Goal: Task Accomplishment & Management: Manage account settings

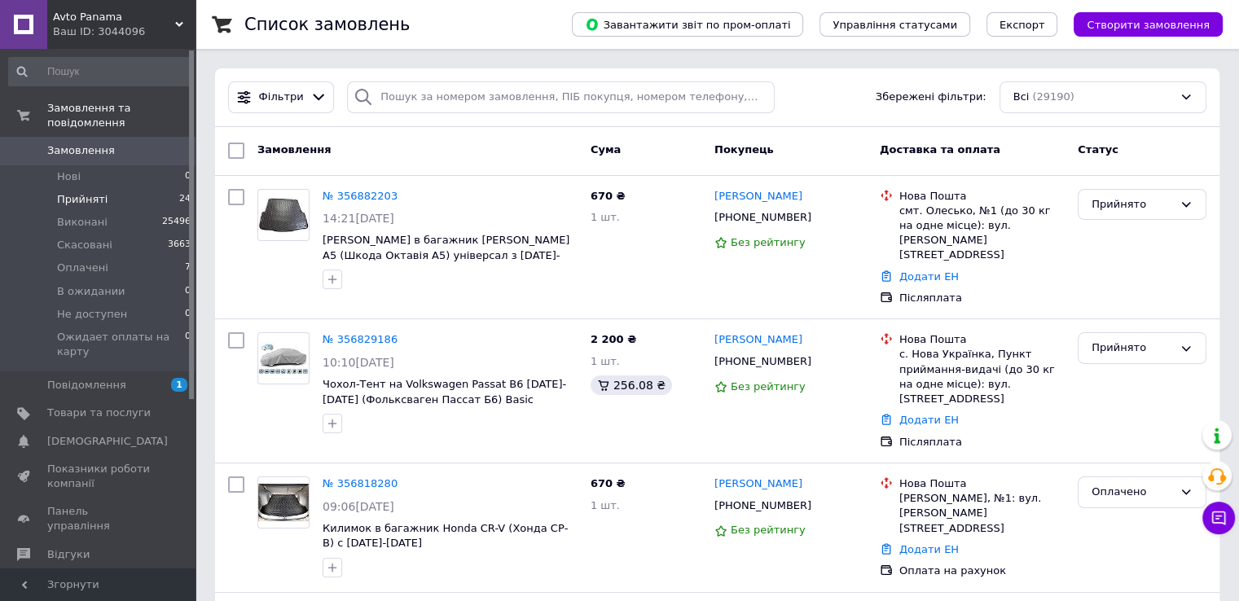
click at [103, 188] on li "Прийняті 24" at bounding box center [100, 199] width 200 height 23
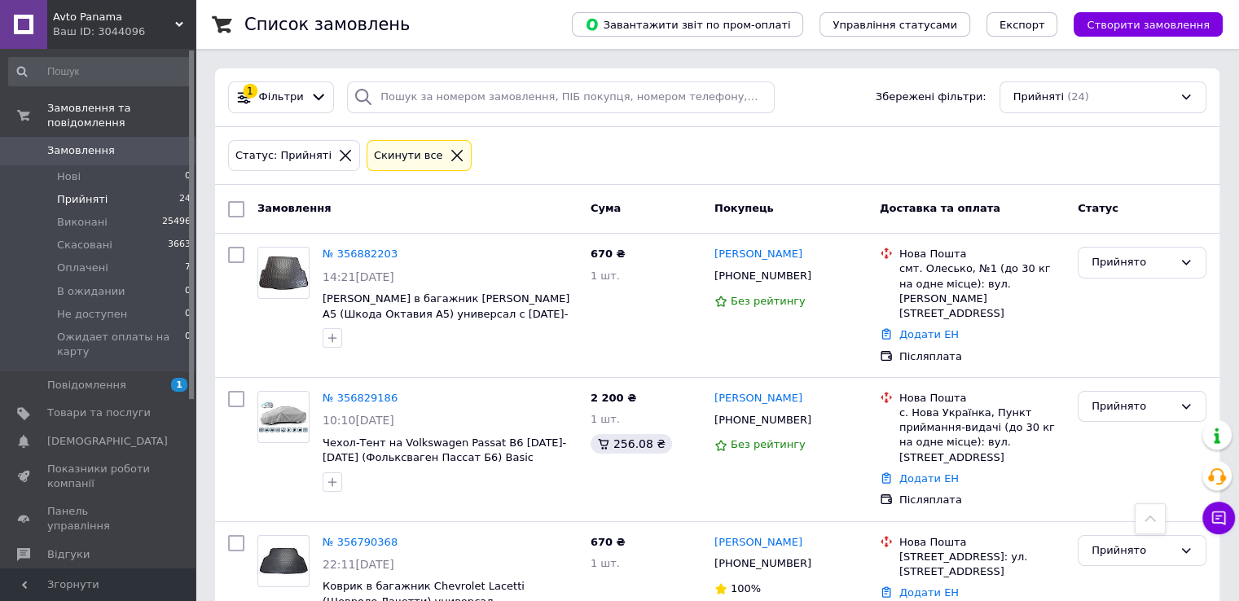
scroll to position [2452, 0]
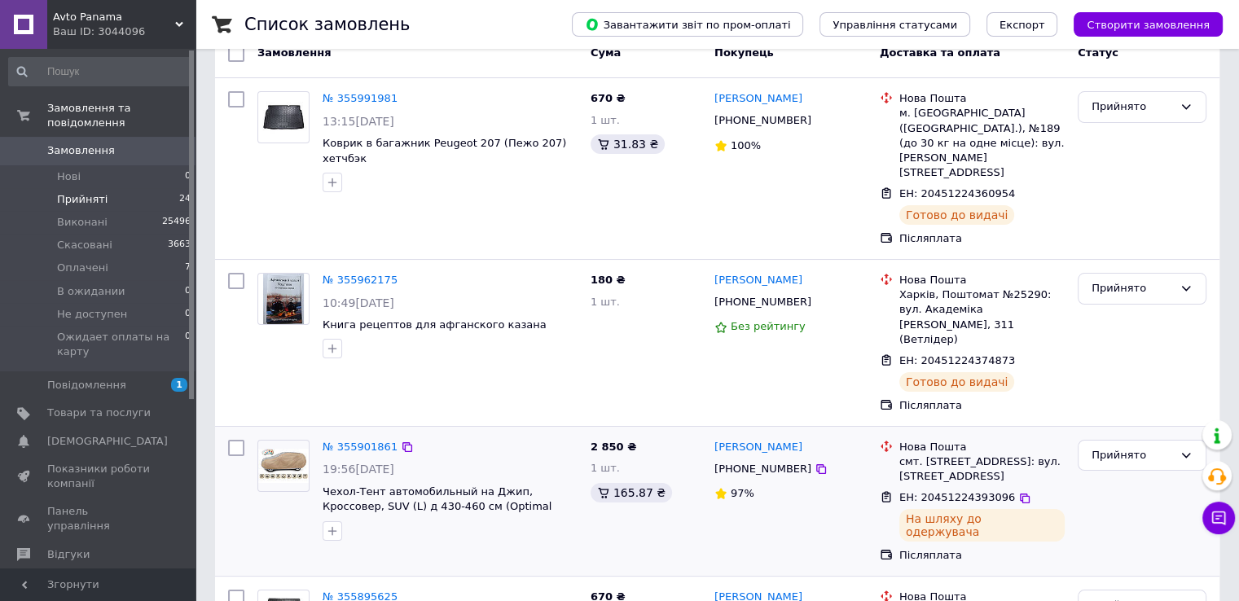
scroll to position [294, 0]
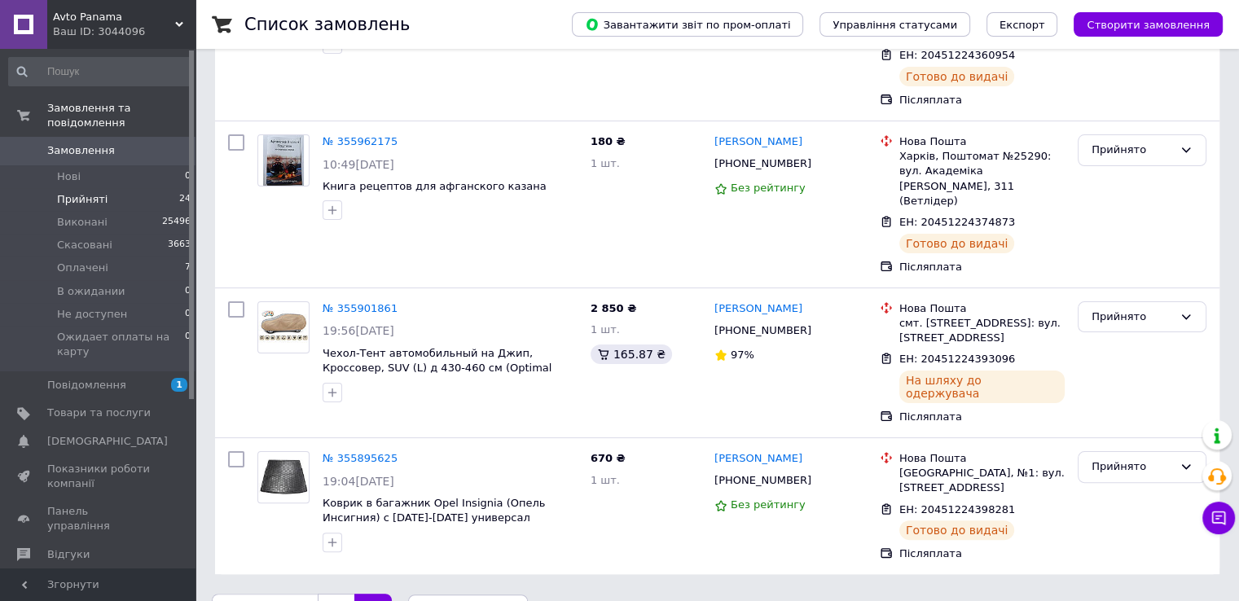
click at [82, 143] on span "Замовлення" at bounding box center [81, 150] width 68 height 15
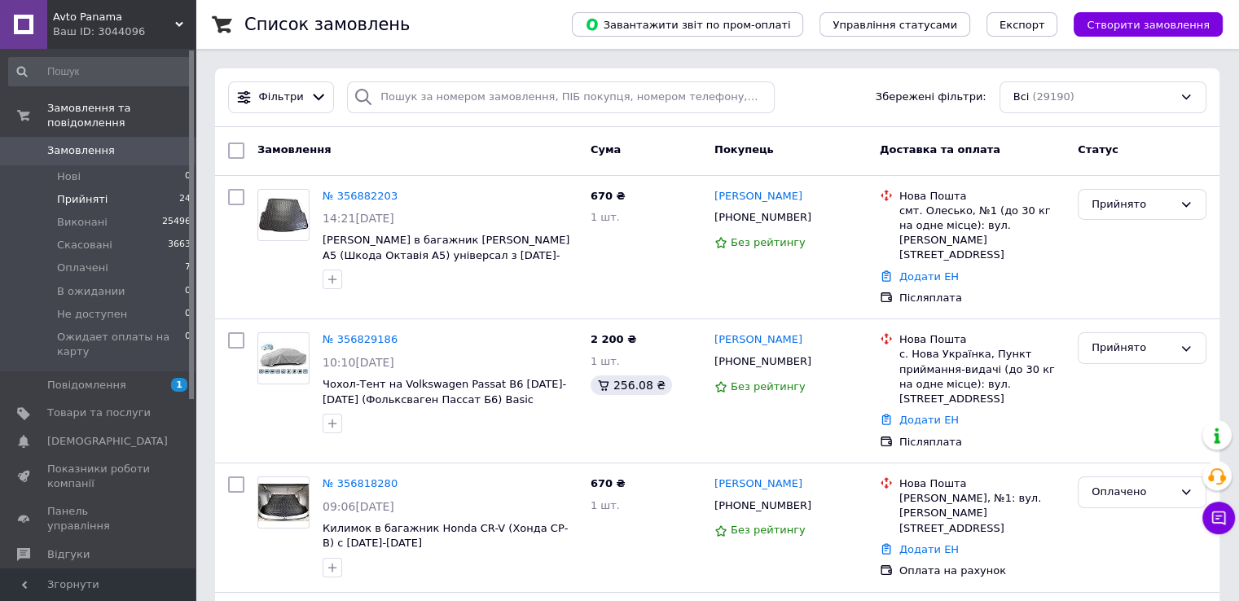
click at [96, 192] on span "Прийняті" at bounding box center [82, 199] width 51 height 15
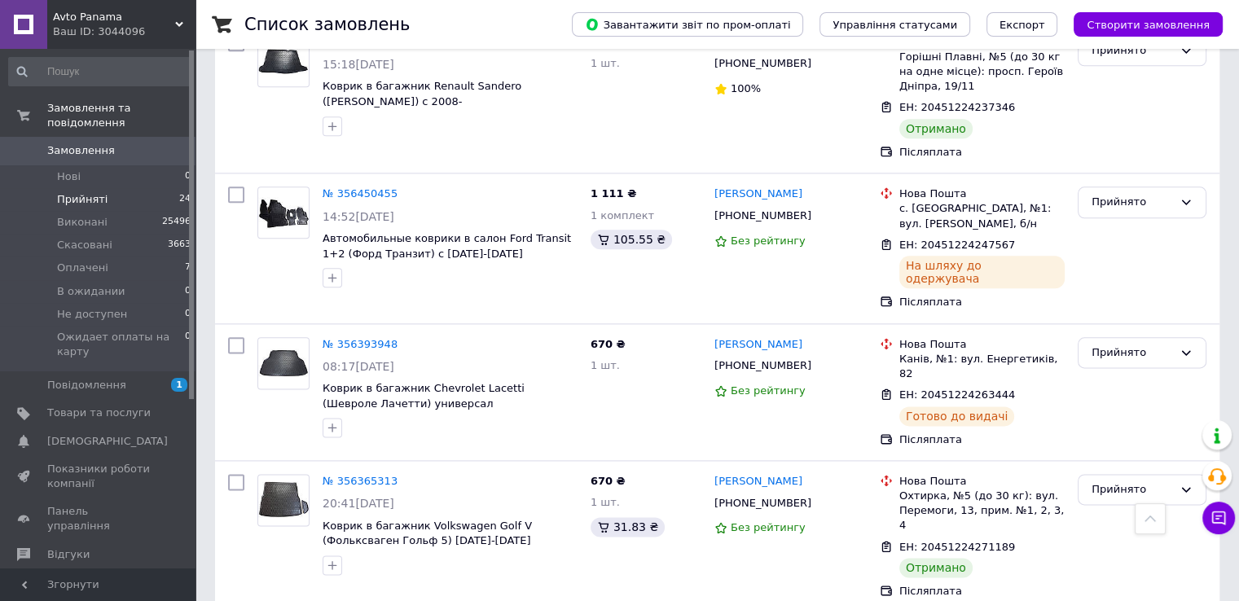
scroll to position [1963, 0]
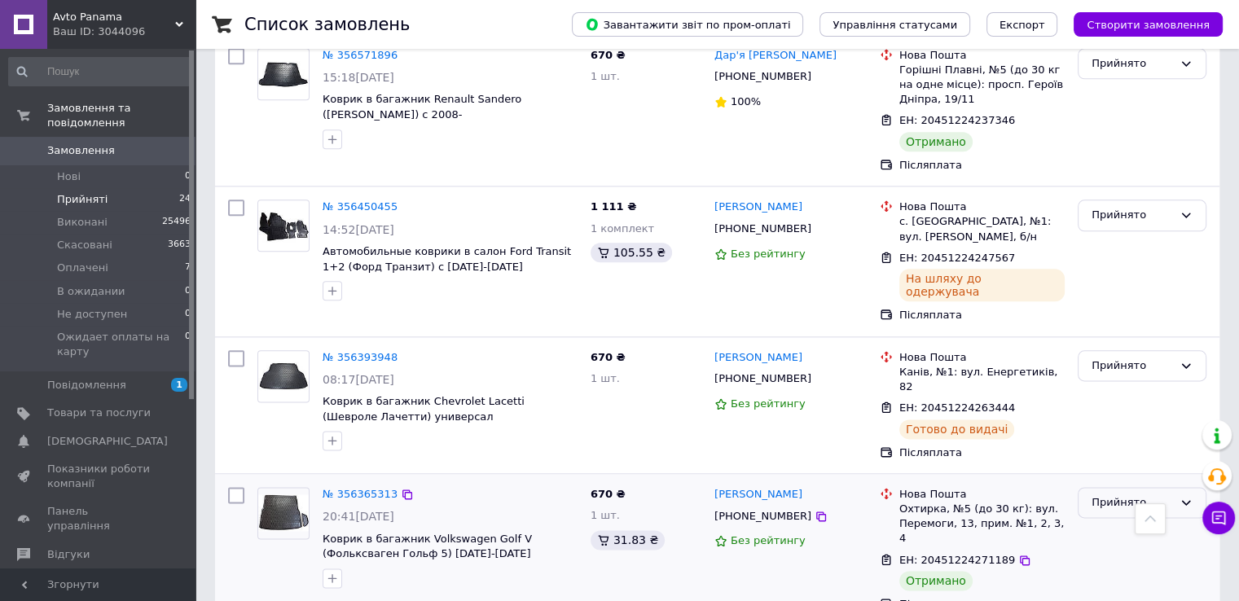
click at [1157, 495] on div "Прийнято" at bounding box center [1132, 503] width 81 height 17
click at [1131, 521] on li "Виконано" at bounding box center [1142, 536] width 127 height 30
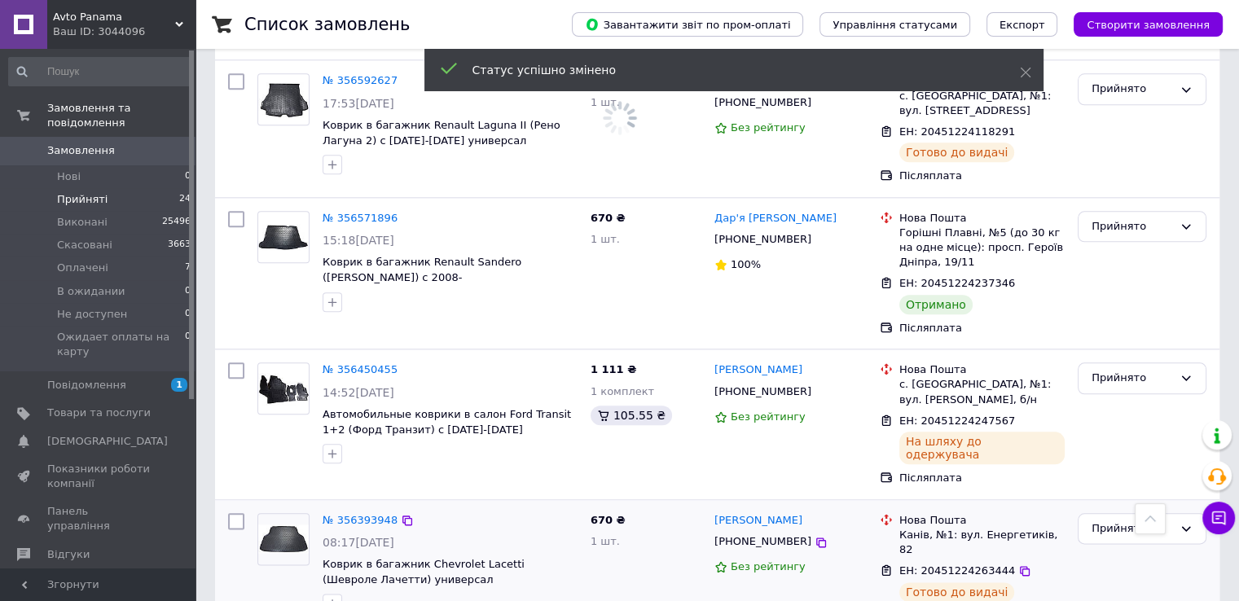
scroll to position [1637, 0]
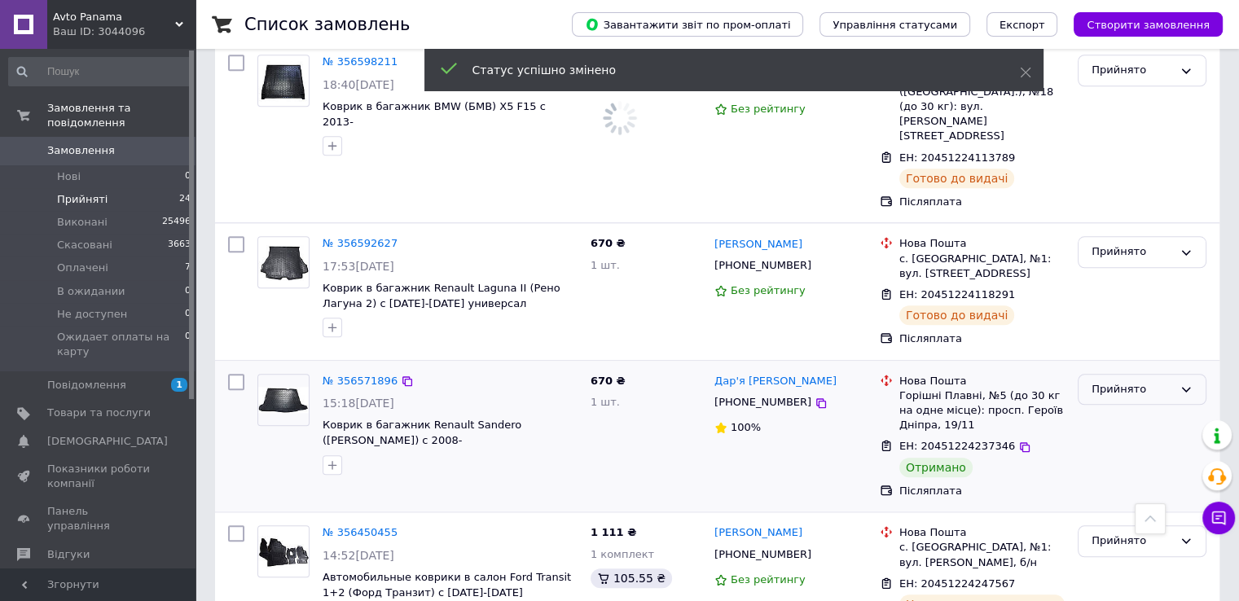
click at [1130, 381] on div "Прийнято" at bounding box center [1132, 389] width 81 height 17
click at [1130, 408] on li "Виконано" at bounding box center [1142, 423] width 127 height 30
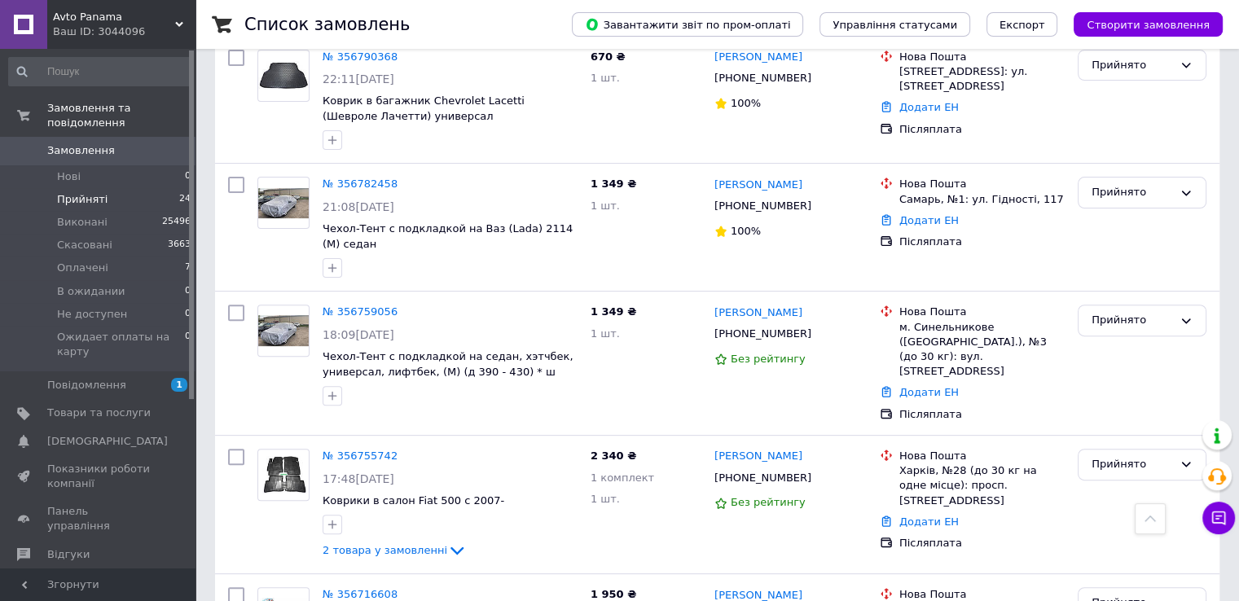
scroll to position [496, 0]
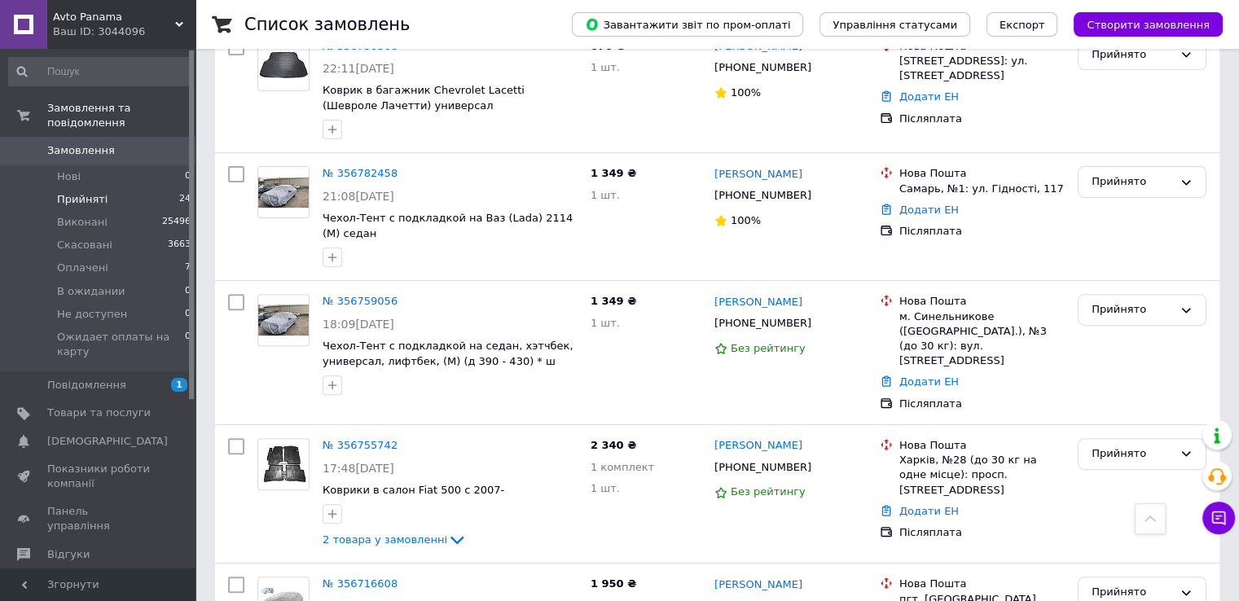
click at [117, 143] on span "Замовлення" at bounding box center [98, 150] width 103 height 15
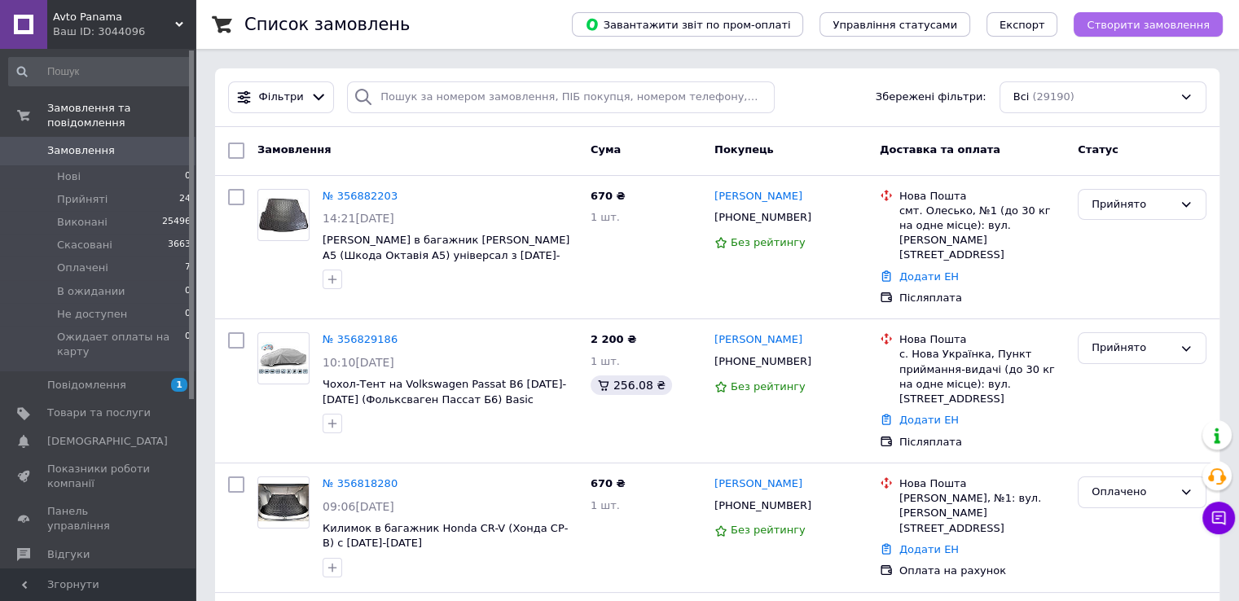
click at [1155, 20] on span "Створити замовлення" at bounding box center [1148, 25] width 123 height 12
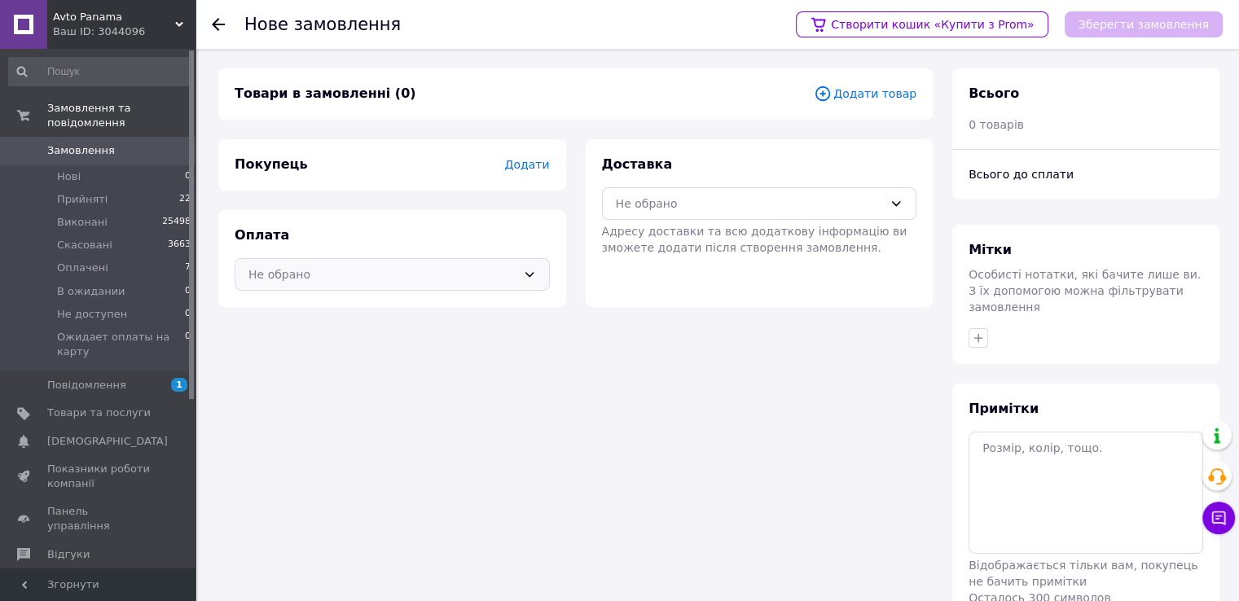
click at [396, 284] on div "Не обрано" at bounding box center [392, 274] width 315 height 33
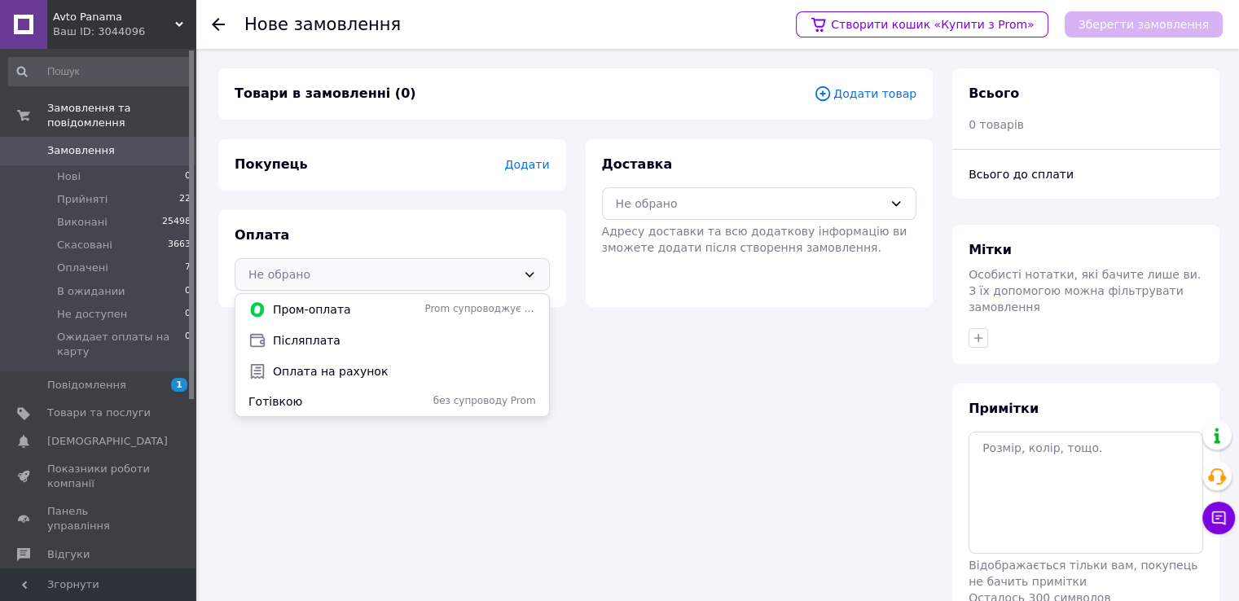
click at [378, 343] on span "Післяплата" at bounding box center [404, 340] width 263 height 16
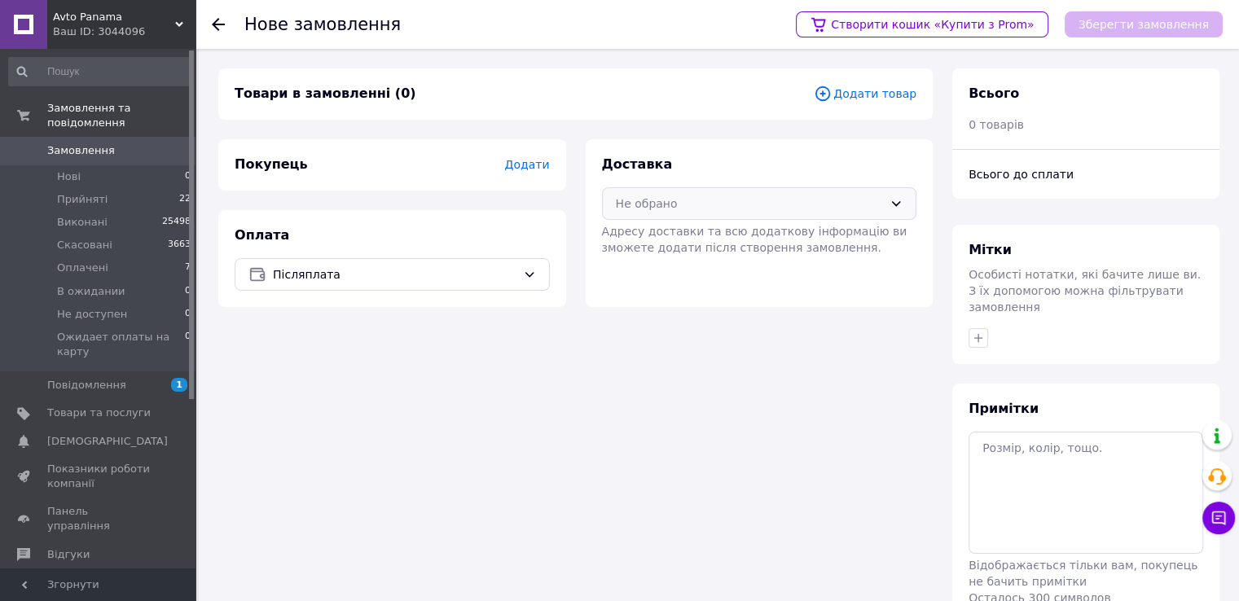
click at [739, 205] on div "Не обрано" at bounding box center [750, 204] width 268 height 18
click at [730, 237] on span "Нова Пошта (платна)" at bounding box center [771, 239] width 263 height 16
click at [880, 97] on span "Додати товар" at bounding box center [865, 94] width 103 height 18
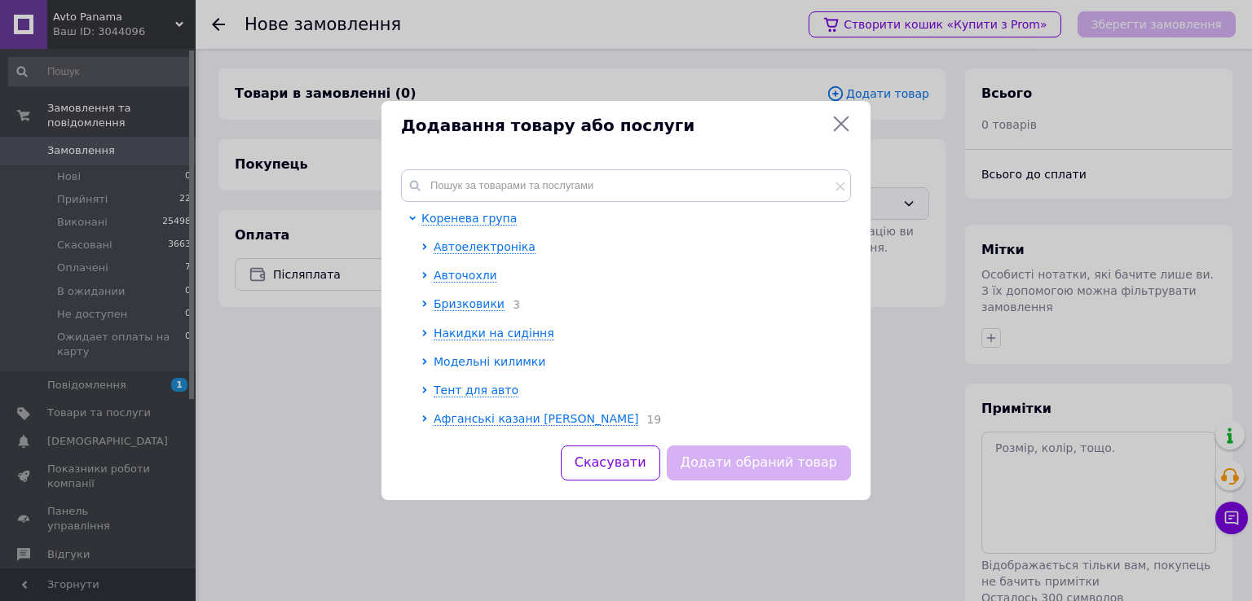
click at [460, 356] on span "Модельні килимки" at bounding box center [489, 361] width 112 height 13
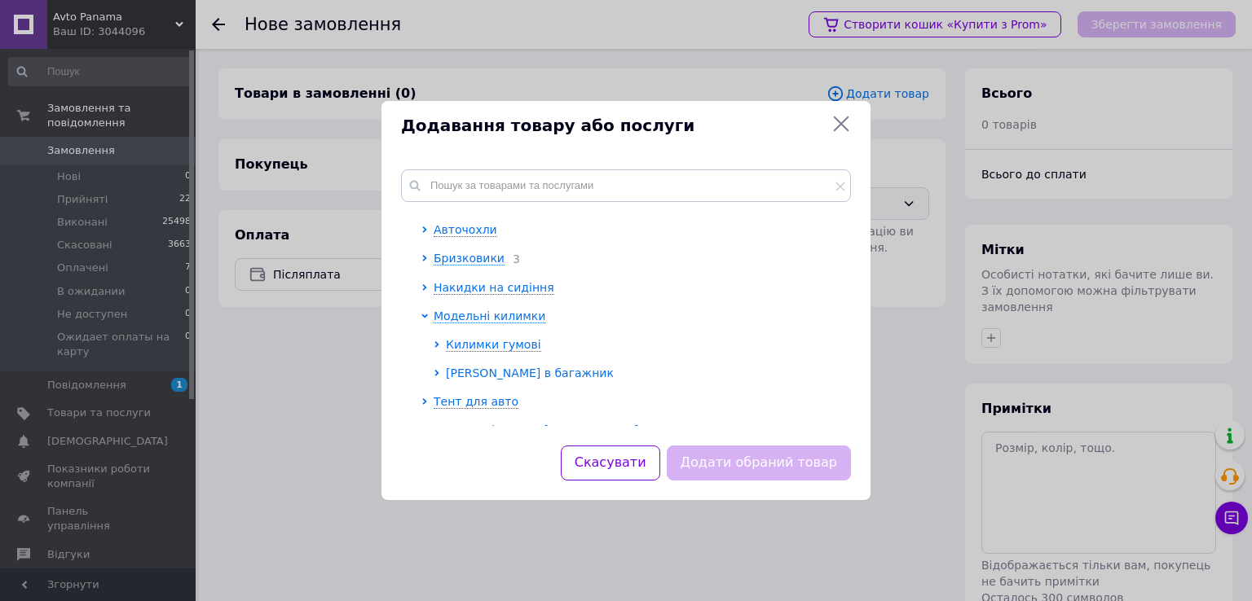
scroll to position [61, 0]
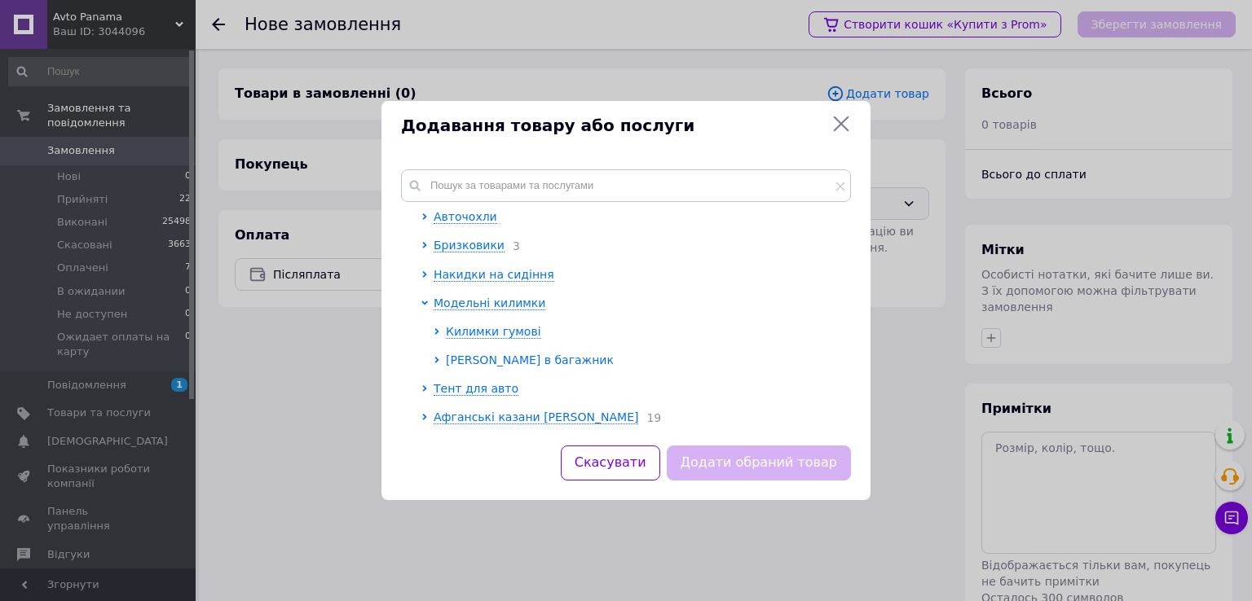
click at [500, 359] on span "Килимки в багажник" at bounding box center [530, 360] width 168 height 13
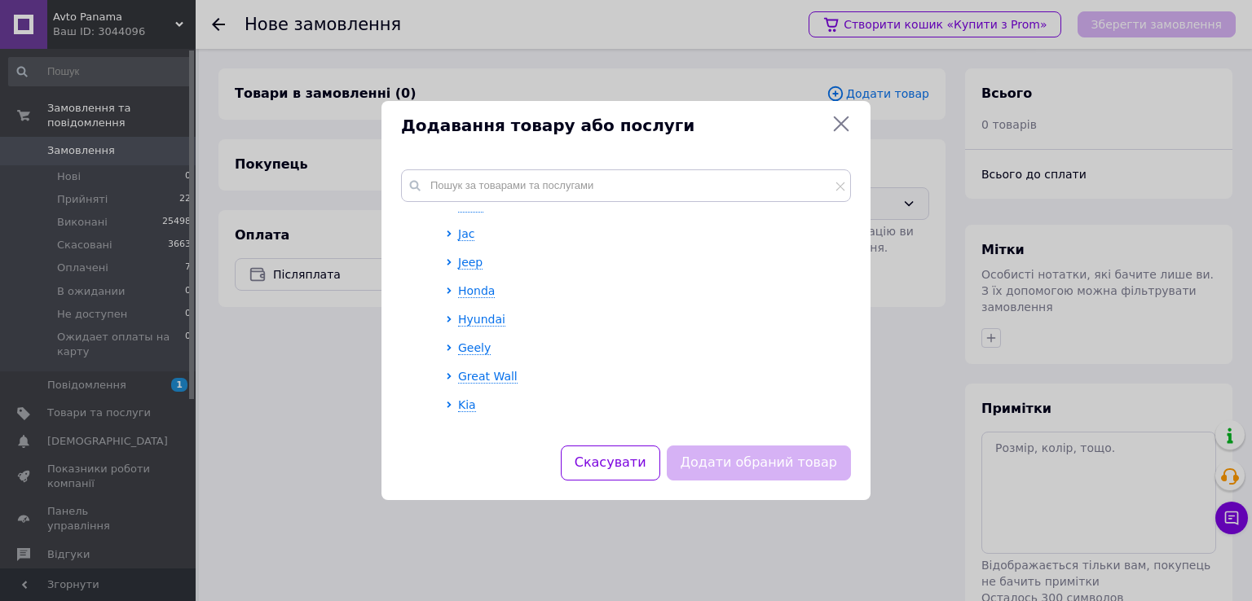
scroll to position [522, 0]
click at [479, 292] on span "Honda" at bounding box center [476, 295] width 37 height 13
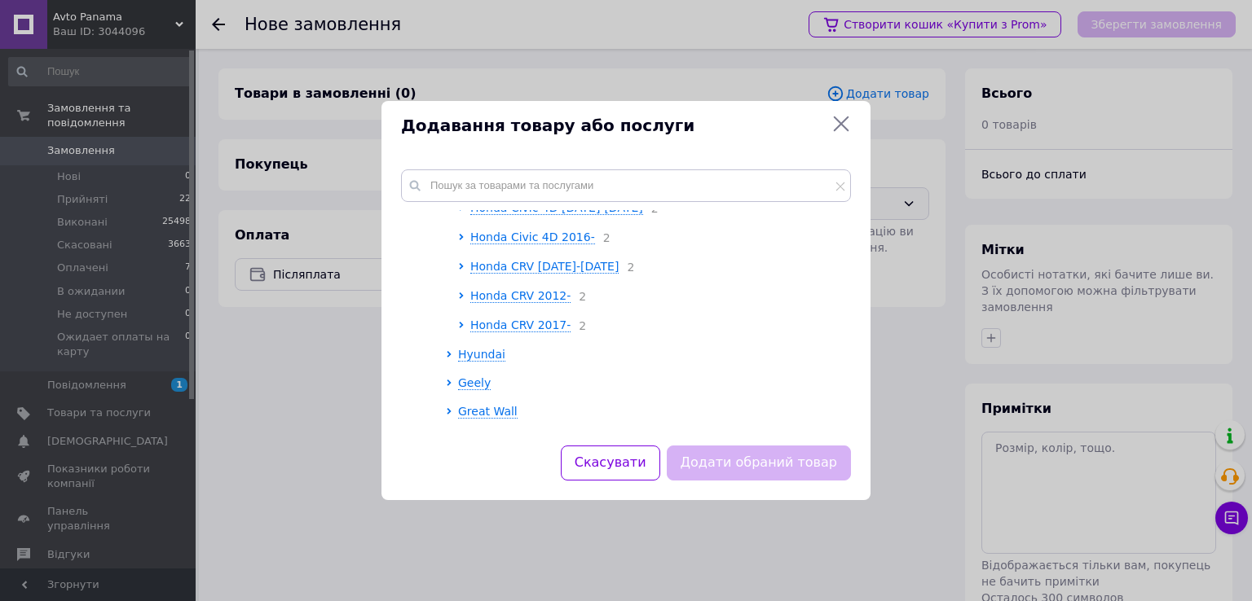
scroll to position [740, 0]
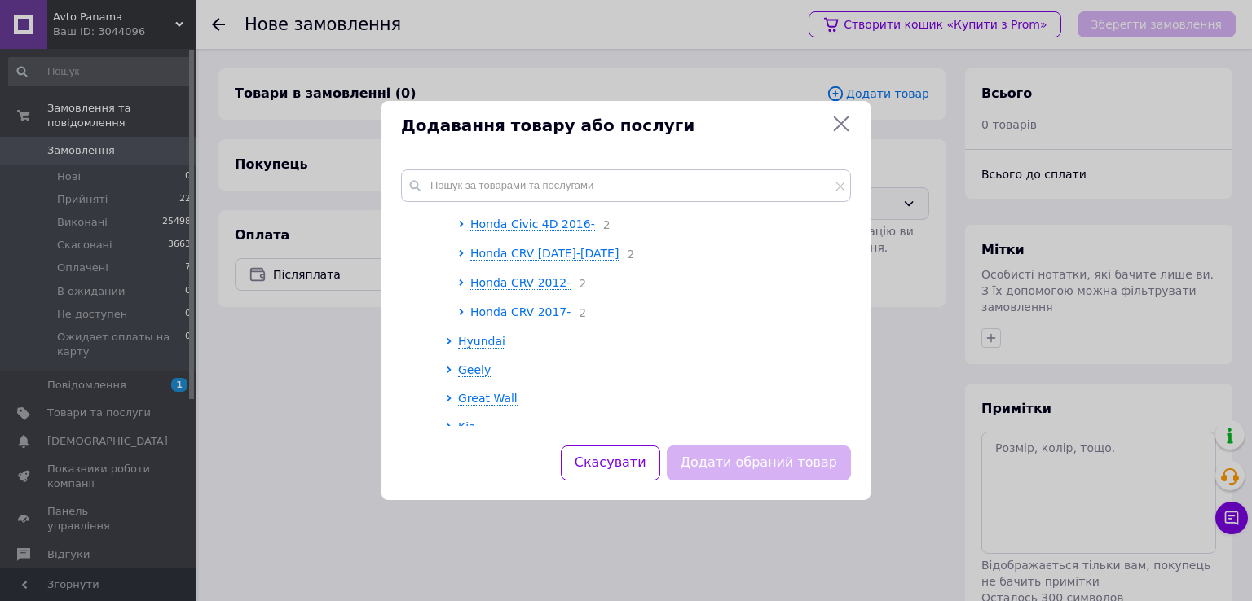
click at [508, 317] on span "Honda CRV 2017-" at bounding box center [520, 312] width 100 height 13
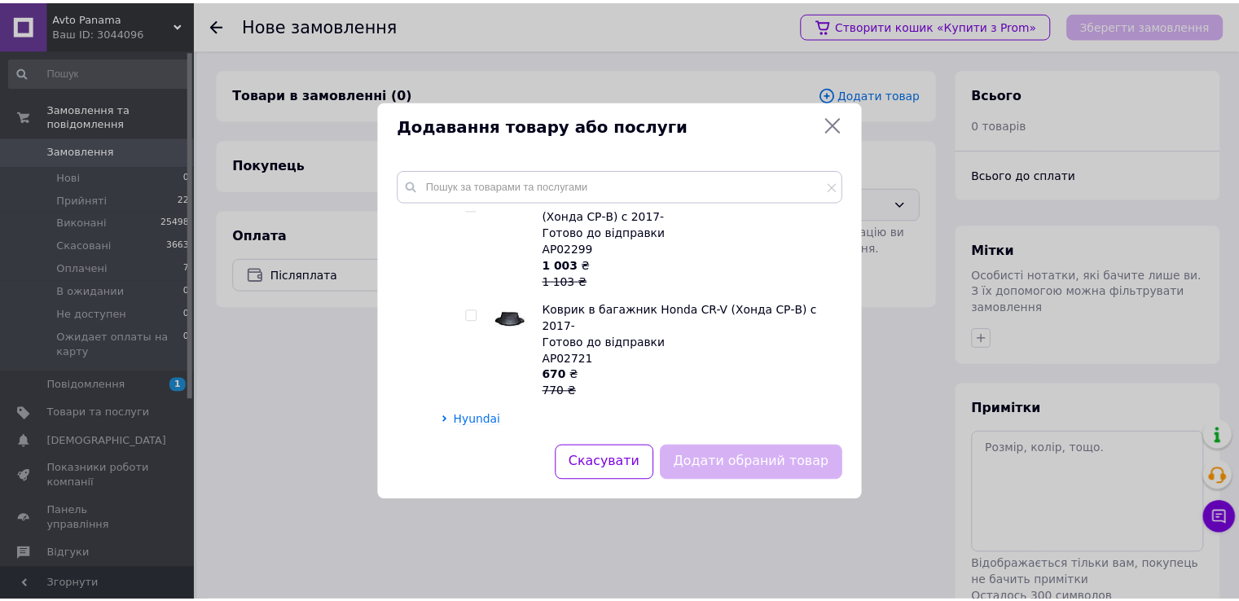
scroll to position [903, 0]
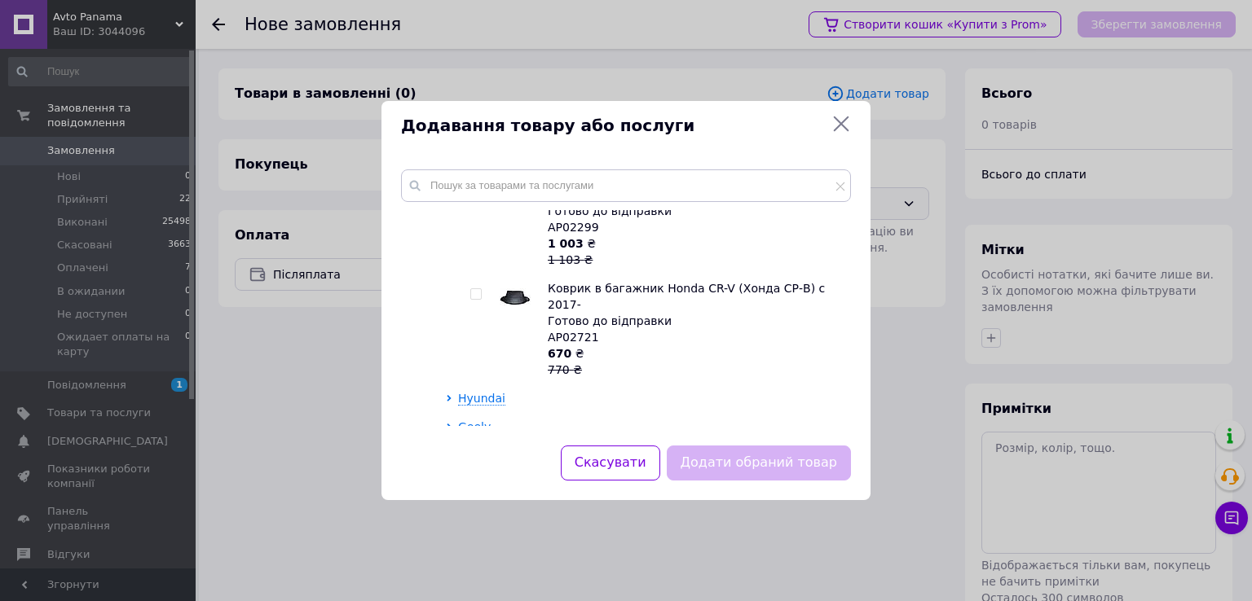
click at [477, 300] on input "checkbox" at bounding box center [475, 294] width 11 height 11
checkbox input "true"
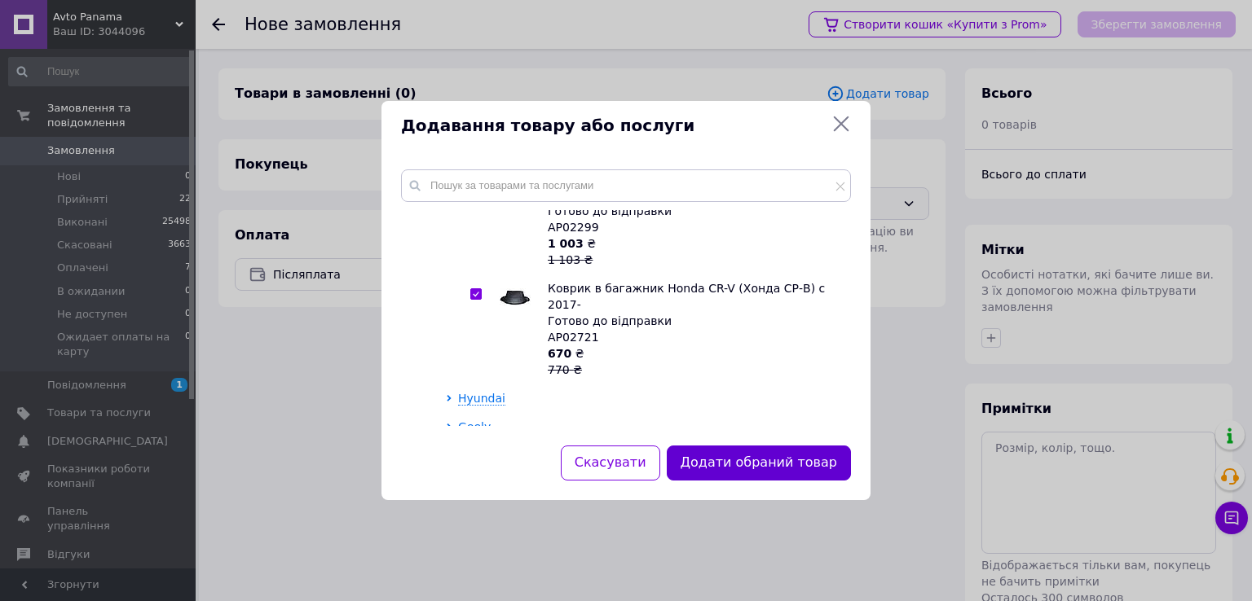
click at [821, 462] on button "Додати обраний товар" at bounding box center [759, 463] width 184 height 35
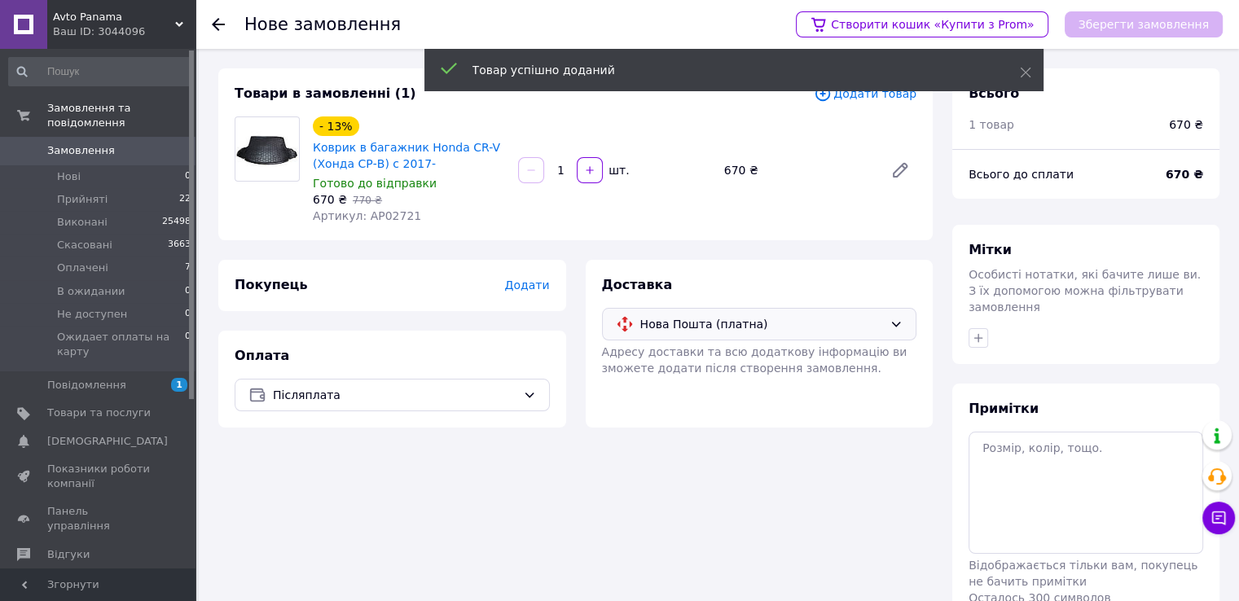
click at [531, 284] on span "Додати" at bounding box center [526, 285] width 45 height 13
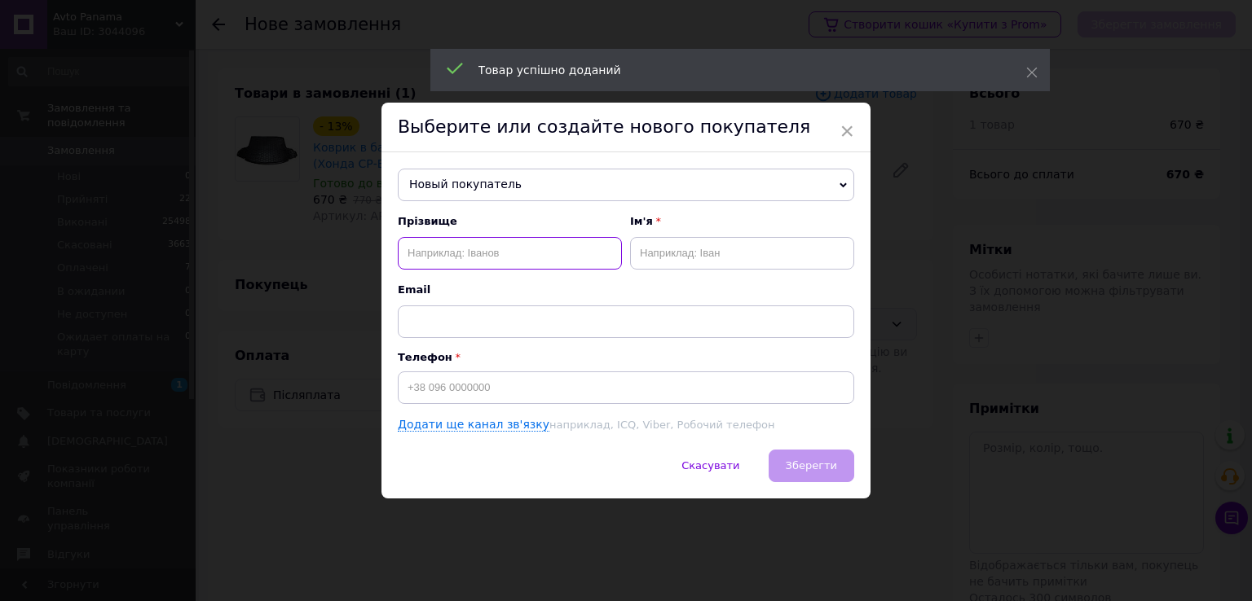
click at [512, 255] on input "text" at bounding box center [510, 253] width 224 height 33
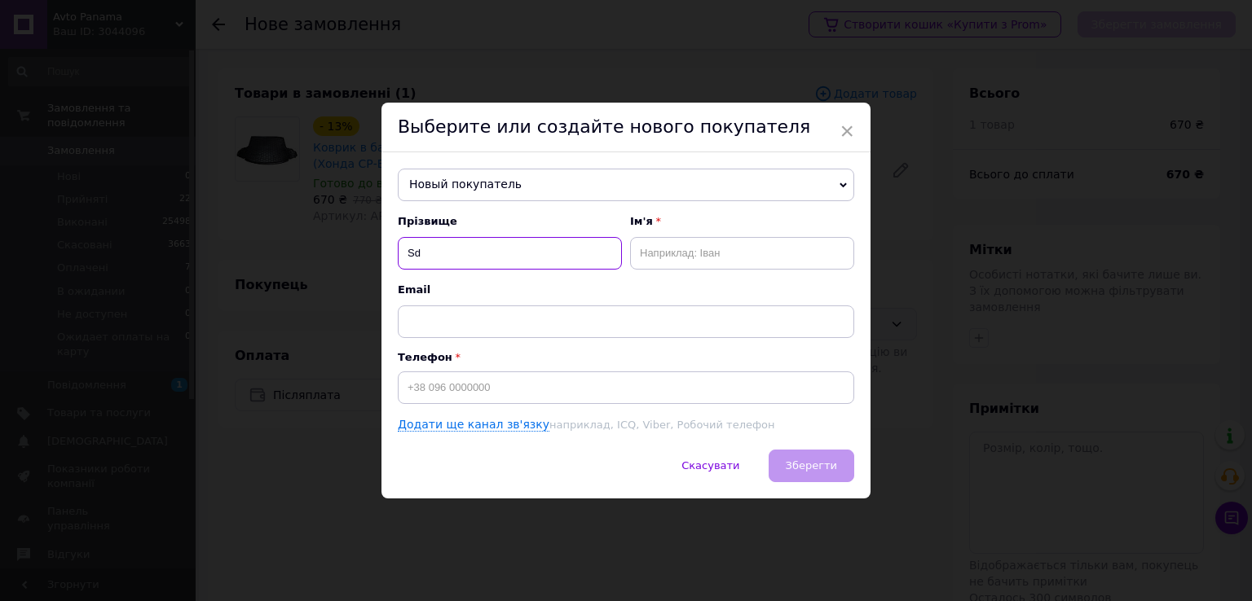
type input "S"
type input "Івасів"
type input "Павло"
click at [482, 369] on div "Телефон" at bounding box center [626, 377] width 456 height 53
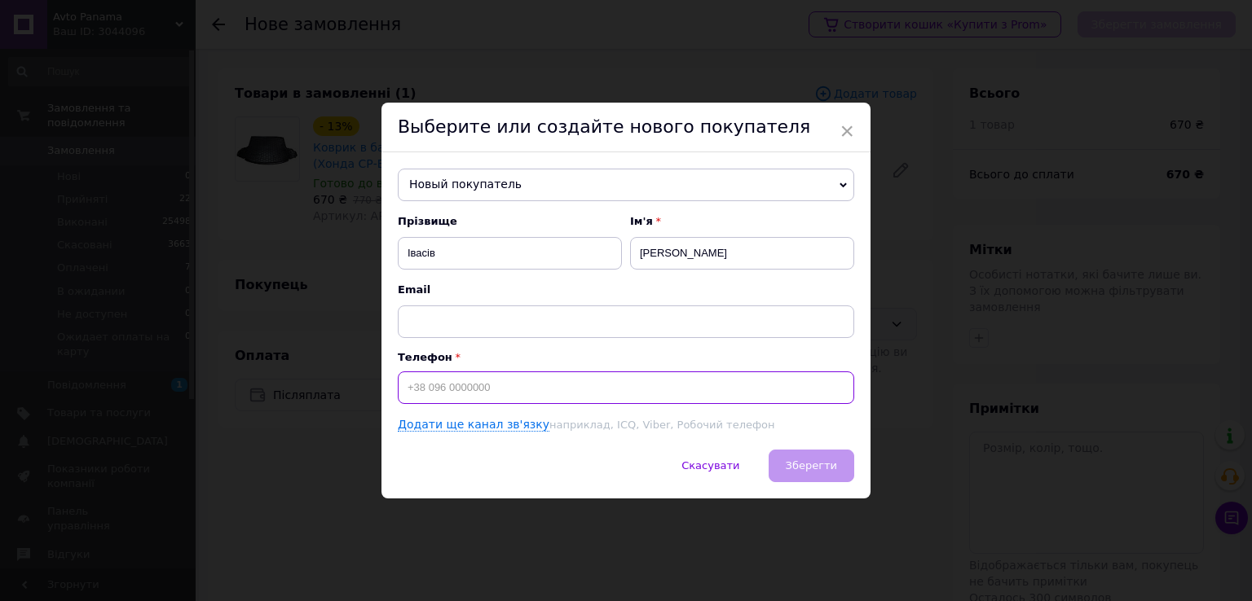
click at [479, 381] on input at bounding box center [626, 388] width 456 height 33
type input "[PHONE_NUMBER]"
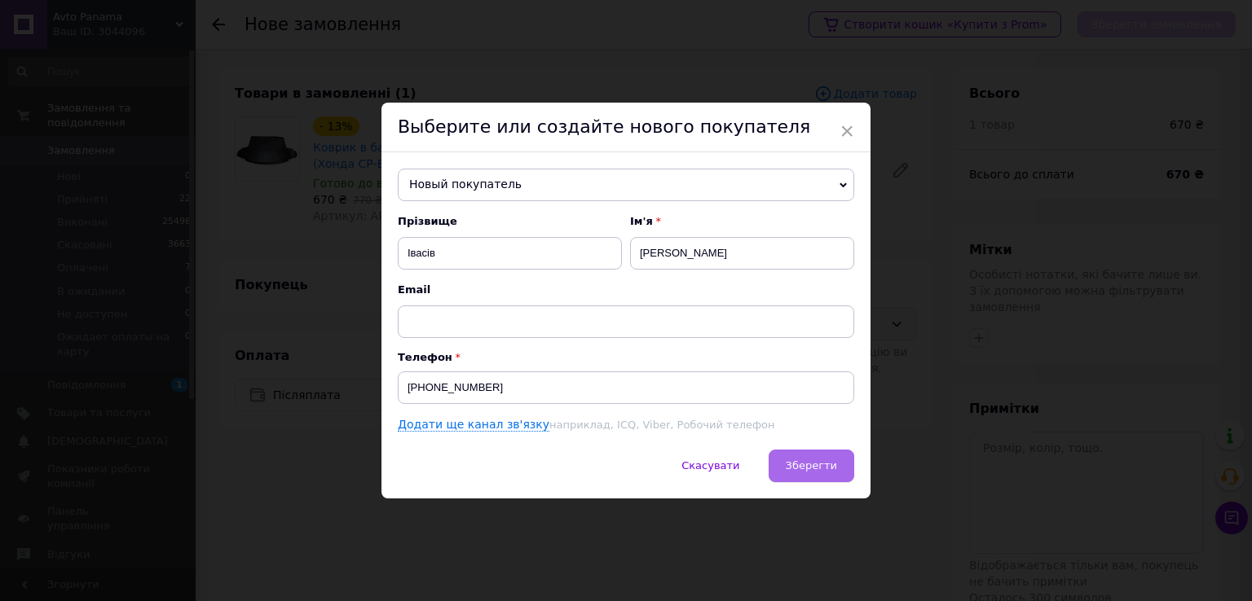
click at [821, 464] on span "Зберегти" at bounding box center [810, 466] width 51 height 12
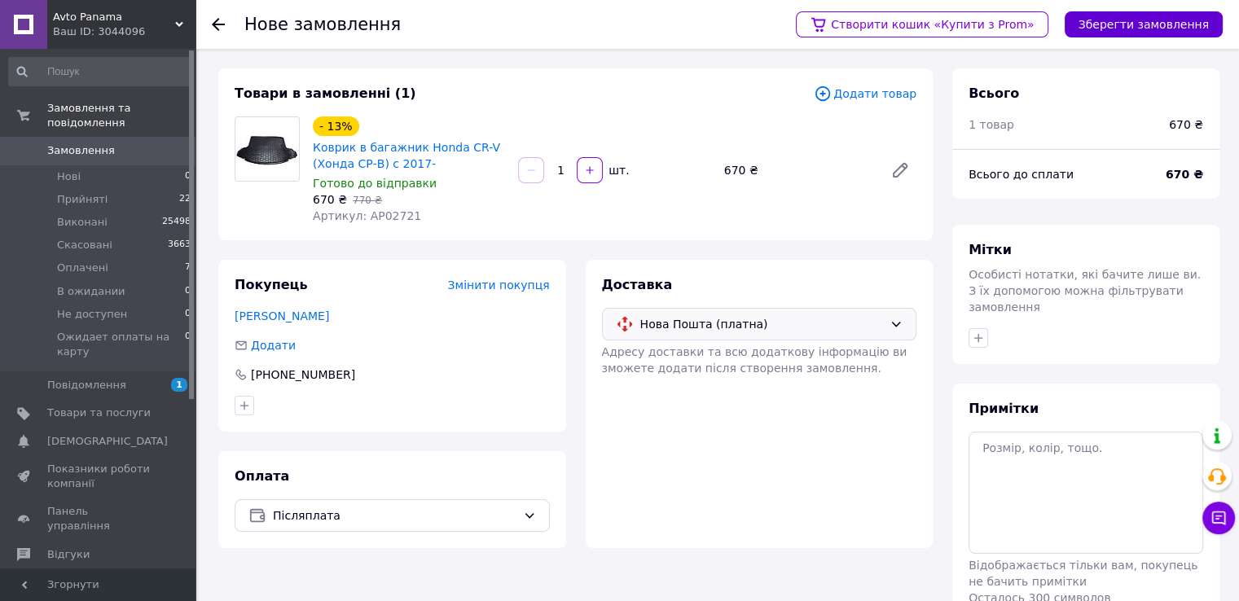
click at [1158, 24] on button "Зберегти замовлення" at bounding box center [1144, 24] width 158 height 26
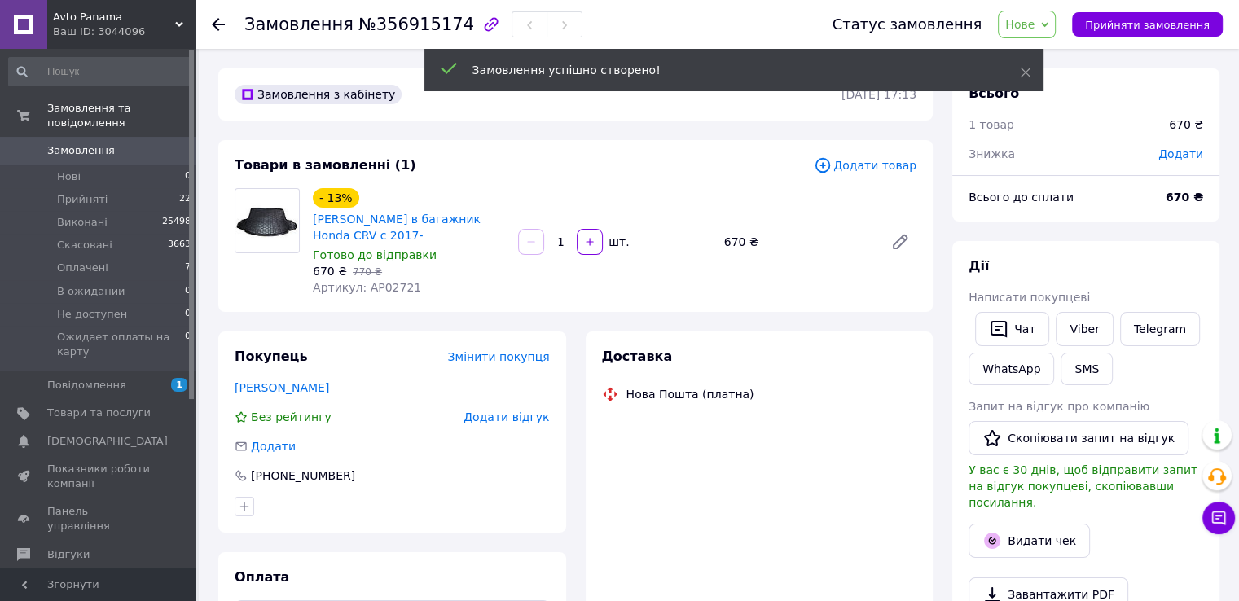
click at [1049, 23] on icon at bounding box center [1044, 24] width 7 height 7
click at [1069, 53] on li "Прийнято" at bounding box center [1081, 57] width 165 height 24
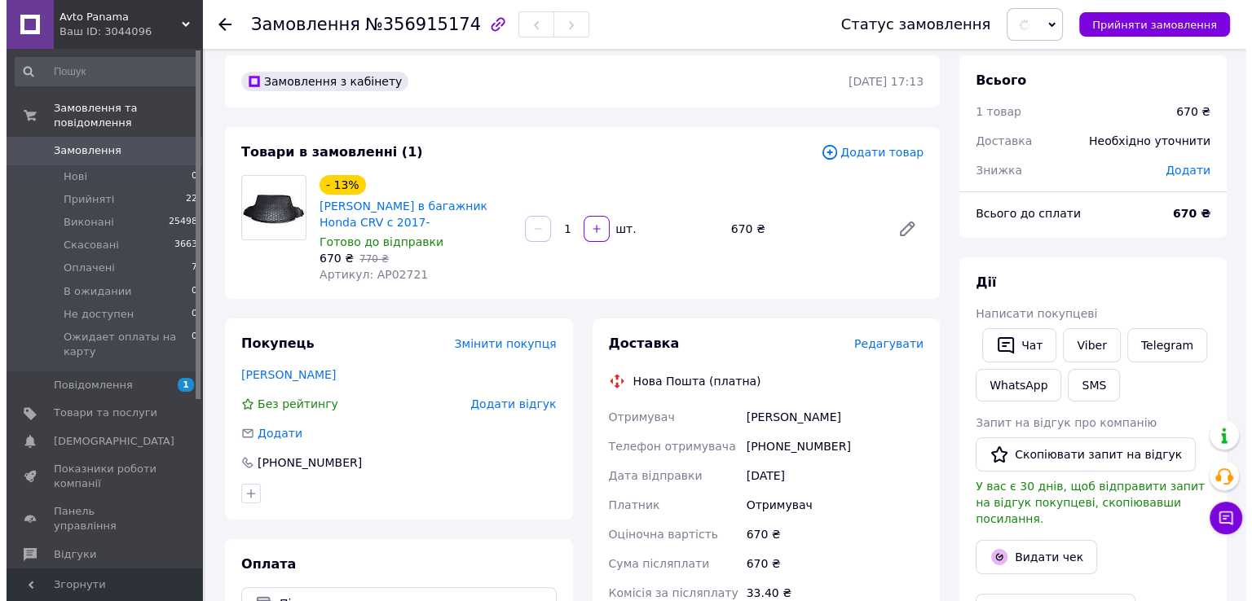
scroll to position [54, 0]
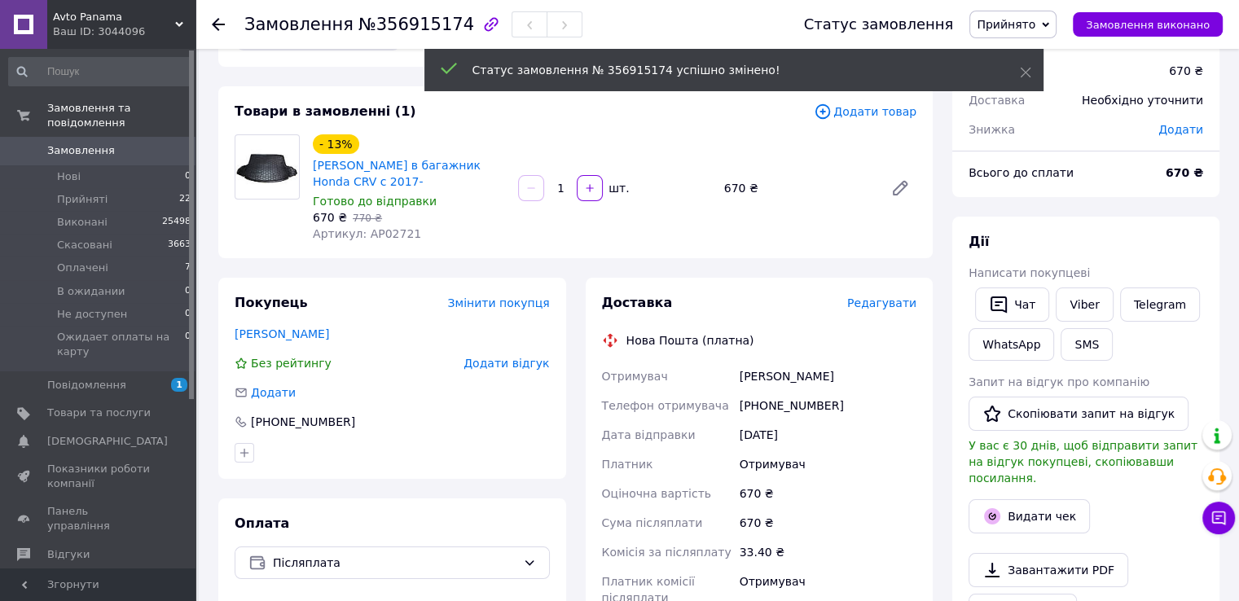
click at [882, 308] on span "Редагувати" at bounding box center [881, 303] width 69 height 13
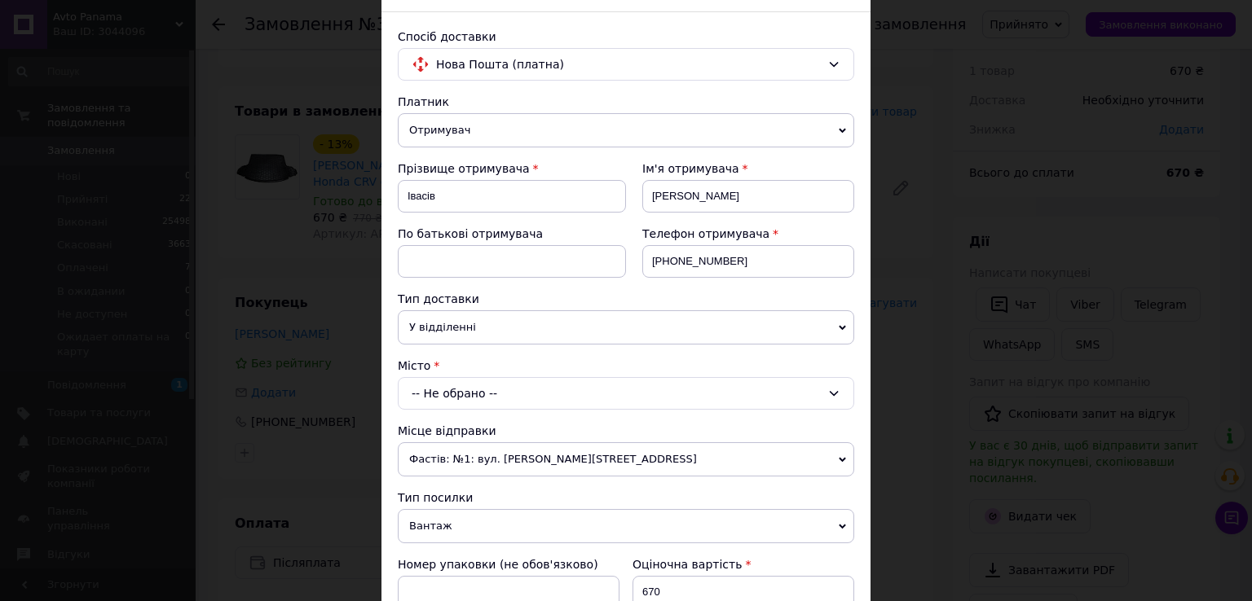
scroll to position [108, 0]
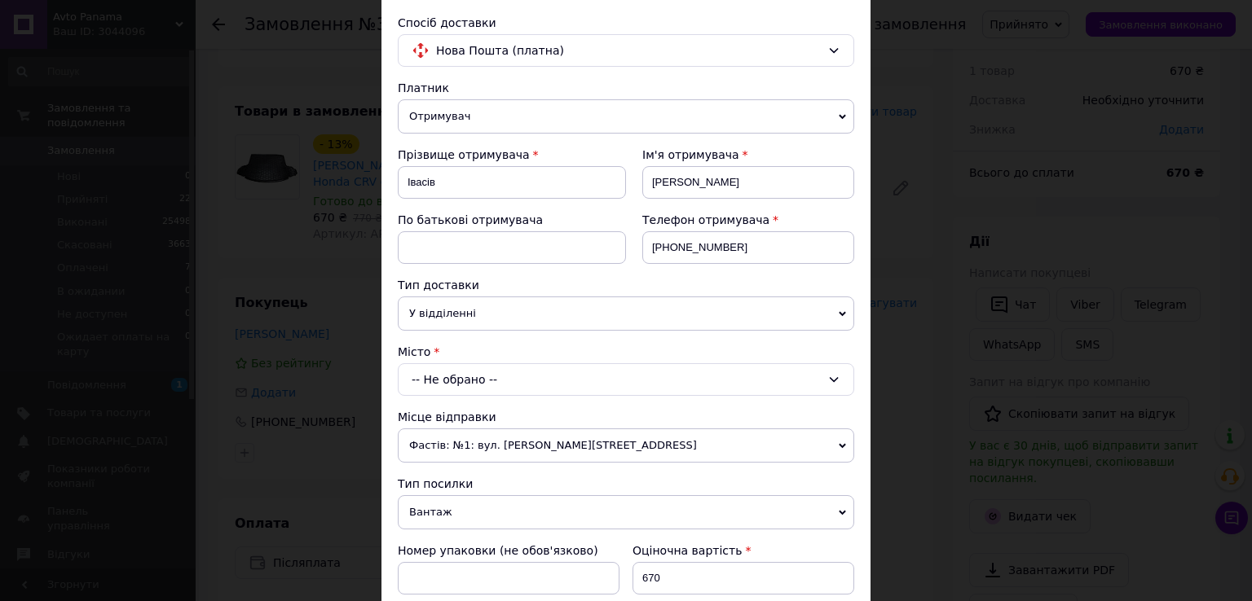
click at [587, 367] on div "-- Не обрано --" at bounding box center [626, 379] width 456 height 33
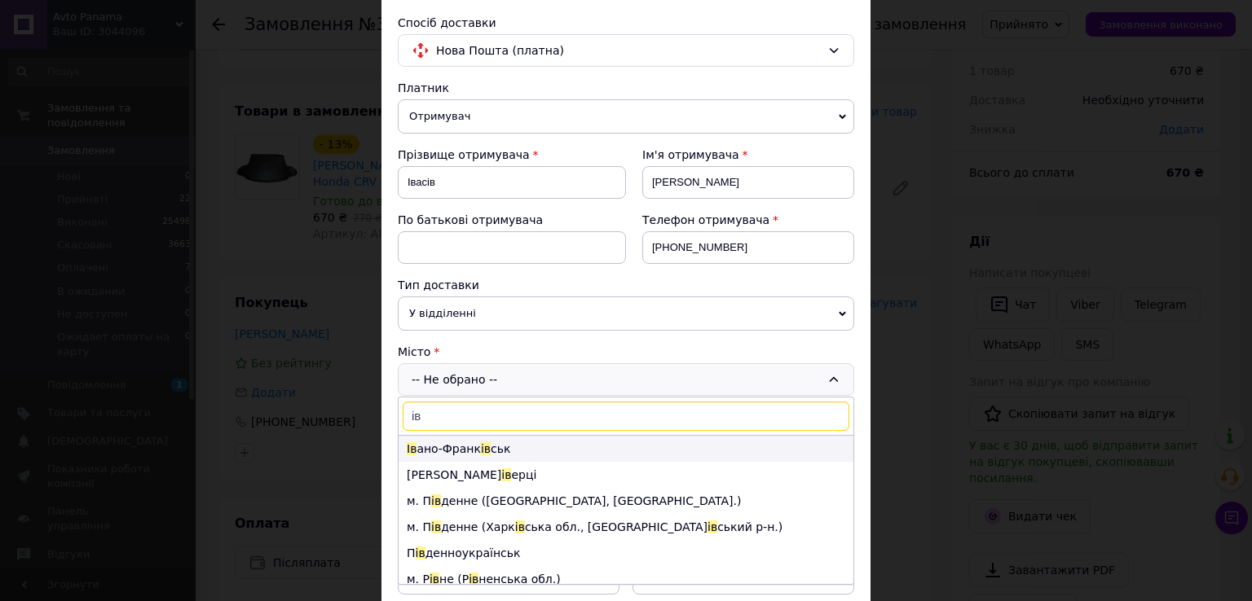
type input "ів"
click at [491, 455] on li "Ів ано-Франк ів ськ" at bounding box center [625, 449] width 455 height 26
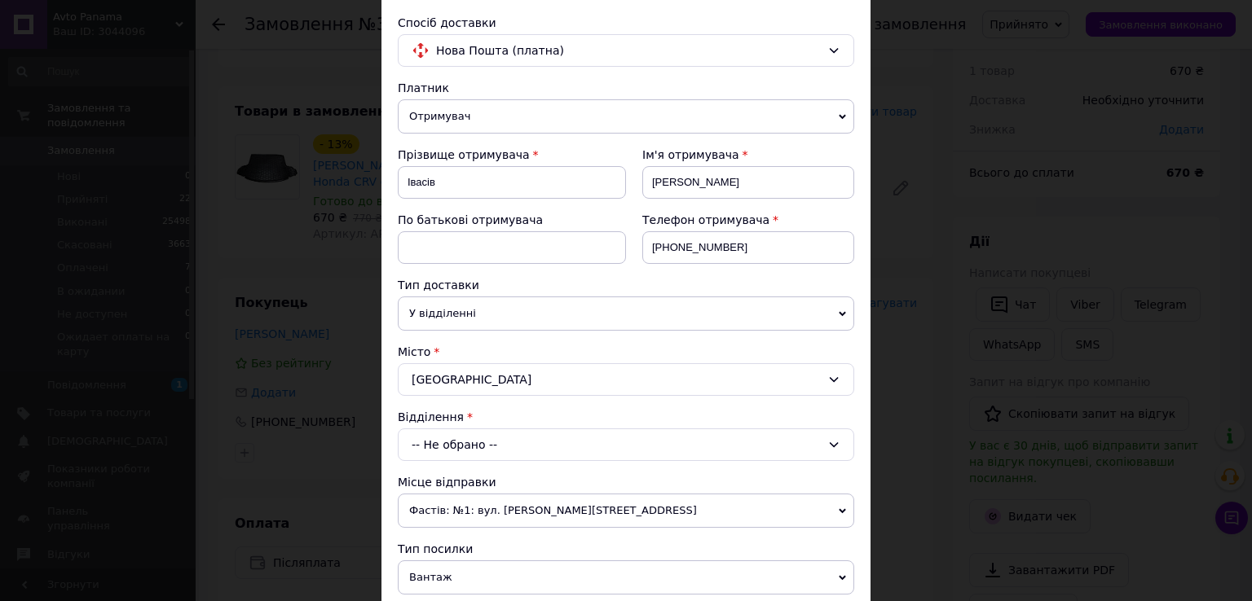
click at [510, 442] on div "-- Не обрано --" at bounding box center [626, 445] width 456 height 33
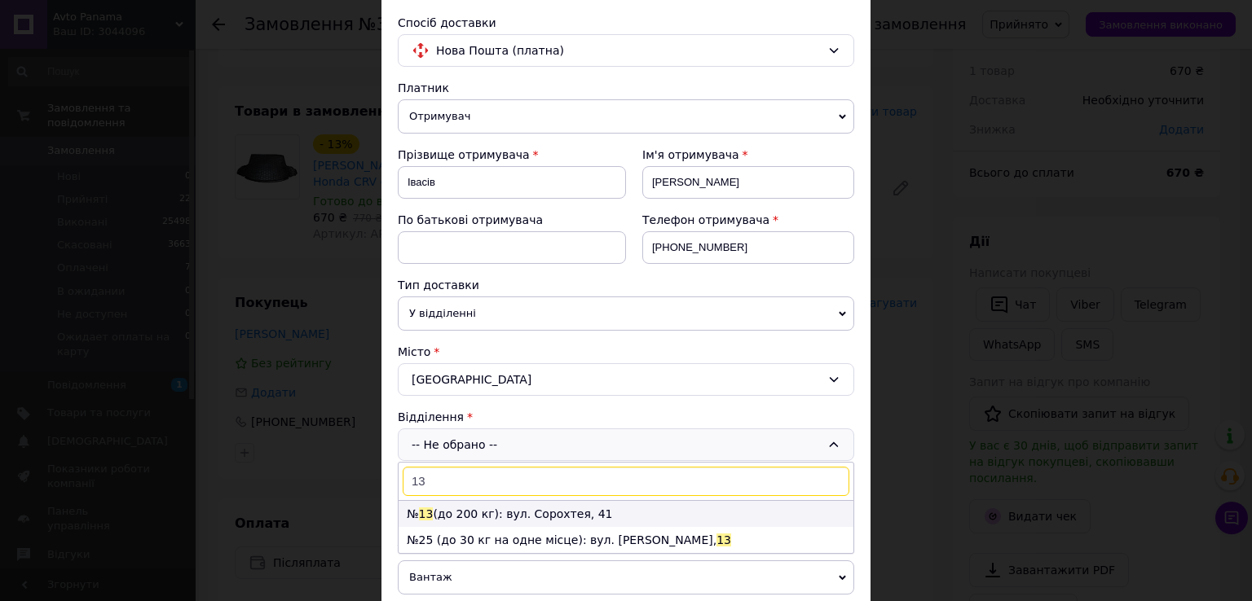
type input "13"
click at [523, 513] on li "№ 13 (до 200 кг): вул. Сорохтея, 41" at bounding box center [625, 514] width 455 height 26
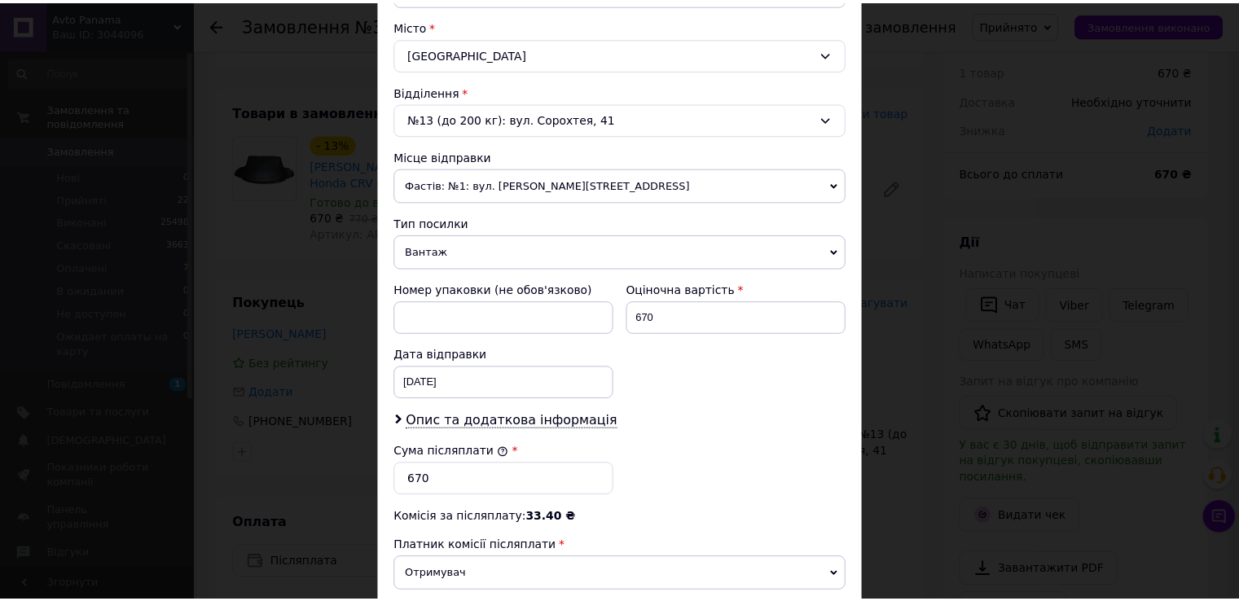
scroll to position [637, 0]
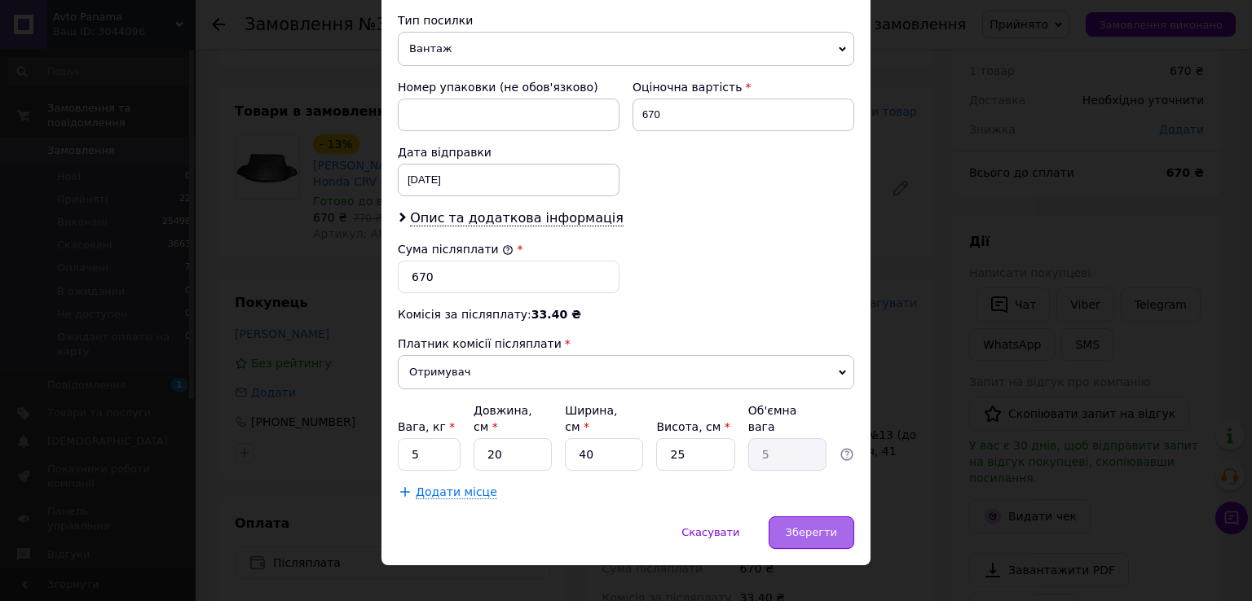
click at [815, 517] on div "Зберегти" at bounding box center [811, 533] width 86 height 33
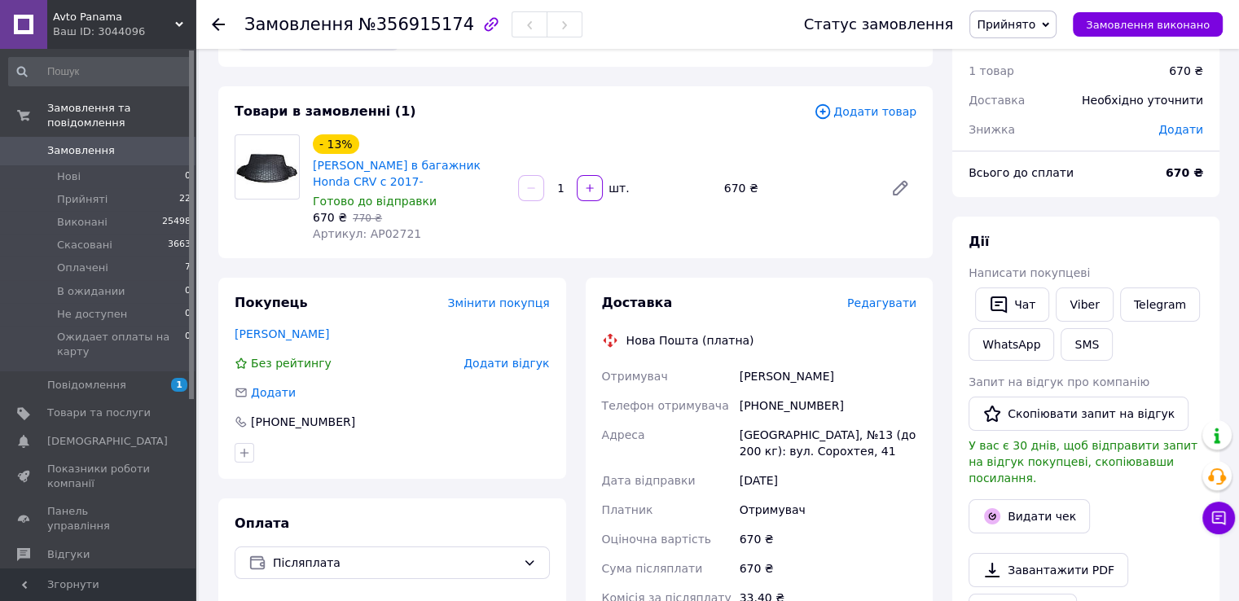
click at [117, 143] on span "Замовлення" at bounding box center [98, 150] width 103 height 15
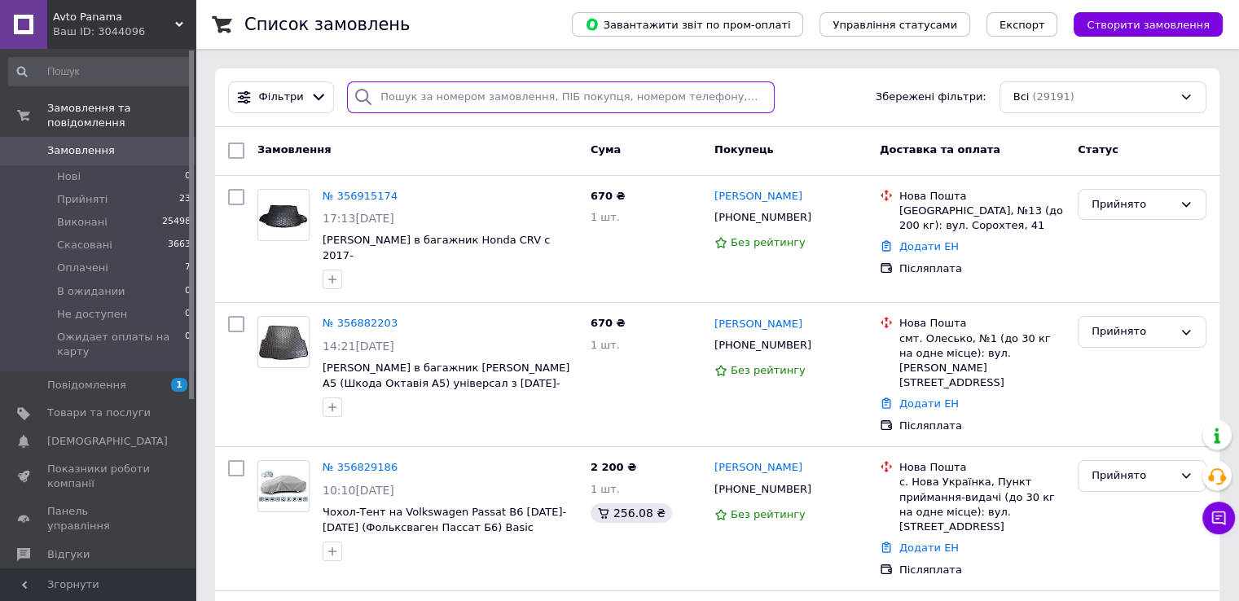
click at [528, 101] on input "search" at bounding box center [561, 97] width 428 height 32
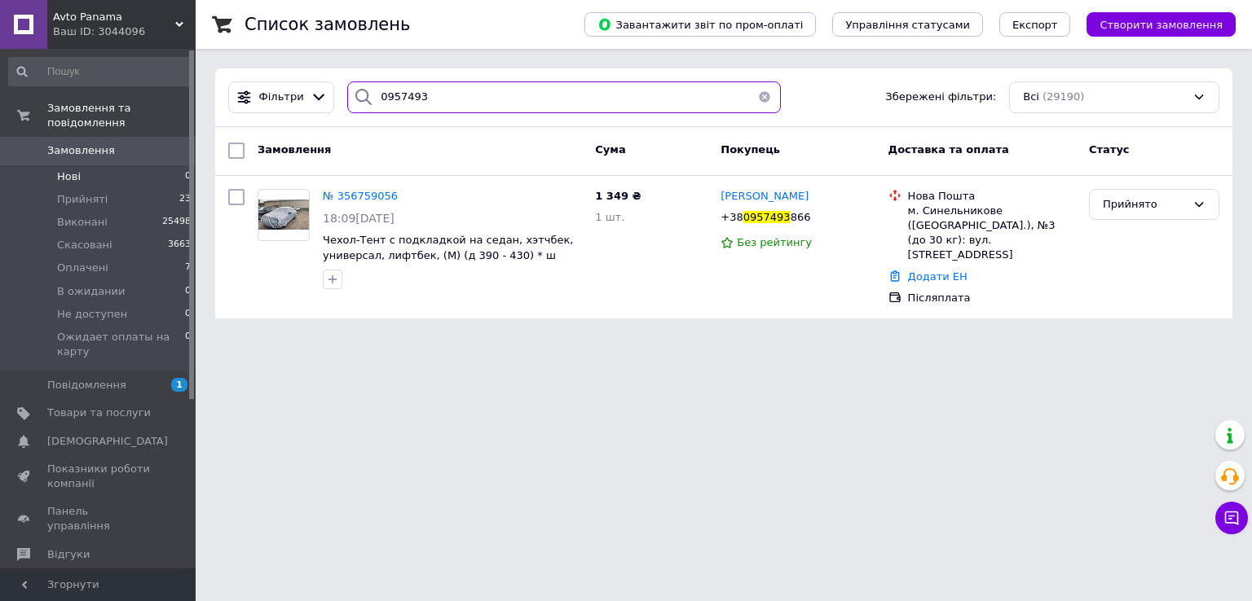
type input "0957493"
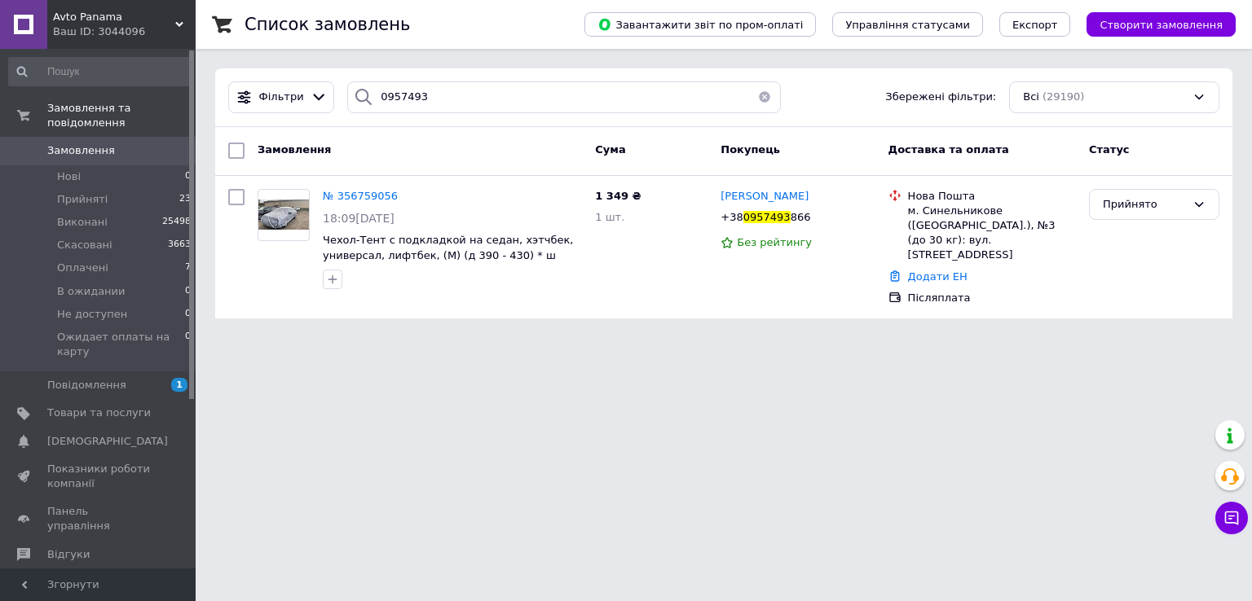
drag, startPoint x: 143, startPoint y: 159, endPoint x: 143, endPoint y: 145, distance: 13.9
click at [144, 165] on li "Нові 0" at bounding box center [100, 176] width 200 height 23
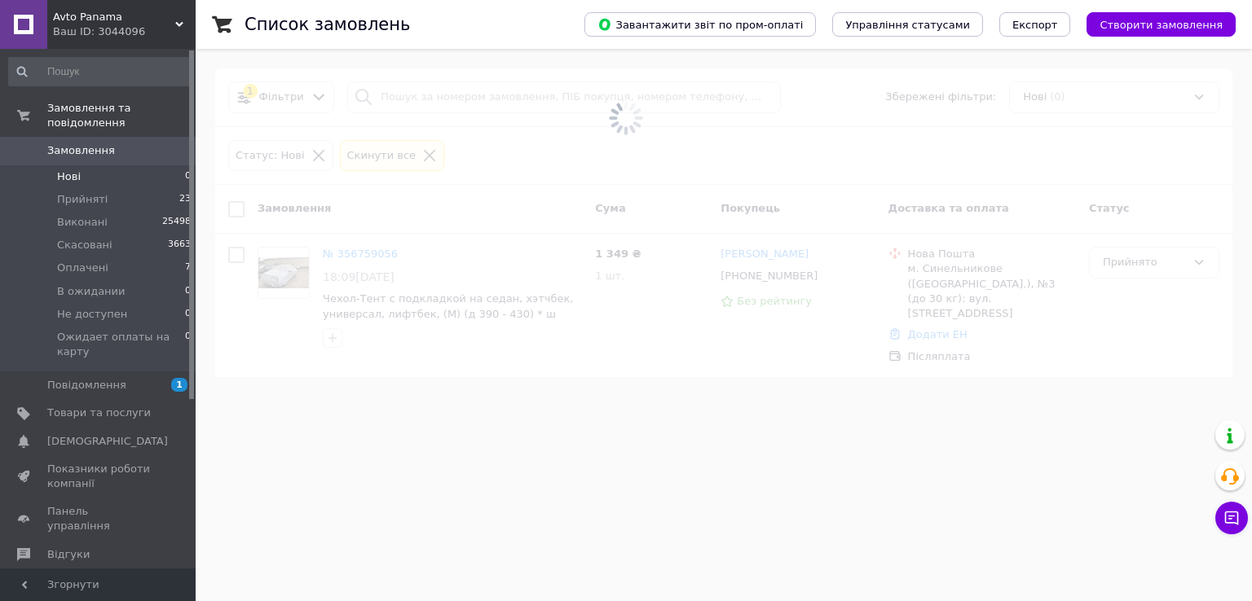
click at [143, 144] on link "Замовлення 0" at bounding box center [100, 151] width 200 height 28
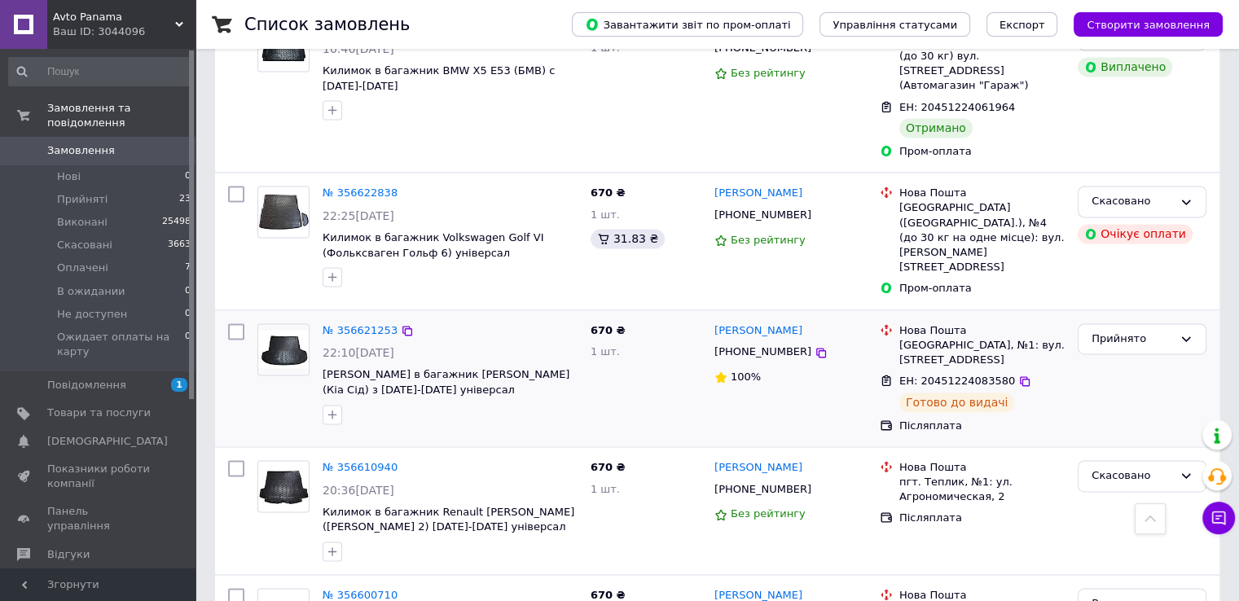
scroll to position [2358, 0]
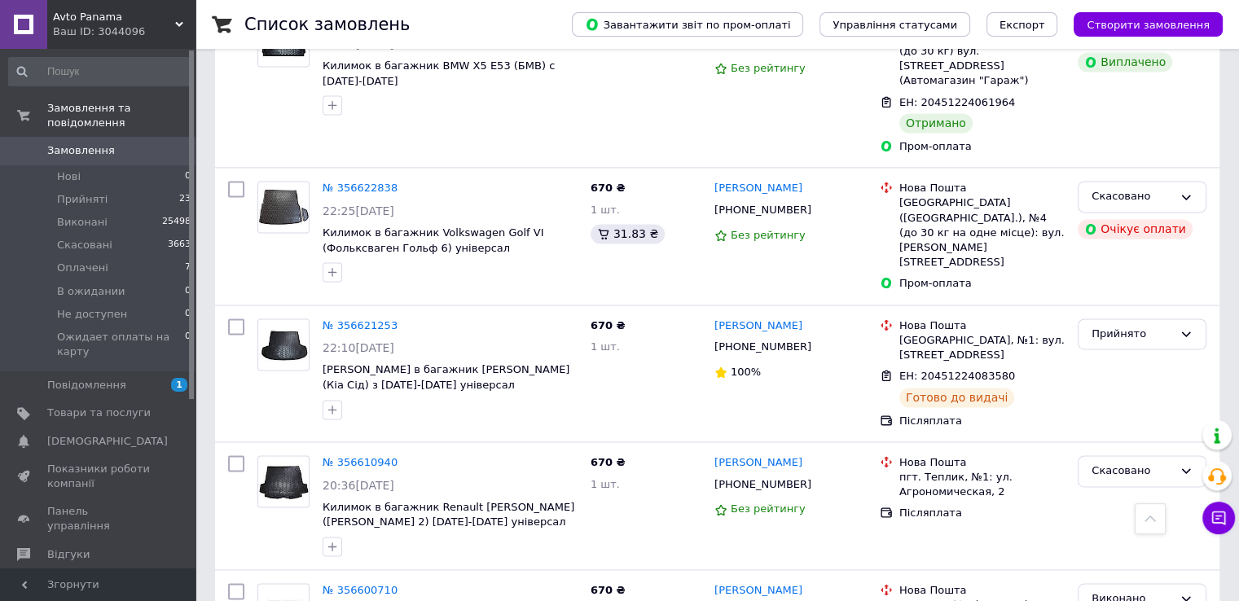
click at [108, 143] on span "Замовлення" at bounding box center [98, 150] width 103 height 15
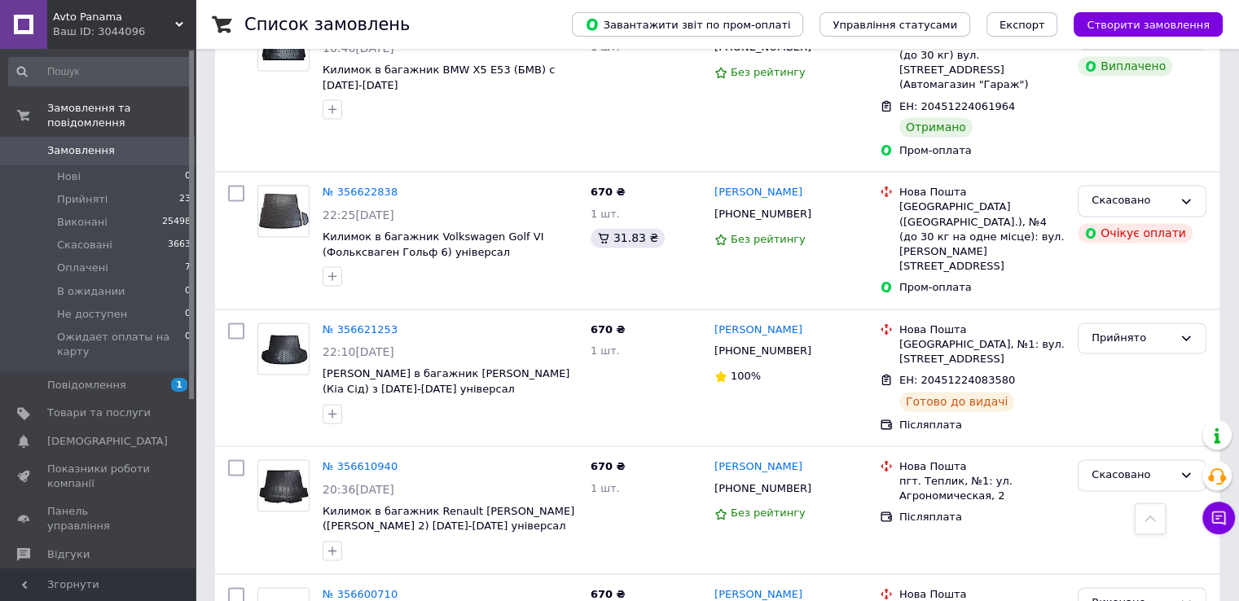
scroll to position [2358, 0]
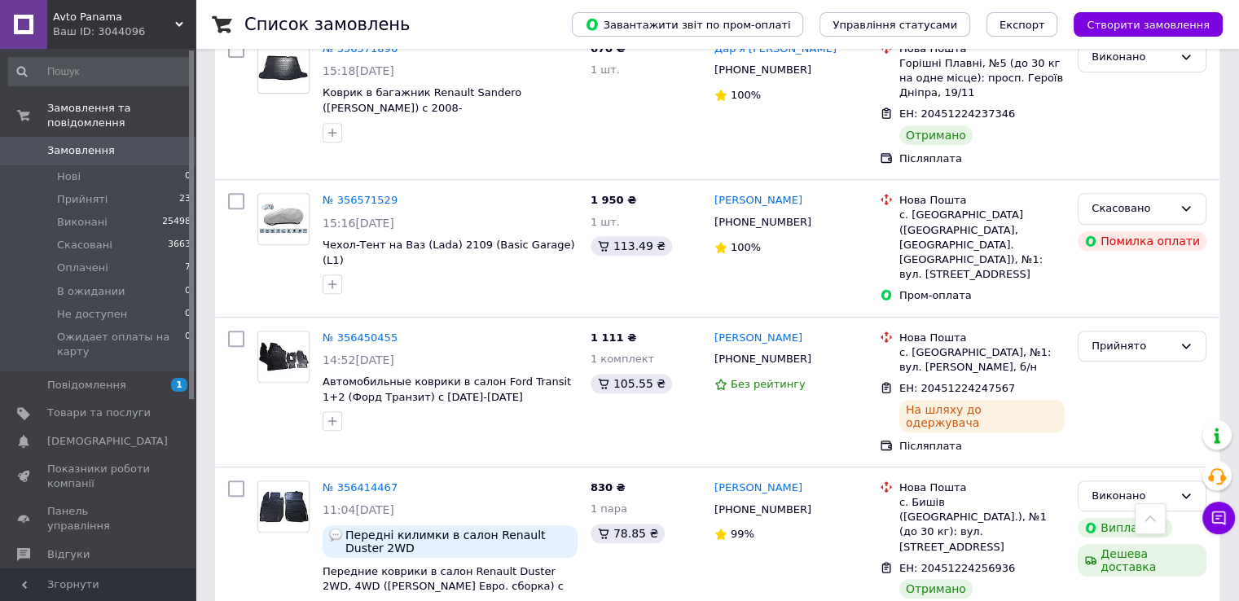
scroll to position [652, 0]
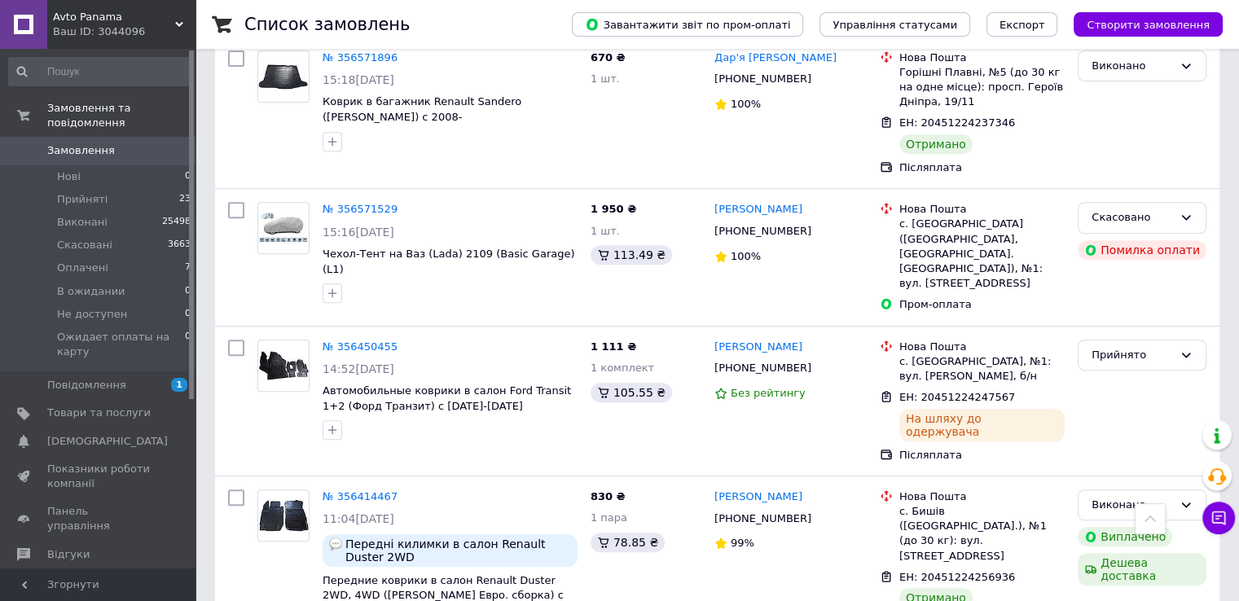
click at [120, 143] on span "Замовлення" at bounding box center [98, 150] width 103 height 15
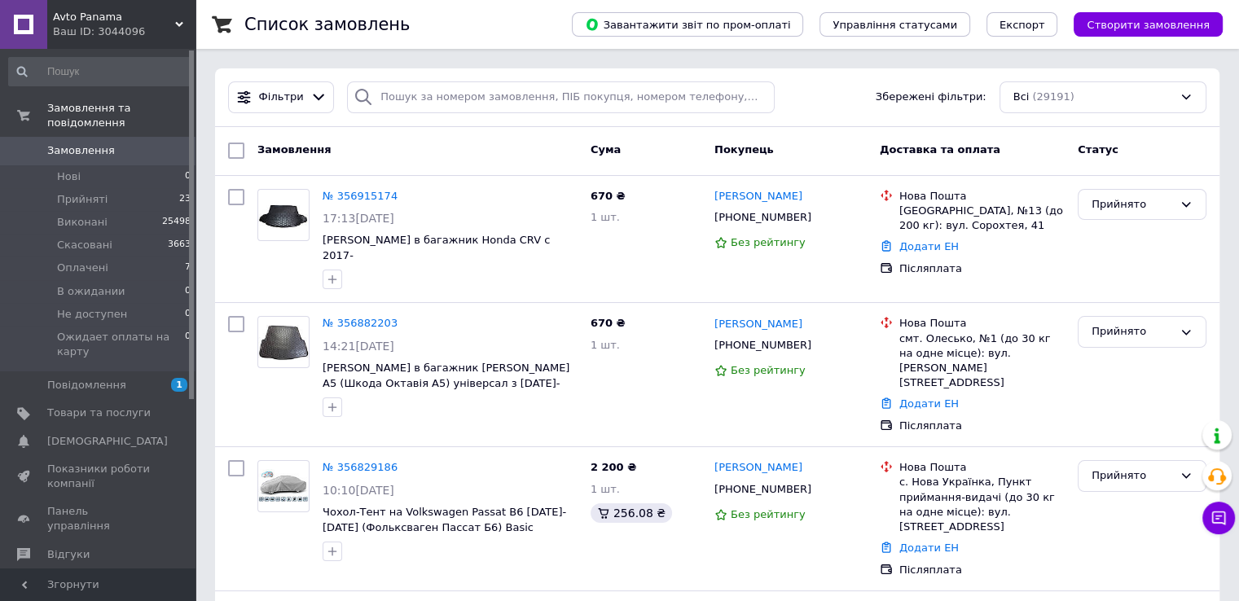
click at [133, 146] on link "Замовлення 0" at bounding box center [100, 151] width 200 height 28
click at [117, 143] on span "Замовлення" at bounding box center [98, 150] width 103 height 15
click at [300, 213] on img at bounding box center [283, 215] width 51 height 28
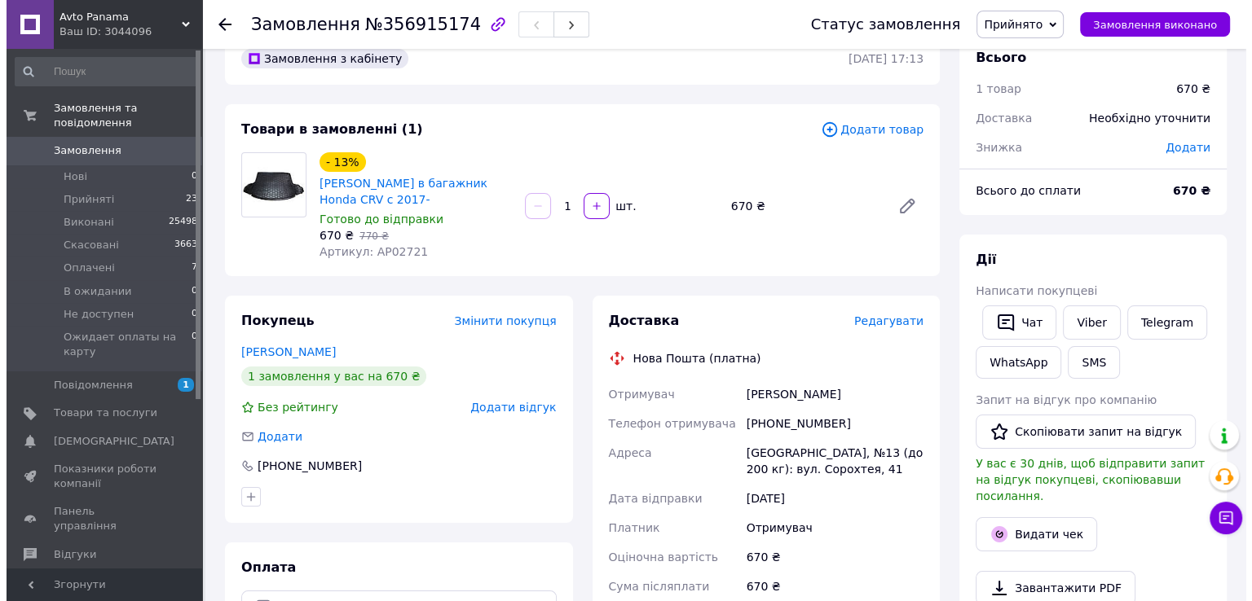
scroll to position [54, 0]
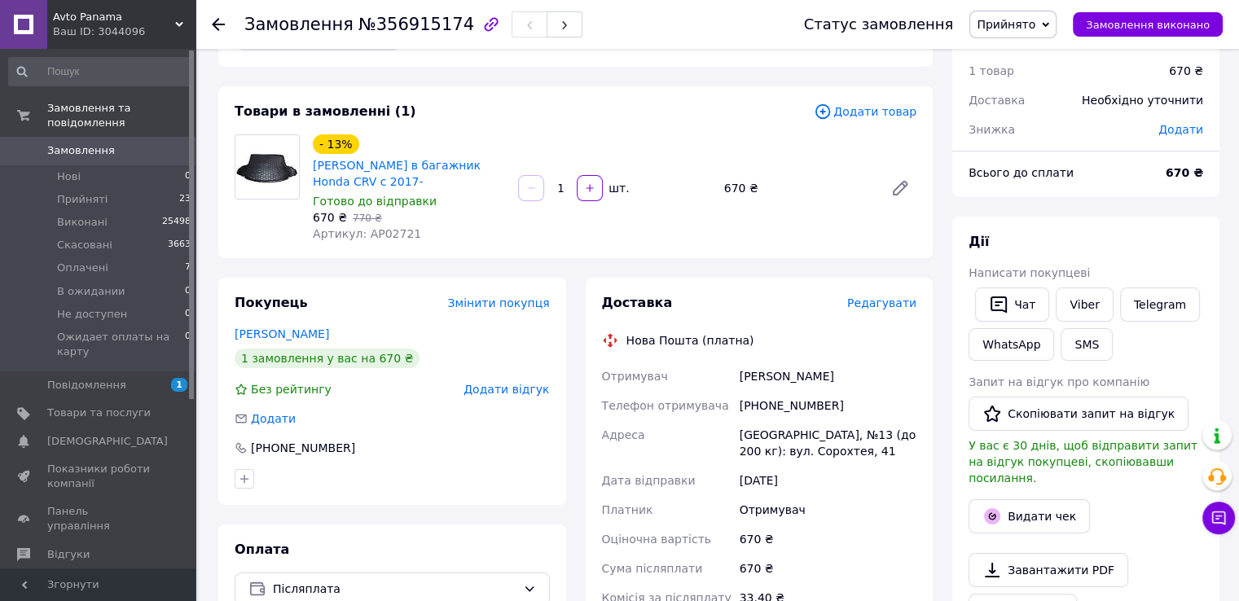
click at [880, 302] on span "Редагувати" at bounding box center [881, 303] width 69 height 13
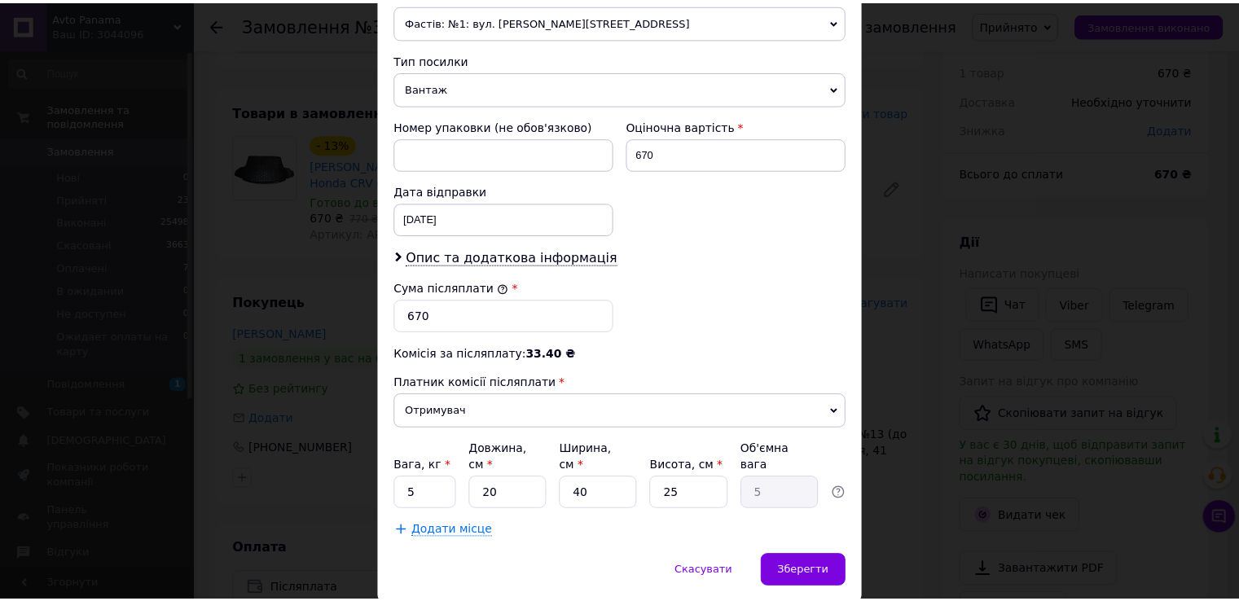
scroll to position [637, 0]
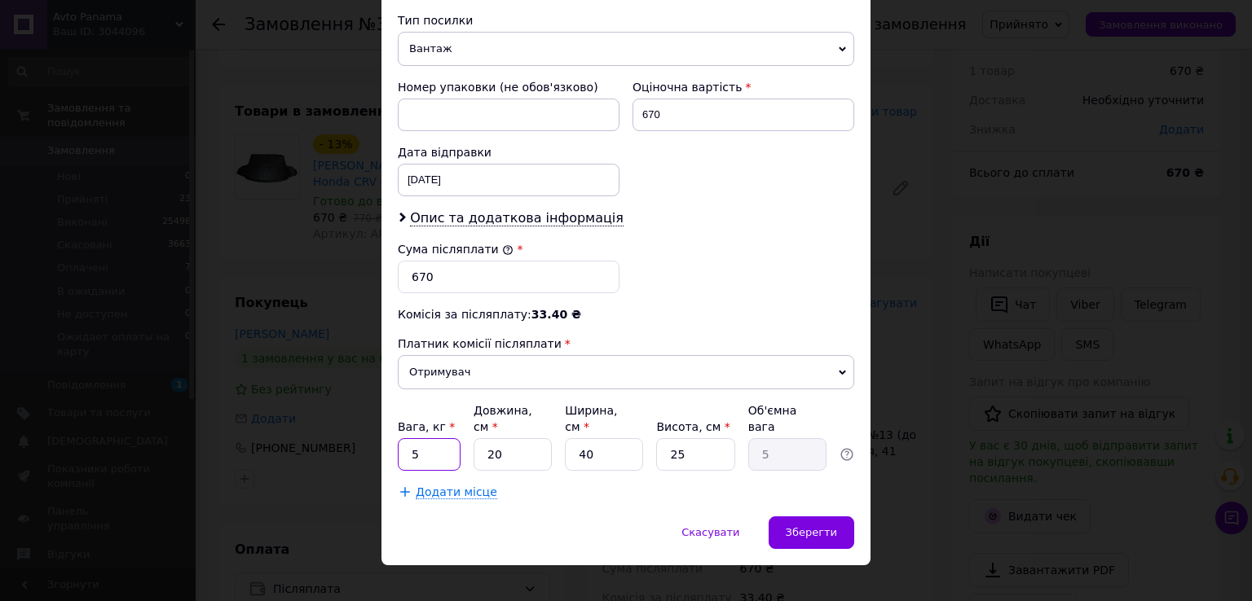
click at [420, 444] on input "5" at bounding box center [429, 454] width 63 height 33
type input "3"
type input "1"
type input "0.25"
type input "12"
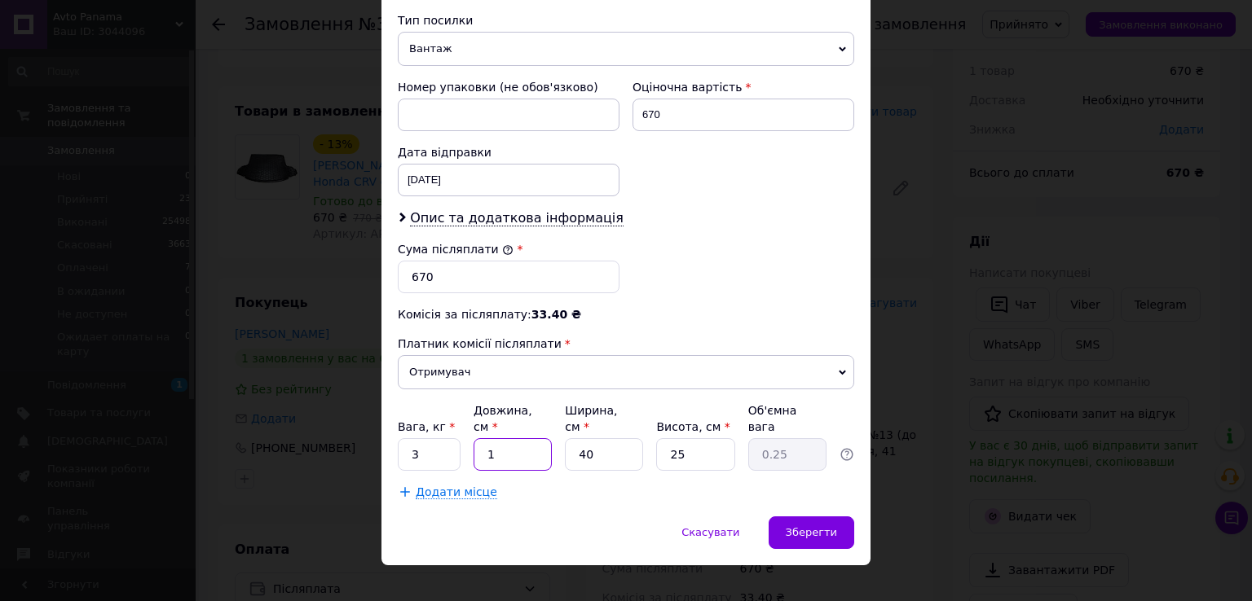
type input "3"
type input "120"
type input "30"
type input "120"
type input "1"
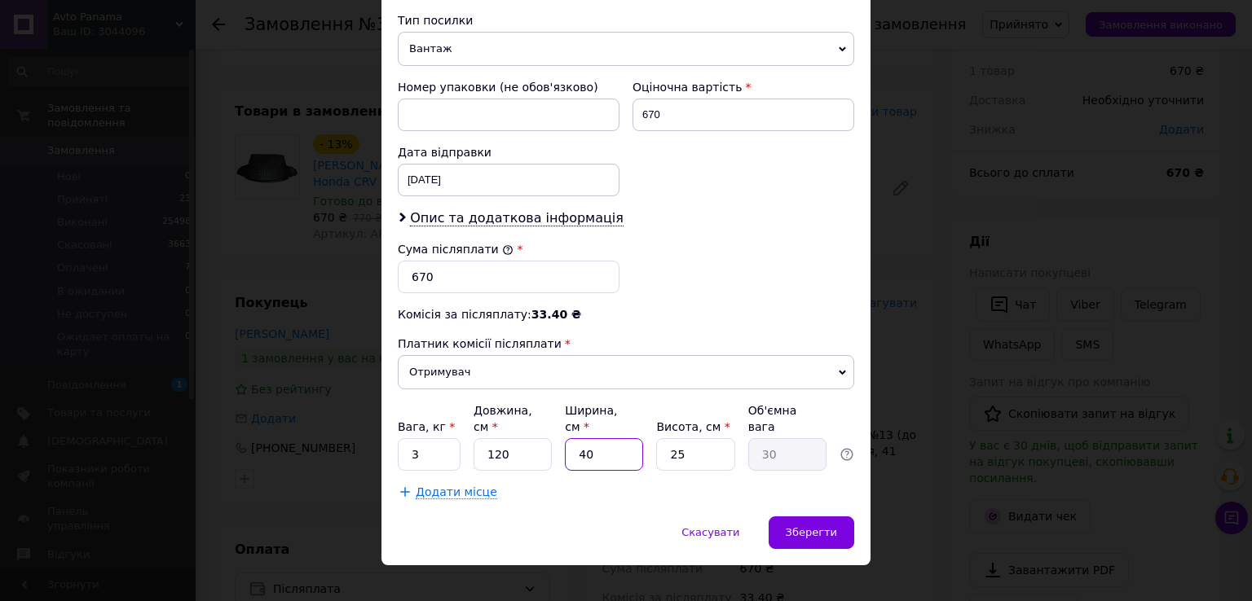
type input "0.75"
type input "14"
type input "10.5"
type input "14"
type input "1"
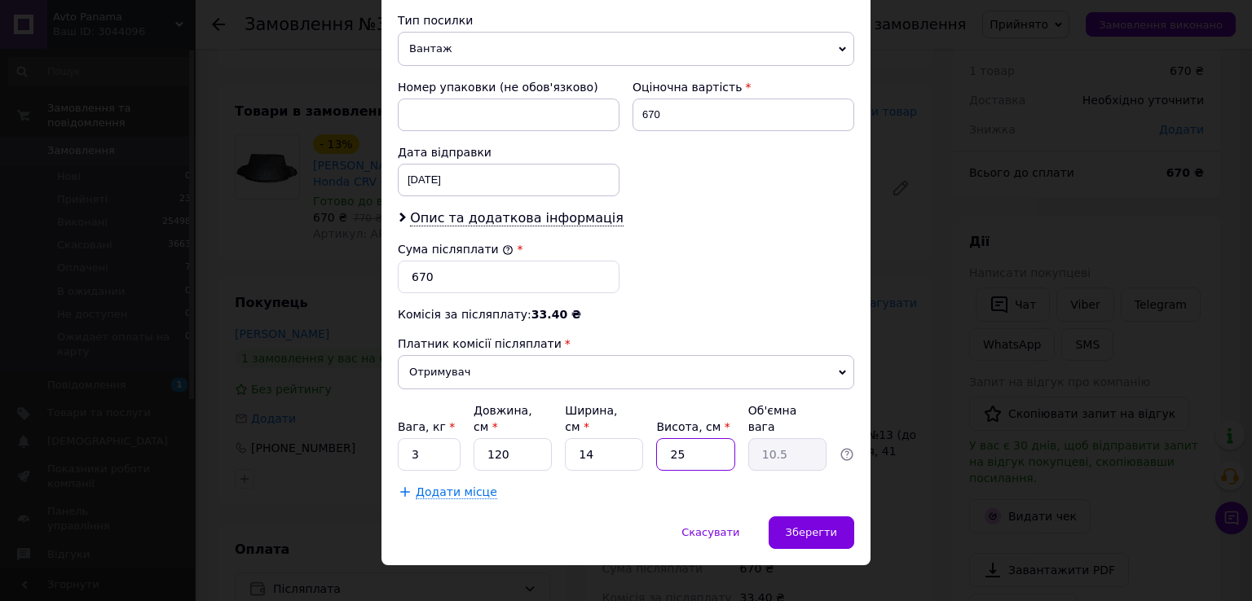
type input "0.42"
type input "11"
type input "4.62"
type input "11"
click at [610, 526] on div "Скасувати   Зберегти" at bounding box center [625, 541] width 489 height 49
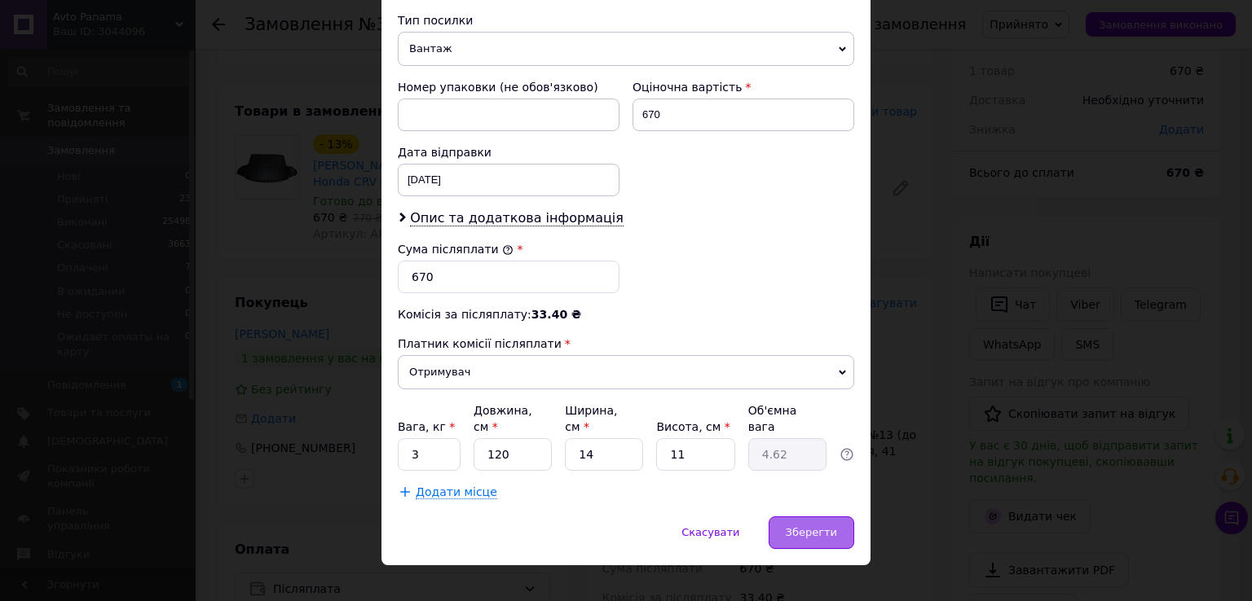
click at [821, 526] on span "Зберегти" at bounding box center [810, 532] width 51 height 12
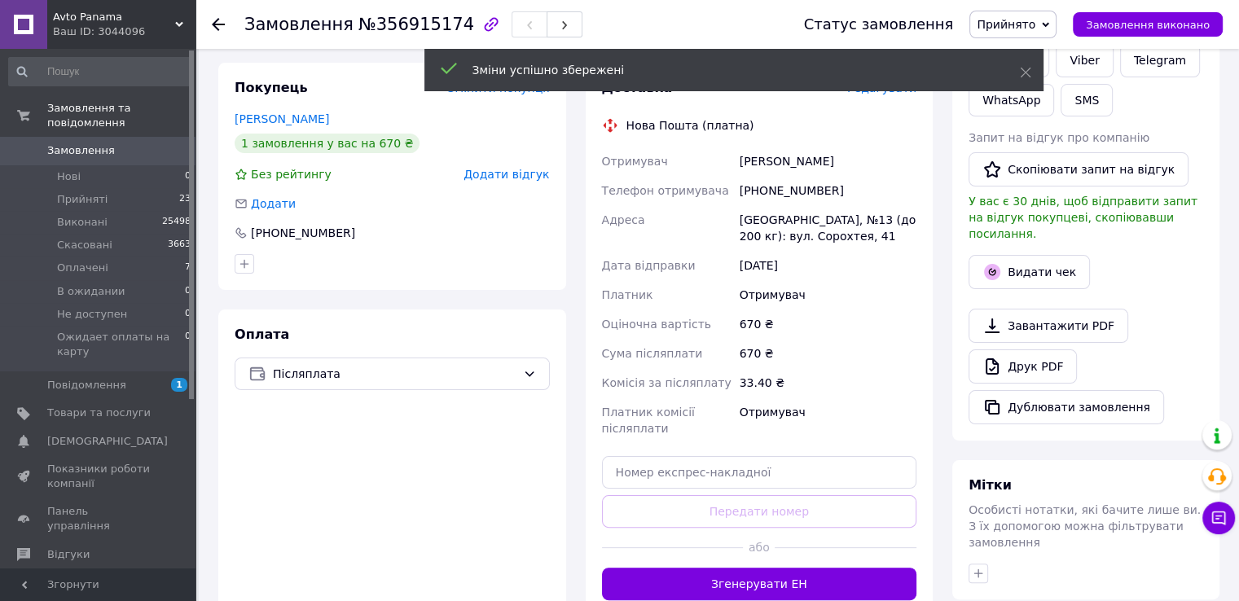
scroll to position [380, 0]
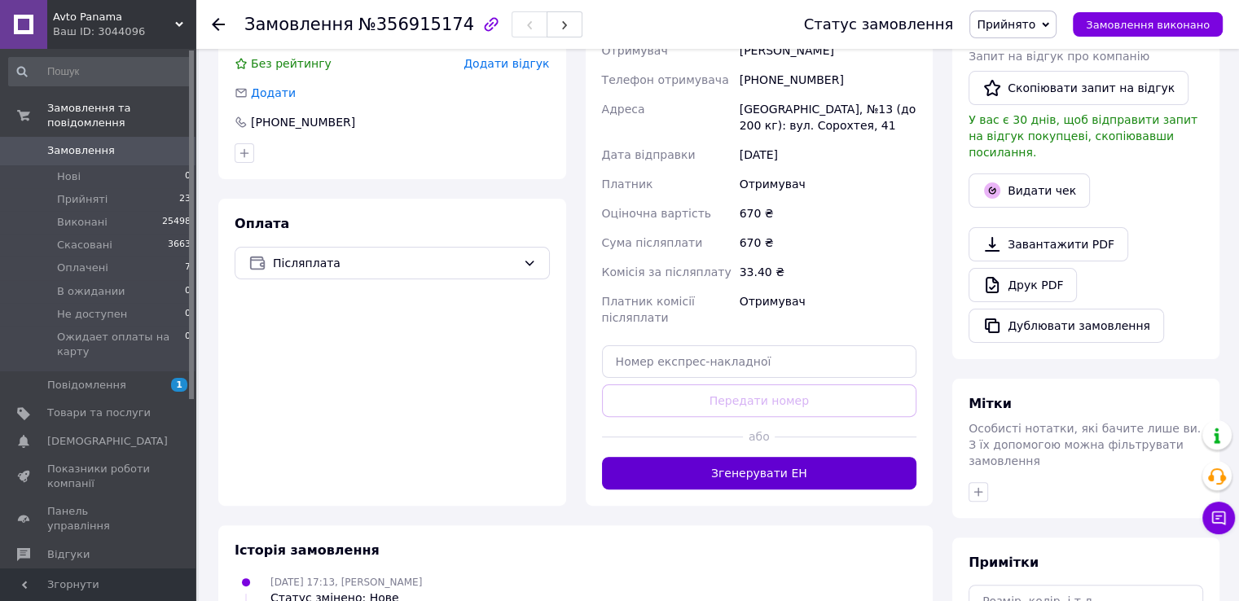
click at [766, 471] on button "Згенерувати ЕН" at bounding box center [759, 473] width 315 height 33
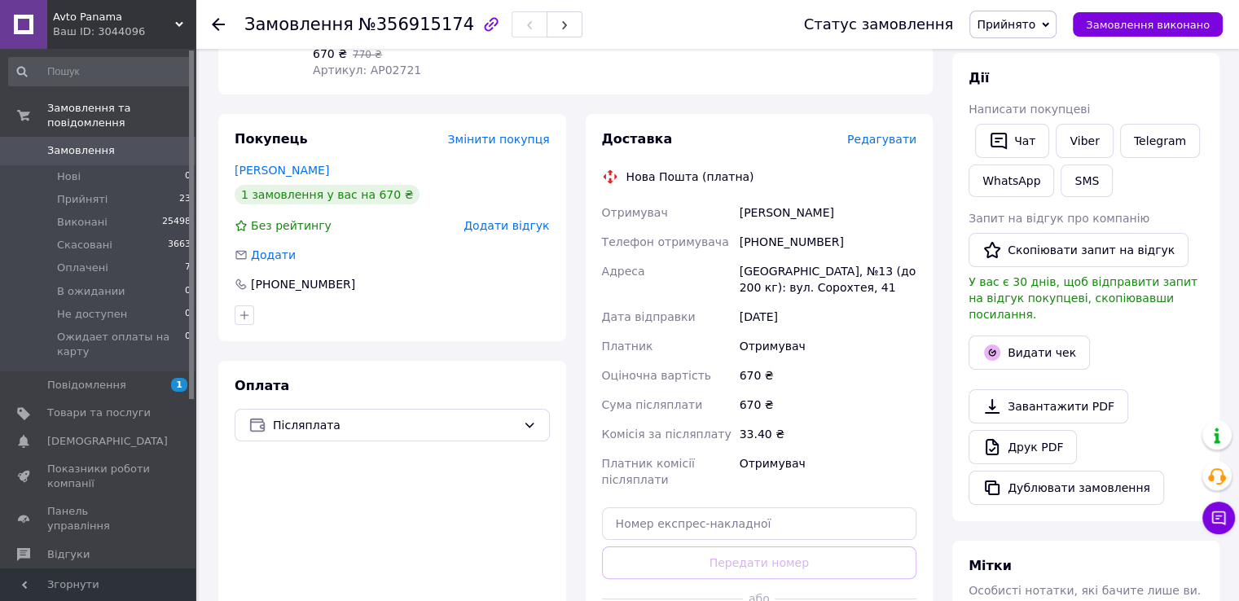
scroll to position [217, 0]
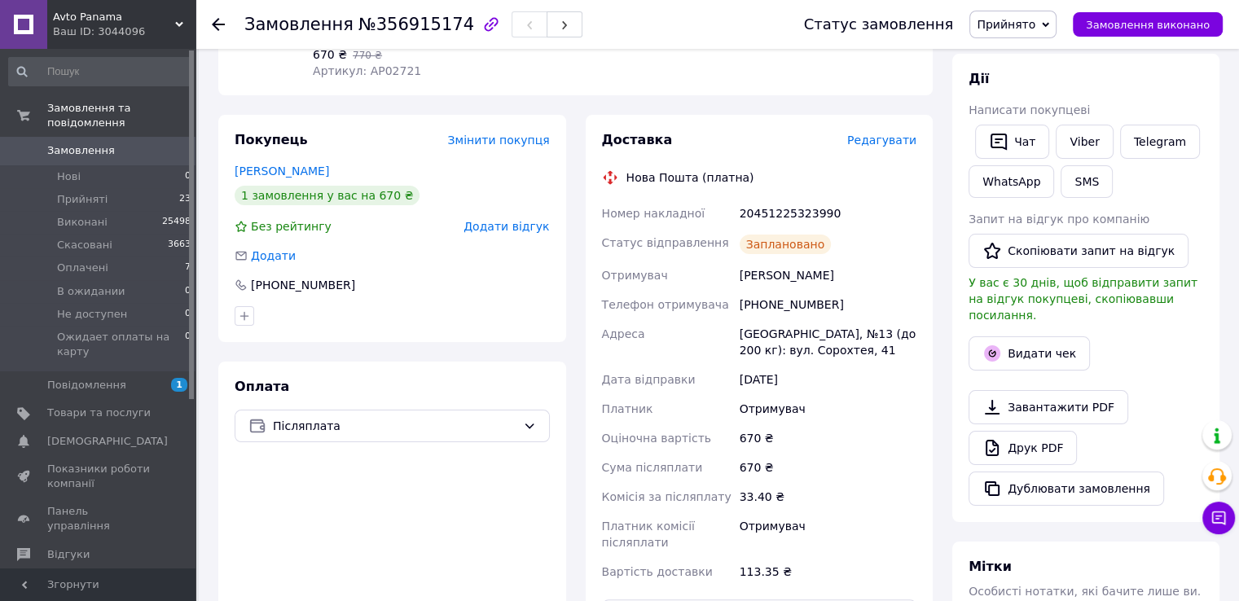
click at [122, 143] on span "Замовлення" at bounding box center [98, 150] width 103 height 15
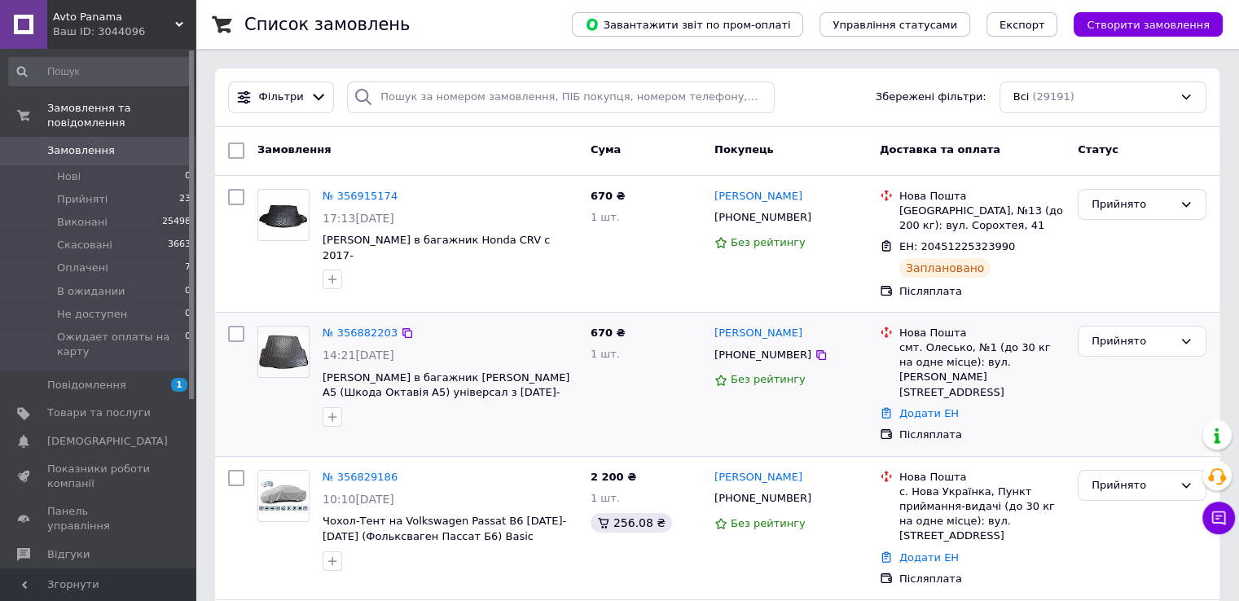
click at [281, 353] on img at bounding box center [283, 352] width 51 height 34
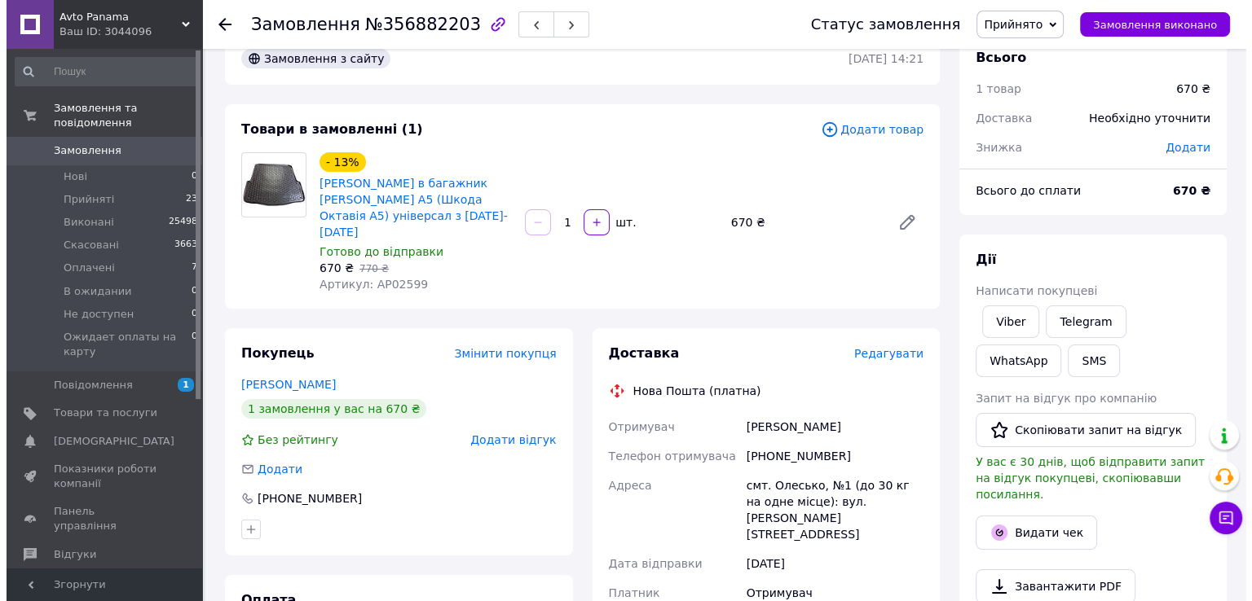
scroll to position [54, 0]
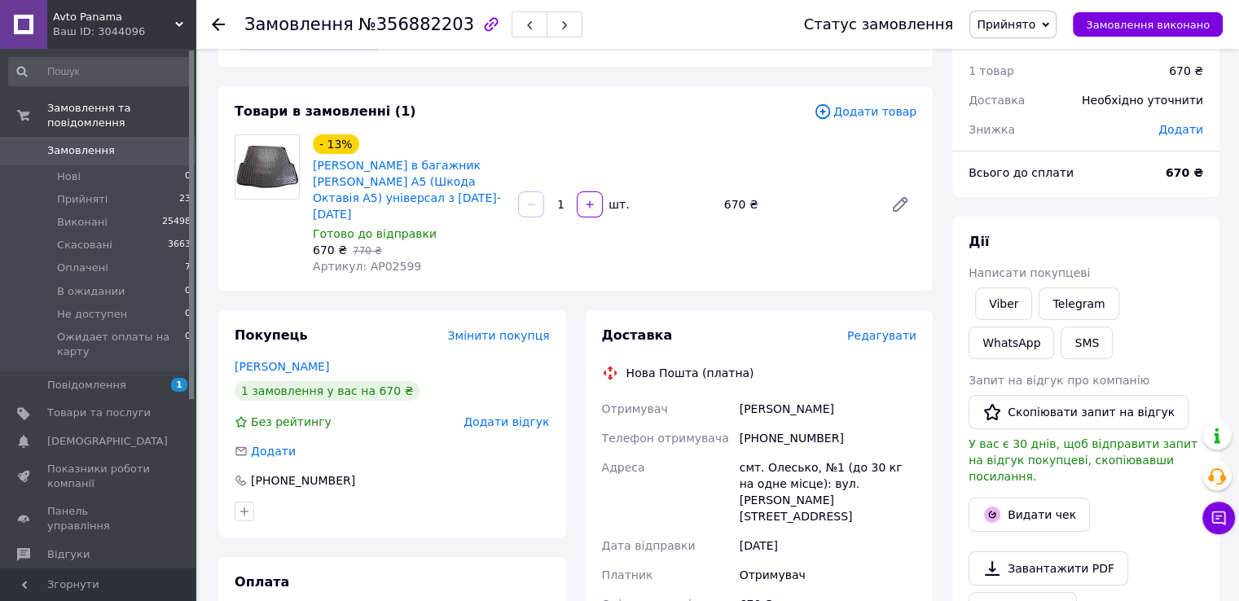
click at [893, 329] on span "Редагувати" at bounding box center [881, 335] width 69 height 13
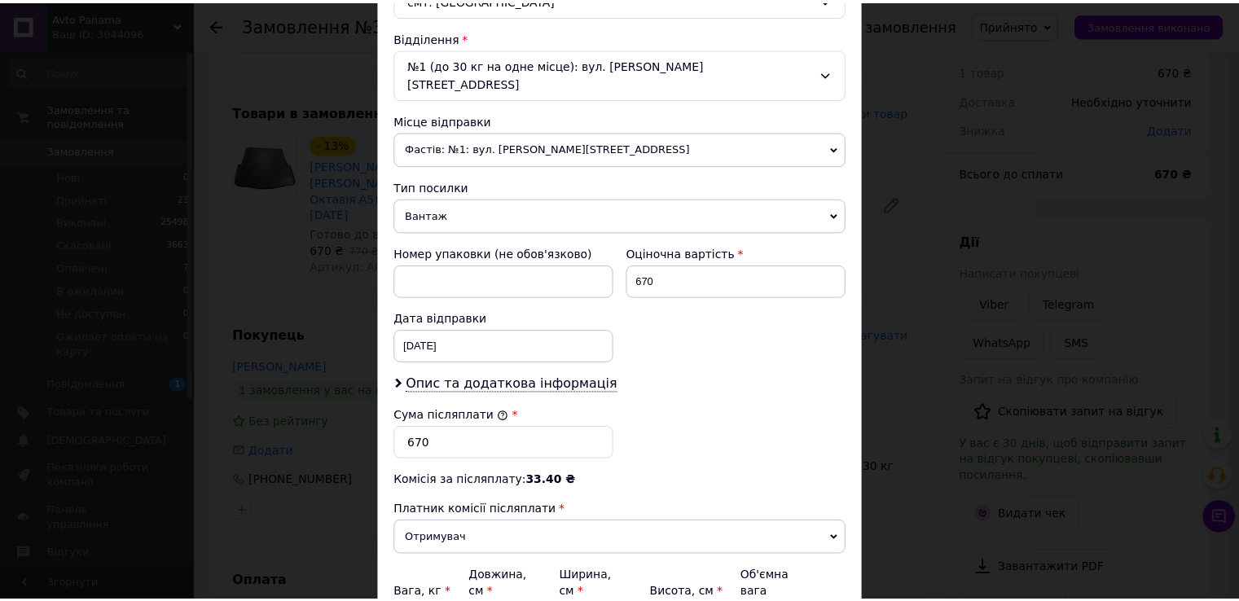
scroll to position [637, 0]
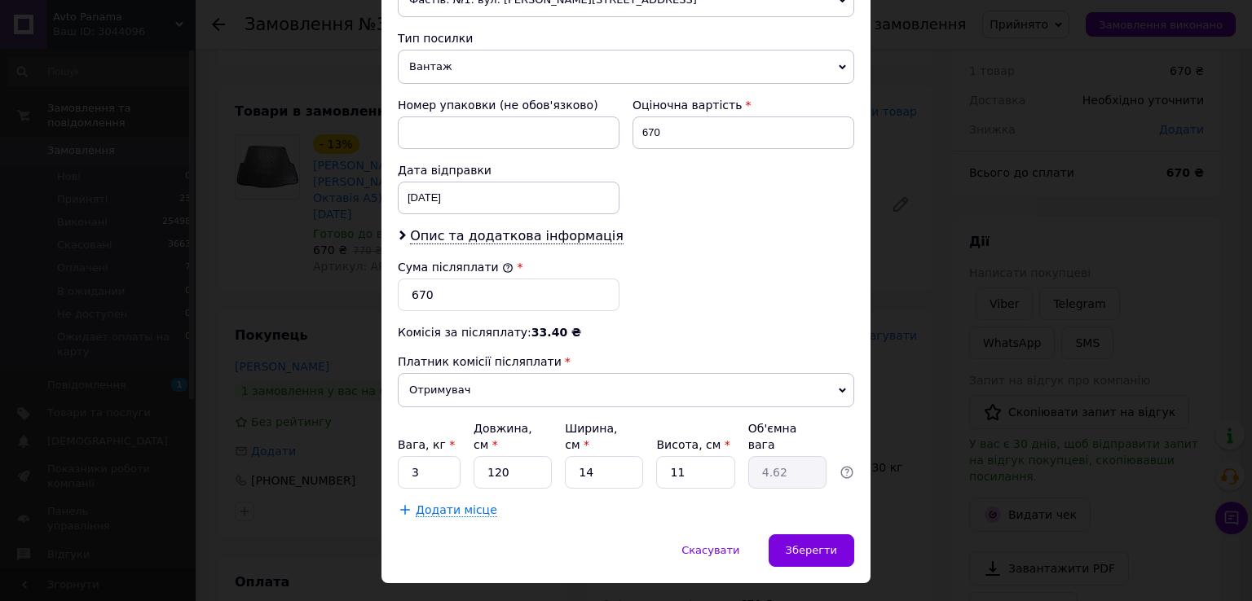
click at [802, 535] on div "Скасувати   Зберегти" at bounding box center [625, 559] width 489 height 49
click at [808, 544] on span "Зберегти" at bounding box center [810, 550] width 51 height 12
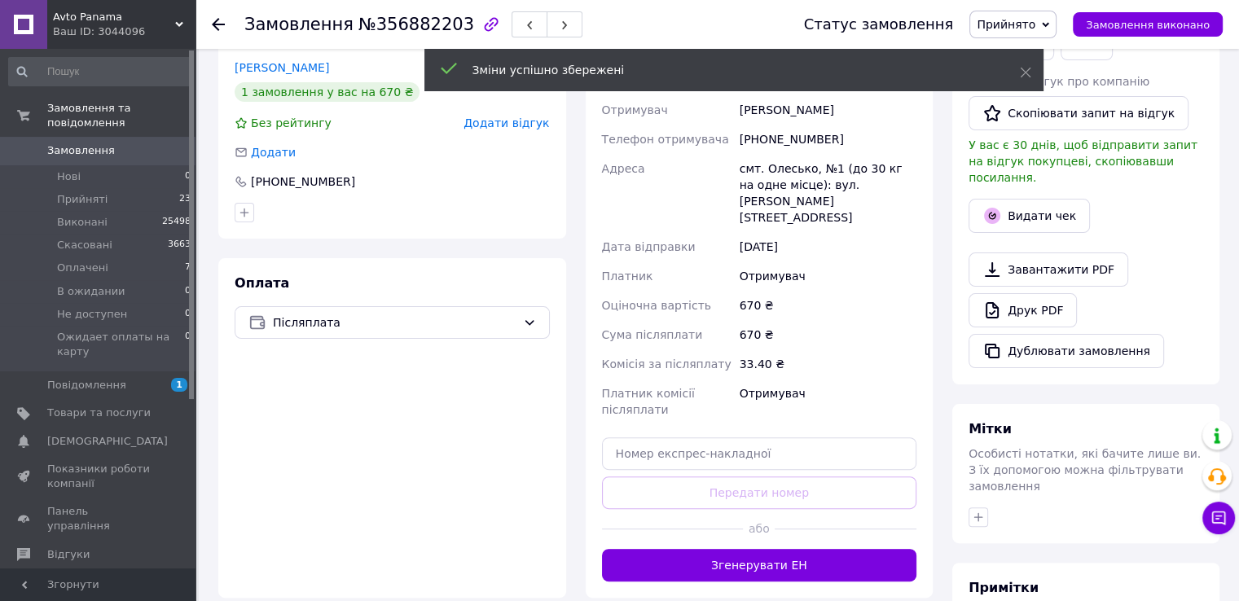
scroll to position [380, 0]
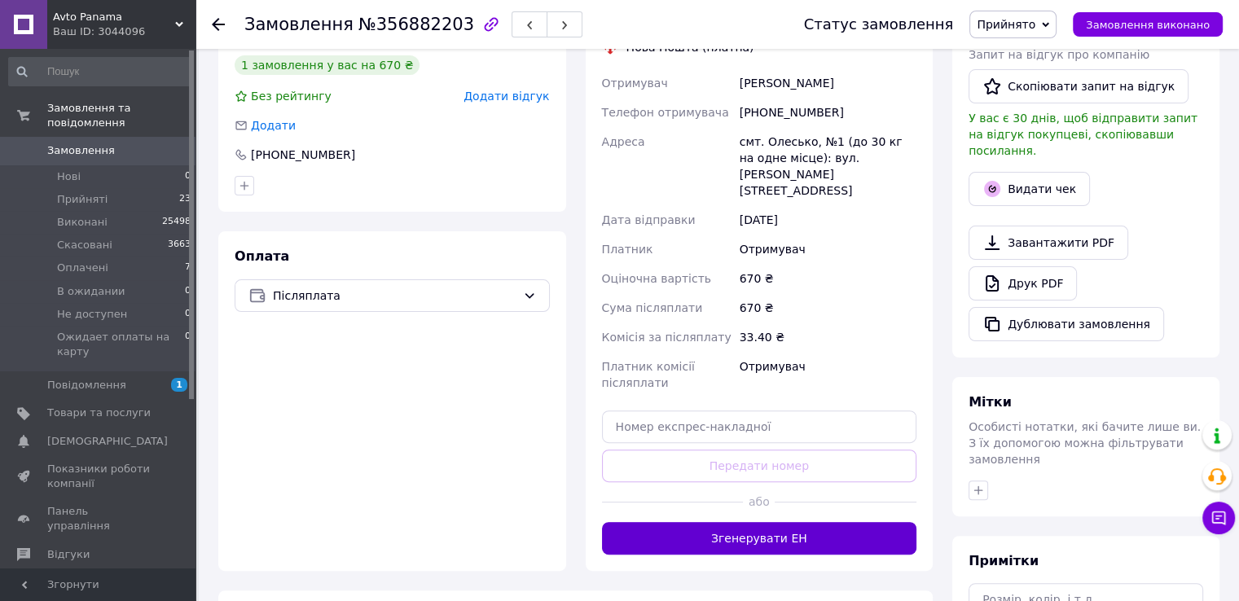
click at [764, 522] on button "Згенерувати ЕН" at bounding box center [759, 538] width 315 height 33
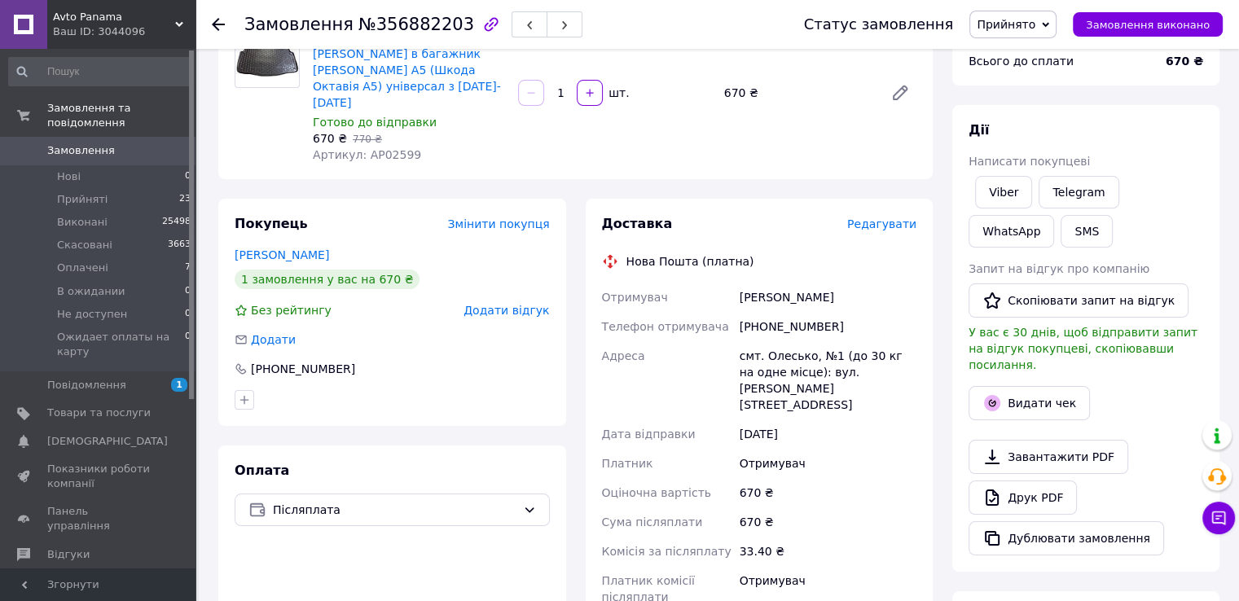
scroll to position [163, 0]
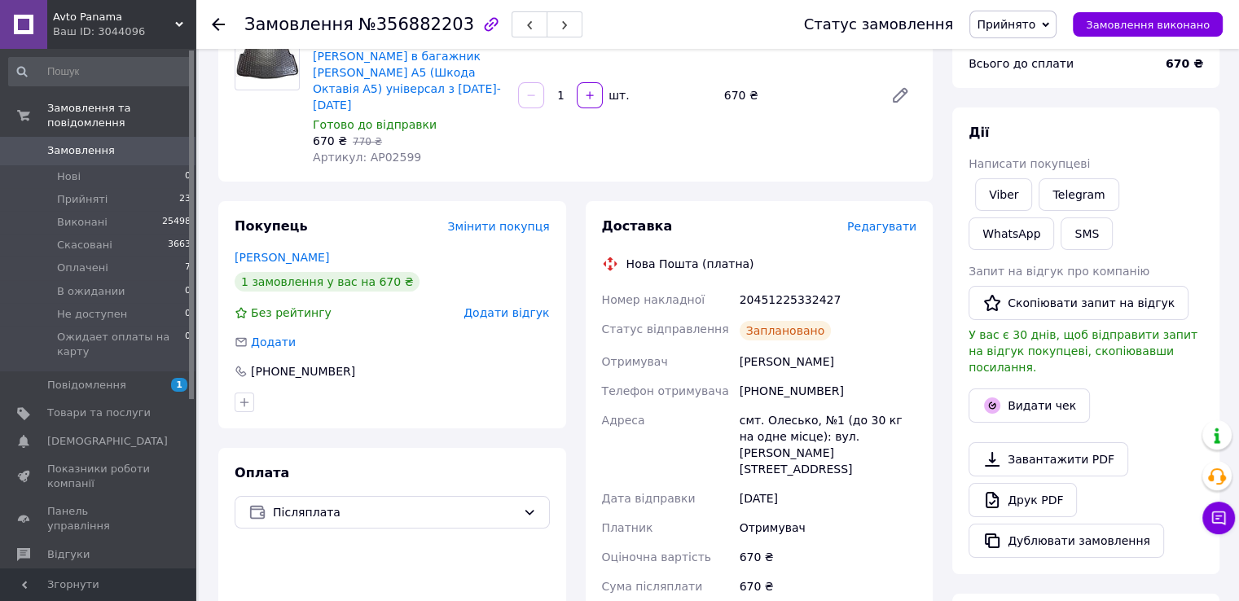
click at [139, 143] on span "Замовлення" at bounding box center [98, 150] width 103 height 15
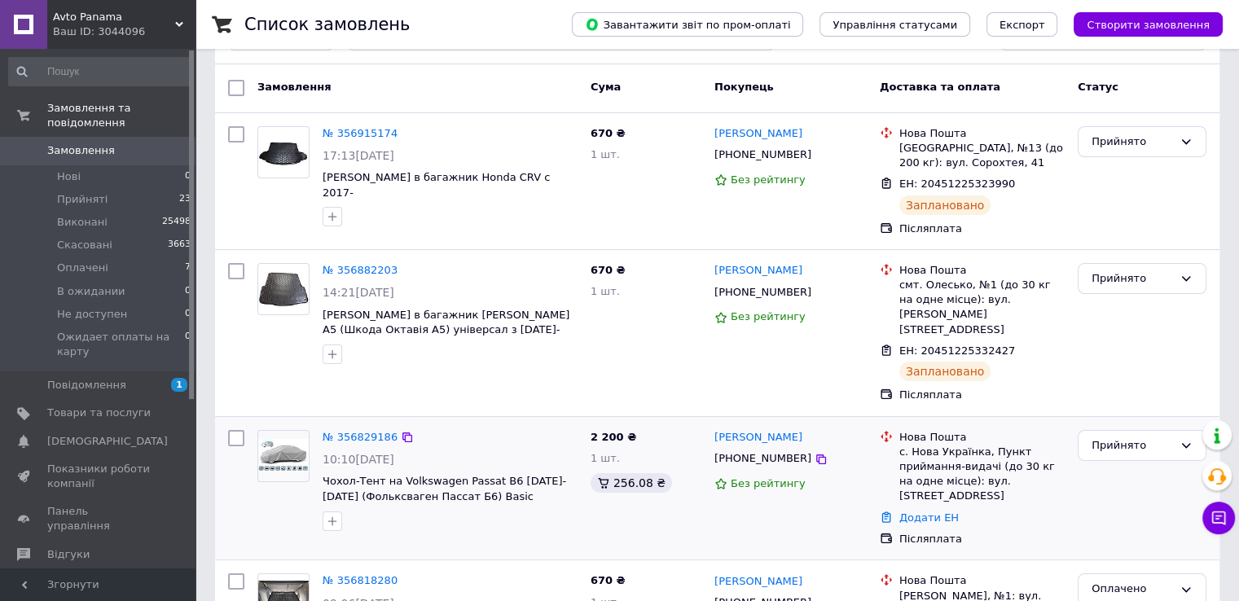
scroll to position [108, 0]
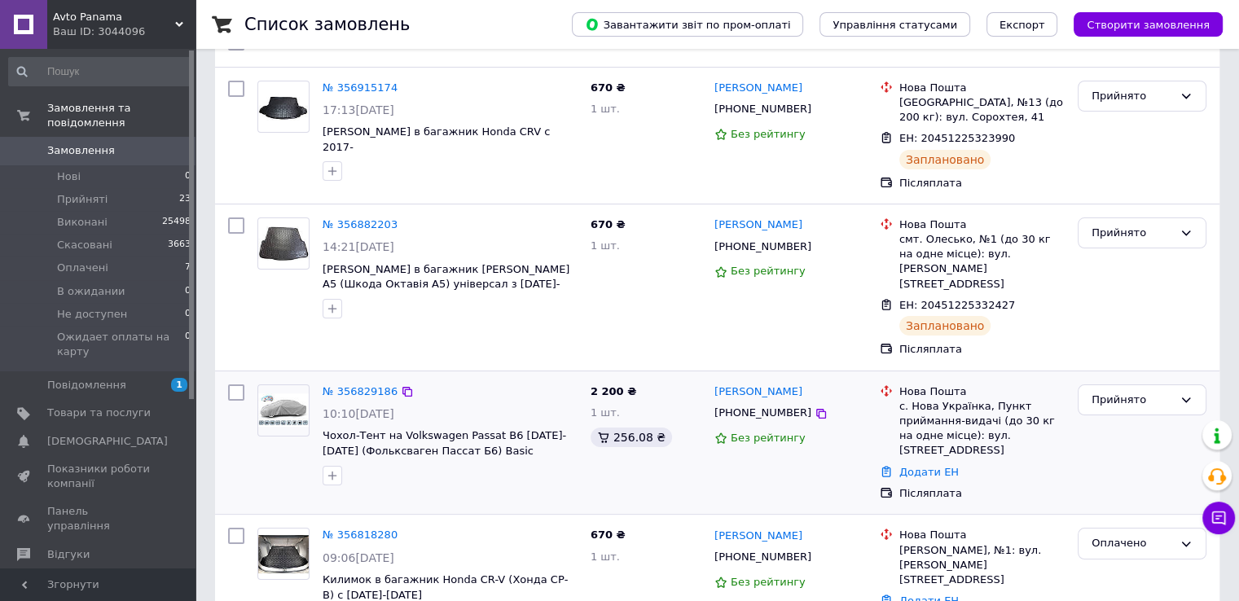
click at [284, 394] on img at bounding box center [283, 411] width 51 height 34
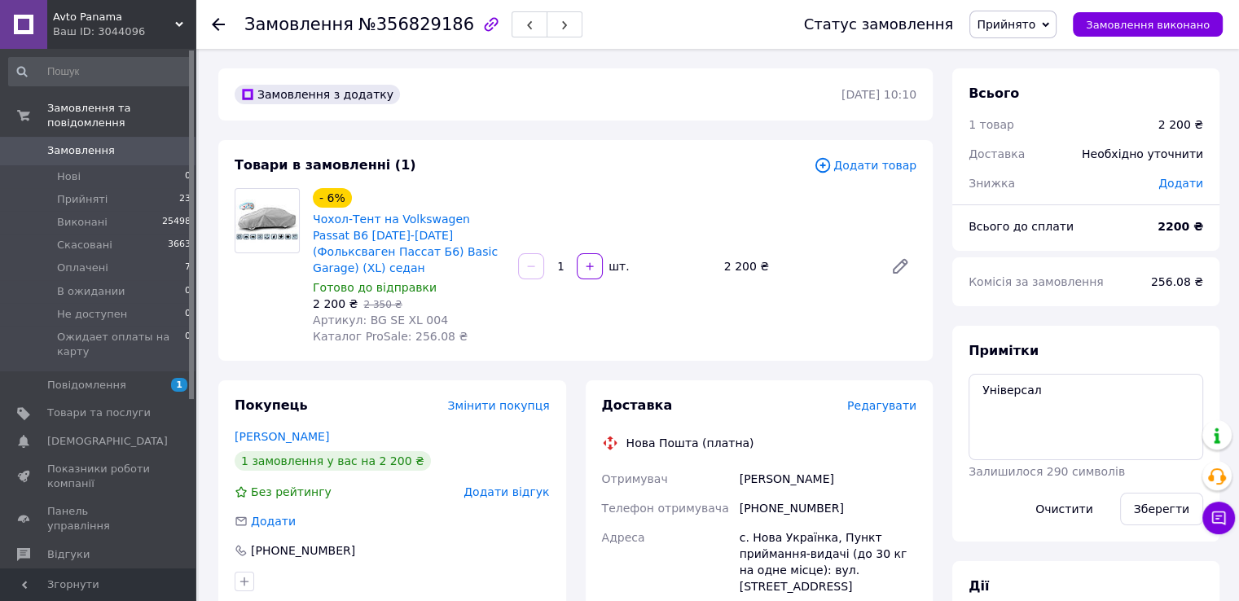
click at [114, 143] on span "Замовлення" at bounding box center [98, 150] width 103 height 15
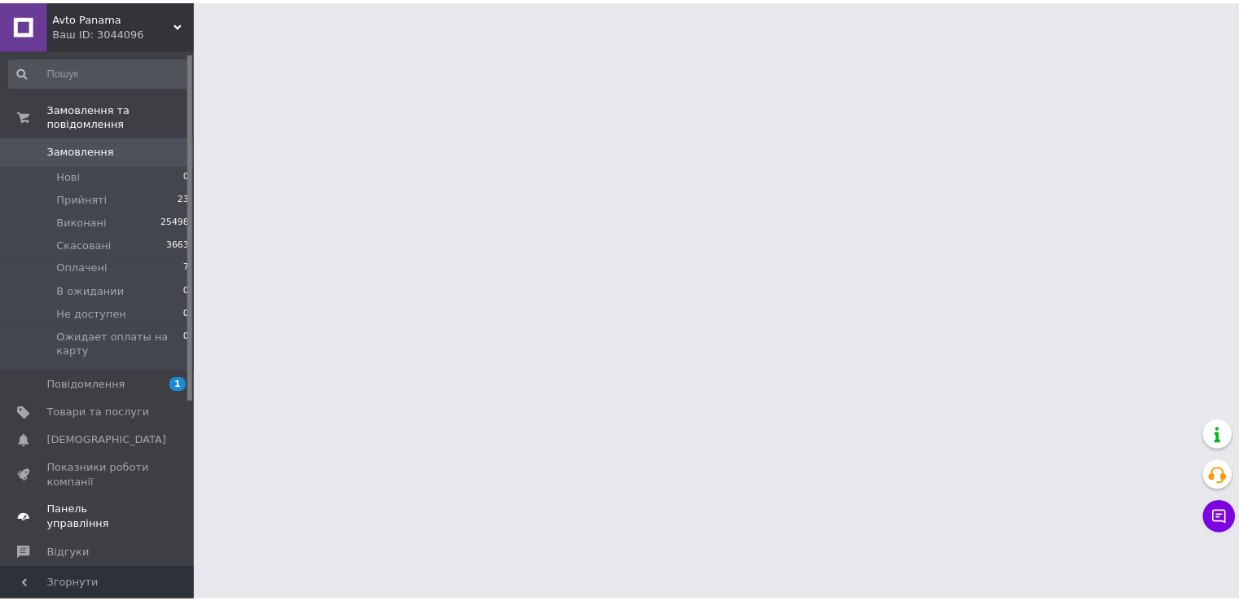
scroll to position [49, 0]
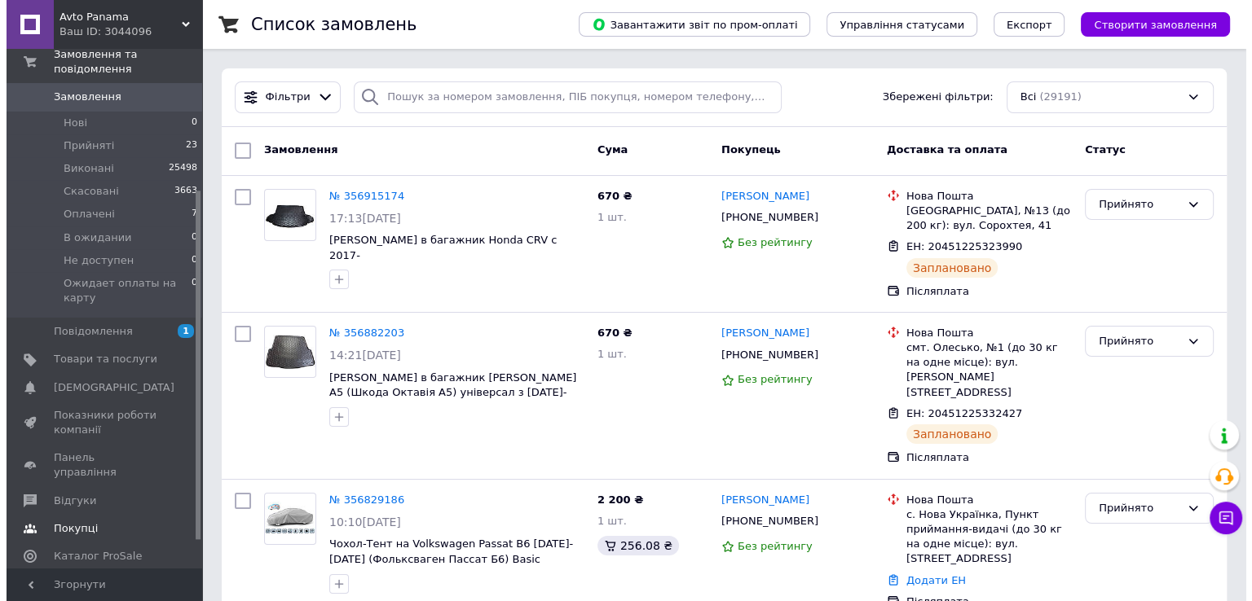
scroll to position [217, 0]
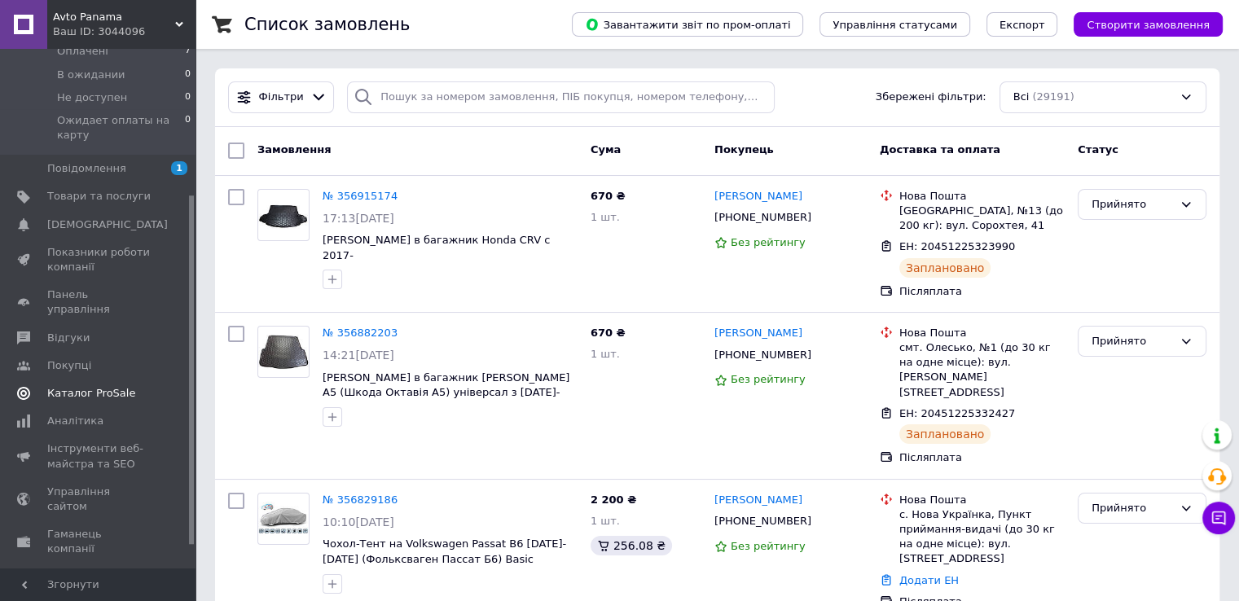
click at [106, 386] on span "Каталог ProSale" at bounding box center [91, 393] width 88 height 15
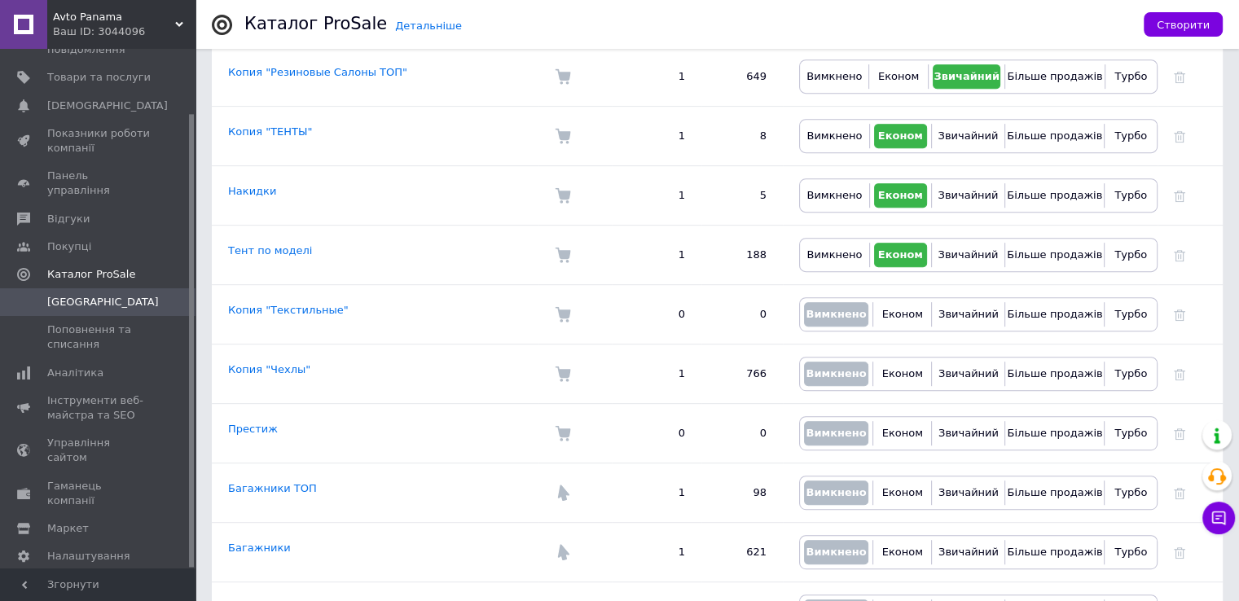
scroll to position [815, 0]
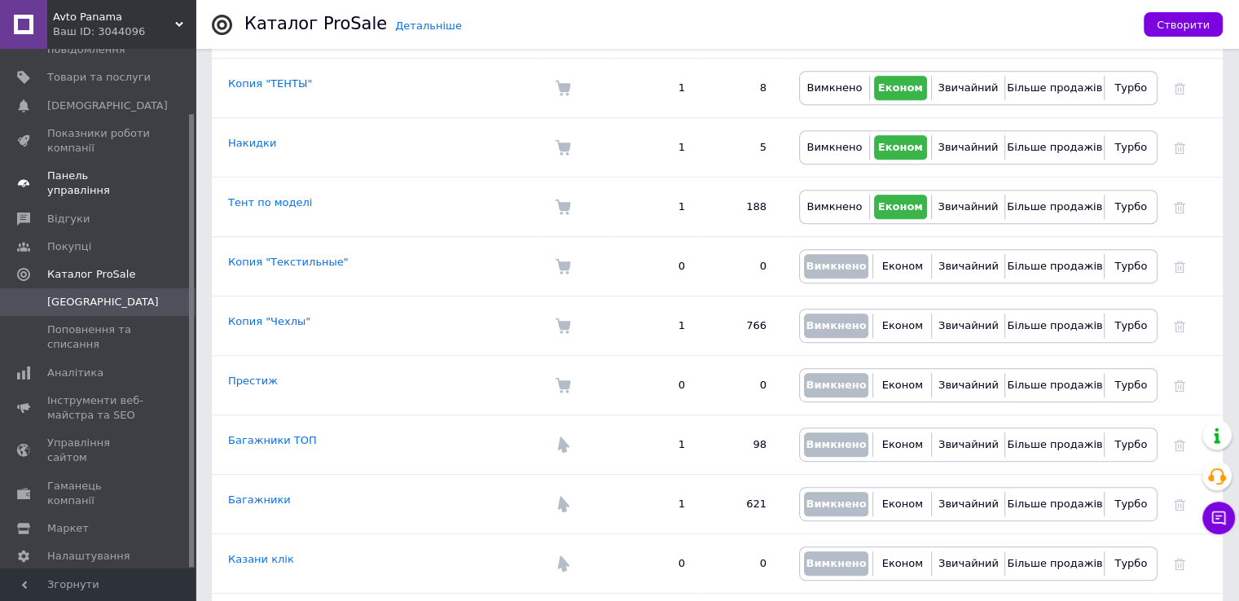
click at [128, 177] on span "Панель управління" at bounding box center [98, 183] width 103 height 29
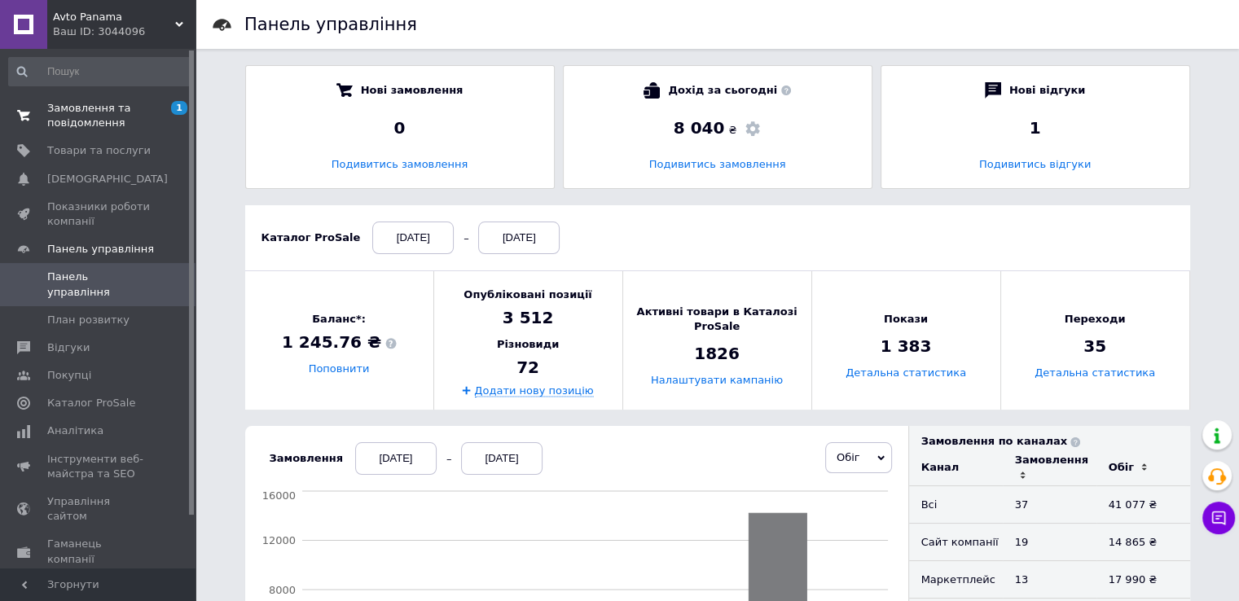
click at [108, 112] on span "Замовлення та повідомлення" at bounding box center [98, 115] width 103 height 29
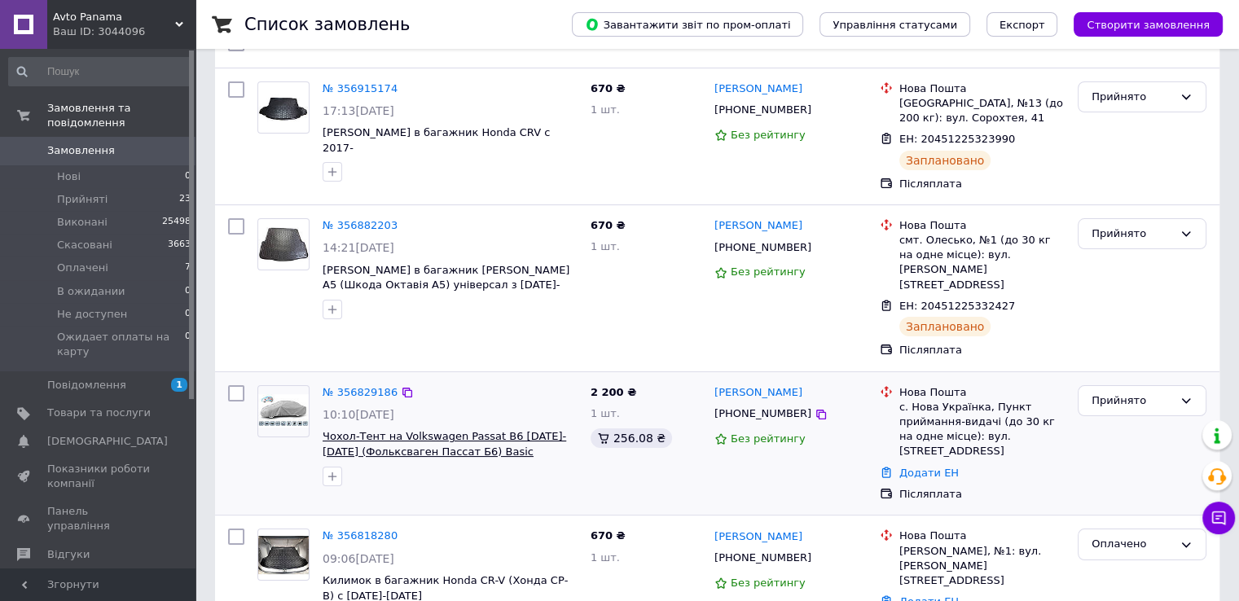
scroll to position [108, 0]
click at [293, 394] on img at bounding box center [283, 411] width 51 height 34
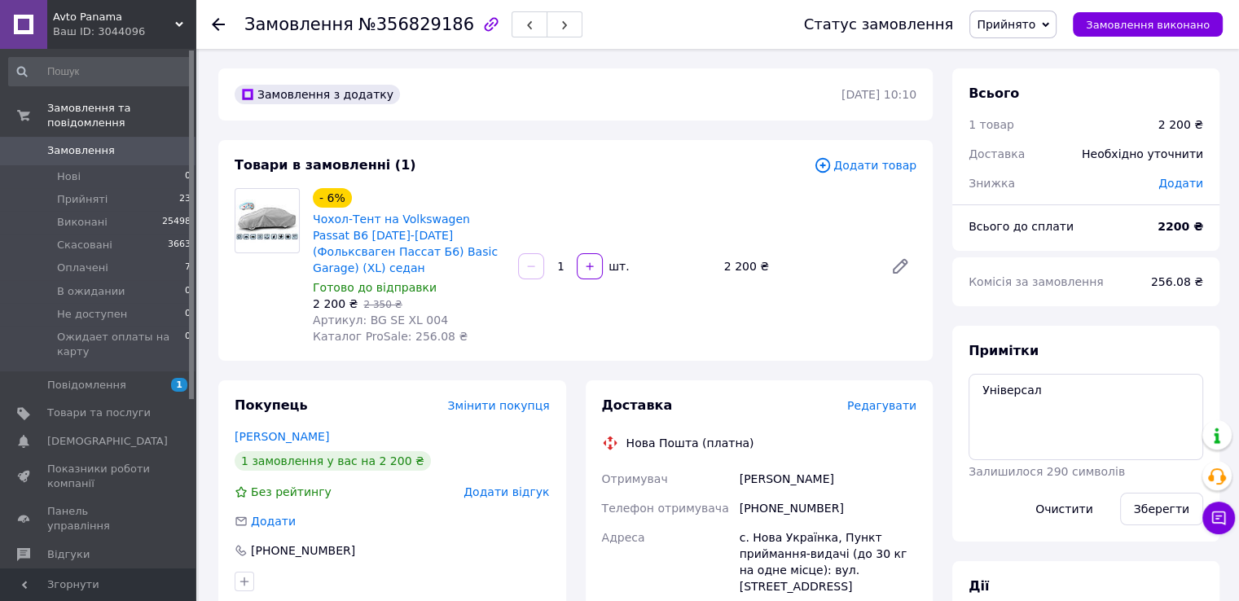
click at [877, 162] on span "Додати товар" at bounding box center [865, 165] width 103 height 18
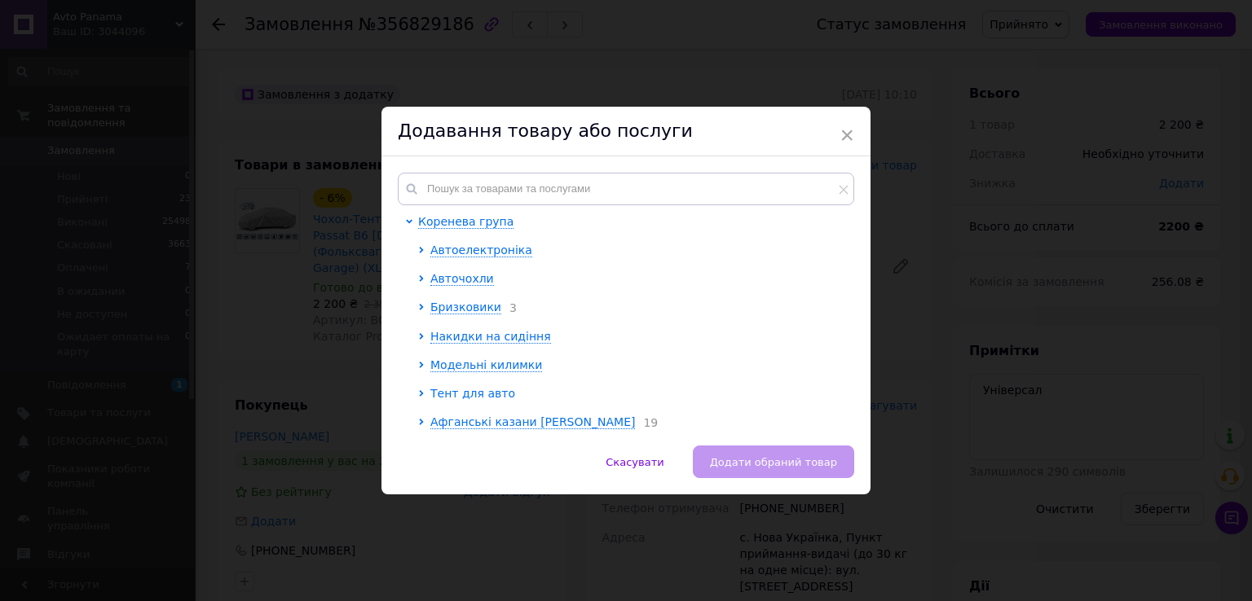
click at [481, 394] on span "Тент для авто" at bounding box center [472, 393] width 85 height 13
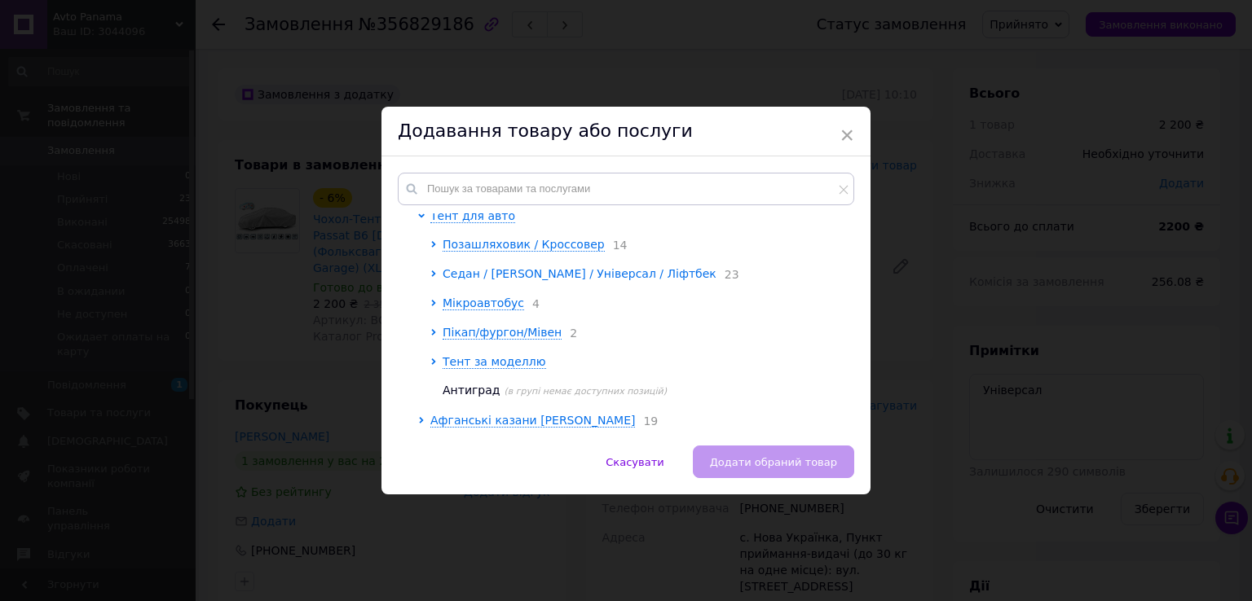
scroll to position [184, 0]
click at [500, 359] on span "Тент за моделлю" at bounding box center [493, 361] width 103 height 13
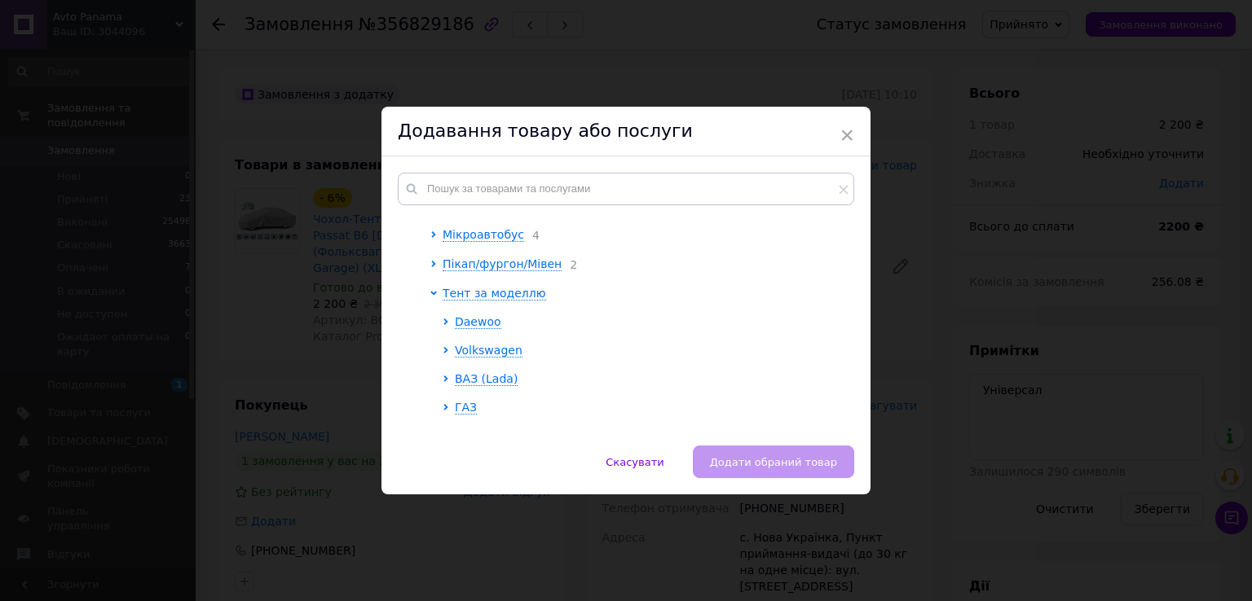
scroll to position [327, 0]
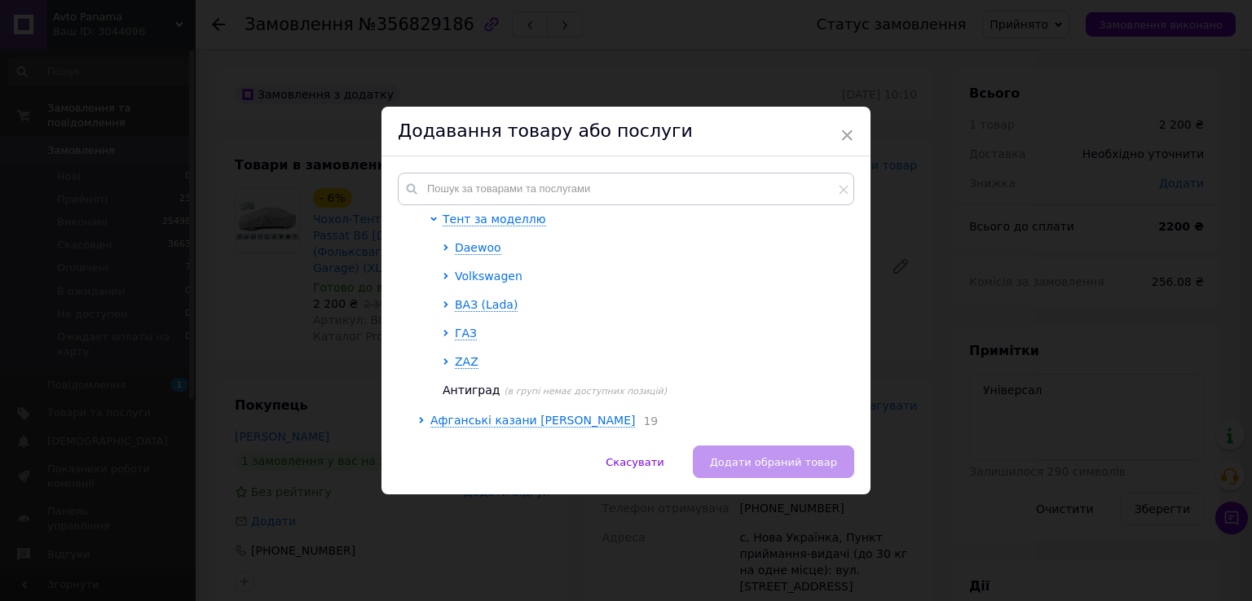
click at [492, 271] on span "Volkswagen" at bounding box center [489, 276] width 68 height 13
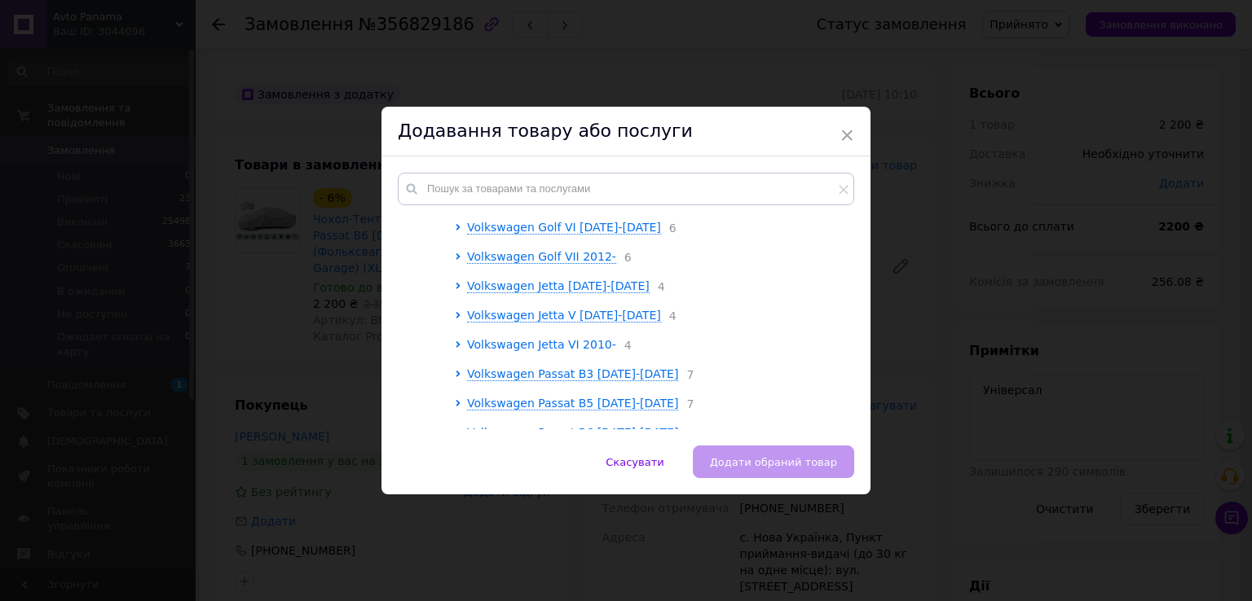
scroll to position [653, 0]
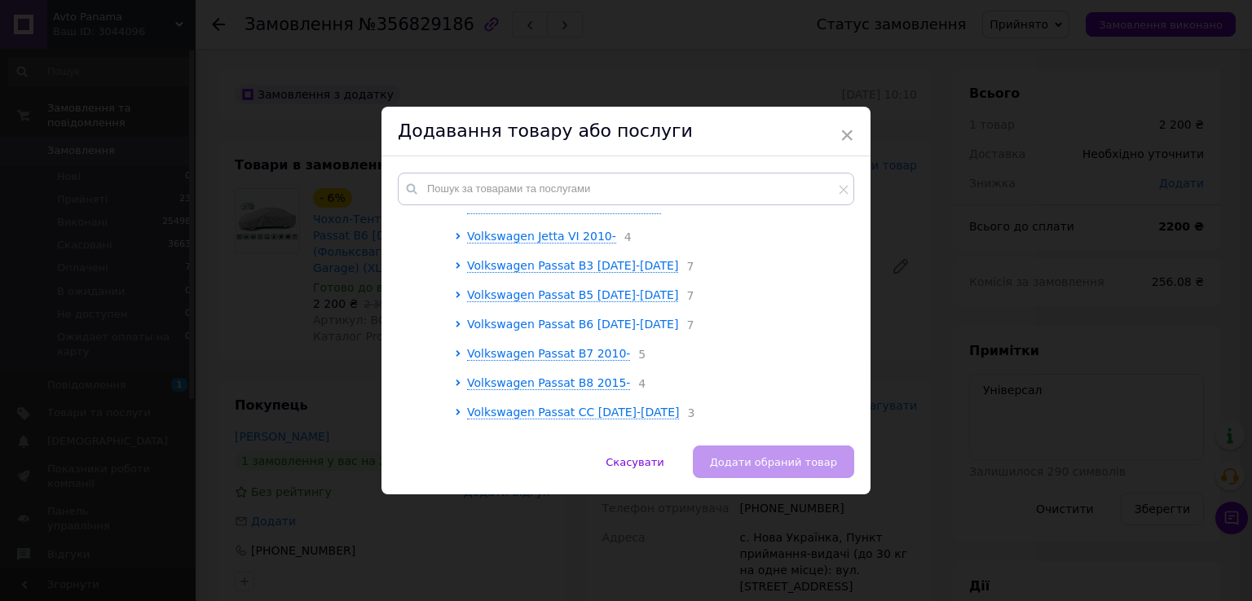
click at [562, 331] on span "Volkswagen Passat B6 2005-2010" at bounding box center [572, 324] width 211 height 13
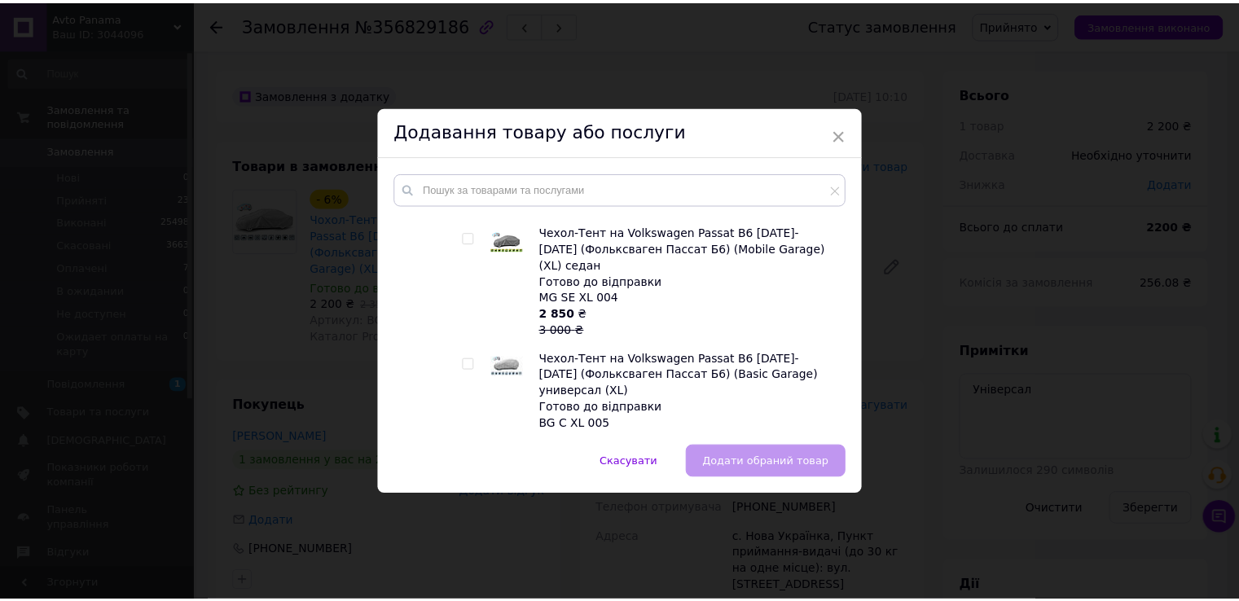
scroll to position [1088, 0]
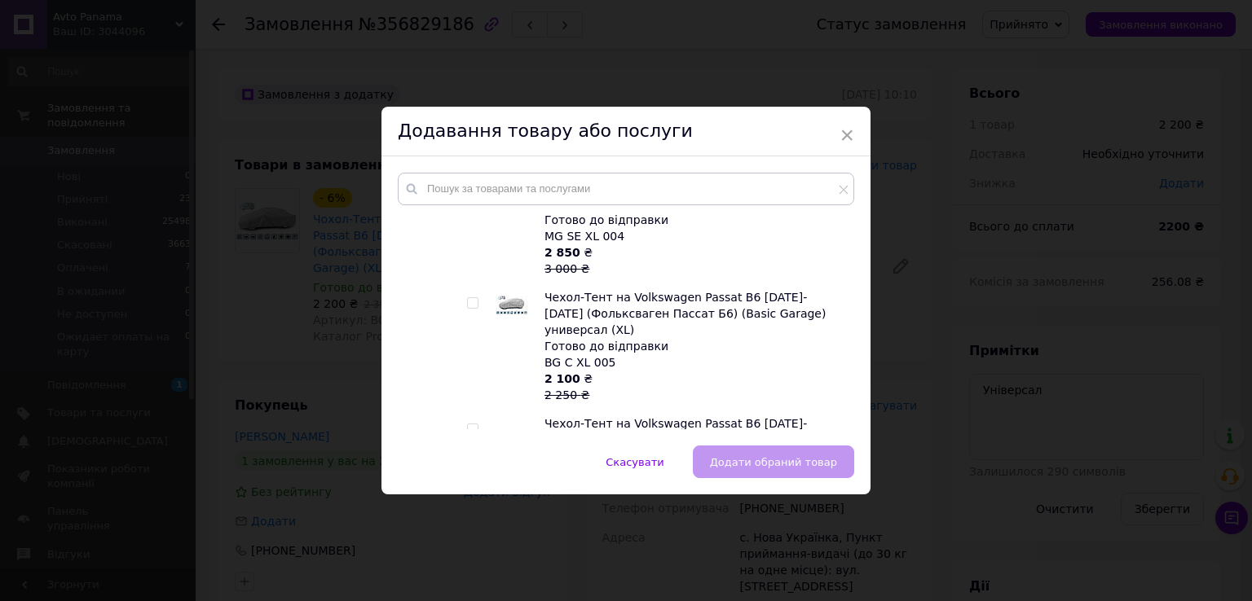
click at [469, 298] on input "checkbox" at bounding box center [472, 303] width 11 height 11
checkbox input "true"
click at [768, 473] on button "Додати обраний товар" at bounding box center [773, 462] width 161 height 33
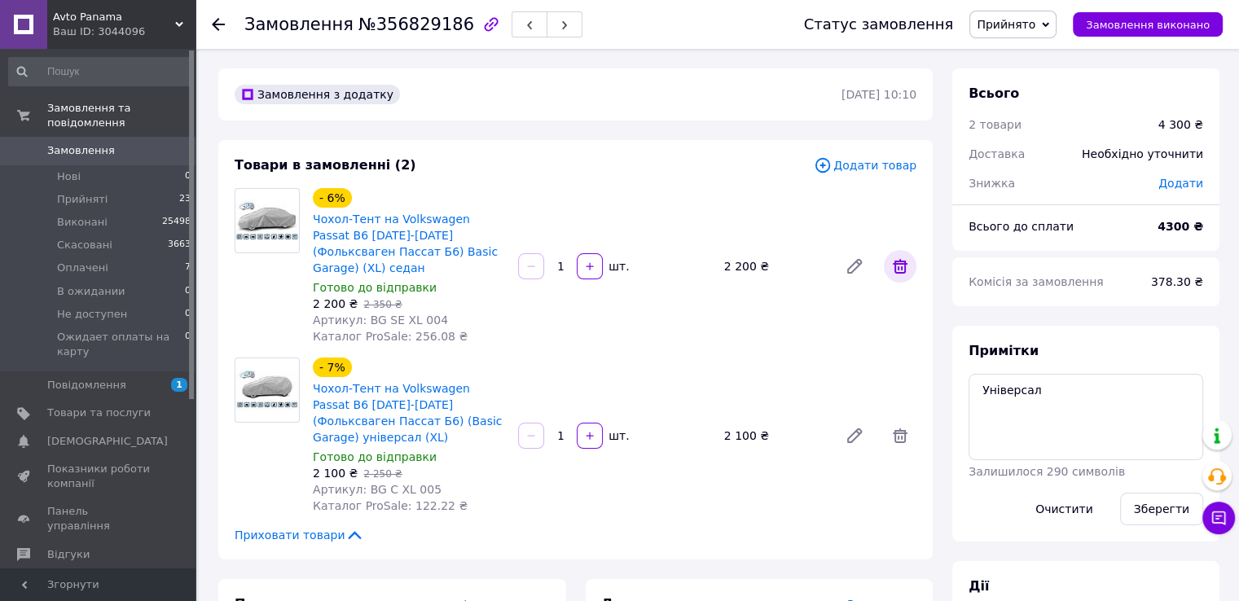
click at [902, 262] on icon at bounding box center [900, 266] width 15 height 15
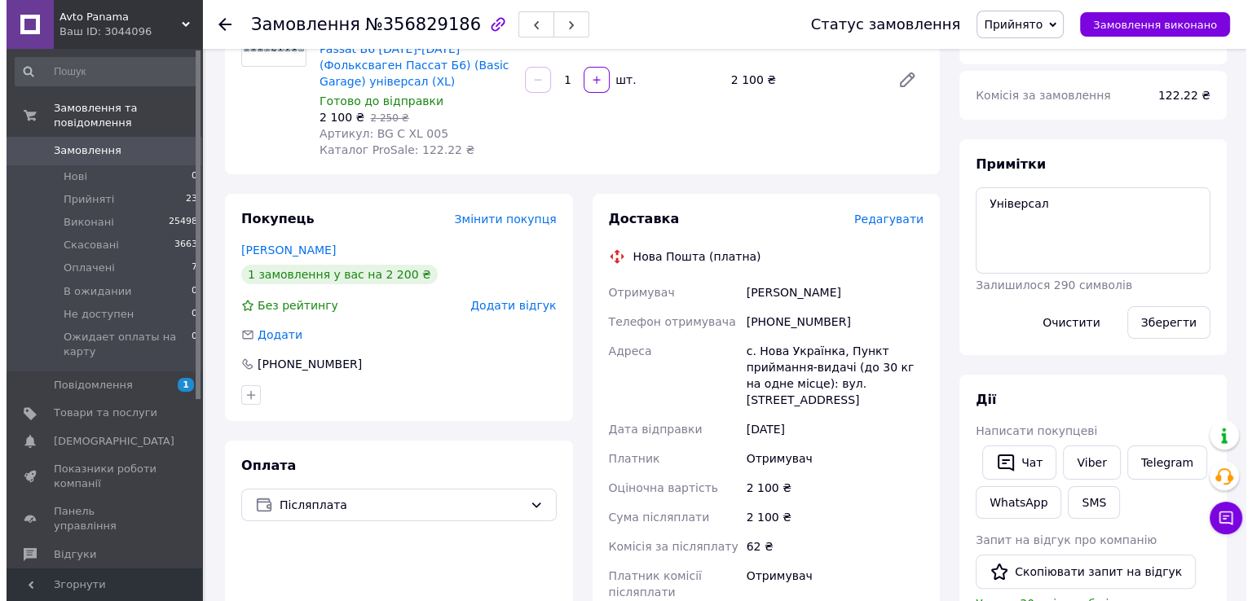
scroll to position [217, 0]
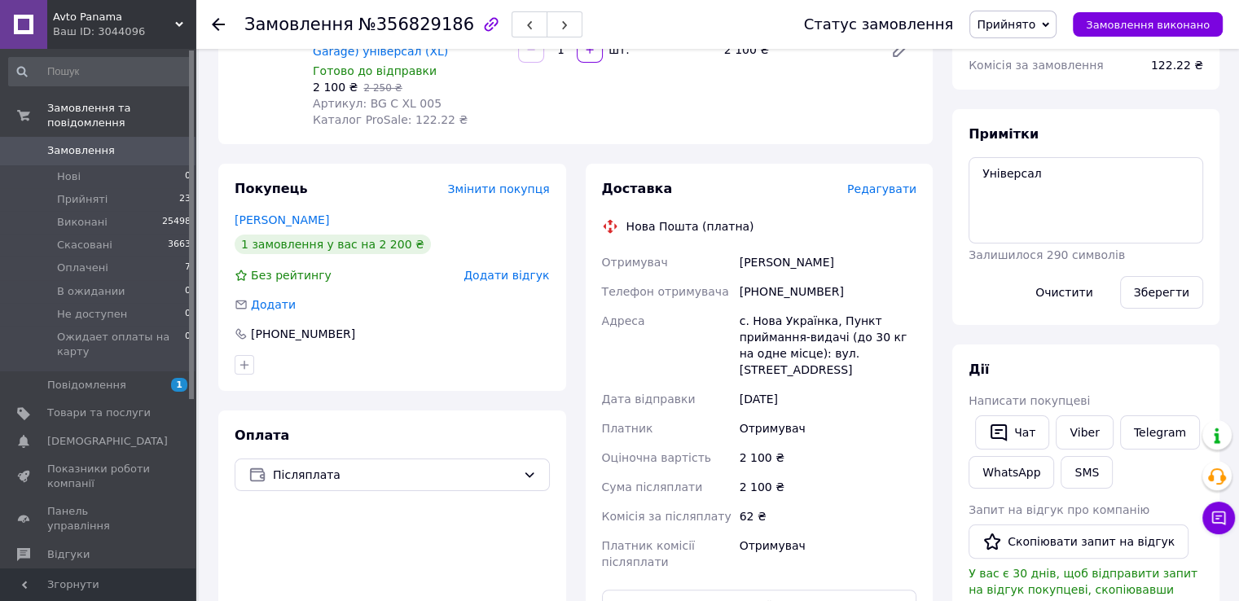
click at [904, 183] on span "Редагувати" at bounding box center [881, 189] width 69 height 13
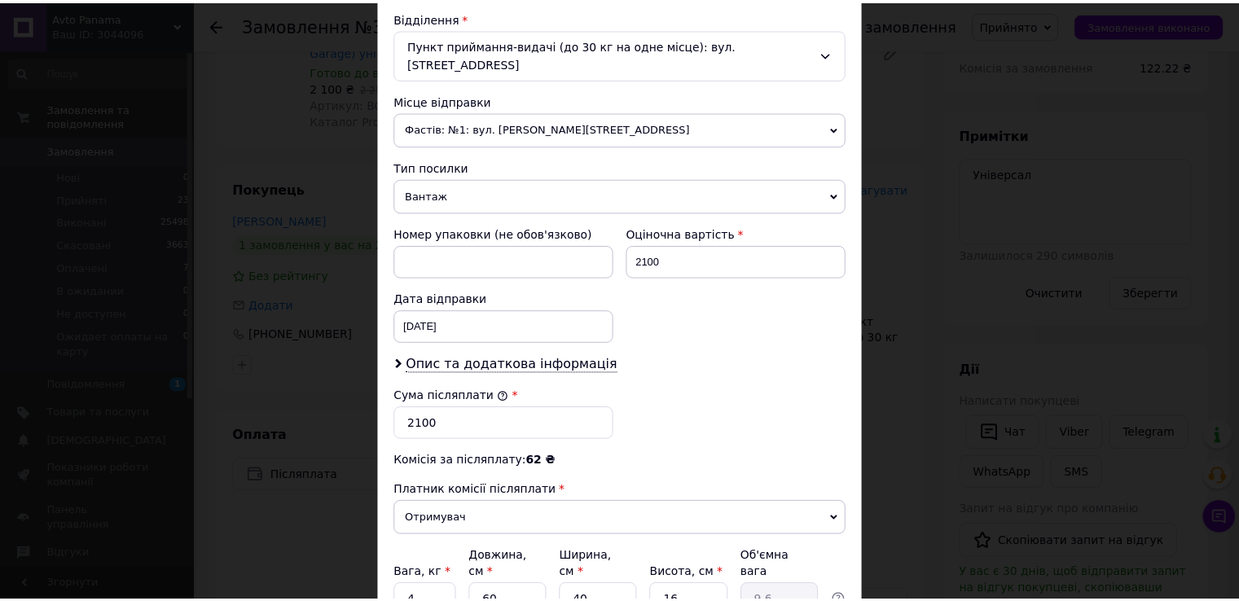
scroll to position [637, 0]
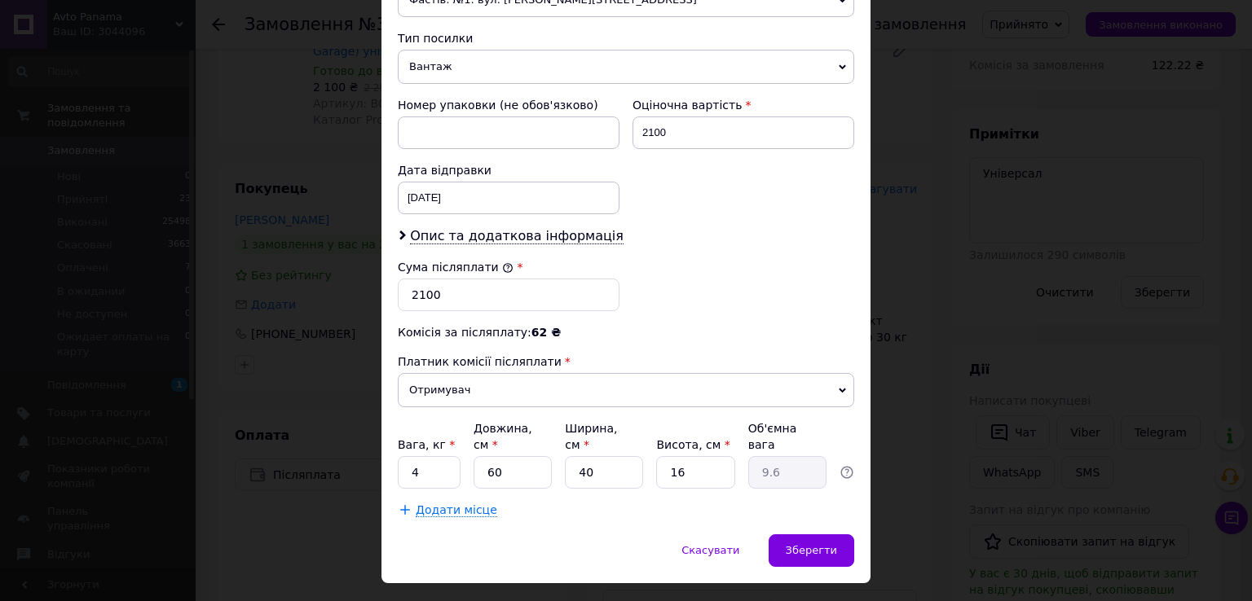
click at [822, 535] on div "Скасувати   Зберегти" at bounding box center [625, 559] width 489 height 49
click at [822, 544] on span "Зберегти" at bounding box center [810, 550] width 51 height 12
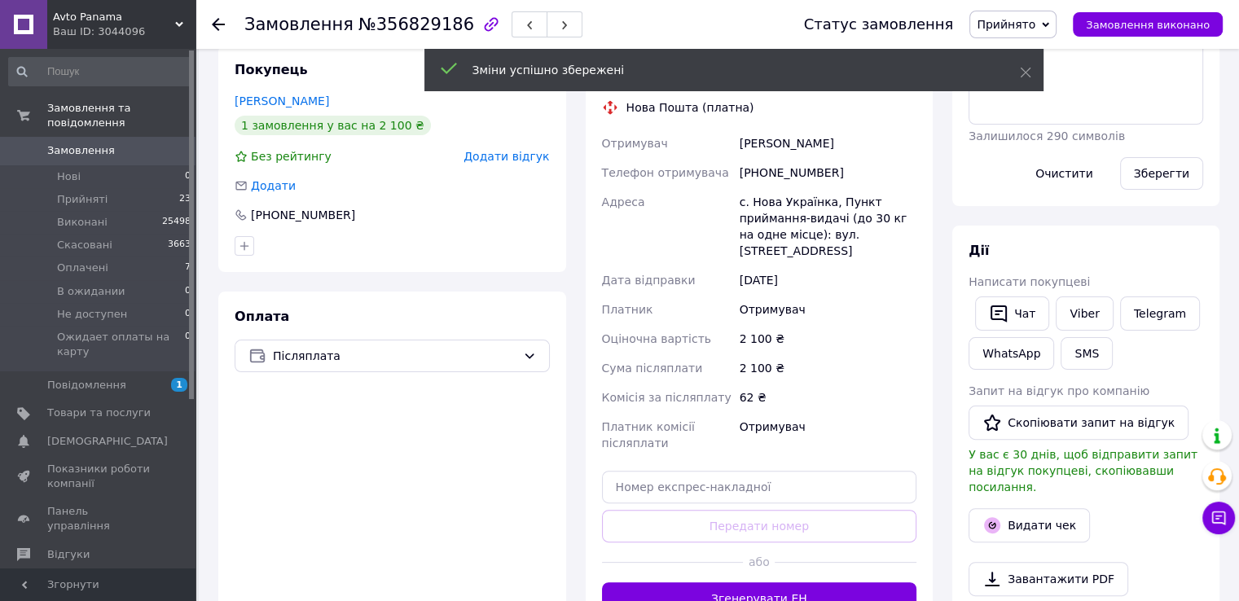
scroll to position [380, 0]
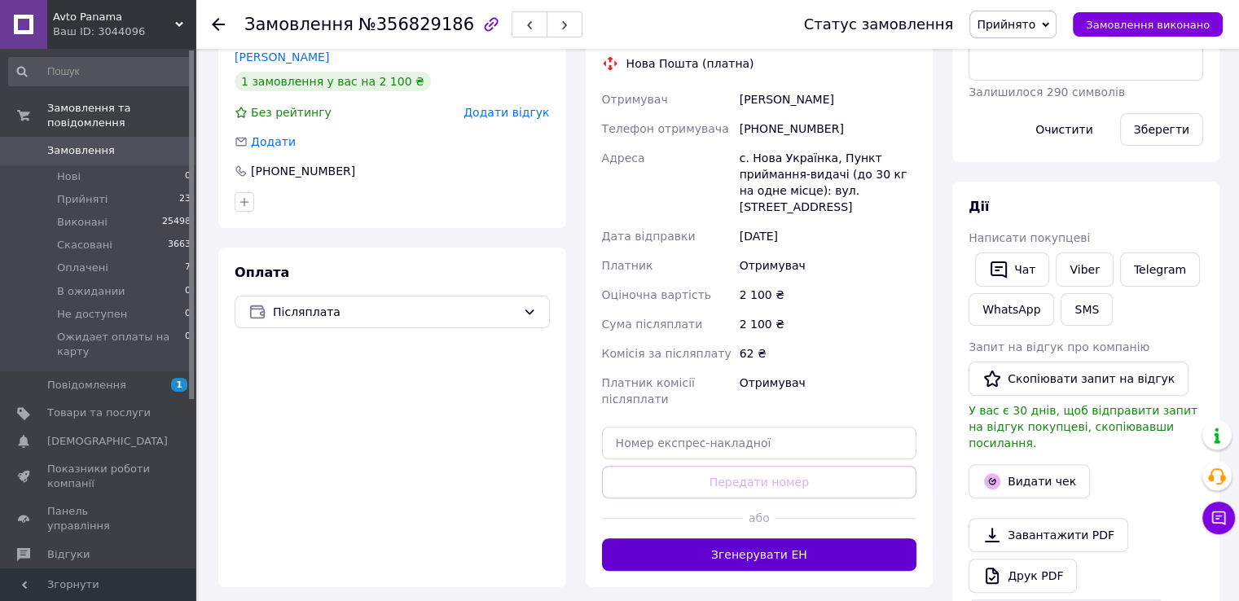
click at [770, 539] on button "Згенерувати ЕН" at bounding box center [759, 555] width 315 height 33
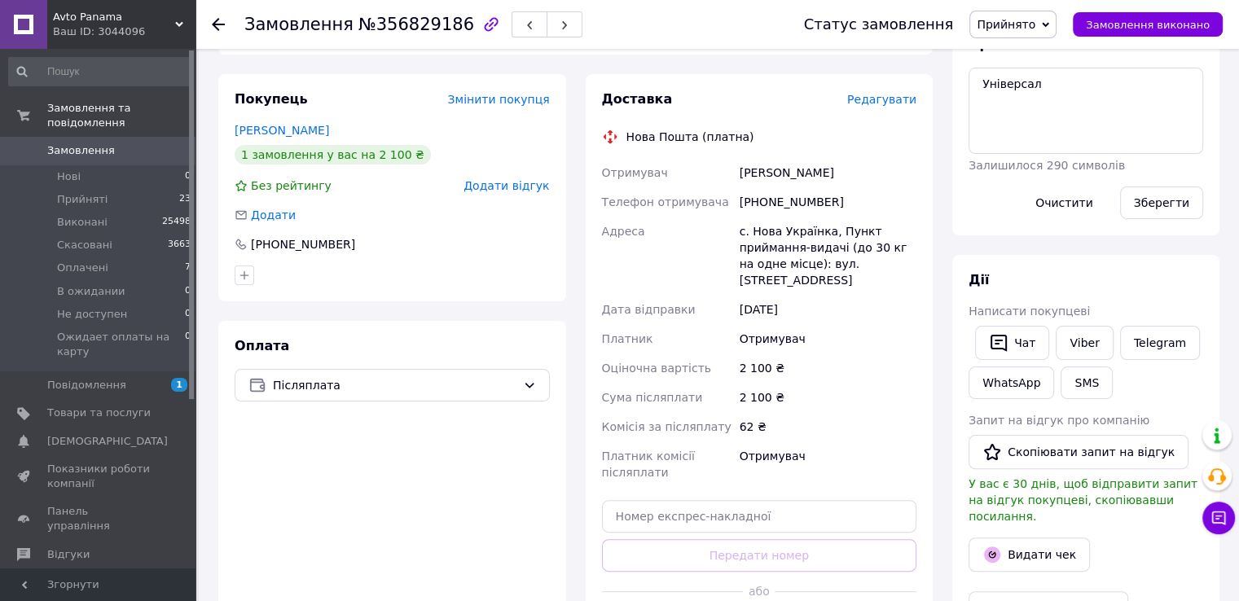
scroll to position [163, 0]
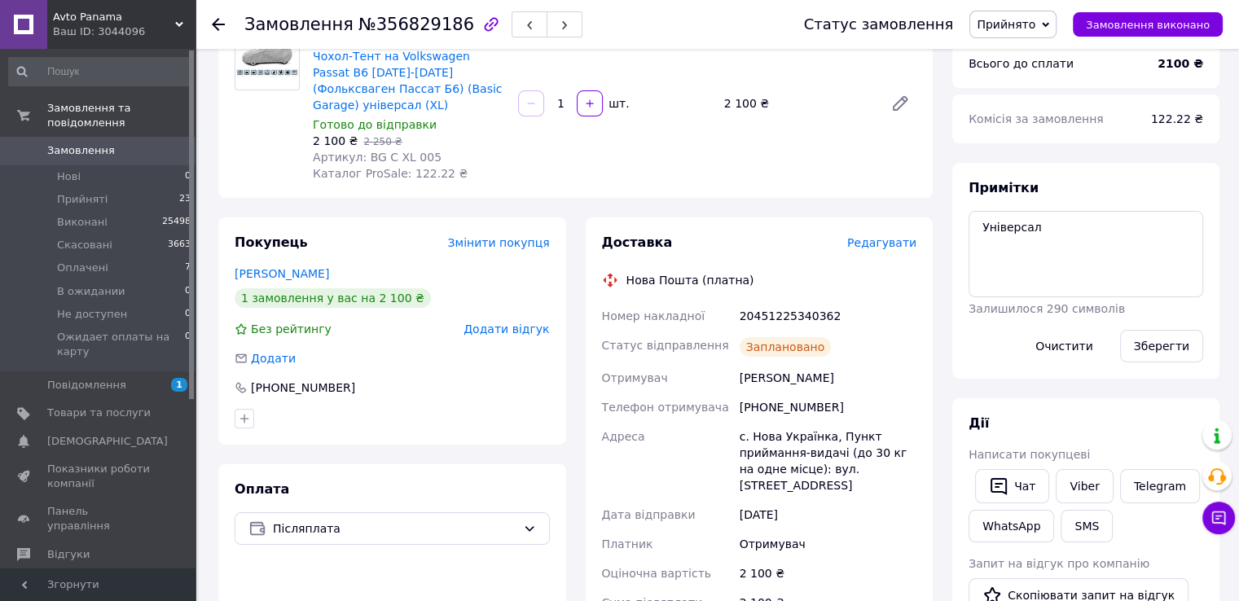
click at [95, 143] on span "Замовлення" at bounding box center [81, 150] width 68 height 15
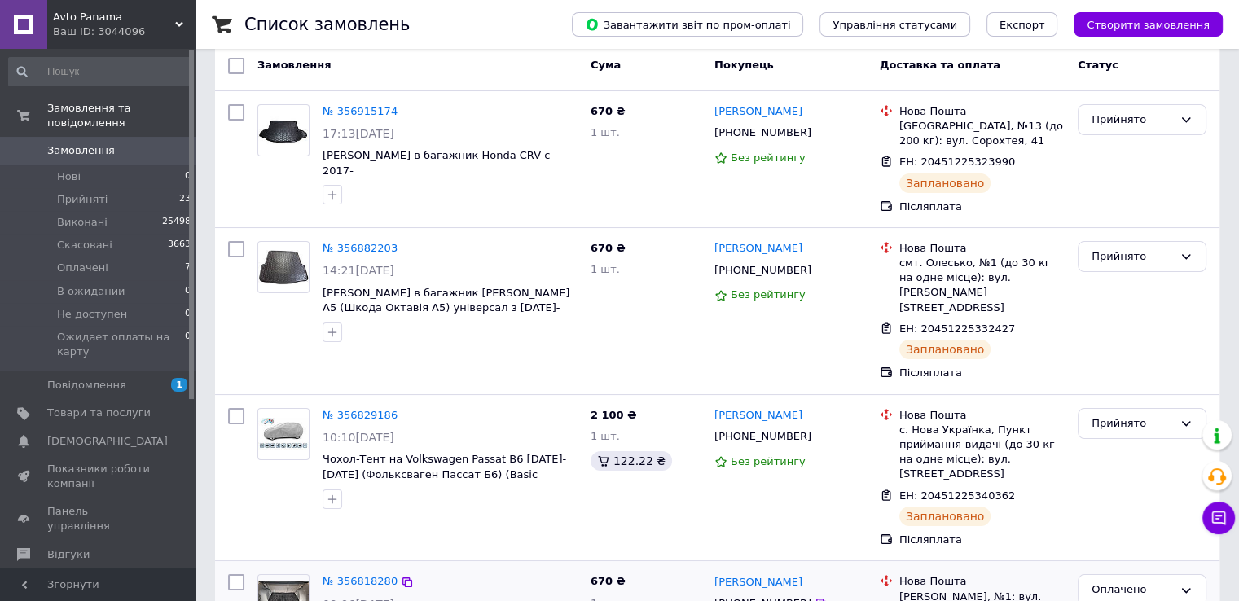
scroll to position [271, 0]
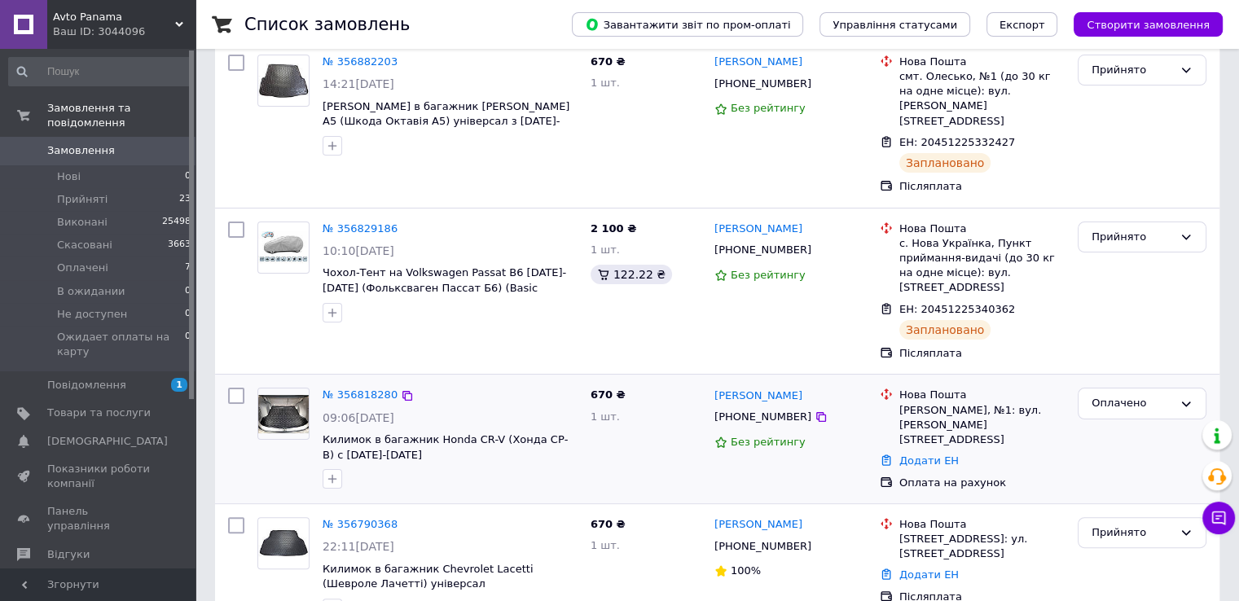
click at [290, 395] on img at bounding box center [283, 414] width 51 height 38
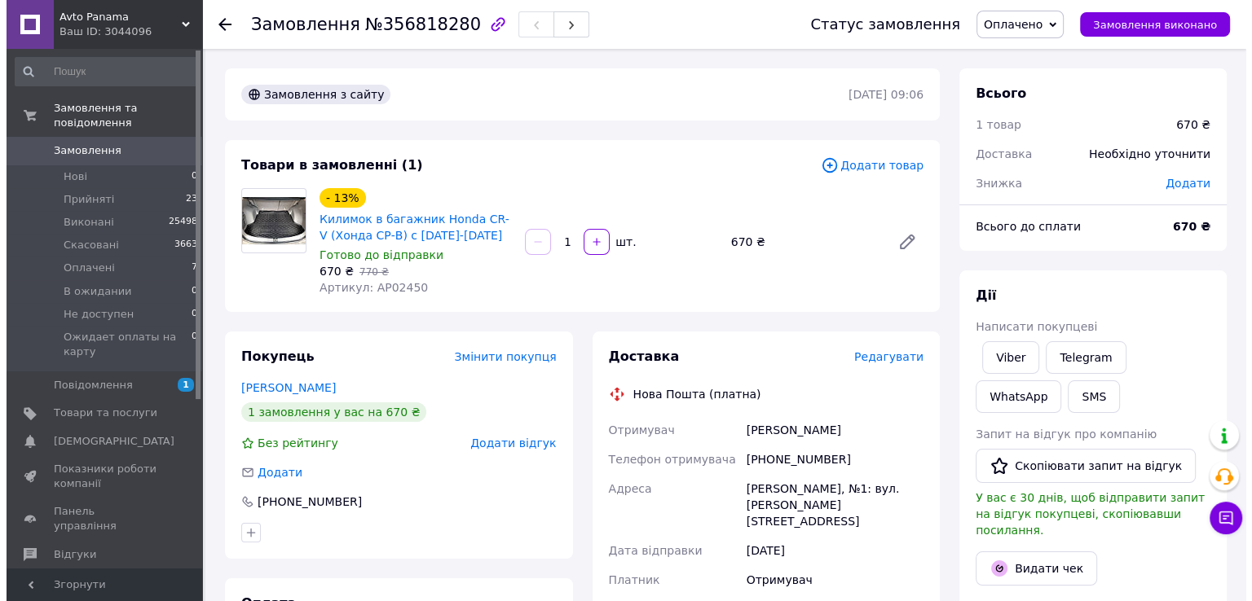
scroll to position [108, 0]
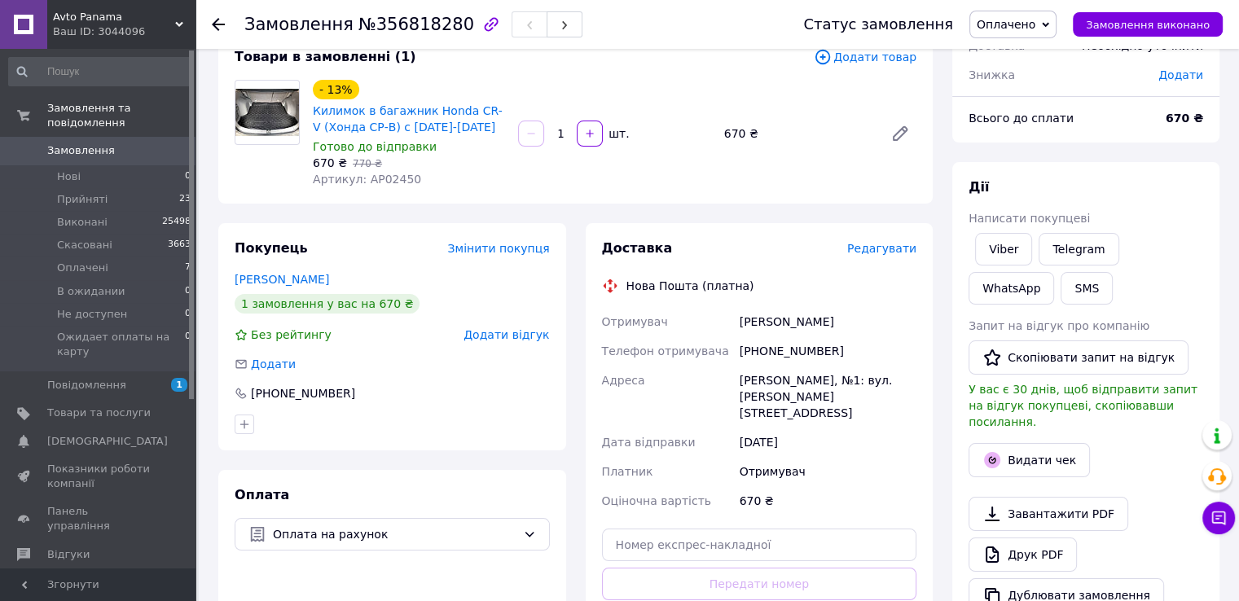
click at [890, 248] on span "Редагувати" at bounding box center [881, 248] width 69 height 13
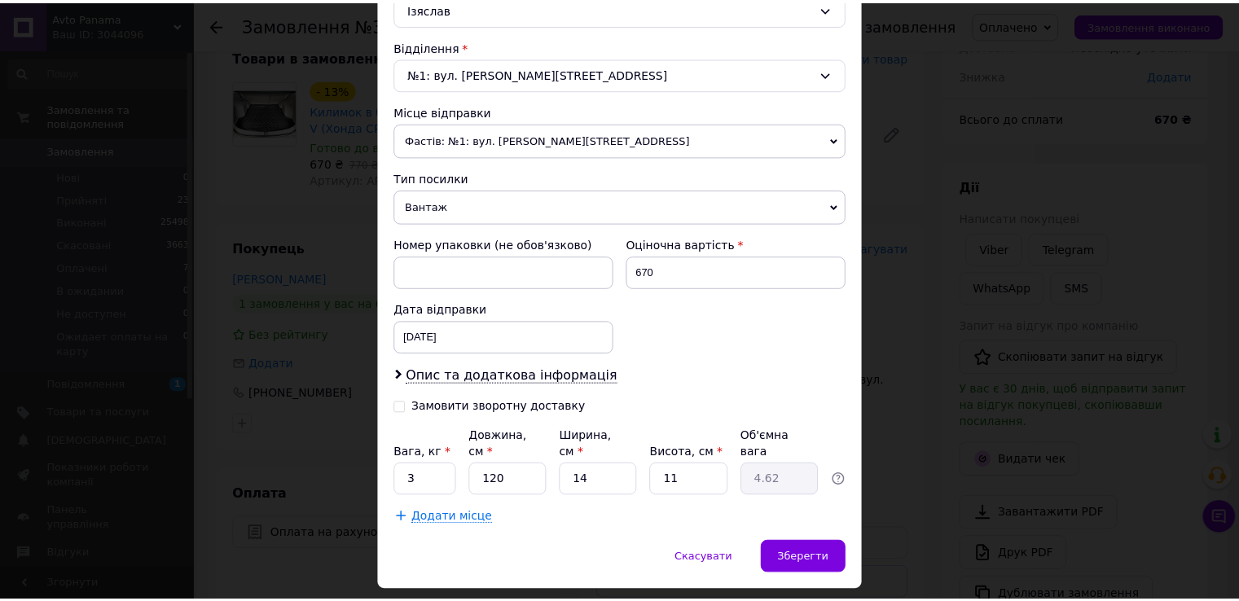
scroll to position [505, 0]
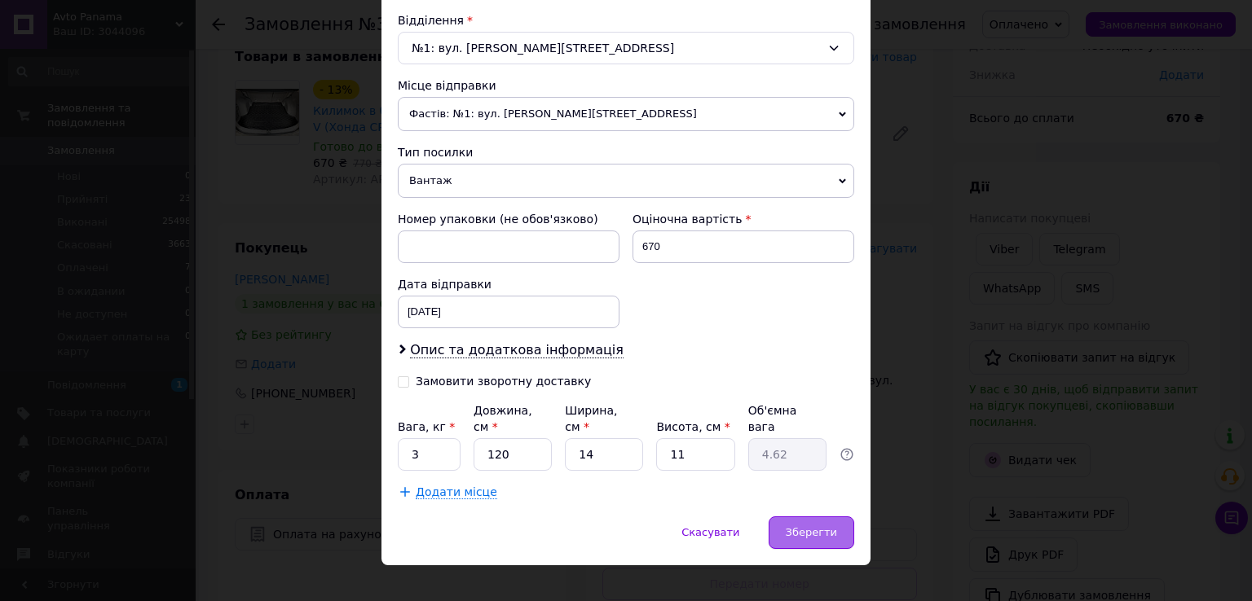
click at [802, 517] on div "Зберегти" at bounding box center [811, 533] width 86 height 33
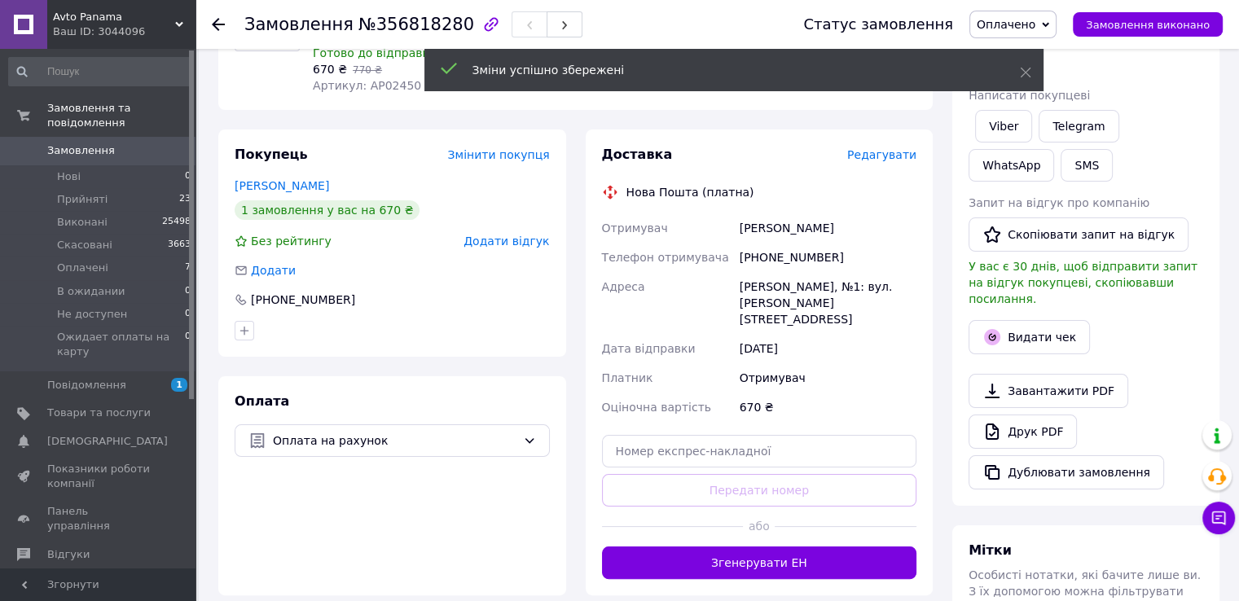
scroll to position [271, 0]
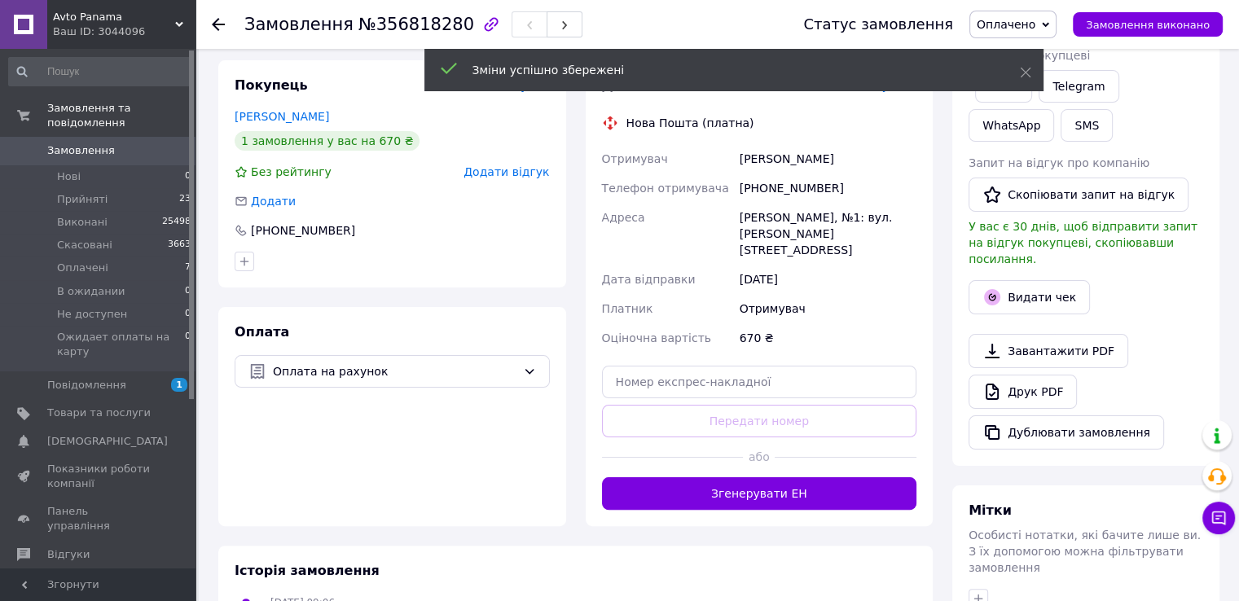
click at [769, 477] on button "Згенерувати ЕН" at bounding box center [759, 493] width 315 height 33
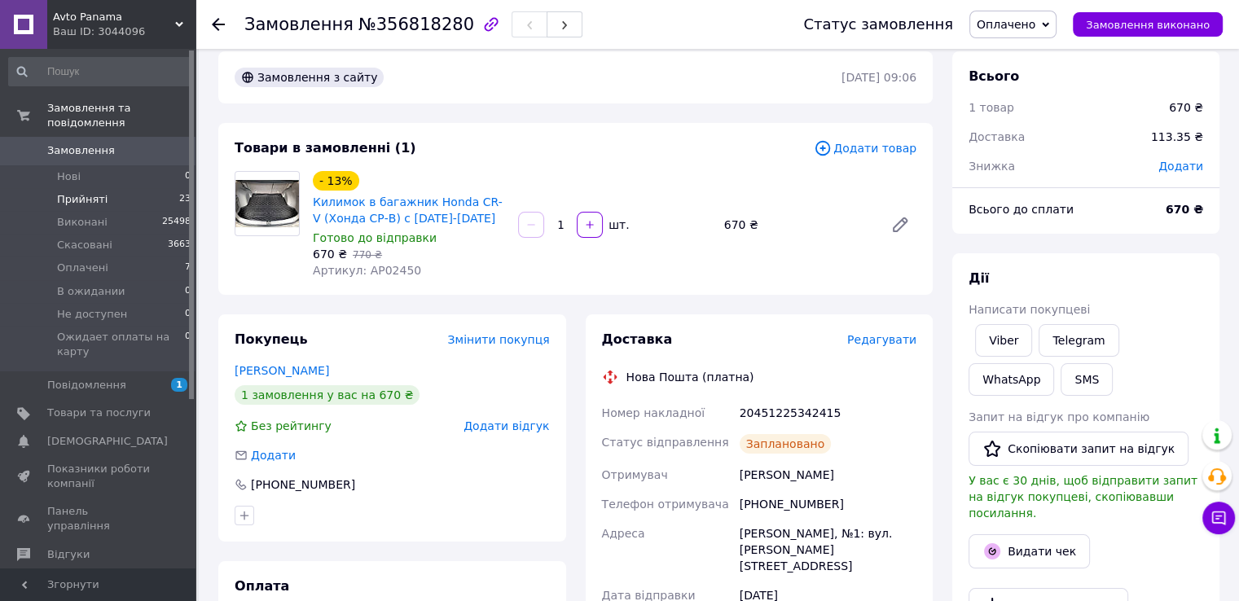
scroll to position [0, 0]
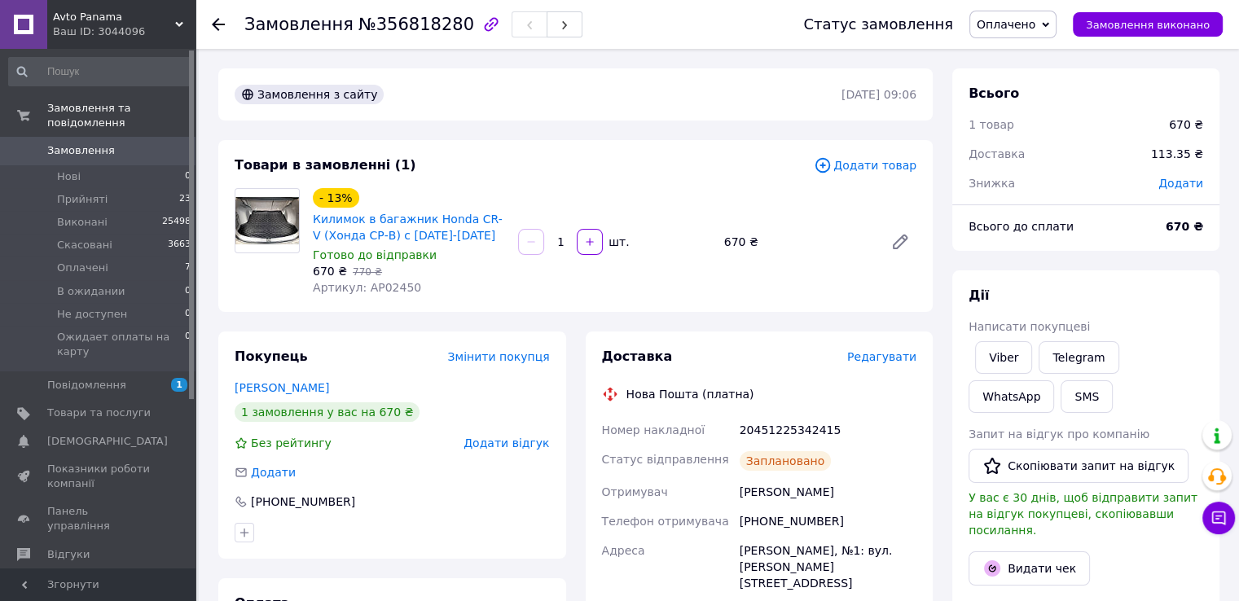
click at [118, 143] on span "Замовлення" at bounding box center [98, 150] width 103 height 15
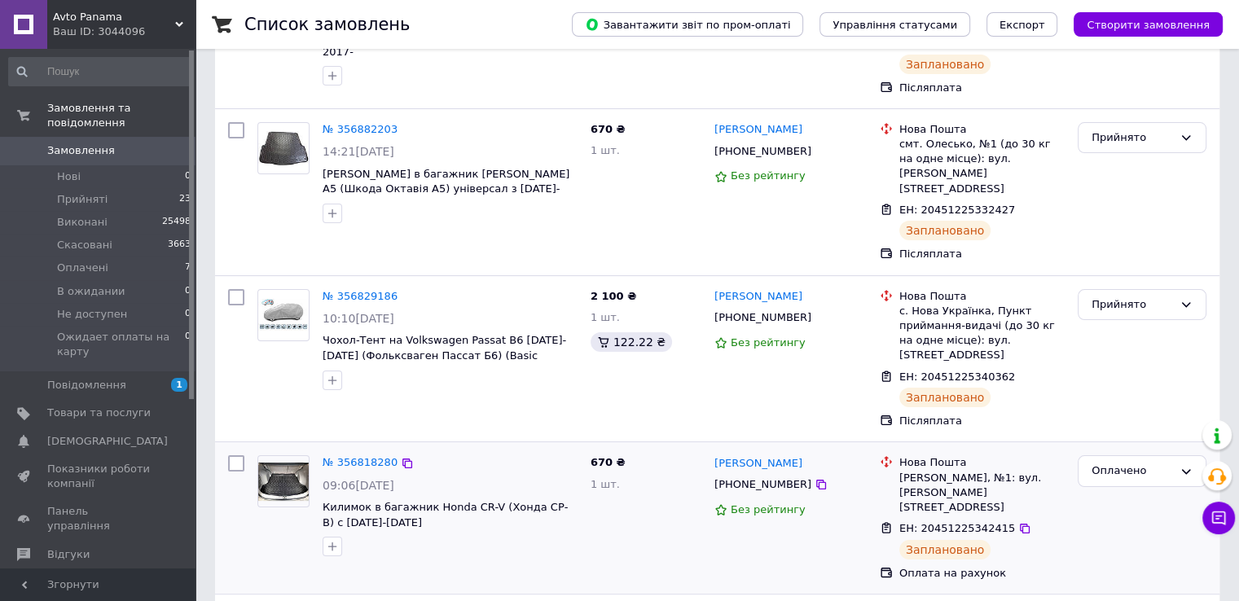
scroll to position [271, 0]
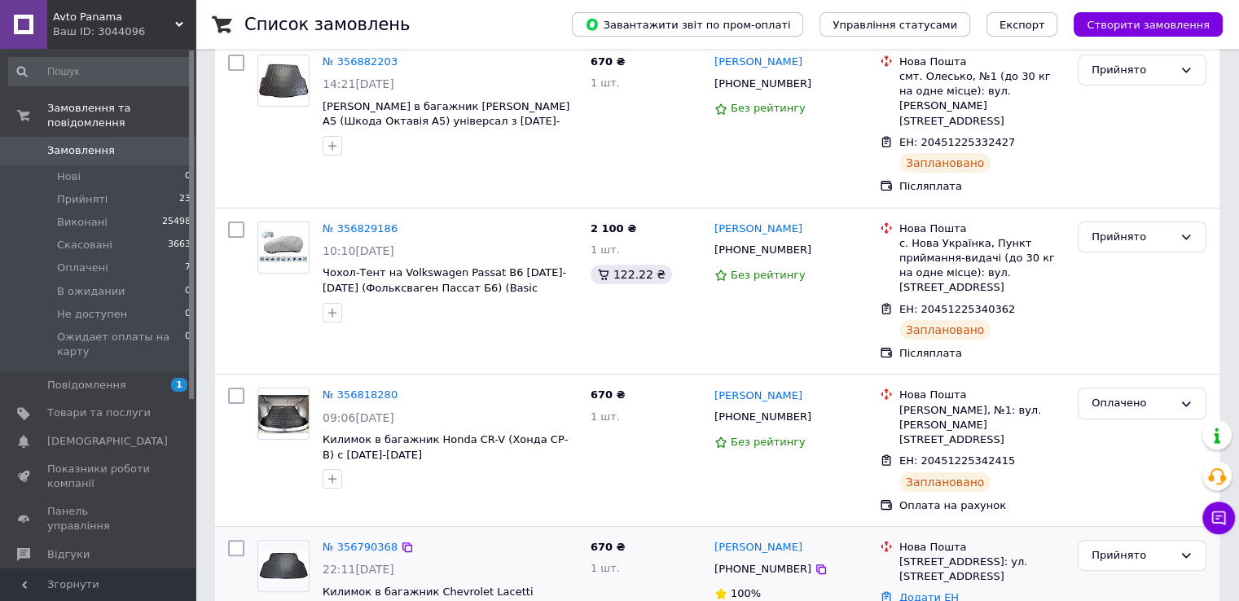
click at [283, 552] on img at bounding box center [283, 566] width 51 height 29
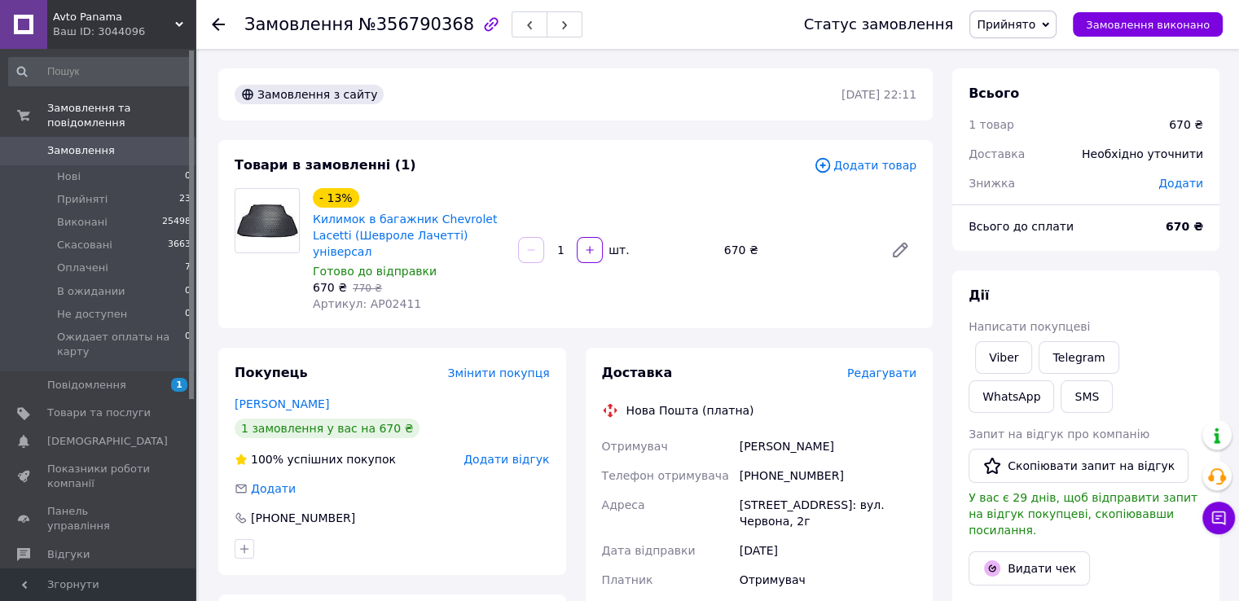
click at [895, 367] on span "Редагувати" at bounding box center [881, 373] width 69 height 13
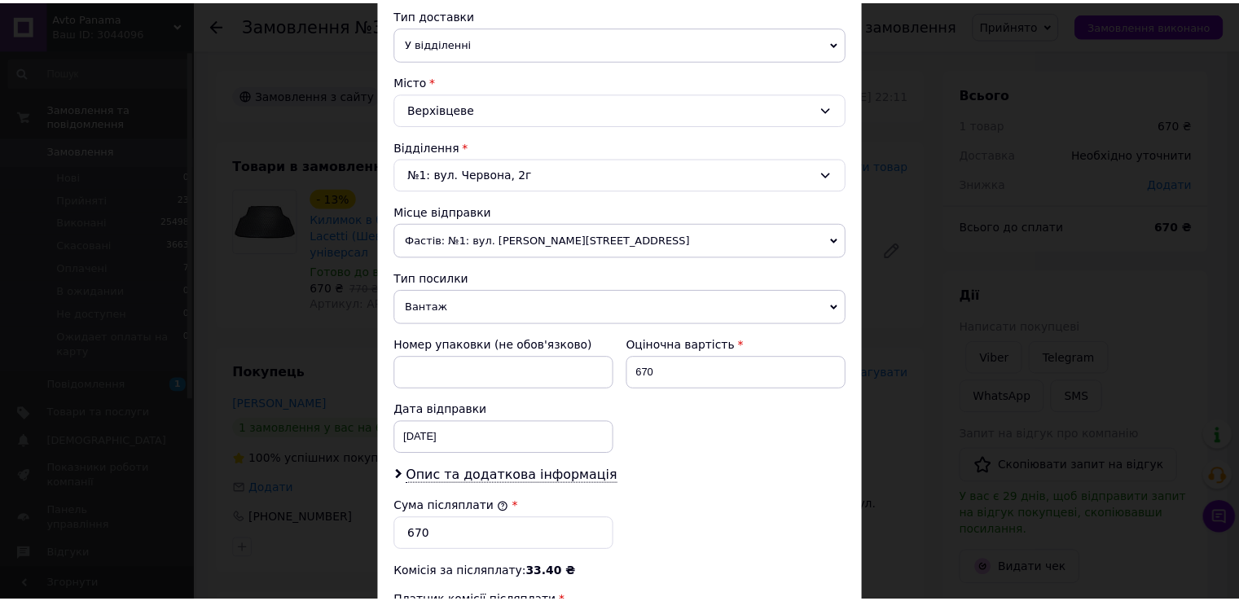
scroll to position [637, 0]
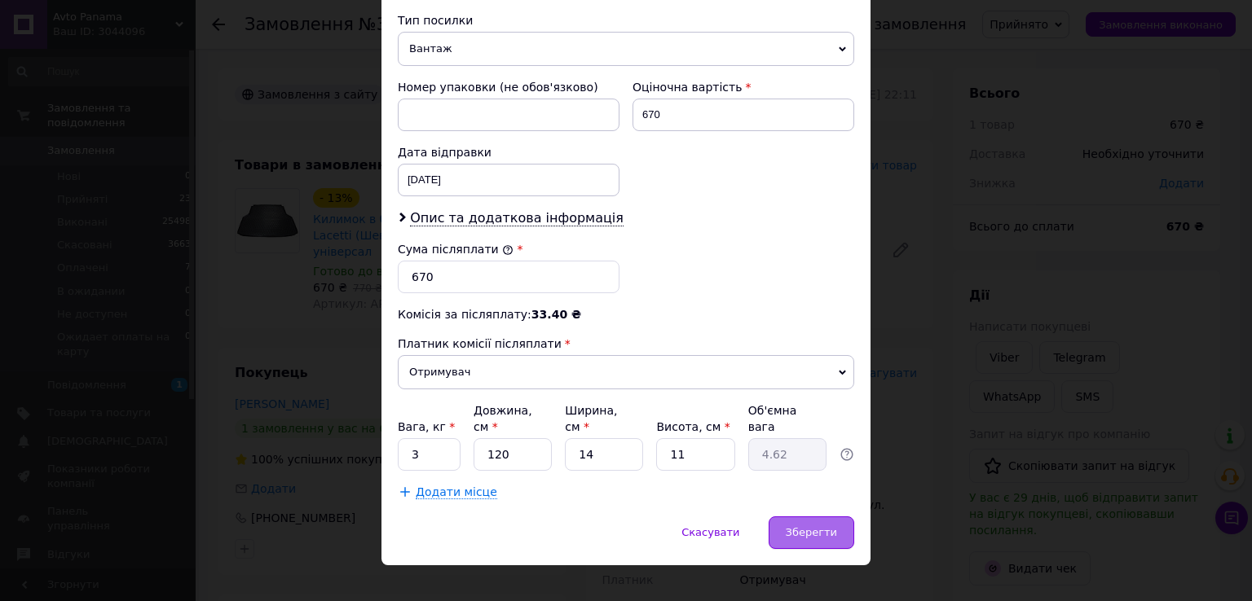
click at [834, 526] on span "Зберегти" at bounding box center [810, 532] width 51 height 12
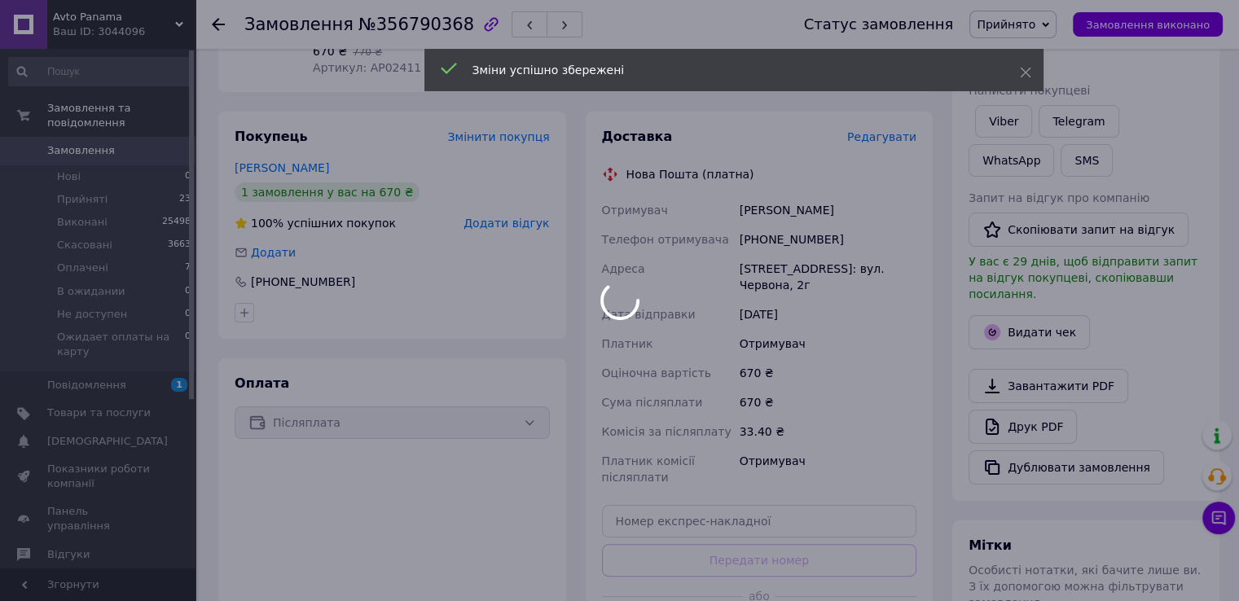
scroll to position [271, 0]
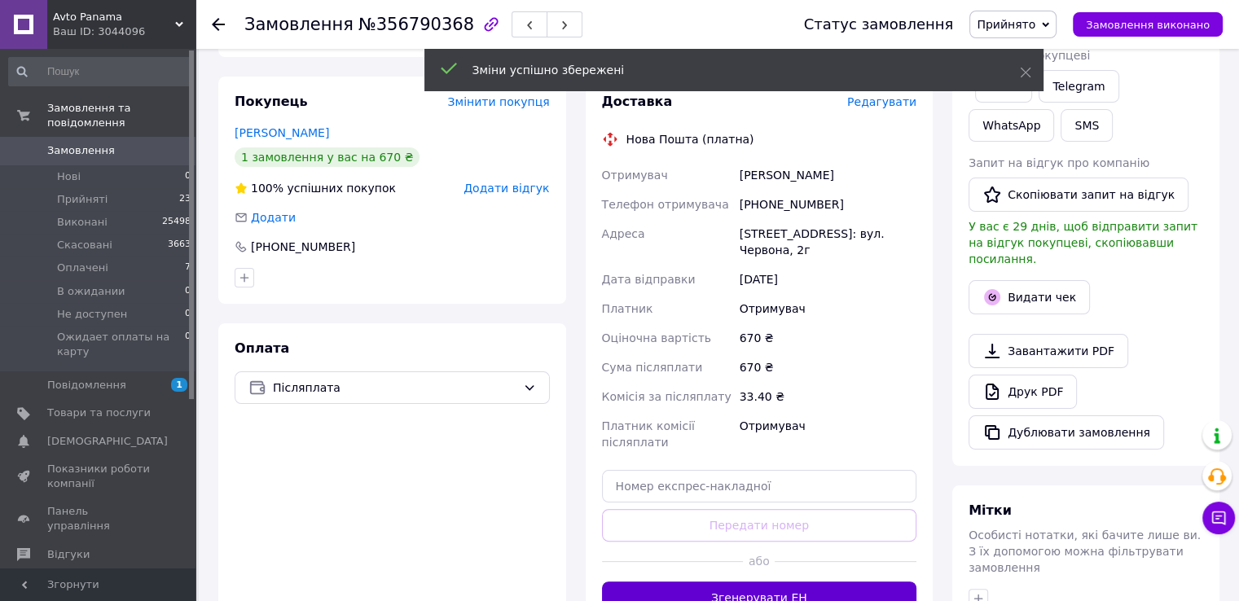
click at [780, 582] on button "Згенерувати ЕН" at bounding box center [759, 598] width 315 height 33
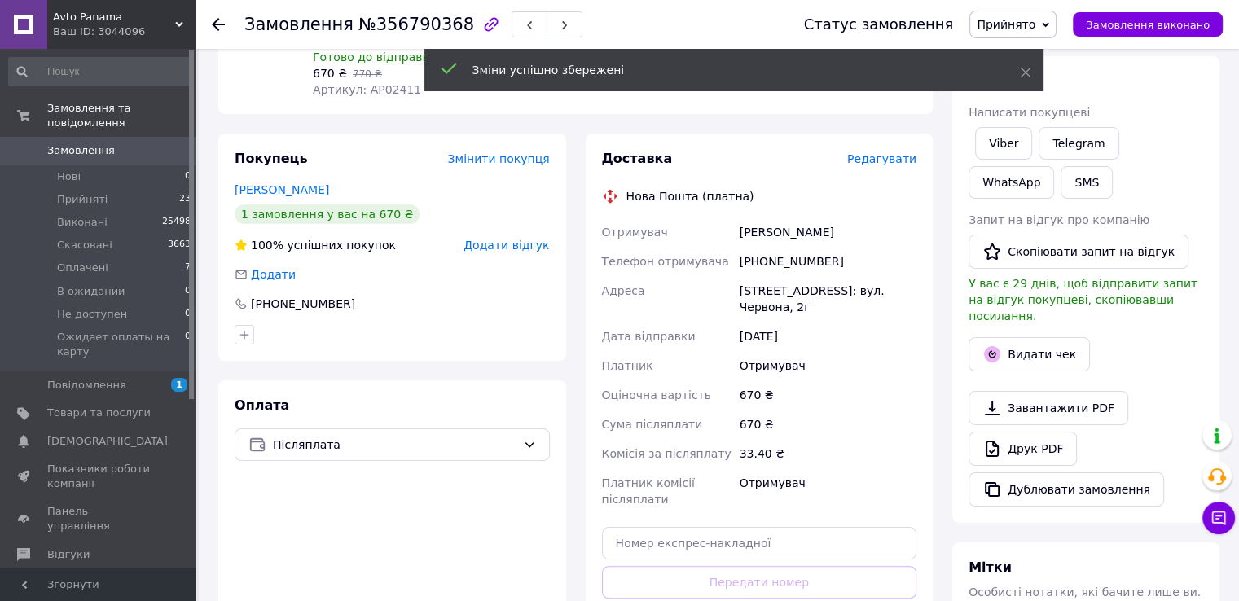
scroll to position [108, 0]
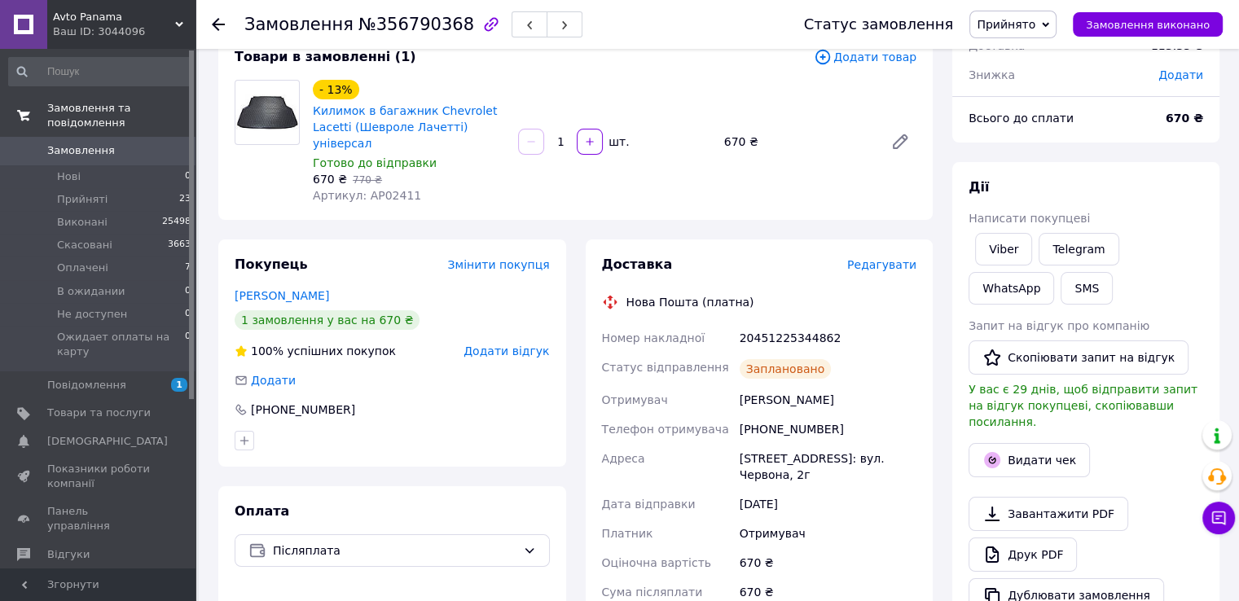
click at [66, 119] on link "Замовлення та повідомлення" at bounding box center [100, 116] width 200 height 42
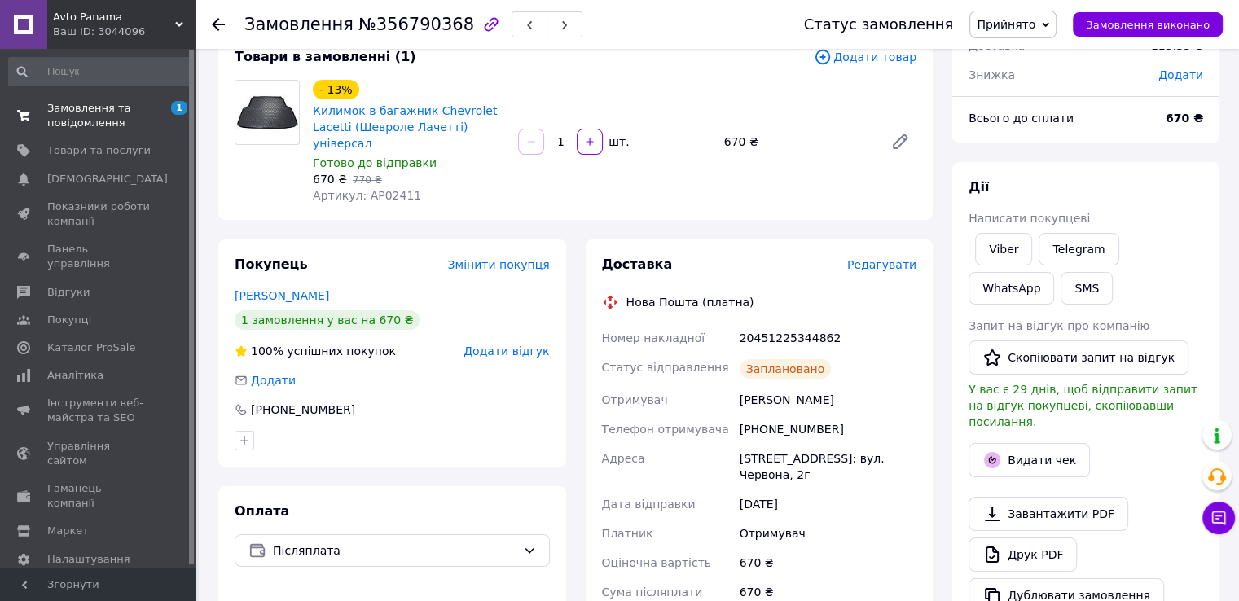
click at [75, 122] on span "Замовлення та повідомлення" at bounding box center [98, 115] width 103 height 29
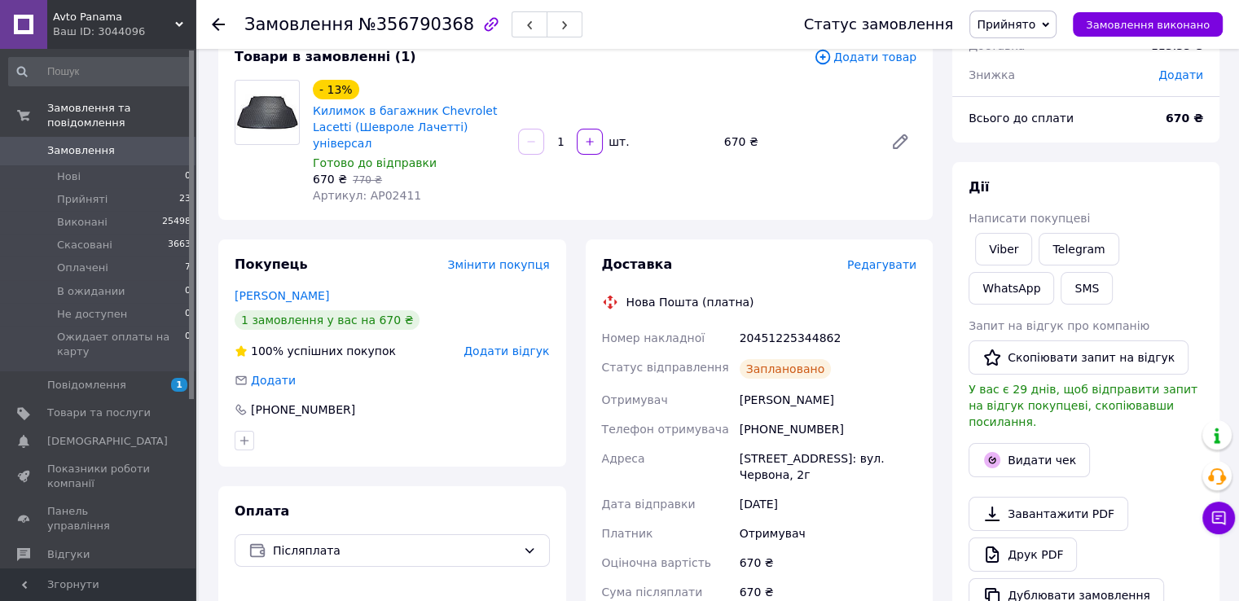
click at [82, 143] on span "Замовлення" at bounding box center [81, 150] width 68 height 15
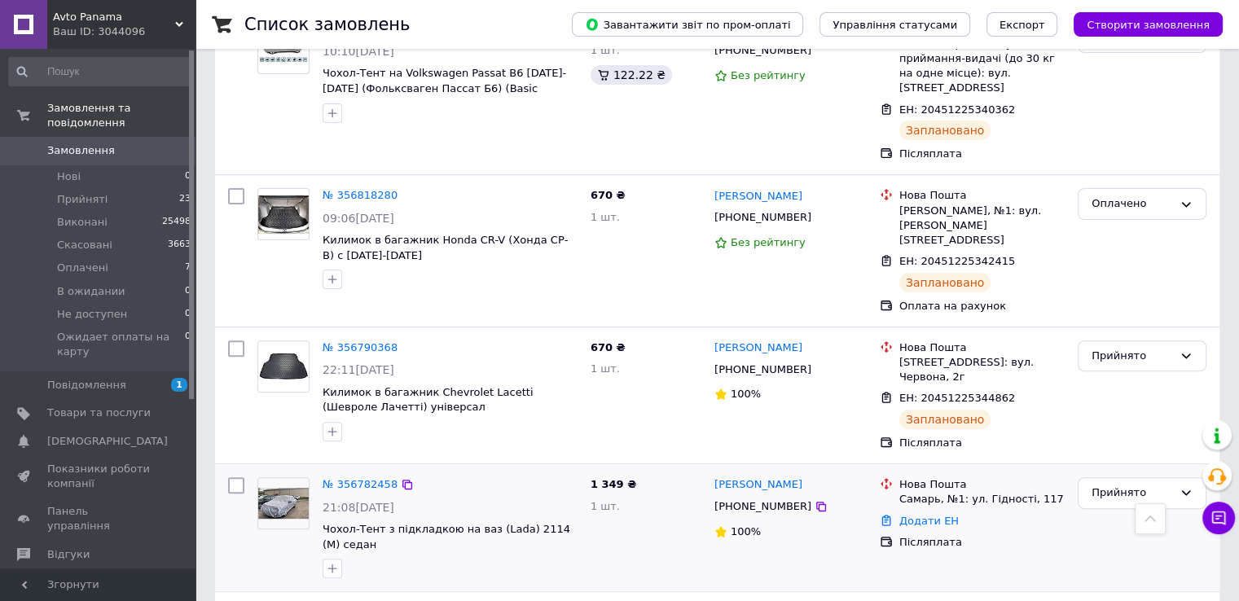
scroll to position [489, 0]
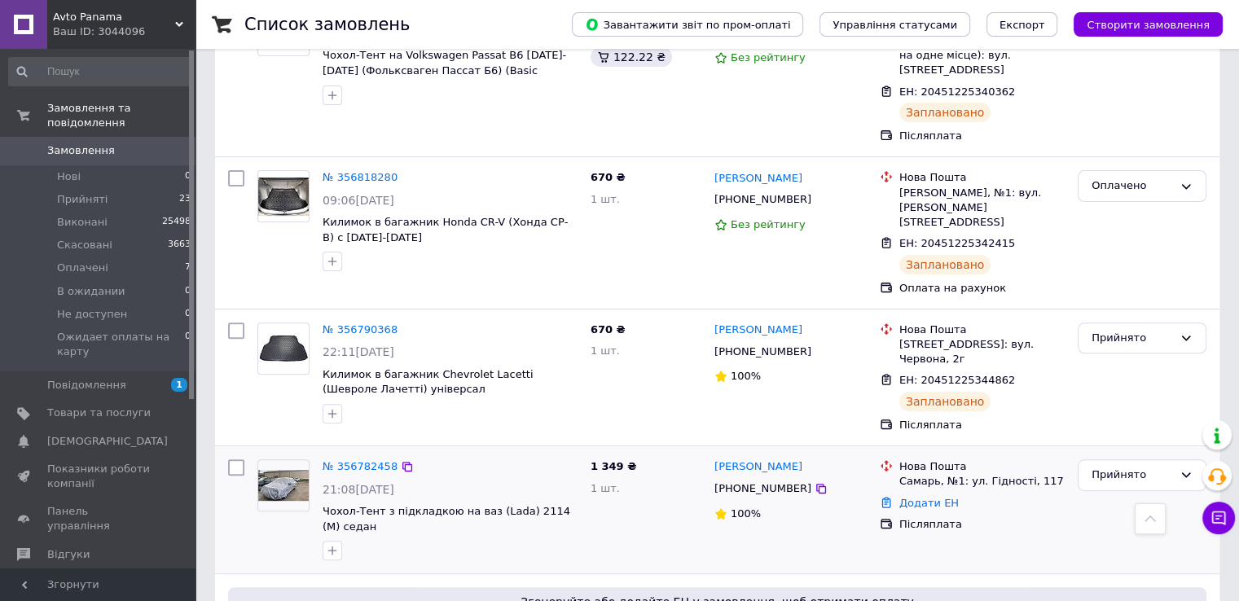
click at [286, 470] on img at bounding box center [283, 485] width 51 height 31
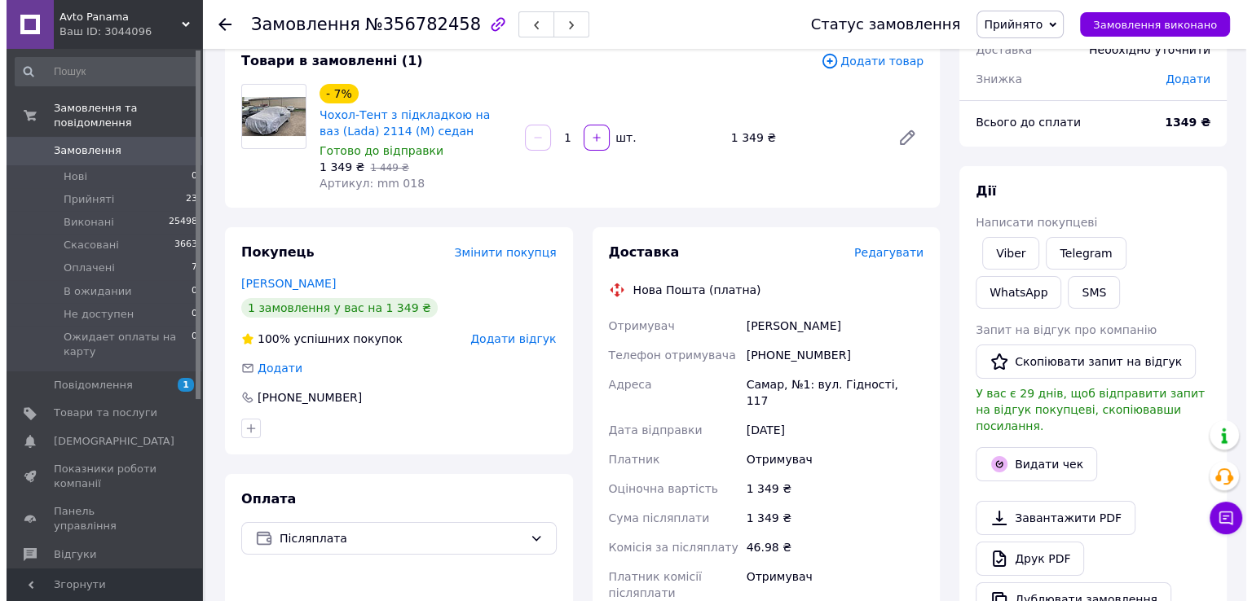
scroll to position [54, 0]
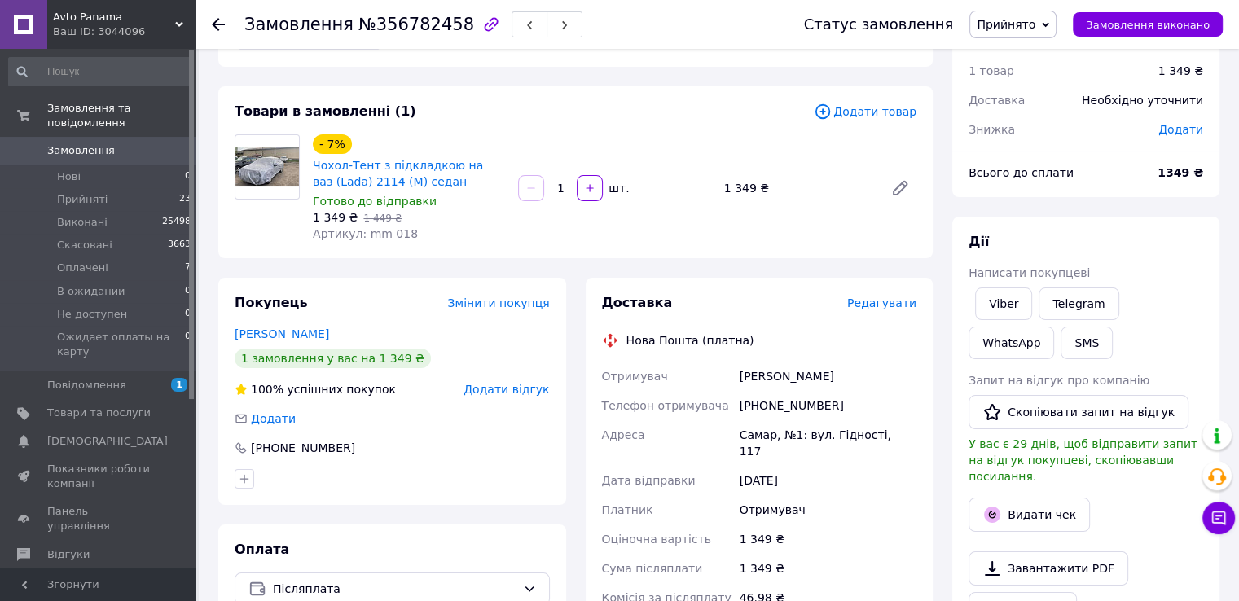
click at [903, 308] on span "Редагувати" at bounding box center [881, 303] width 69 height 13
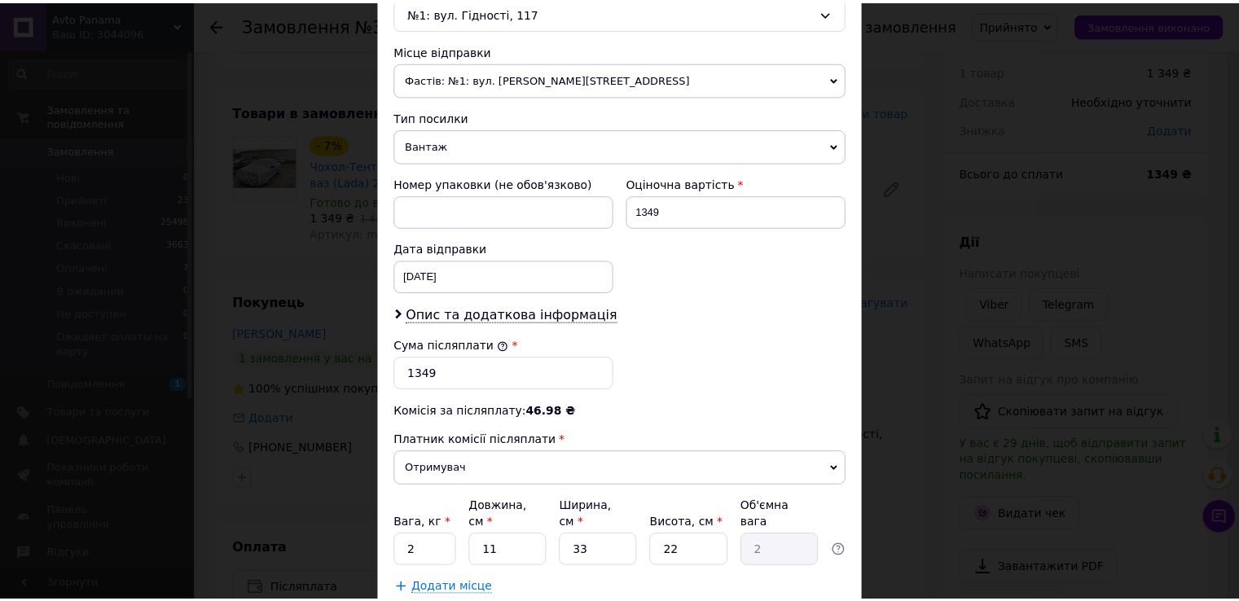
scroll to position [637, 0]
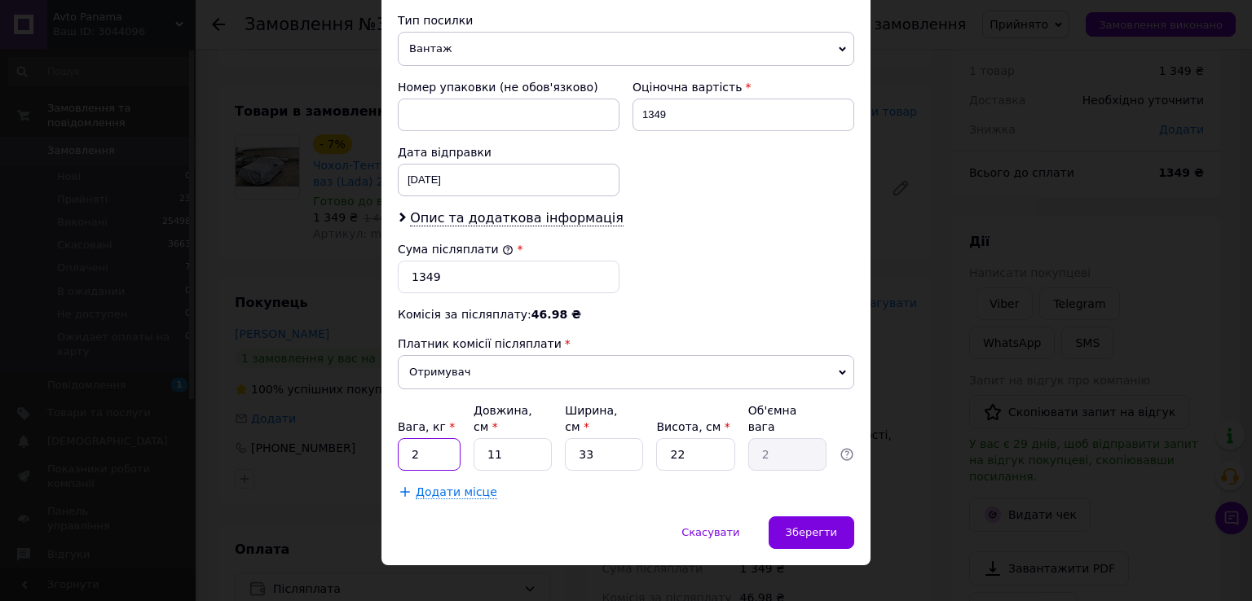
click at [440, 438] on input "2" at bounding box center [429, 454] width 63 height 33
type input "4"
type input "0.73"
type input "45"
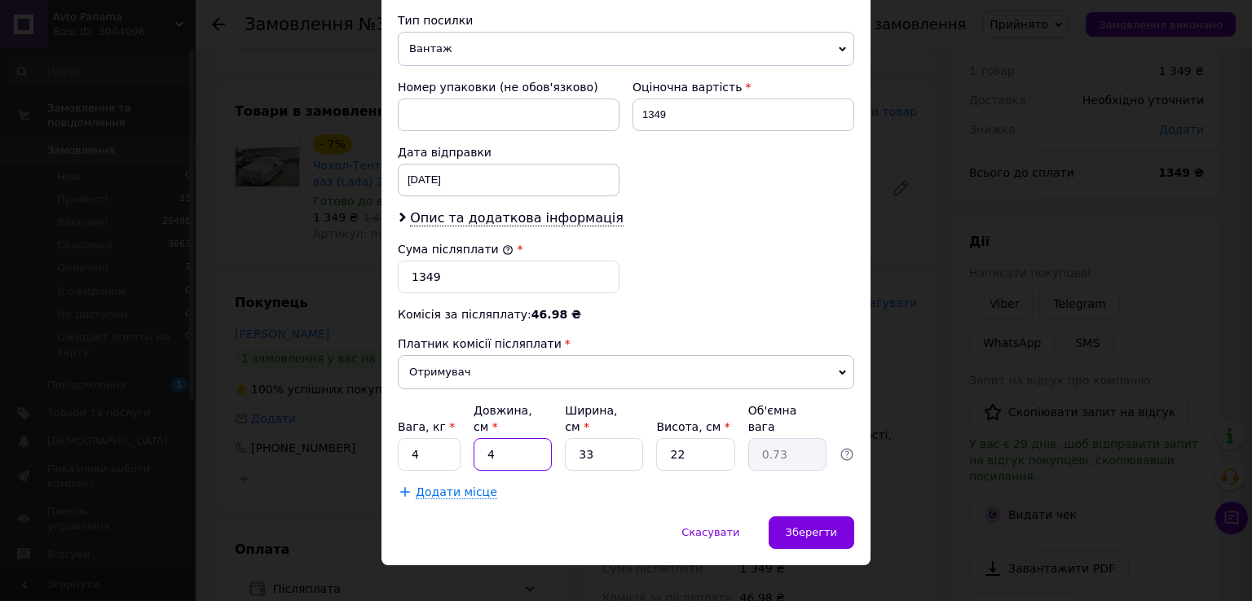
type input "8.17"
type input "45"
type input "3"
type input "0.74"
type input "35"
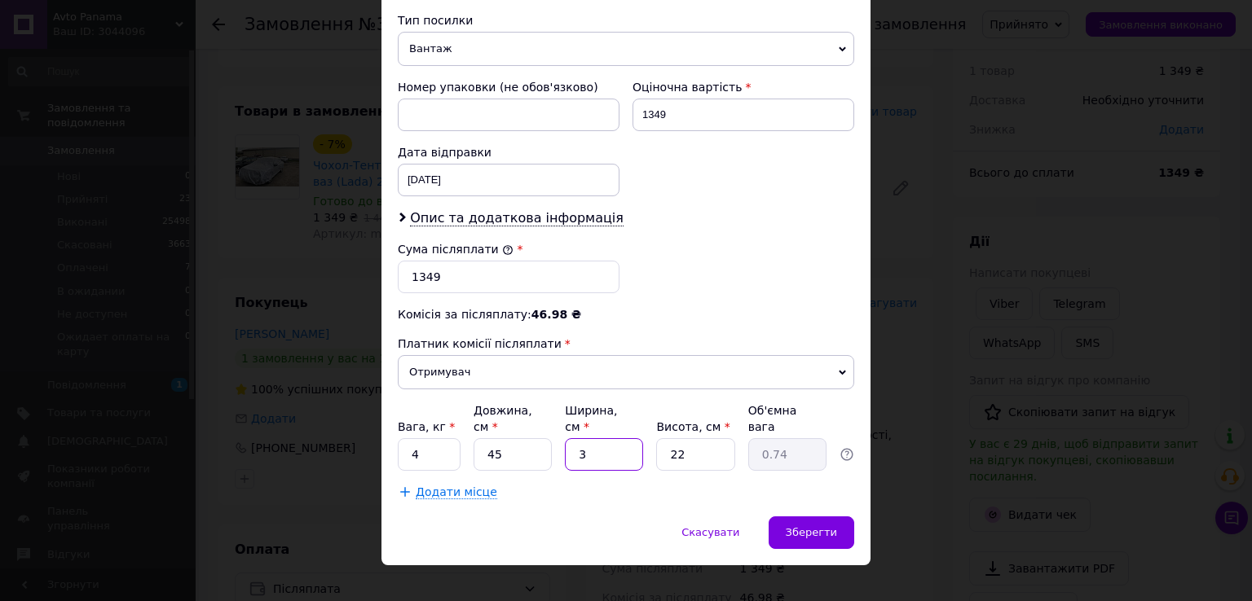
type input "8.66"
type input "35"
type input "2"
type input "0.79"
type input "20"
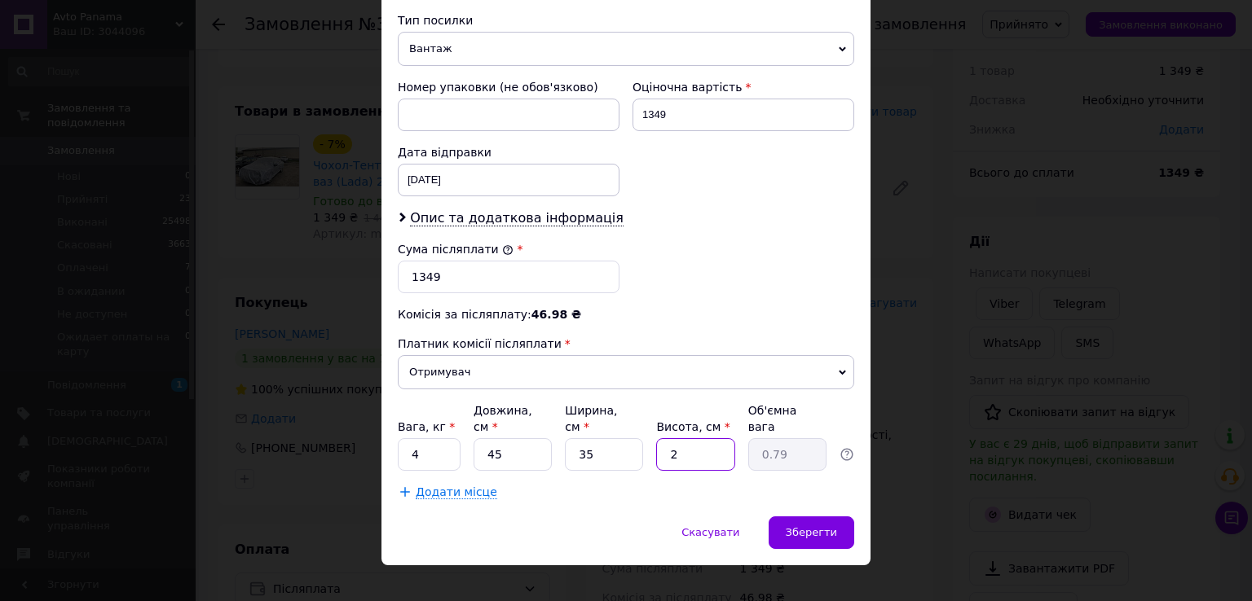
type input "7.88"
type input "20"
click at [829, 526] on span "Зберегти" at bounding box center [810, 532] width 51 height 12
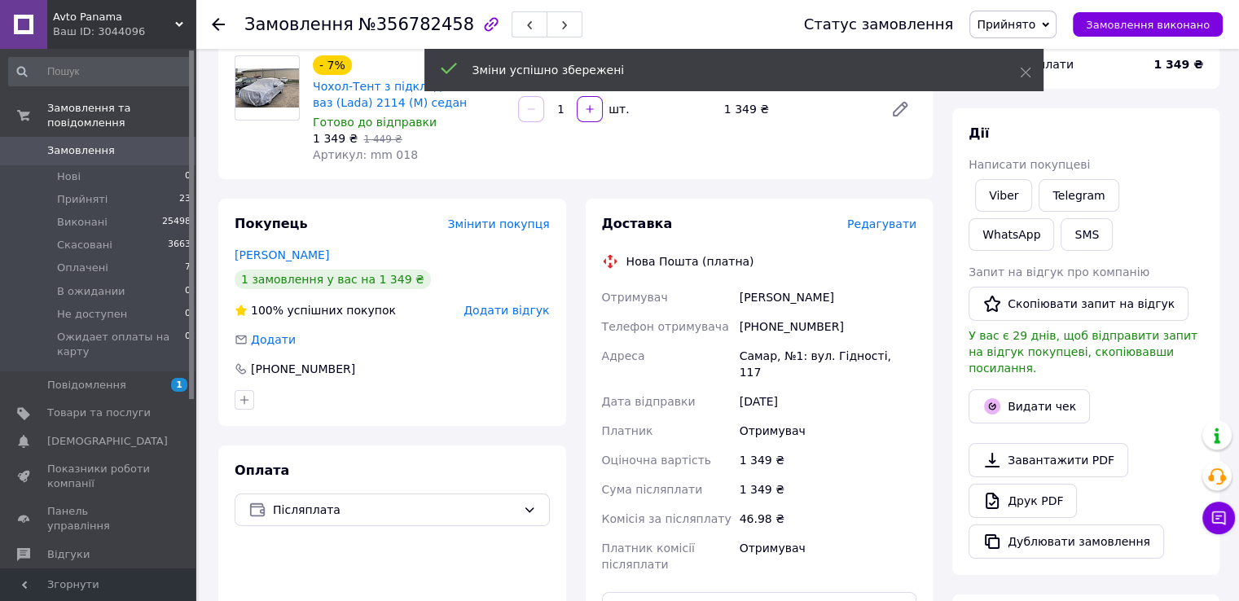
scroll to position [326, 0]
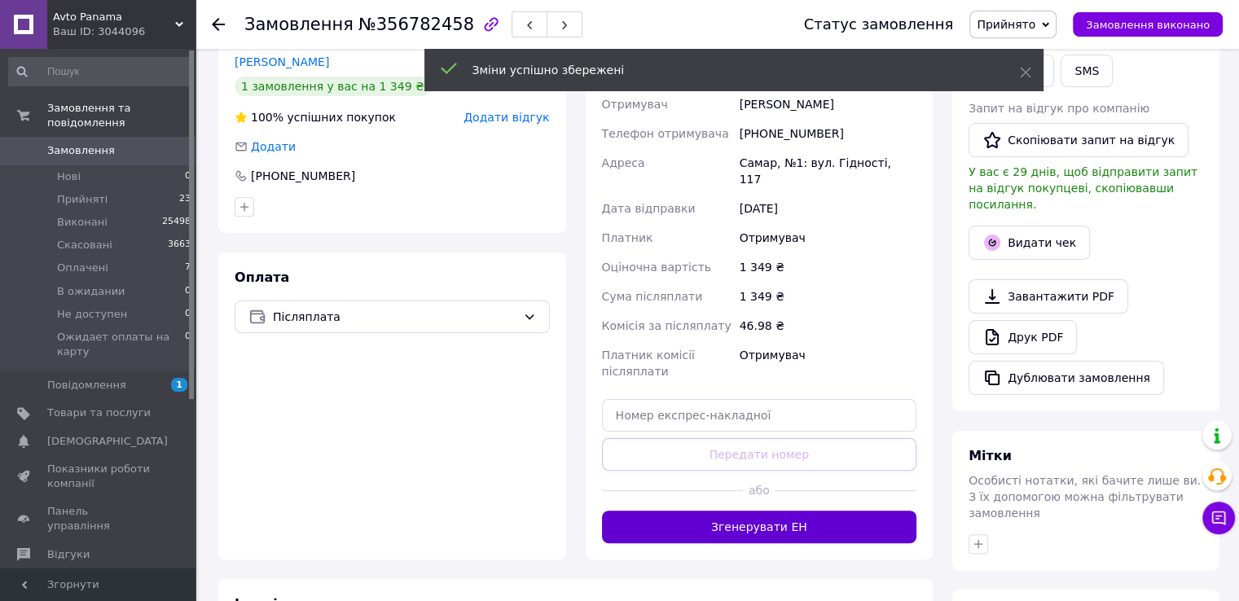
click at [771, 511] on button "Згенерувати ЕН" at bounding box center [759, 527] width 315 height 33
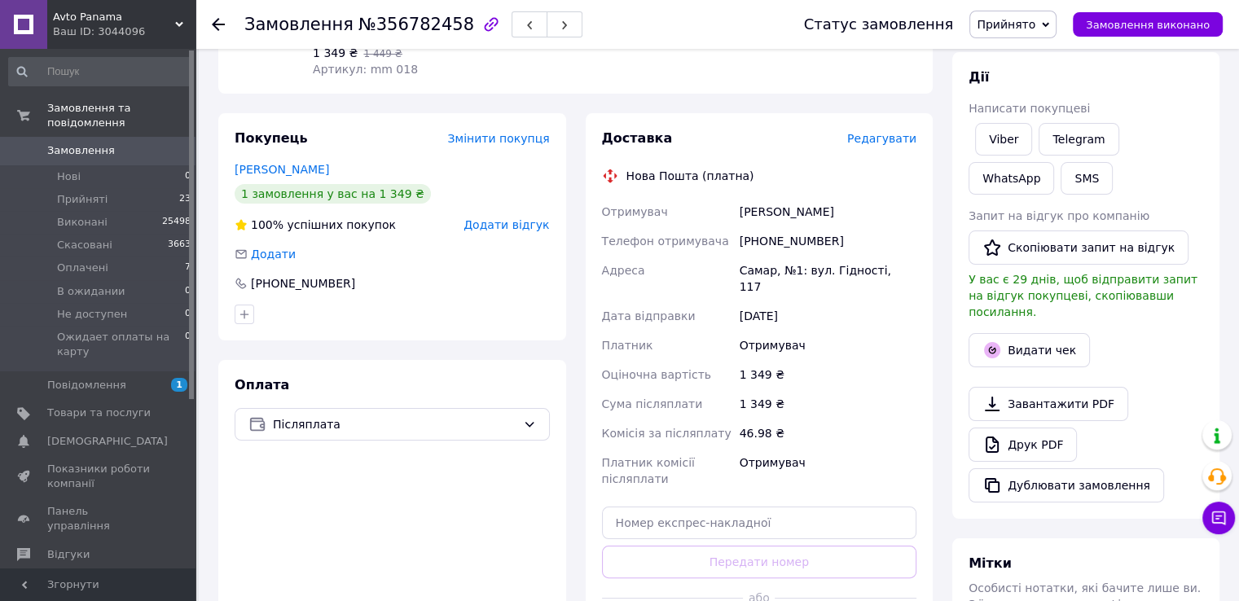
scroll to position [217, 0]
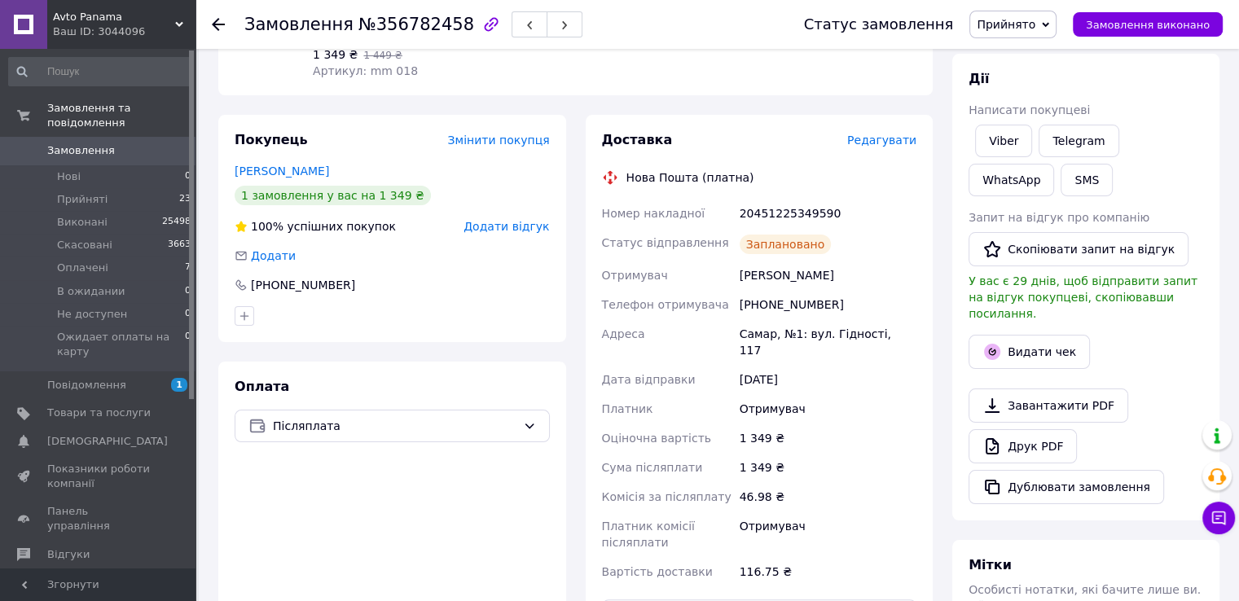
click at [124, 143] on span "Замовлення" at bounding box center [98, 150] width 103 height 15
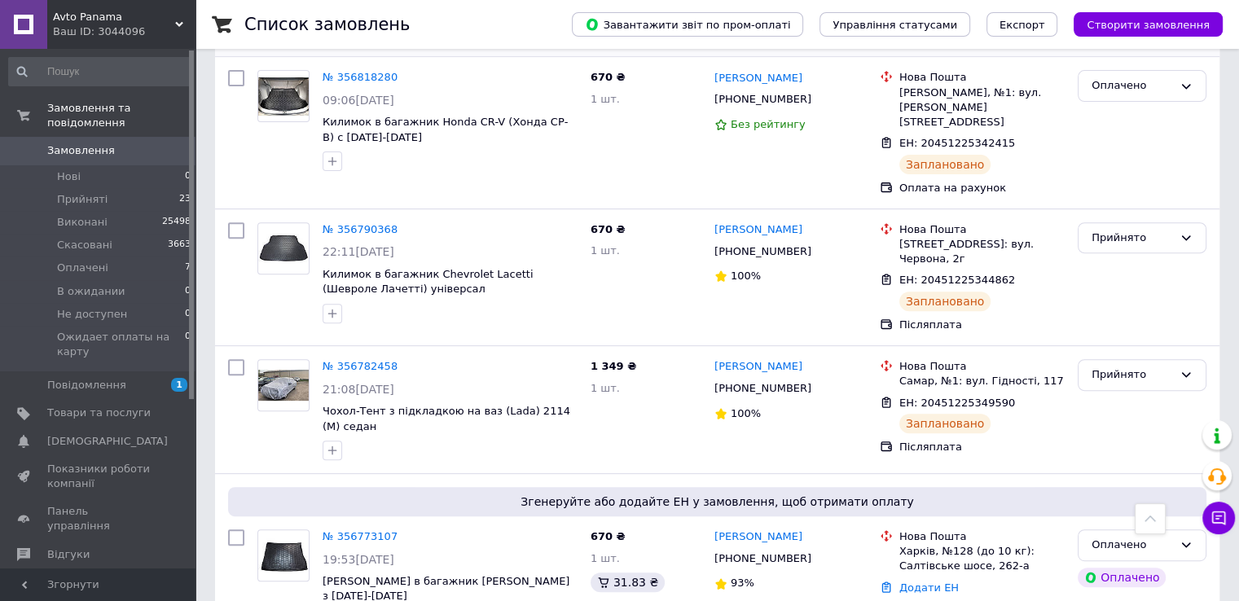
scroll to position [706, 0]
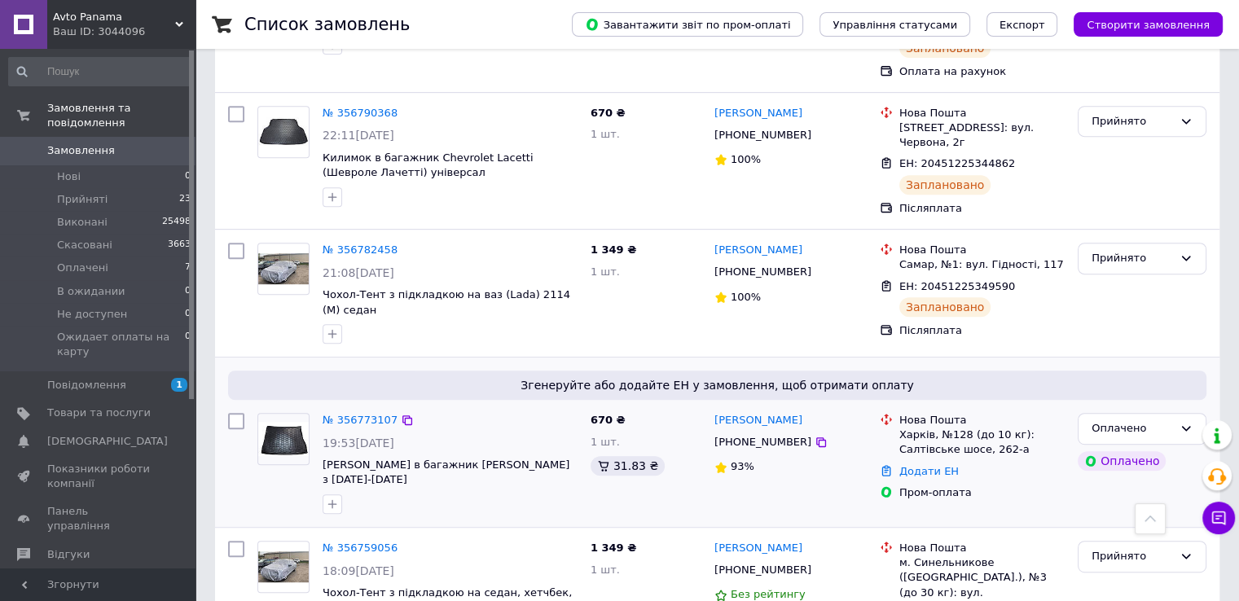
click at [282, 422] on img at bounding box center [283, 439] width 51 height 34
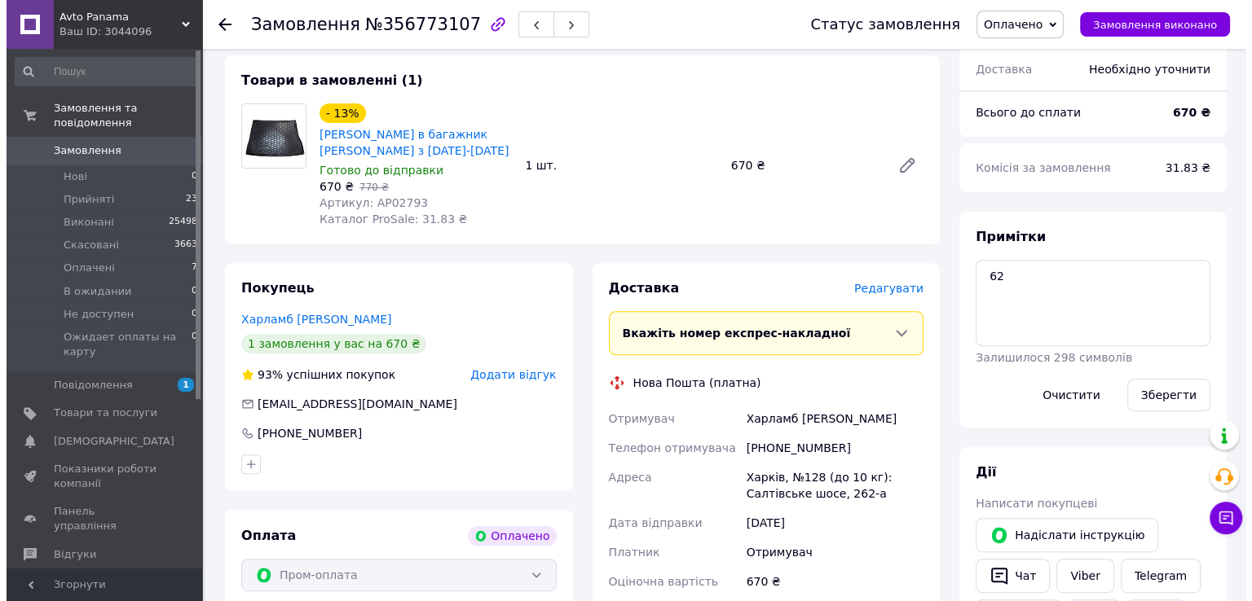
scroll to position [543, 0]
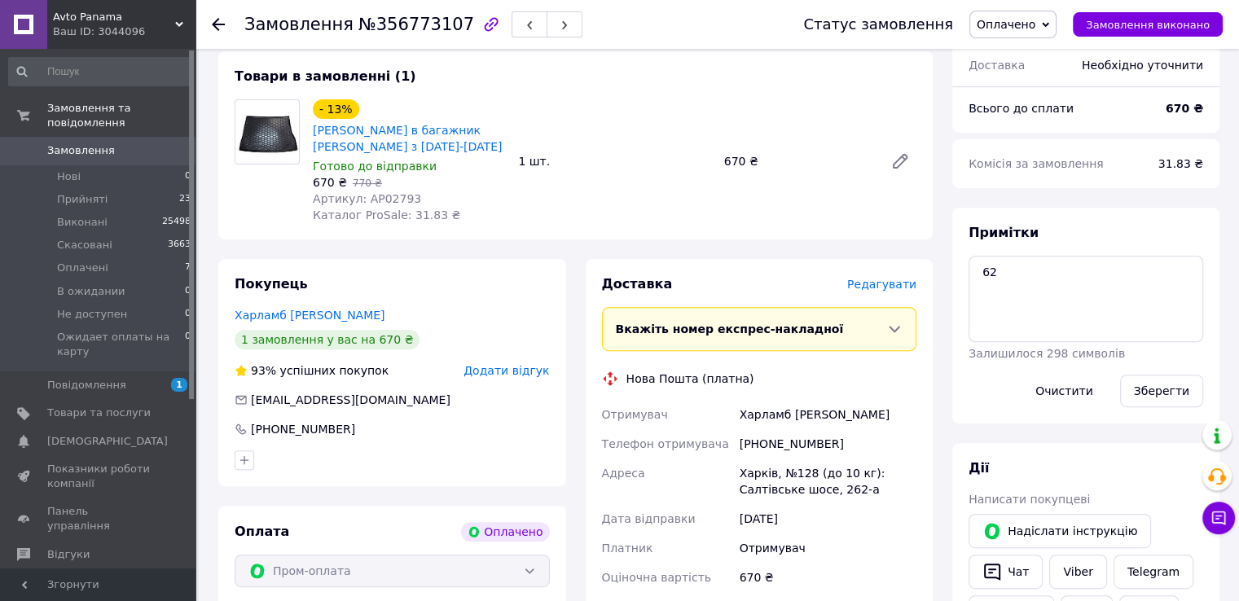
click at [889, 291] on span "Редагувати" at bounding box center [881, 284] width 69 height 13
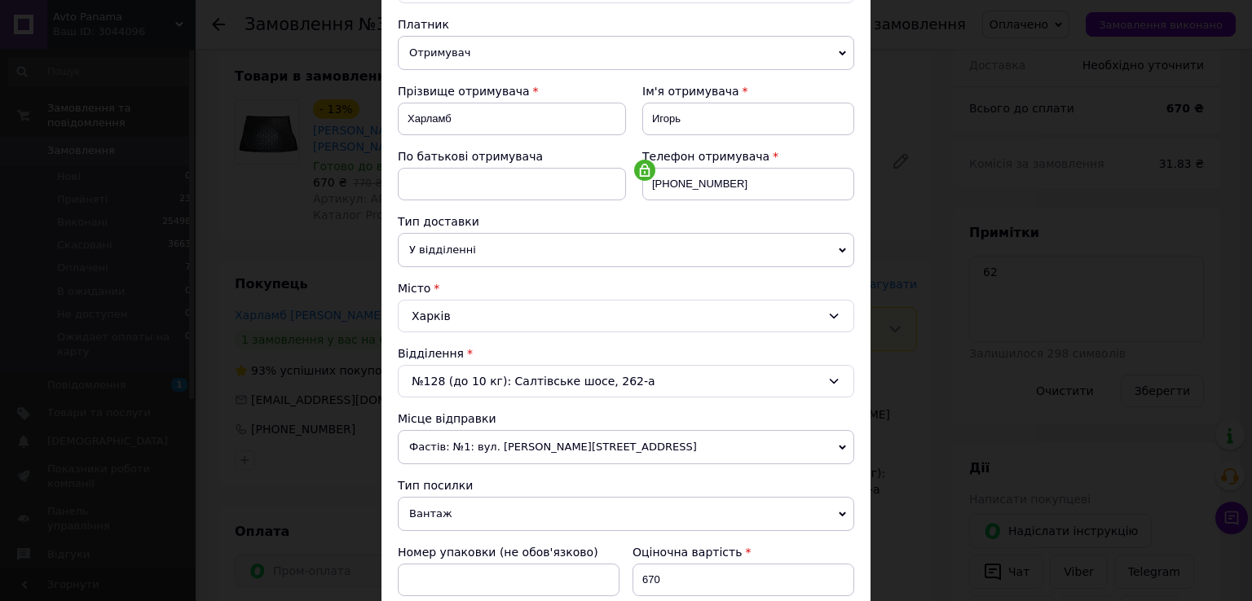
scroll to position [217, 0]
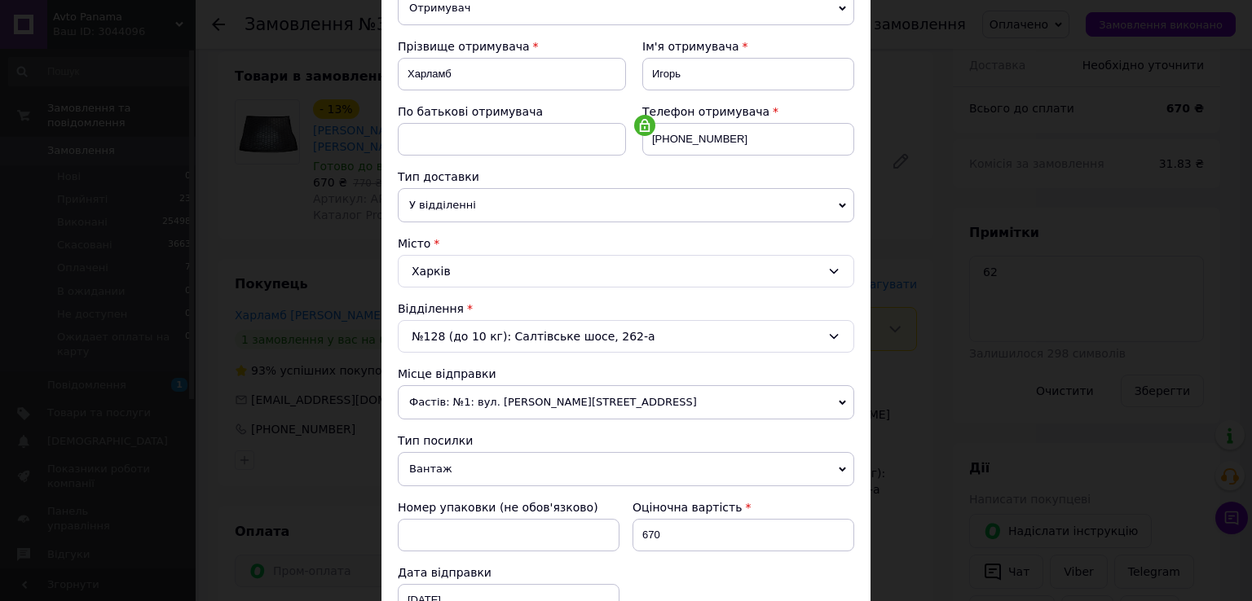
click at [695, 329] on div "№128 (до 10 кг): Салтівське шосе, 262-а" at bounding box center [626, 336] width 456 height 33
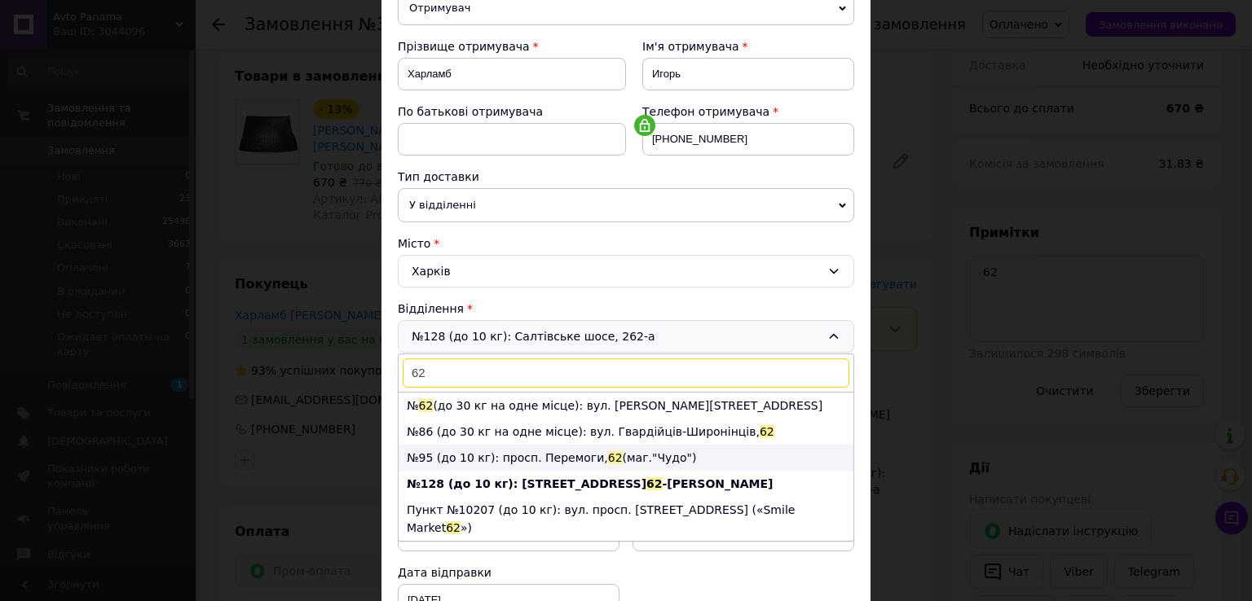
scroll to position [0, 0]
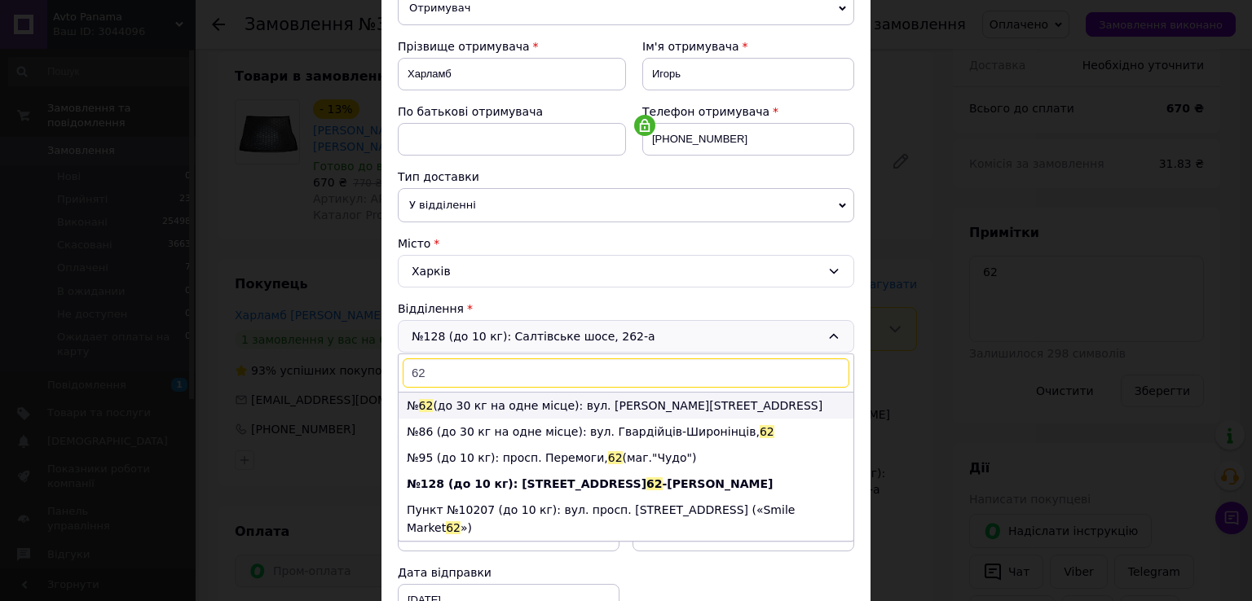
type input "62"
click at [621, 407] on li "№ 62 (до 30 кг на одне місце): вул. [PERSON_NAME][STREET_ADDRESS]" at bounding box center [625, 406] width 455 height 26
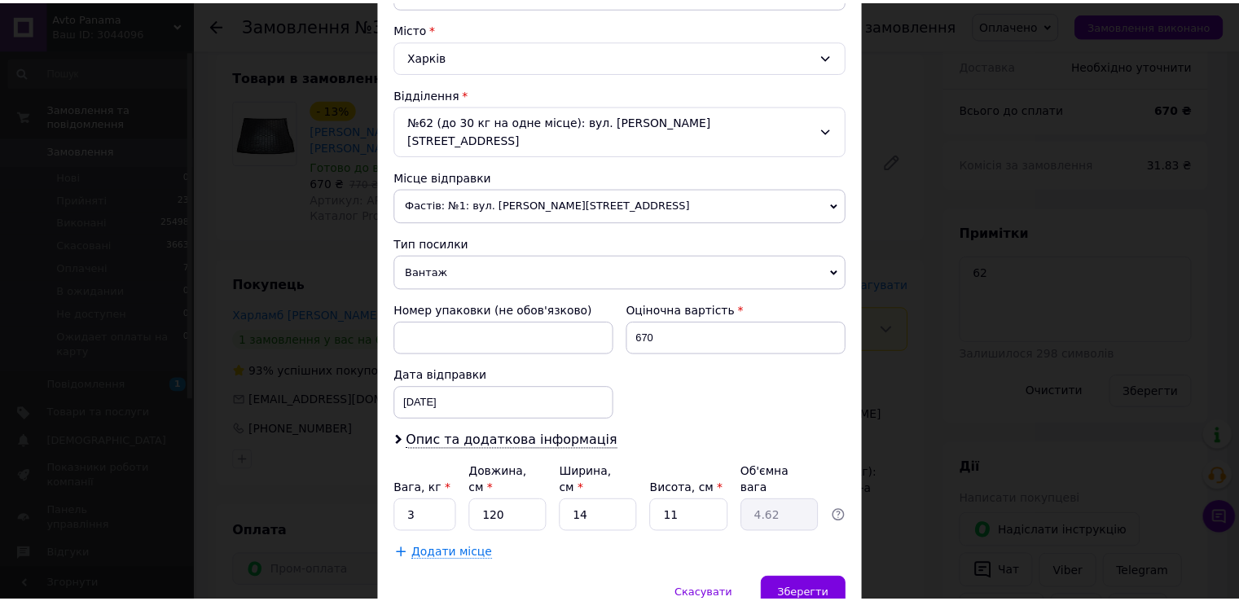
scroll to position [476, 0]
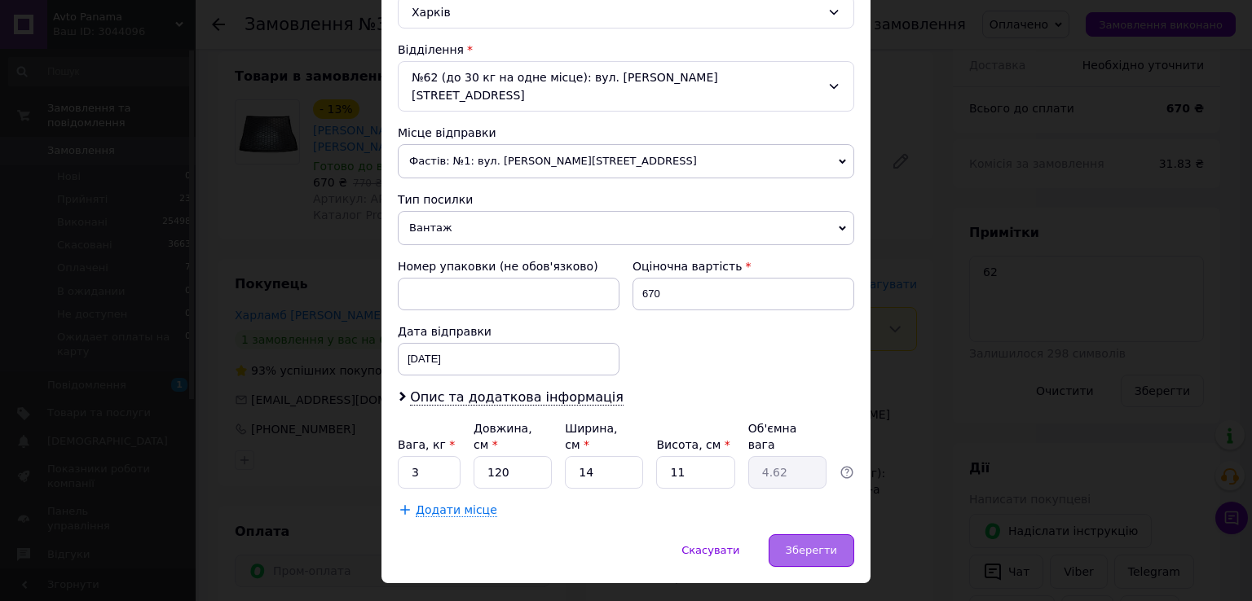
click at [814, 544] on span "Зберегти" at bounding box center [810, 550] width 51 height 12
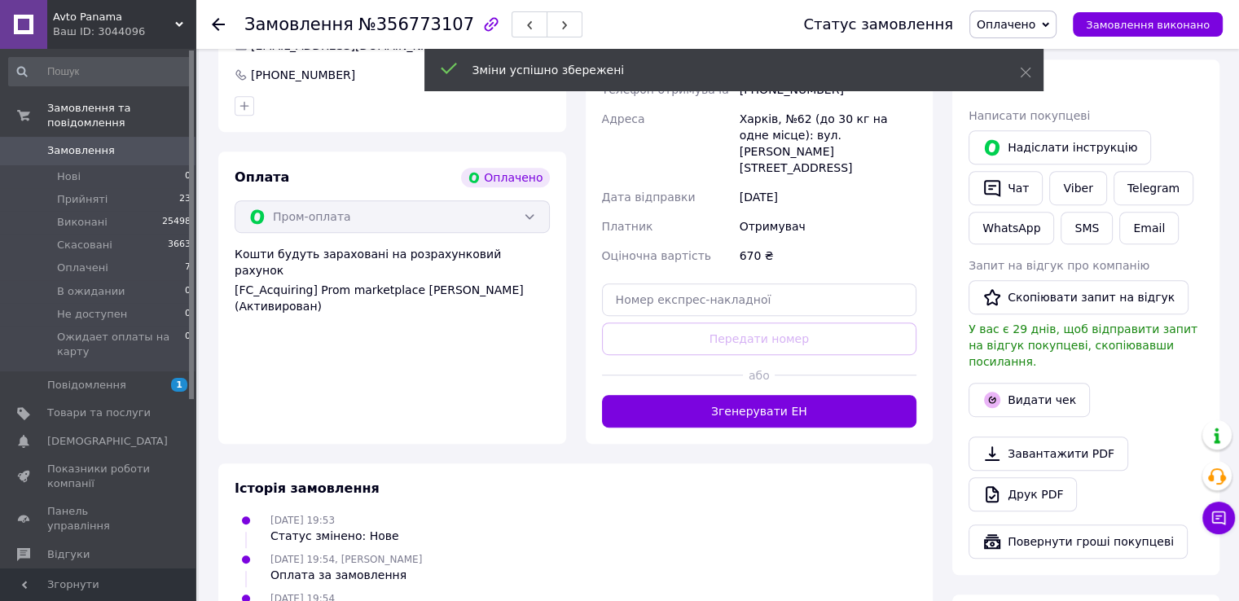
scroll to position [923, 0]
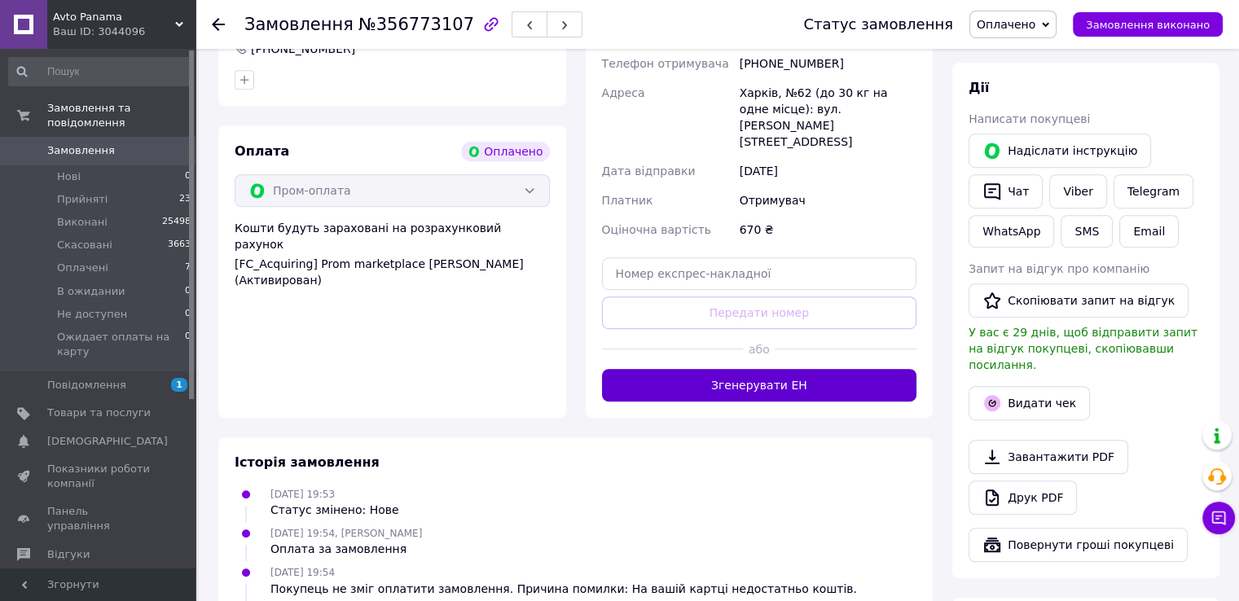
click at [767, 369] on button "Згенерувати ЕН" at bounding box center [759, 385] width 315 height 33
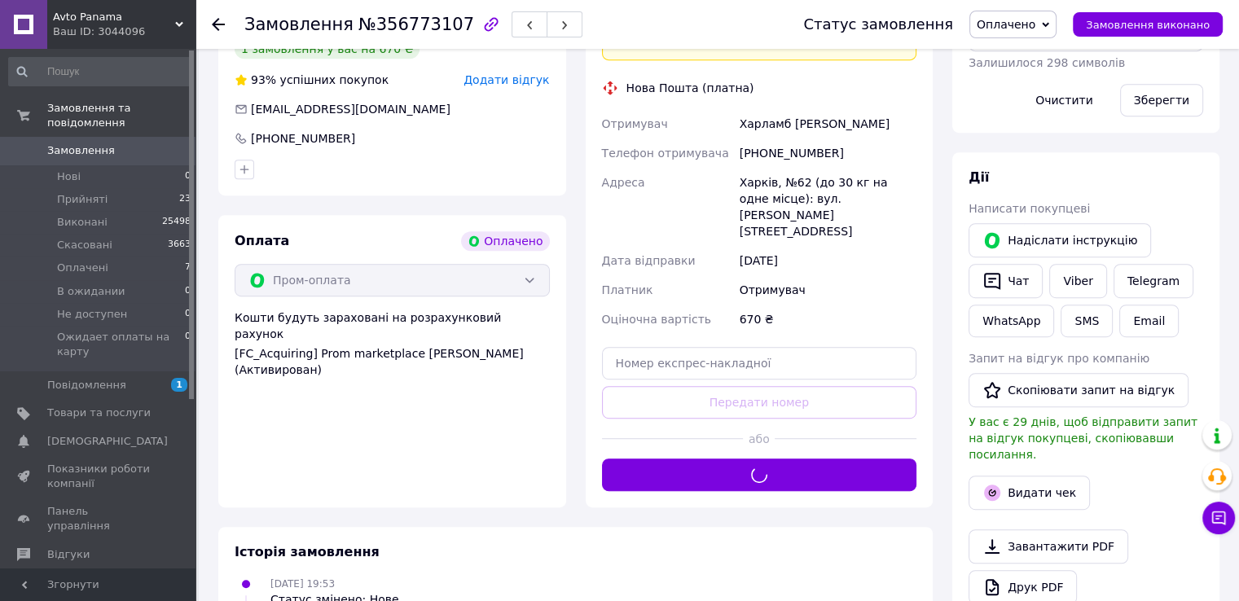
scroll to position [597, 0]
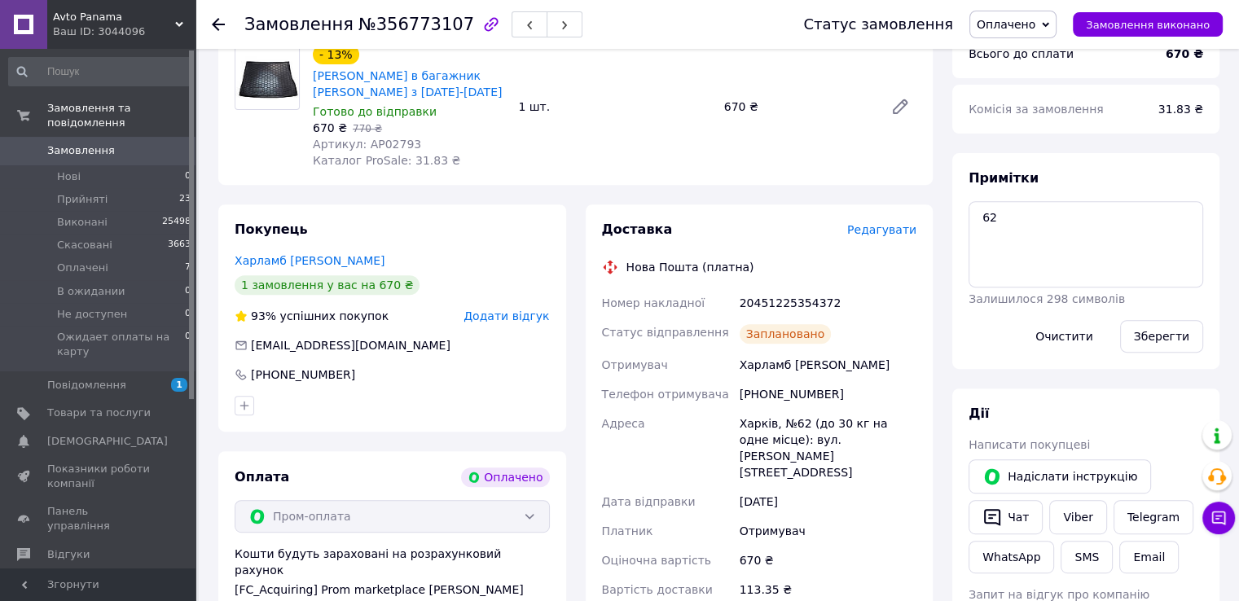
click at [128, 137] on link "Замовлення 0" at bounding box center [100, 151] width 200 height 28
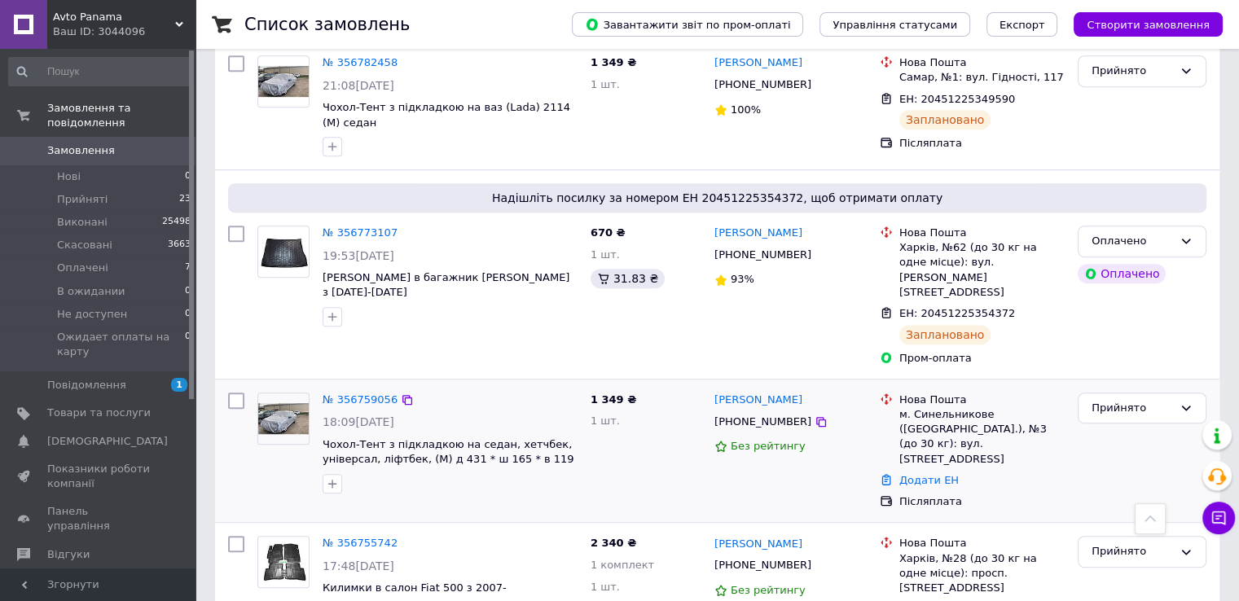
scroll to position [869, 0]
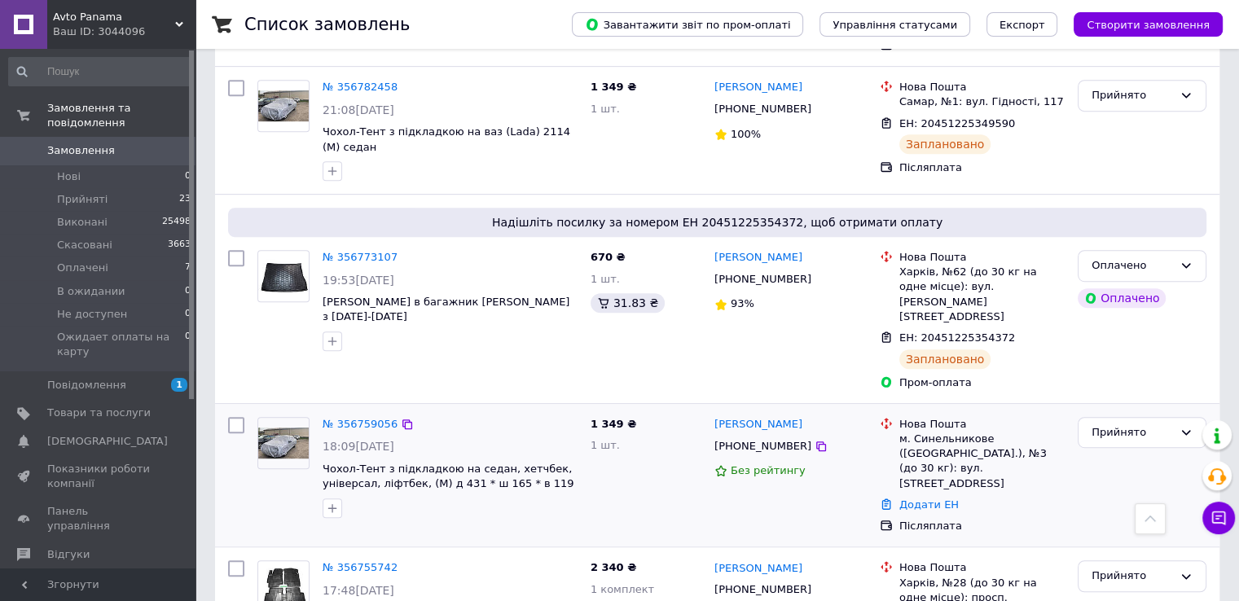
click at [271, 428] on img at bounding box center [283, 443] width 51 height 31
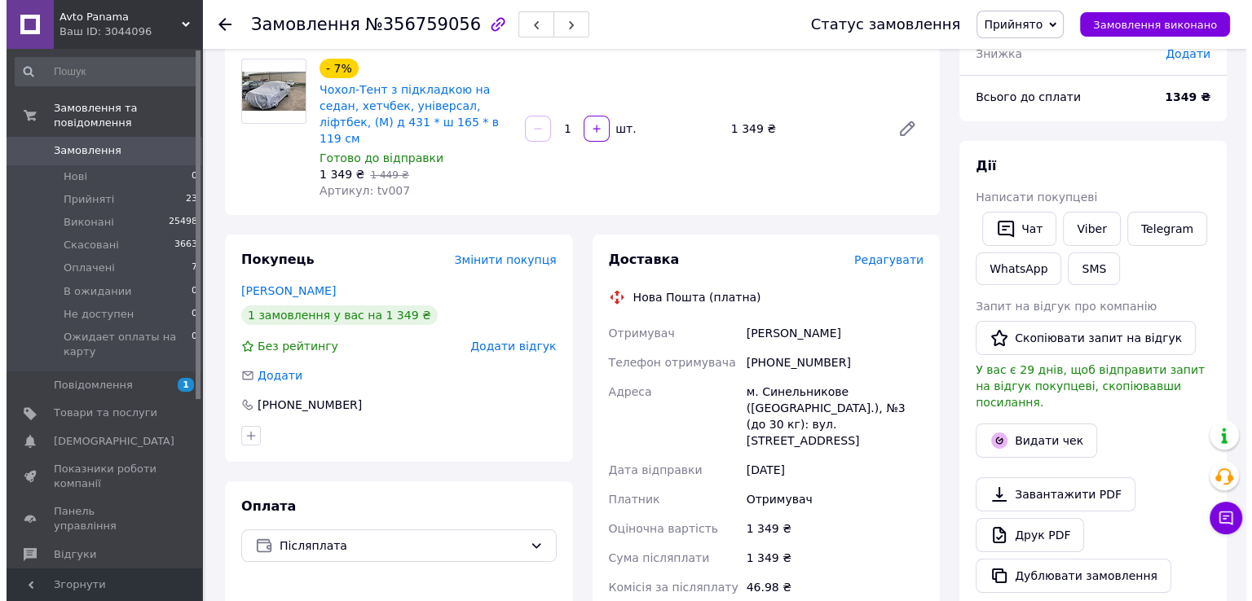
scroll to position [271, 0]
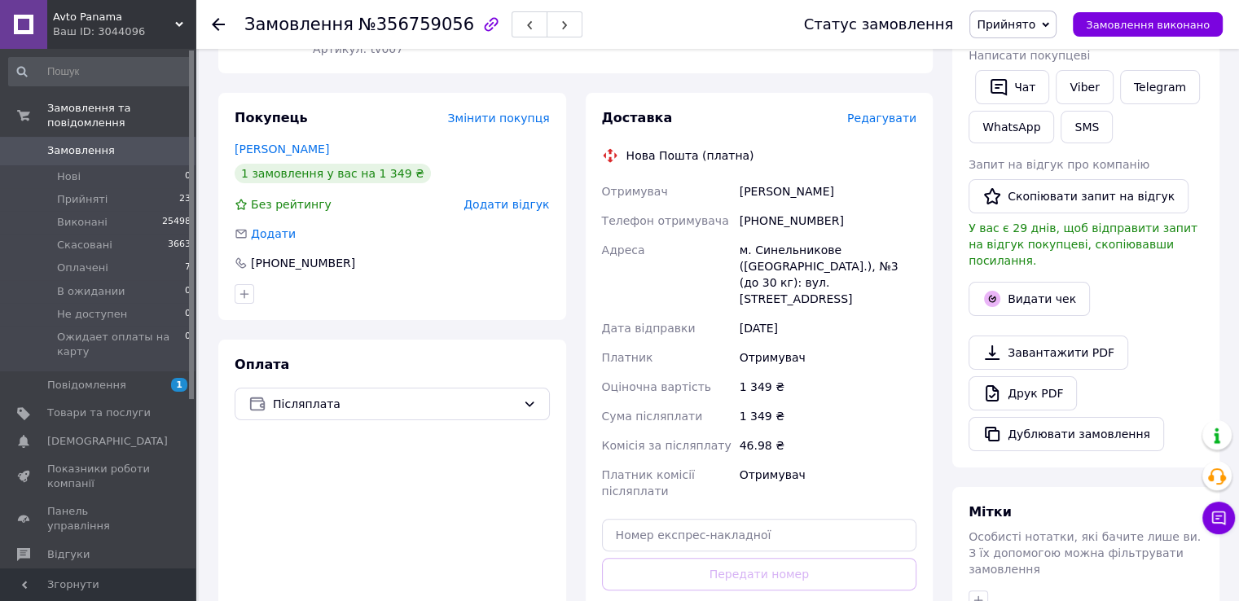
click at [887, 112] on span "Редагувати" at bounding box center [881, 118] width 69 height 13
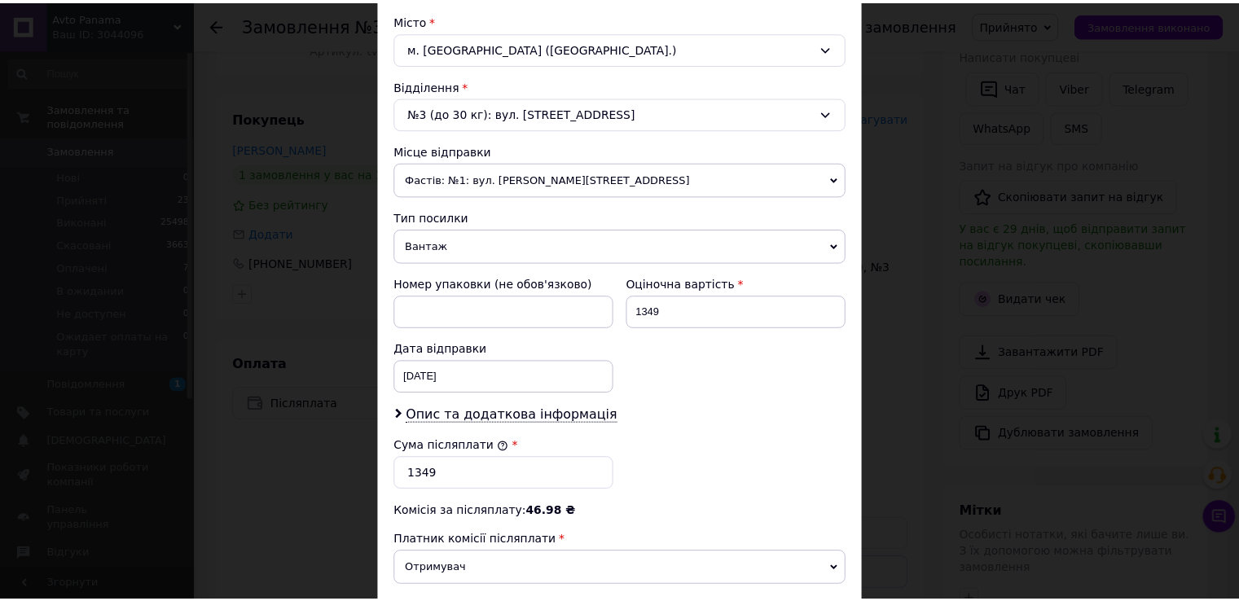
scroll to position [637, 0]
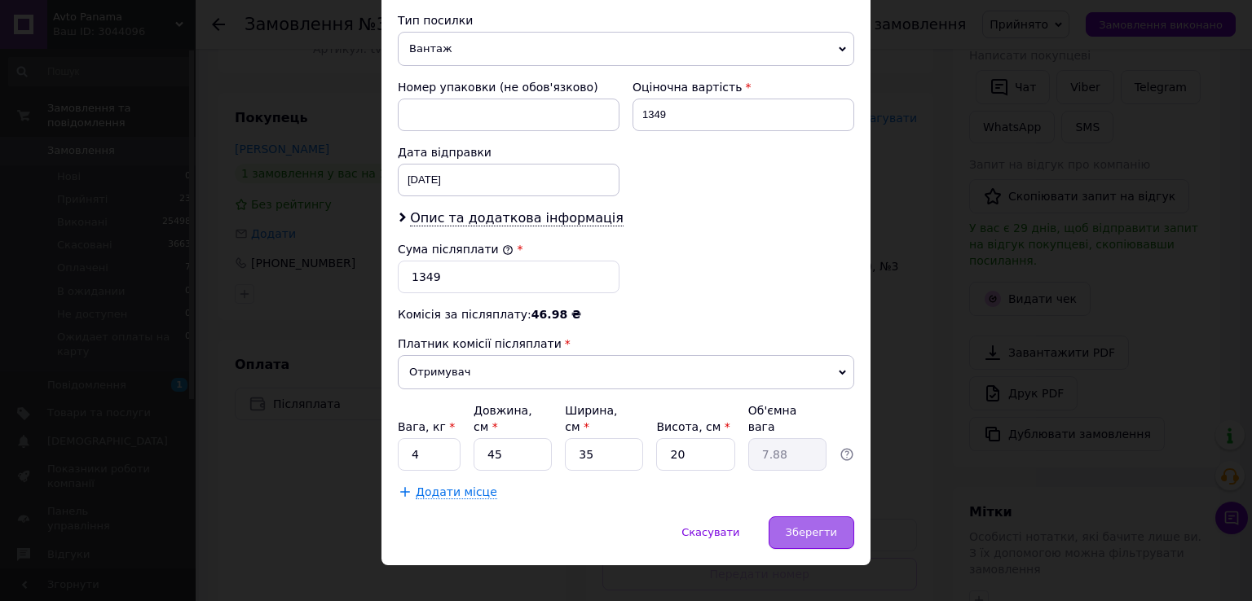
click at [801, 526] on span "Зберегти" at bounding box center [810, 532] width 51 height 12
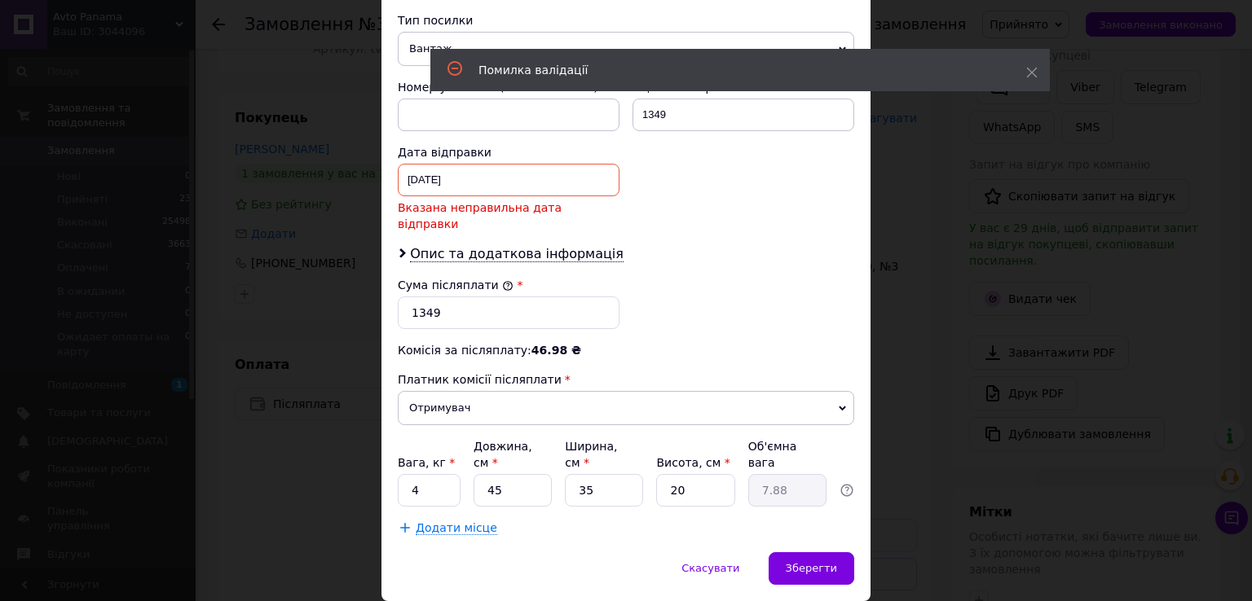
click at [590, 186] on div "11.08.2025 < 2025 > < Август > Пн Вт Ср Чт Пт Сб Вс 28 29 30 31 1 2 3 4 5 6 7 8…" at bounding box center [509, 180] width 222 height 33
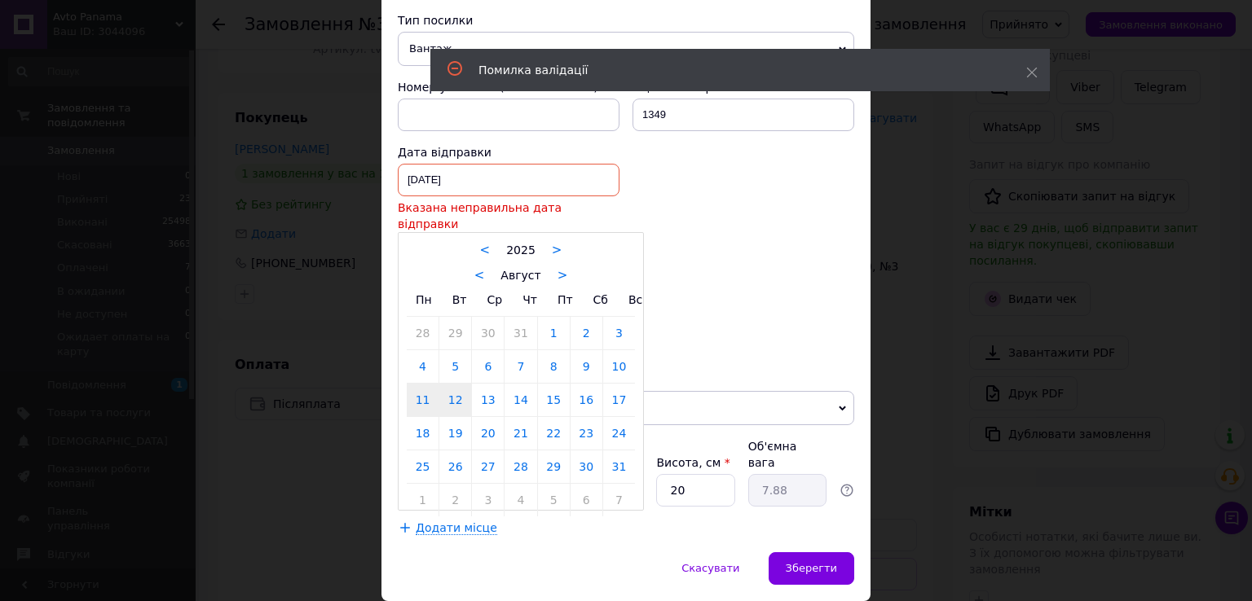
click at [457, 384] on link "12" at bounding box center [455, 400] width 32 height 33
type input "[DATE]"
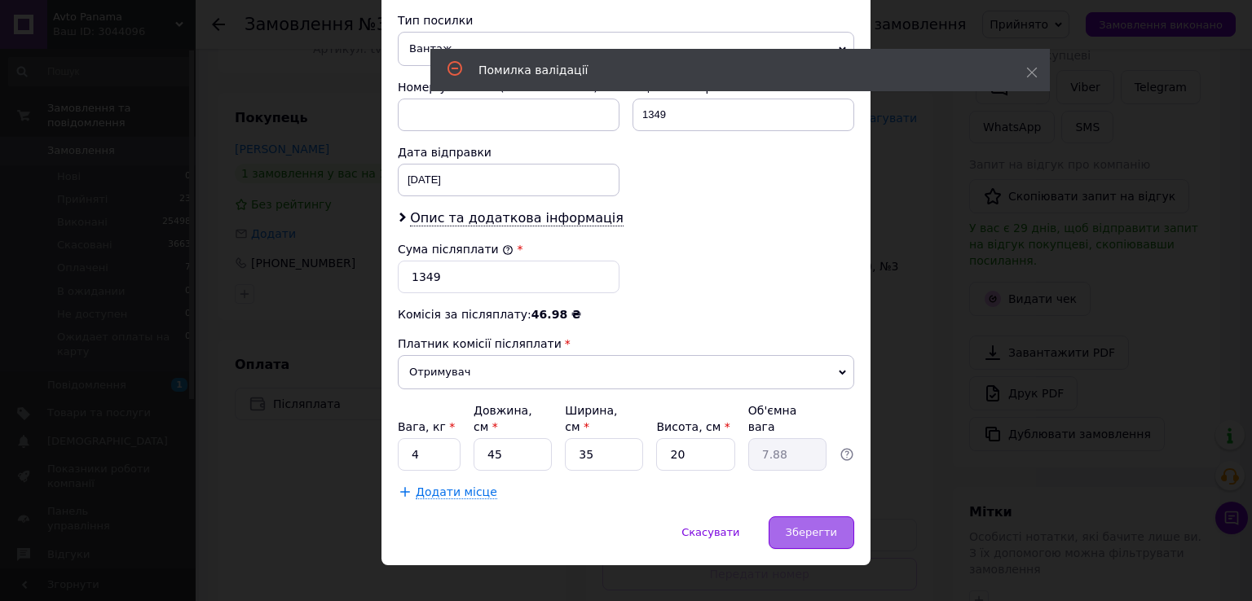
click at [838, 517] on div "Зберегти" at bounding box center [811, 533] width 86 height 33
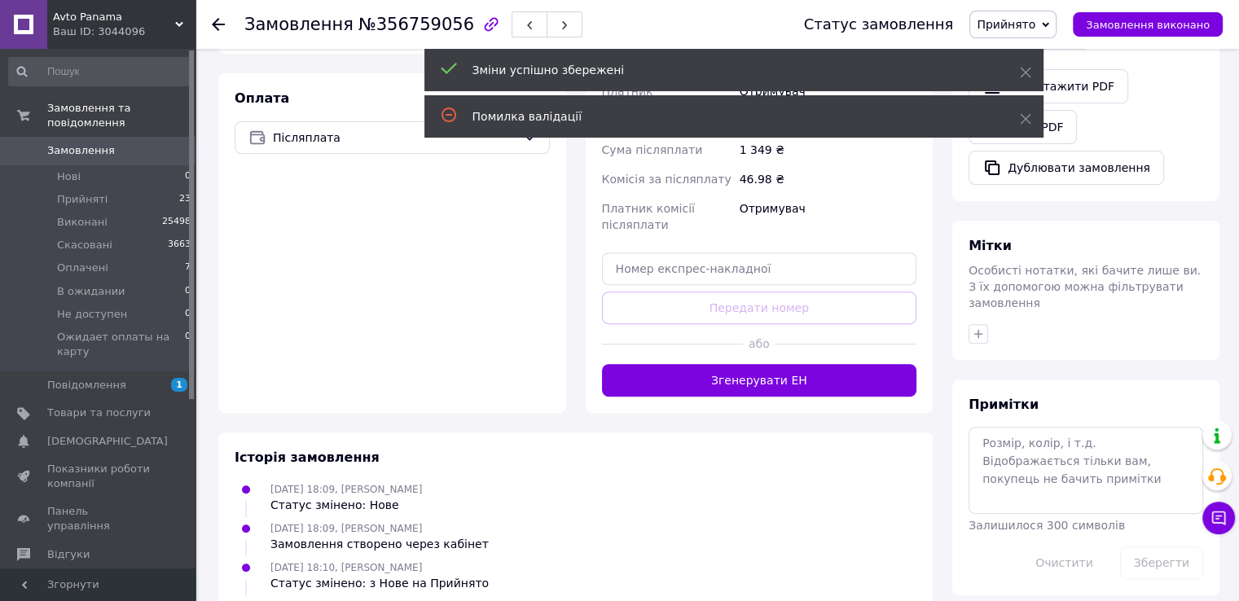
scroll to position [543, 0]
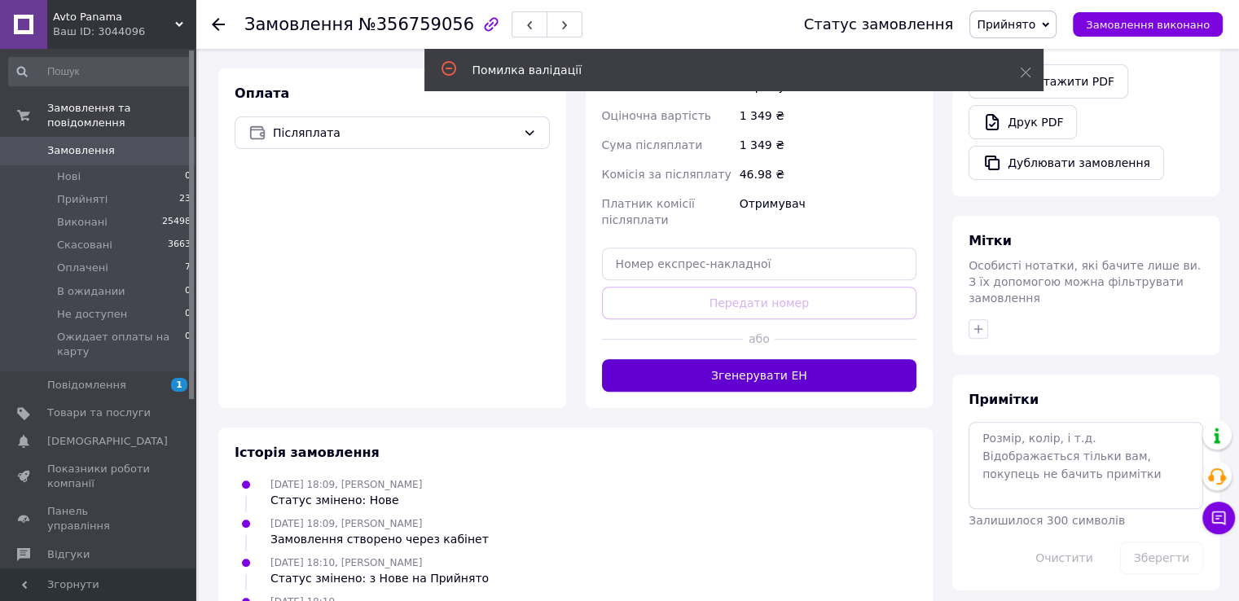
click at [768, 359] on button "Згенерувати ЕН" at bounding box center [759, 375] width 315 height 33
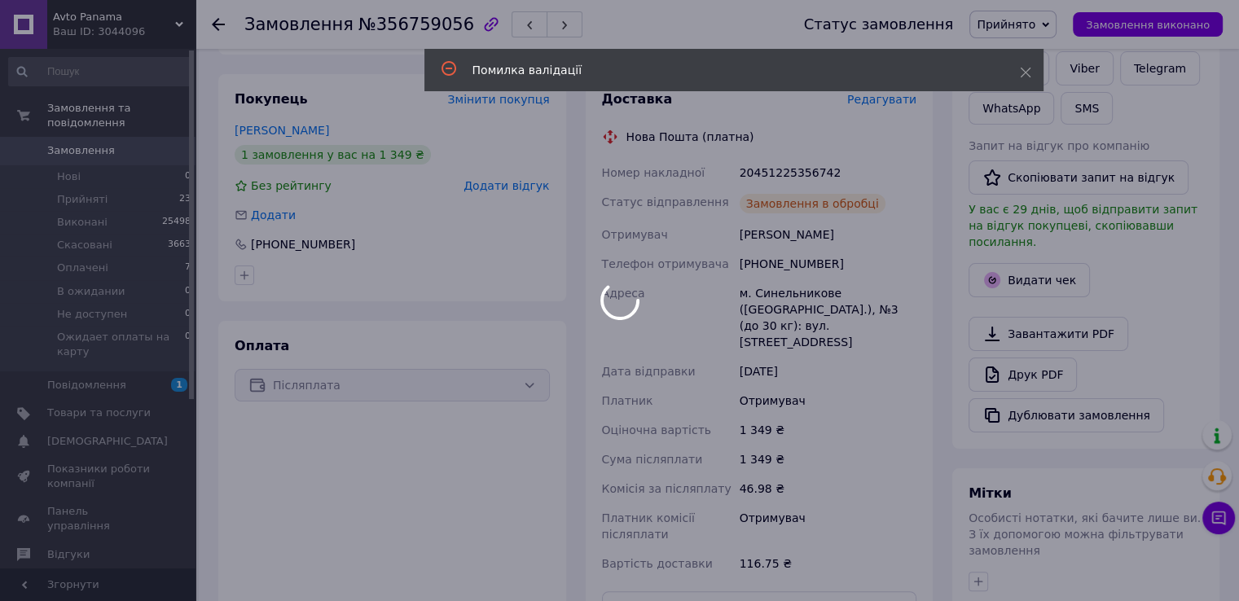
scroll to position [271, 0]
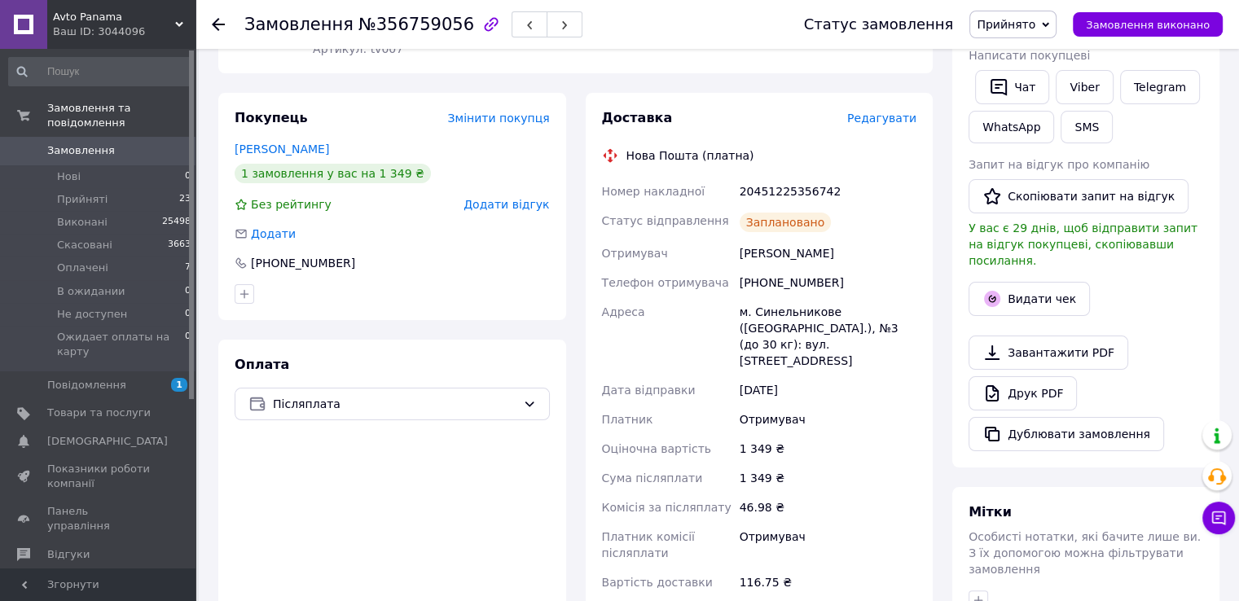
click at [168, 143] on span "0" at bounding box center [173, 150] width 45 height 15
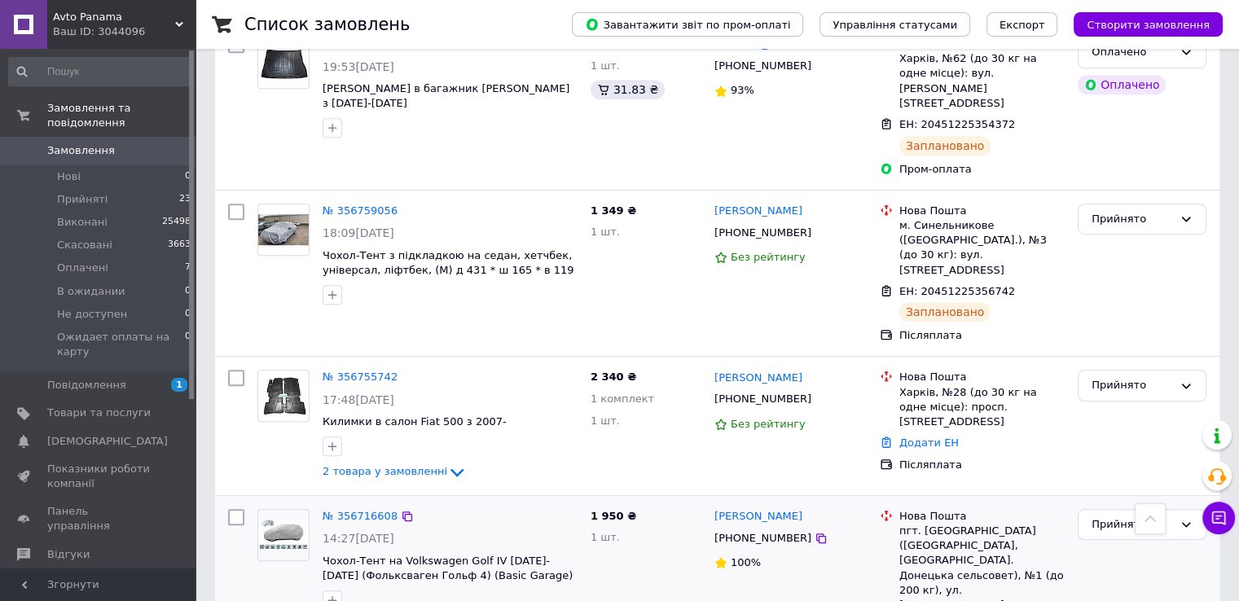
scroll to position [1089, 0]
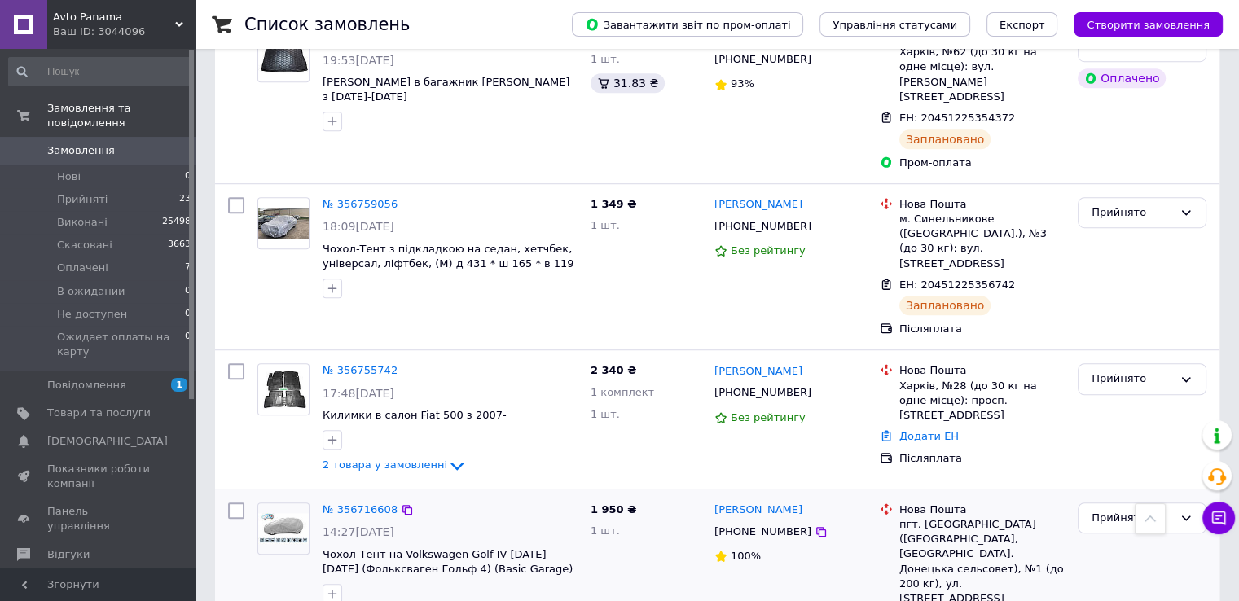
click at [296, 513] on img at bounding box center [283, 528] width 51 height 31
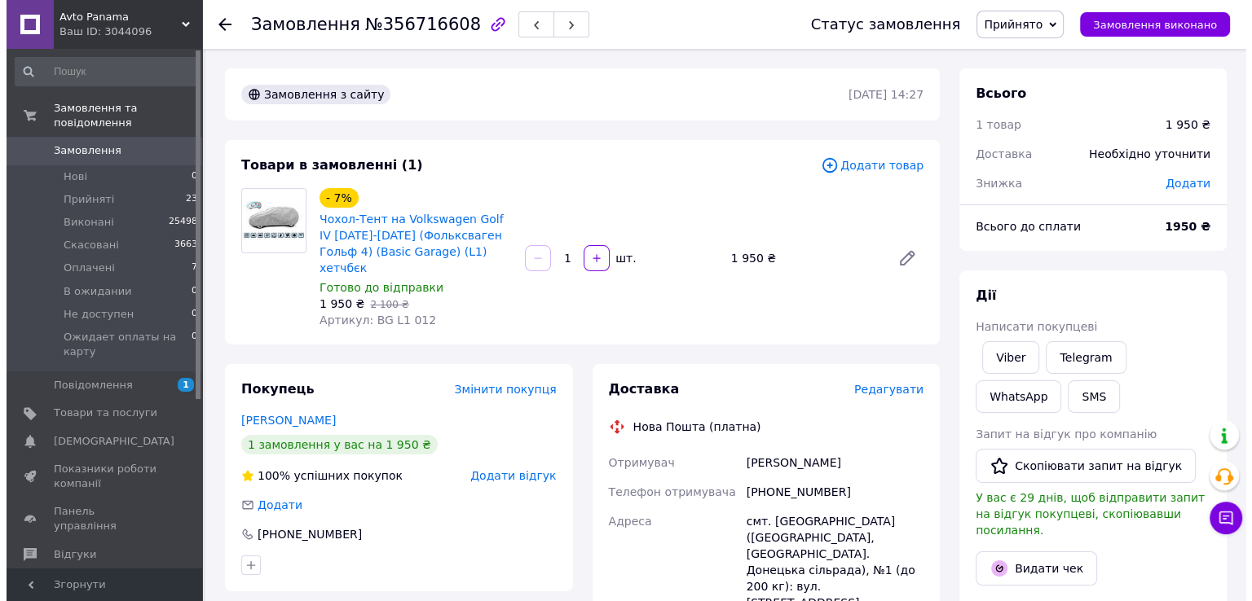
scroll to position [163, 0]
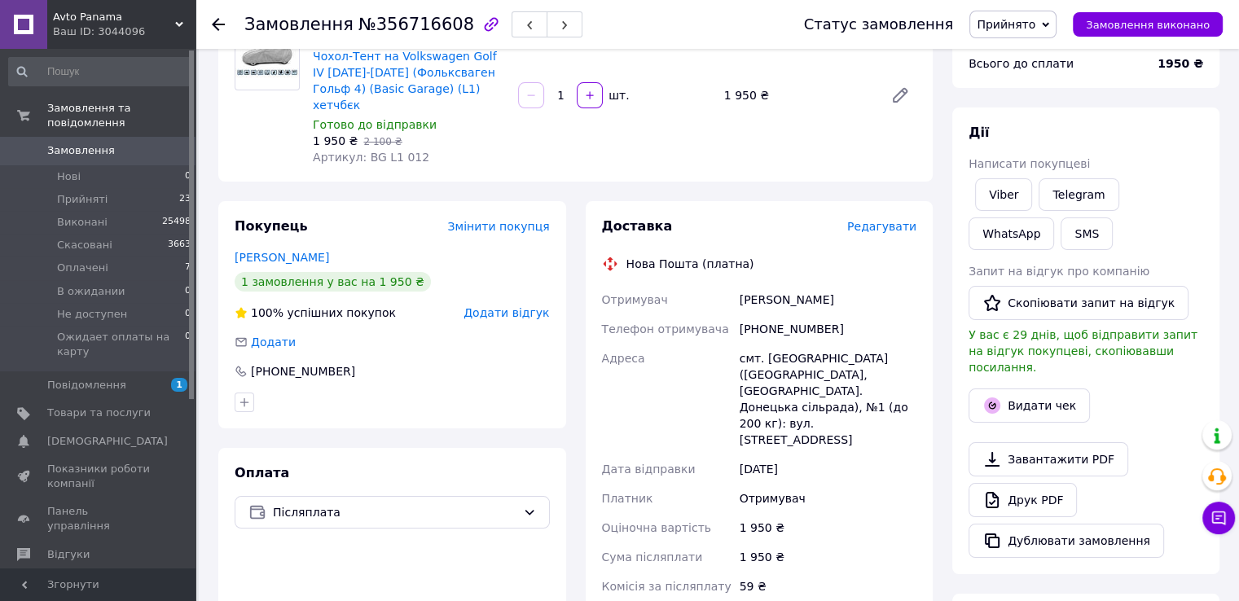
click at [896, 220] on span "Редагувати" at bounding box center [881, 226] width 69 height 13
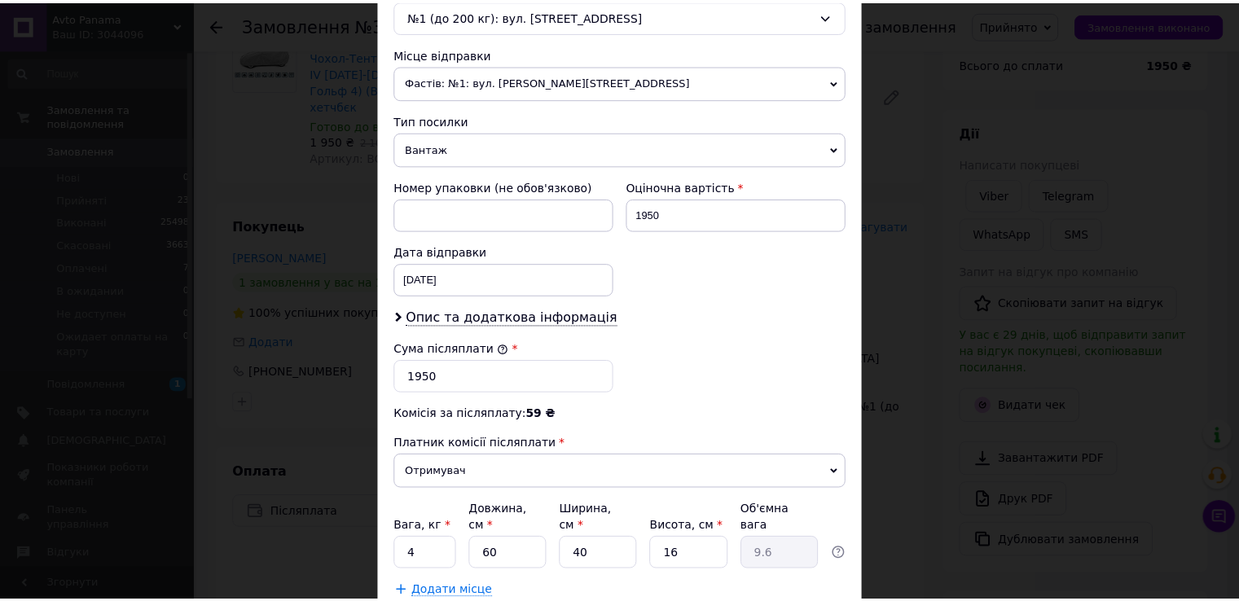
scroll to position [637, 0]
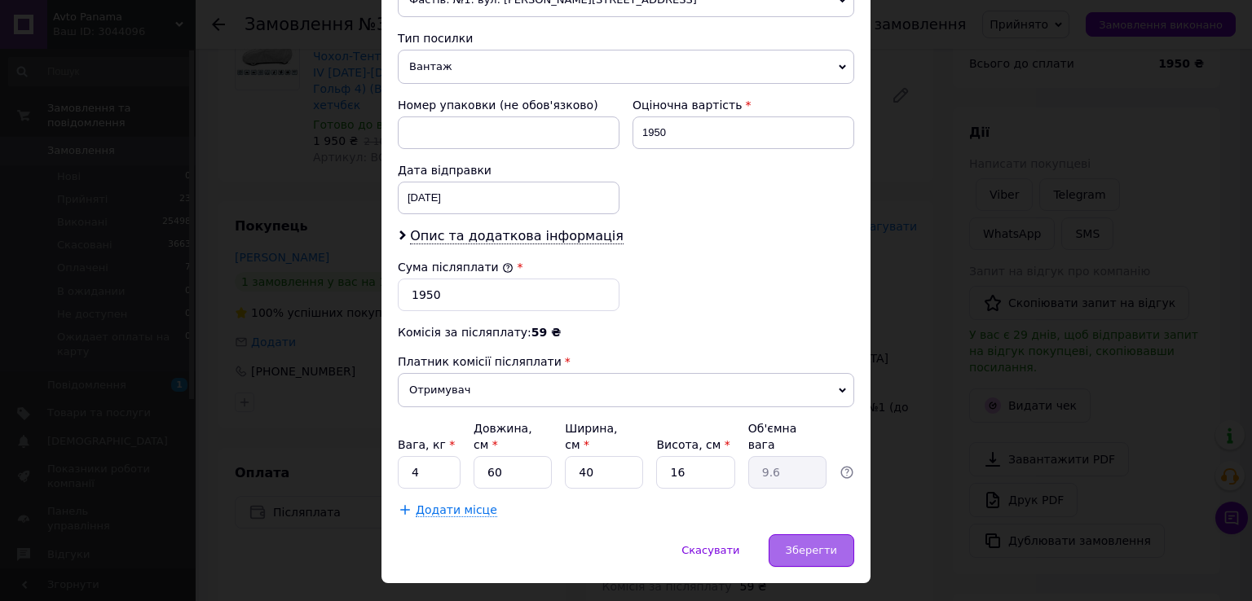
click at [812, 535] on div "Зберегти" at bounding box center [811, 551] width 86 height 33
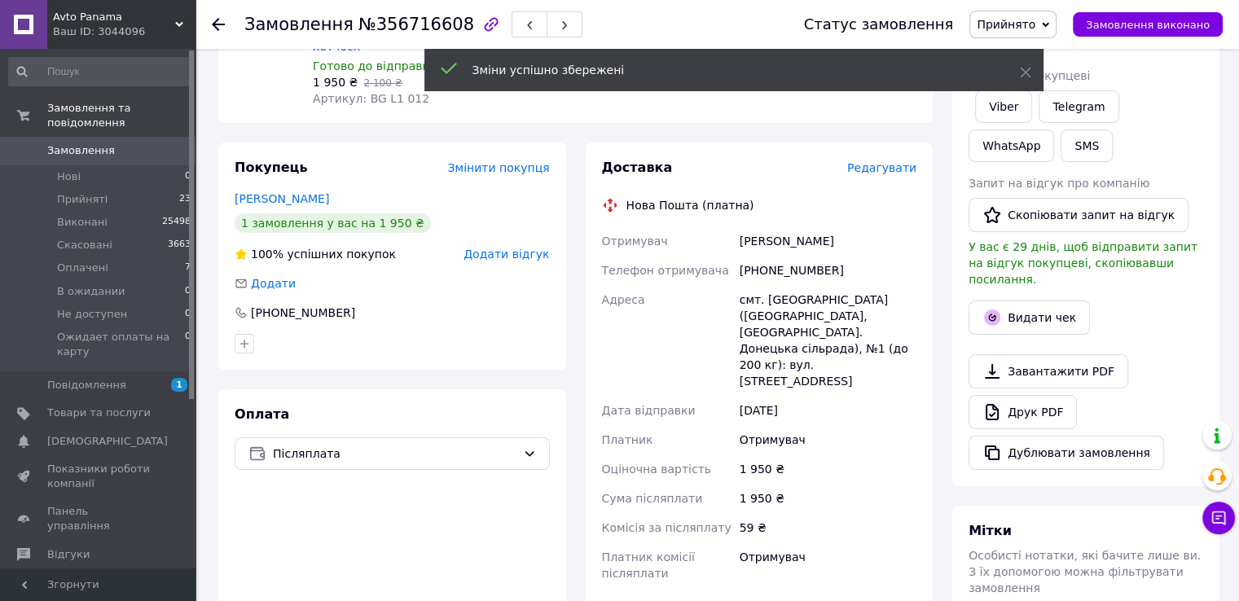
scroll to position [380, 0]
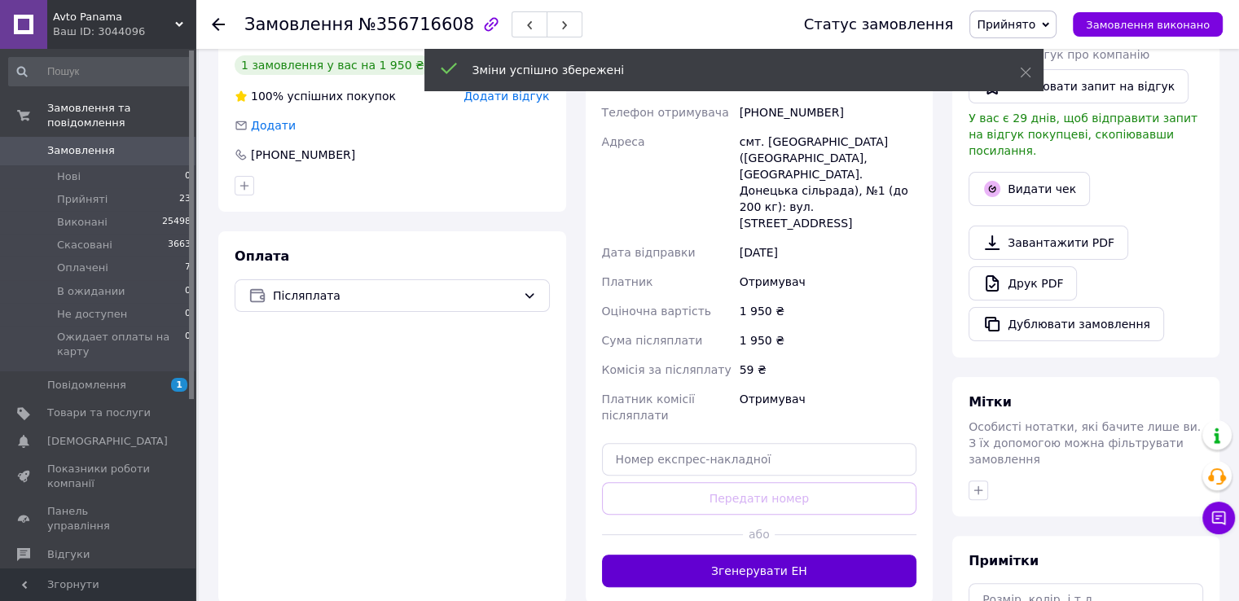
click at [763, 555] on button "Згенерувати ЕН" at bounding box center [759, 571] width 315 height 33
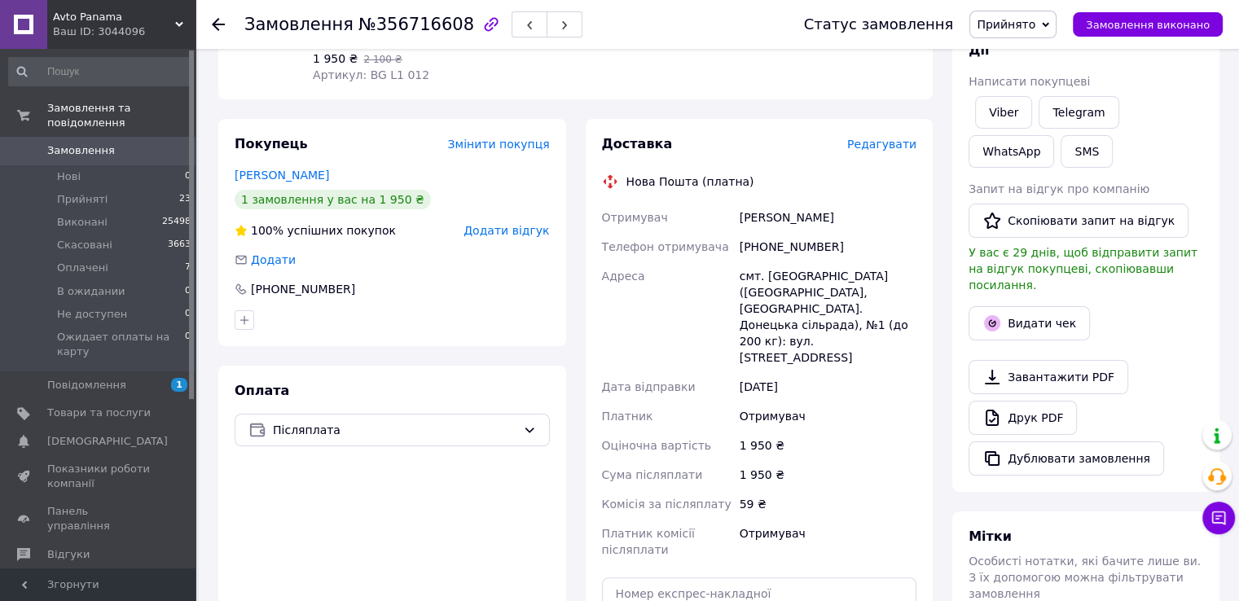
scroll to position [163, 0]
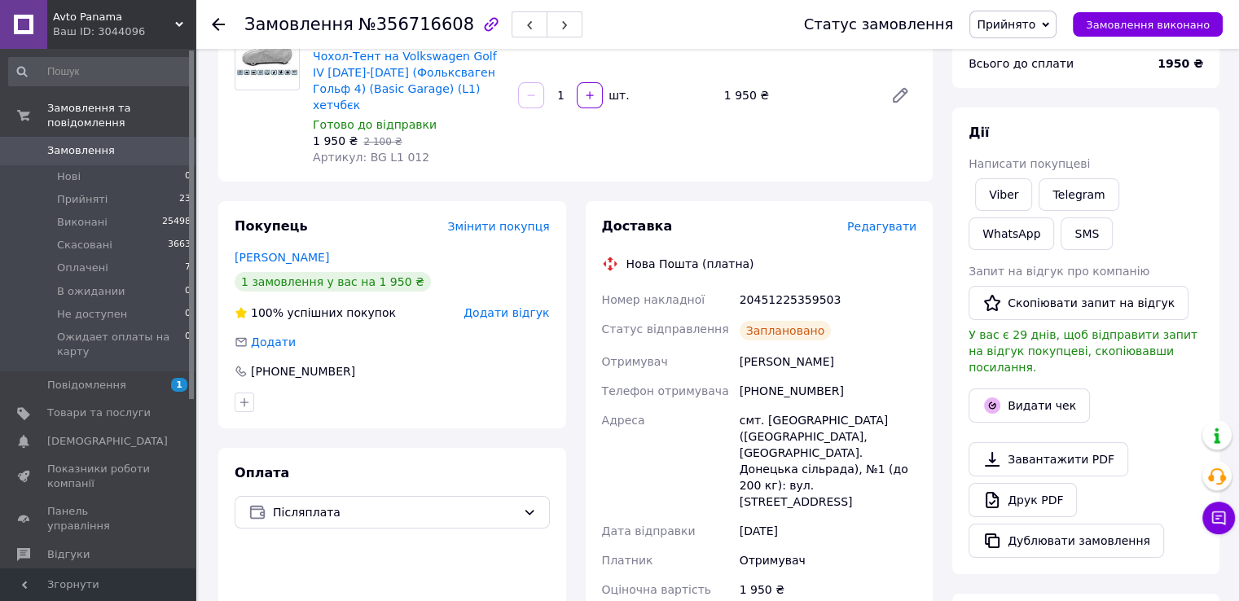
click at [127, 137] on link "Замовлення 0" at bounding box center [100, 151] width 200 height 28
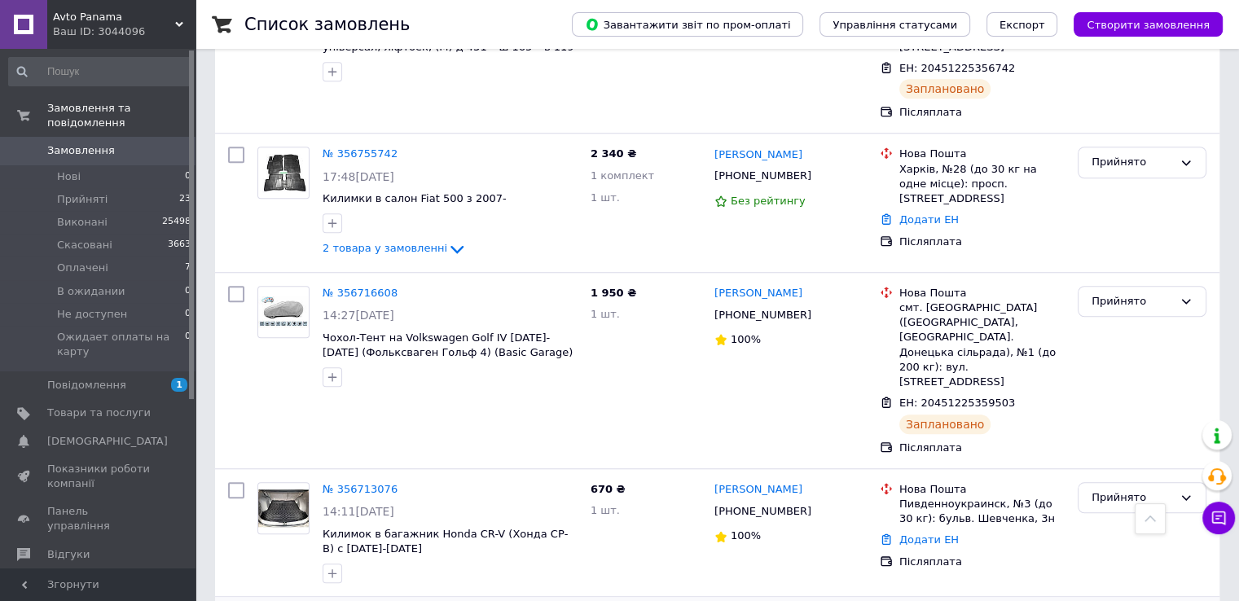
scroll to position [1304, 0]
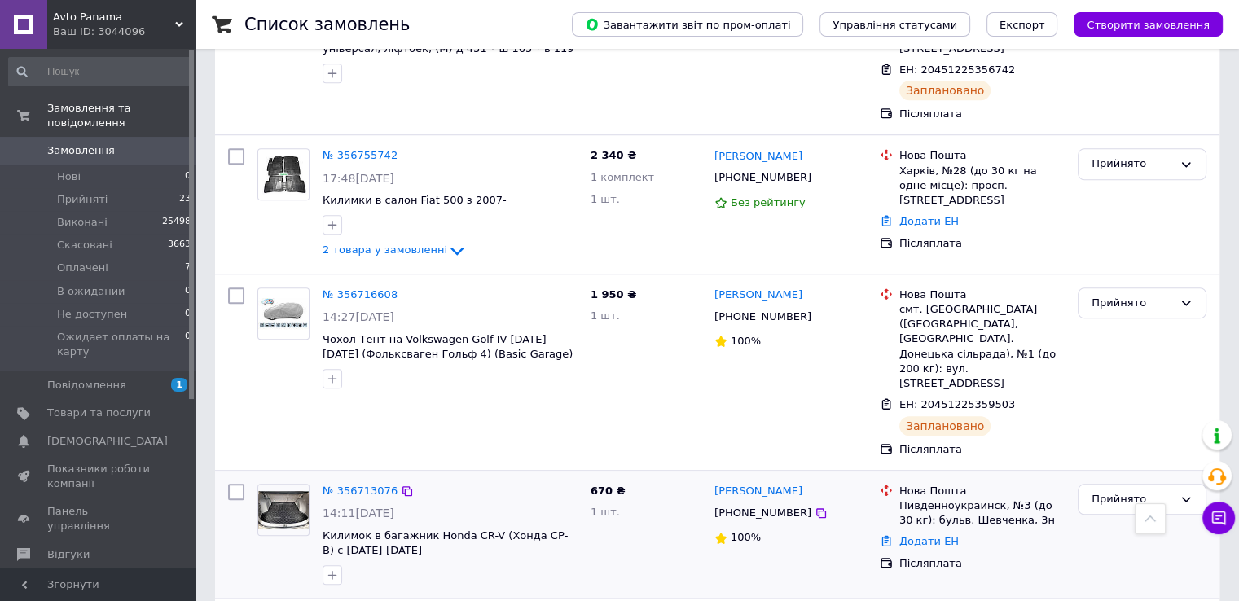
click at [279, 491] on img at bounding box center [283, 510] width 51 height 38
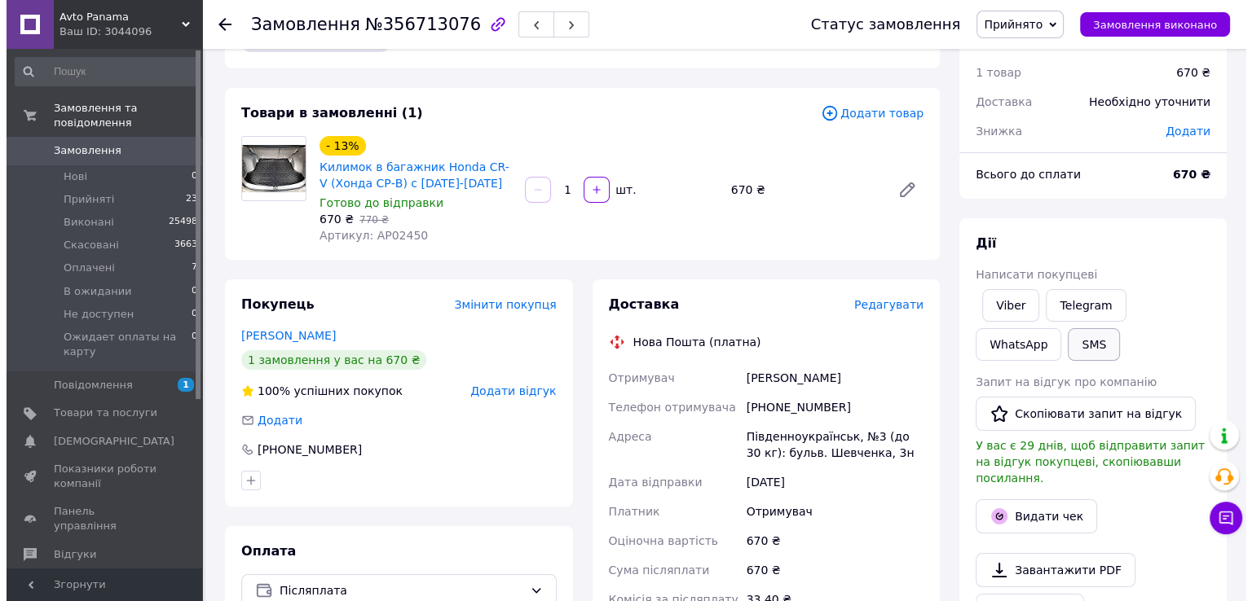
scroll to position [108, 0]
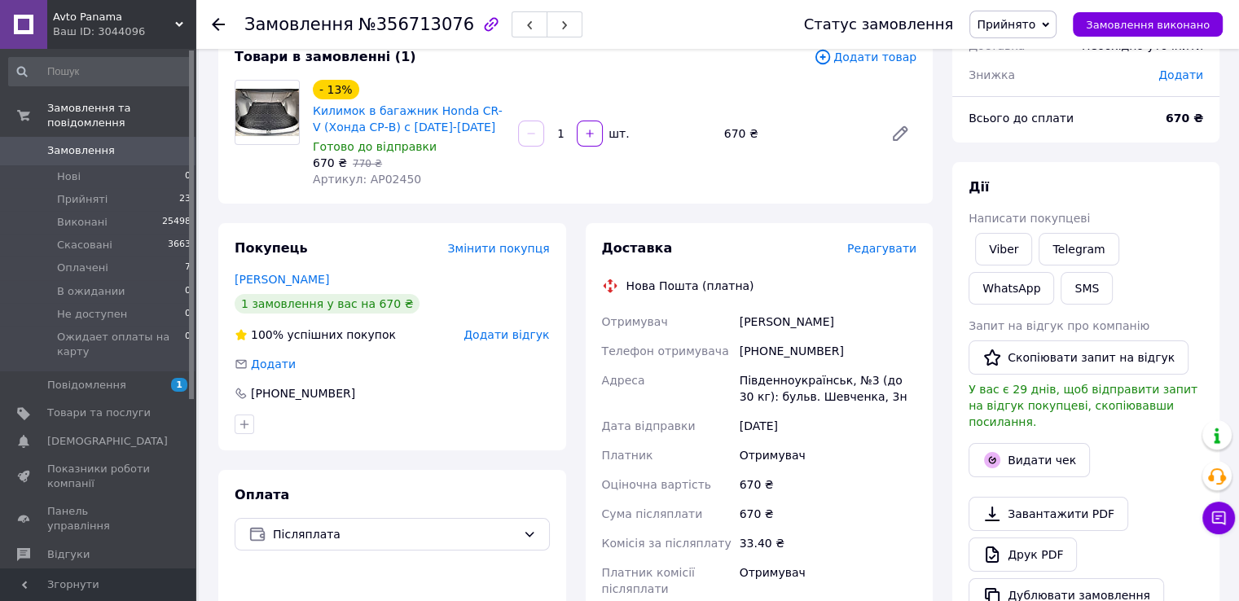
click at [900, 254] on span "Редагувати" at bounding box center [881, 248] width 69 height 13
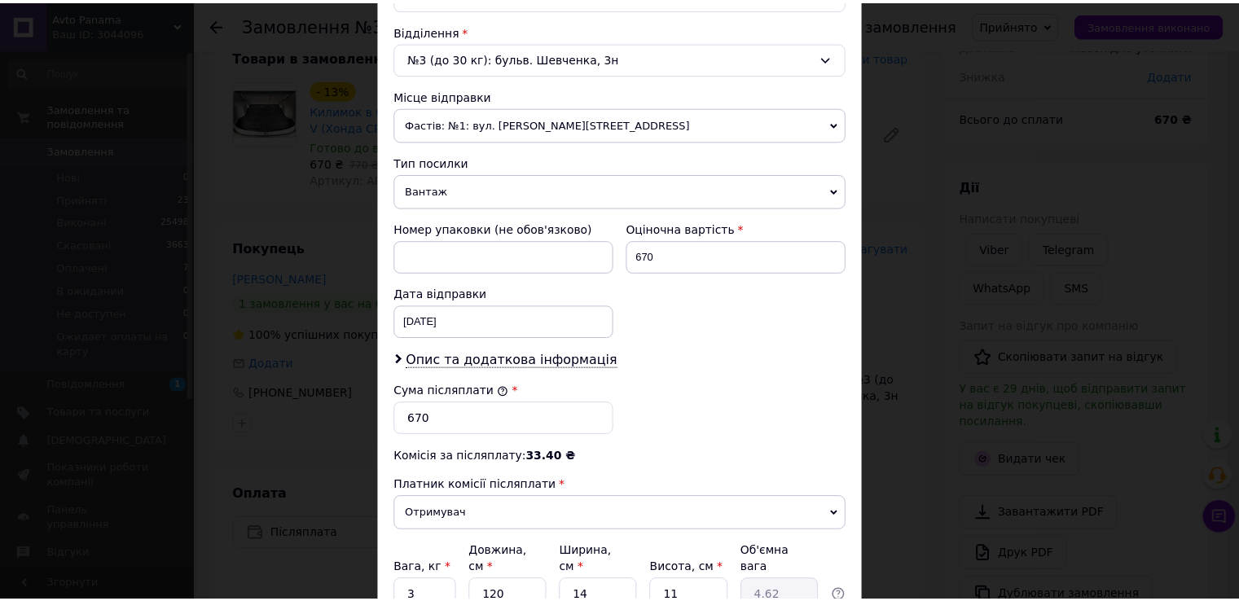
scroll to position [637, 0]
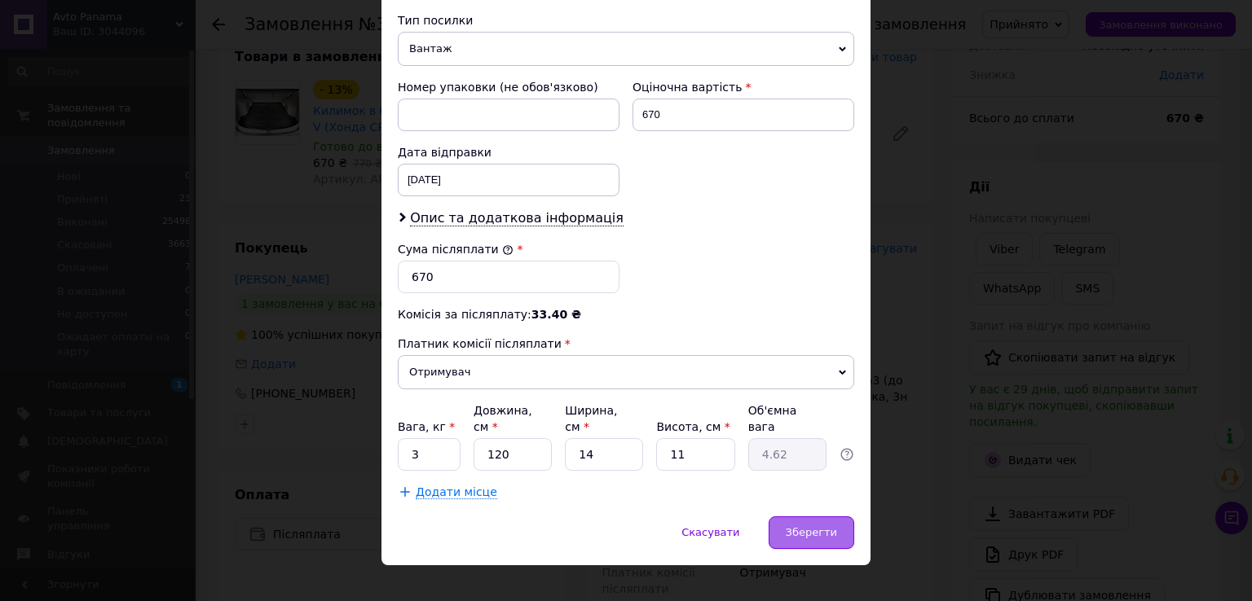
click at [816, 526] on span "Зберегти" at bounding box center [810, 532] width 51 height 12
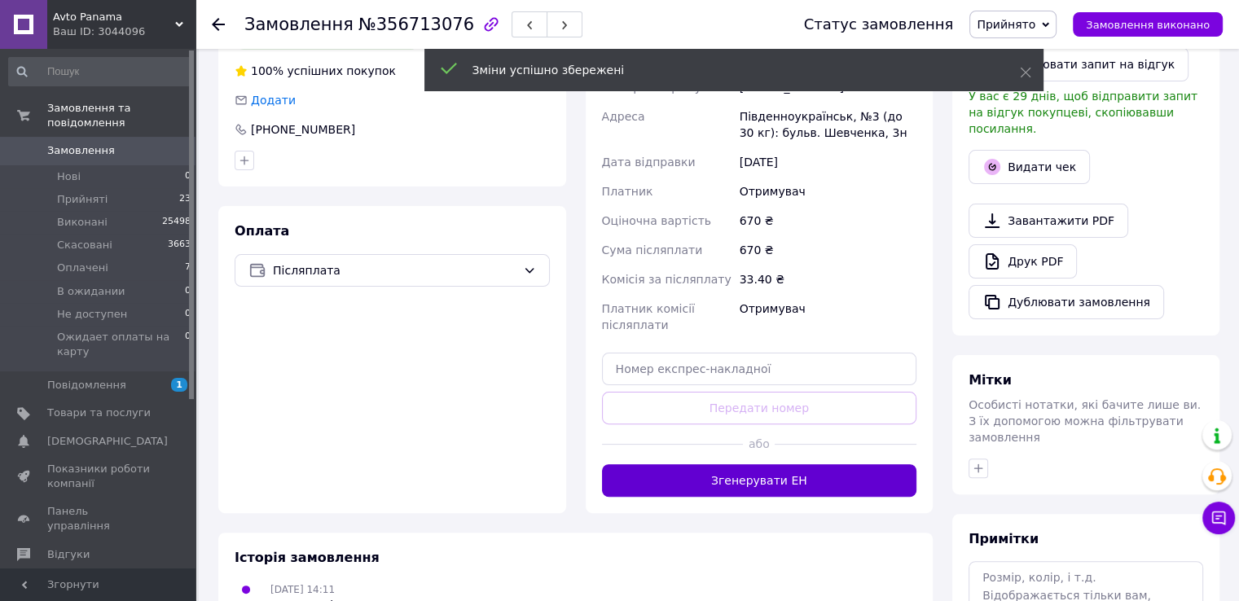
scroll to position [380, 0]
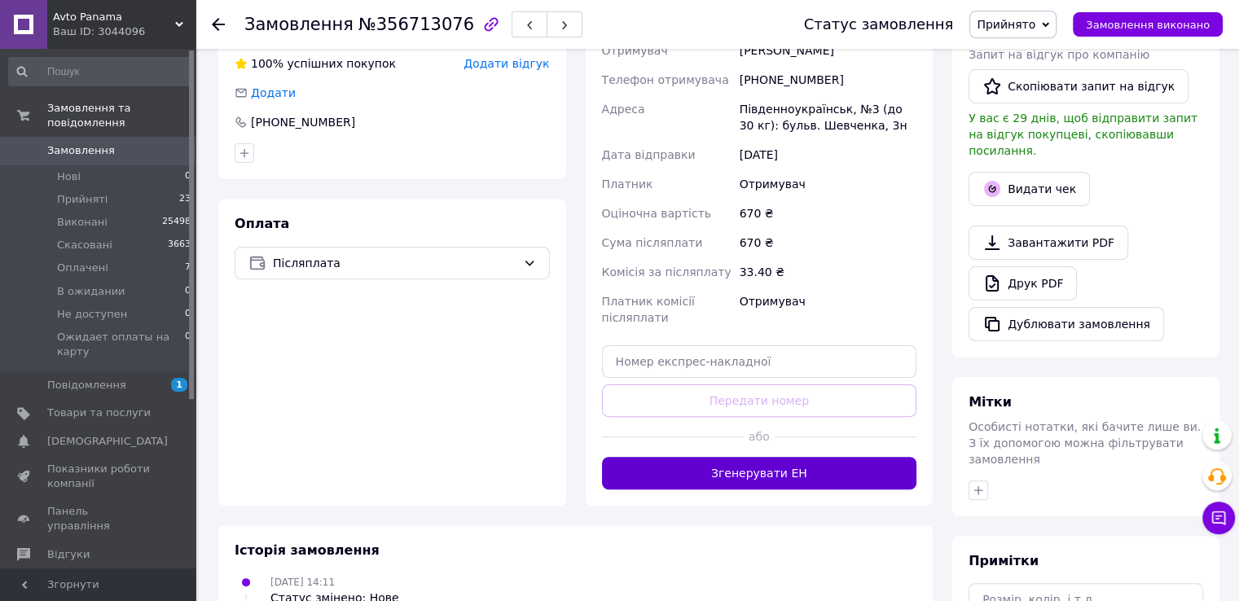
click at [780, 477] on button "Згенерувати ЕН" at bounding box center [759, 473] width 315 height 33
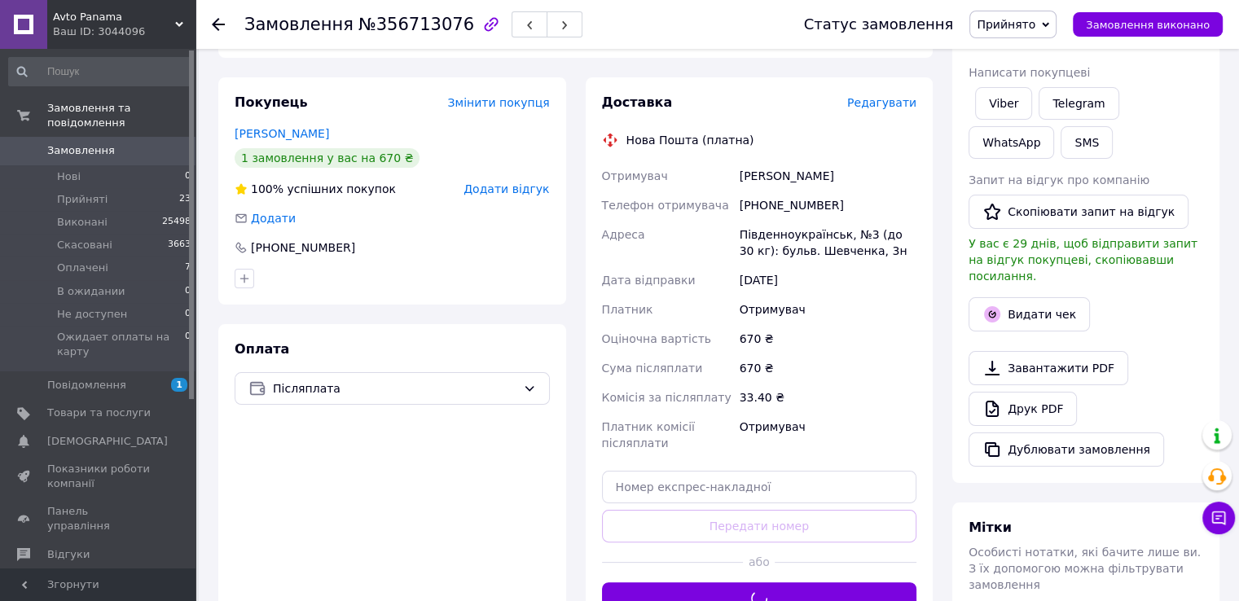
scroll to position [163, 0]
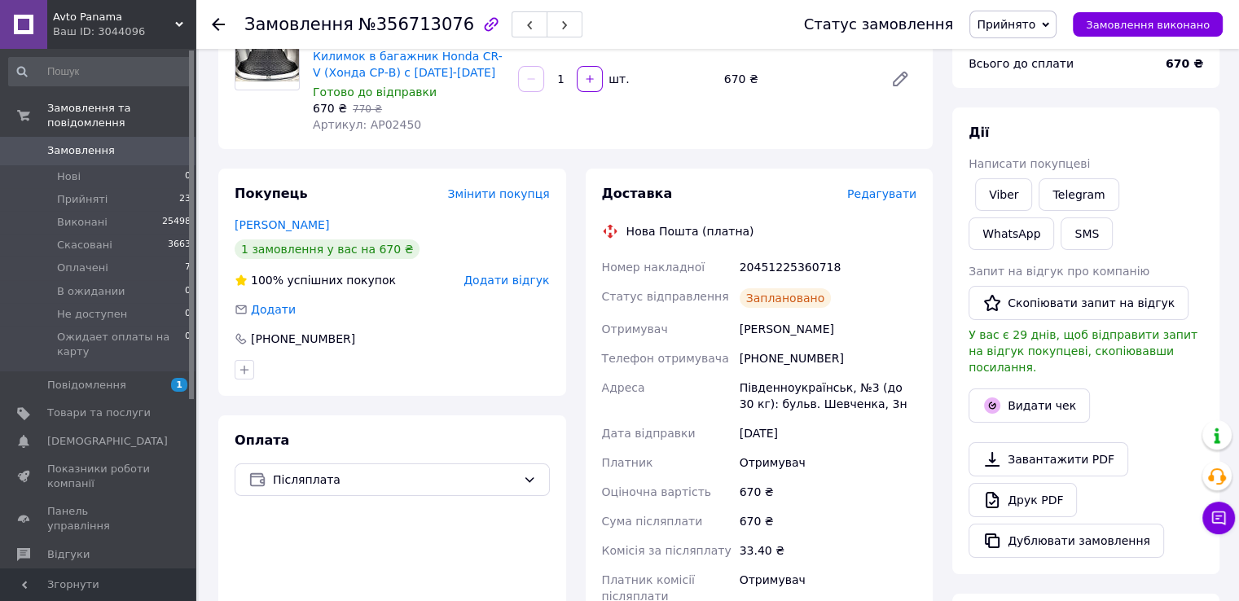
click at [134, 143] on span "Замовлення" at bounding box center [98, 150] width 103 height 15
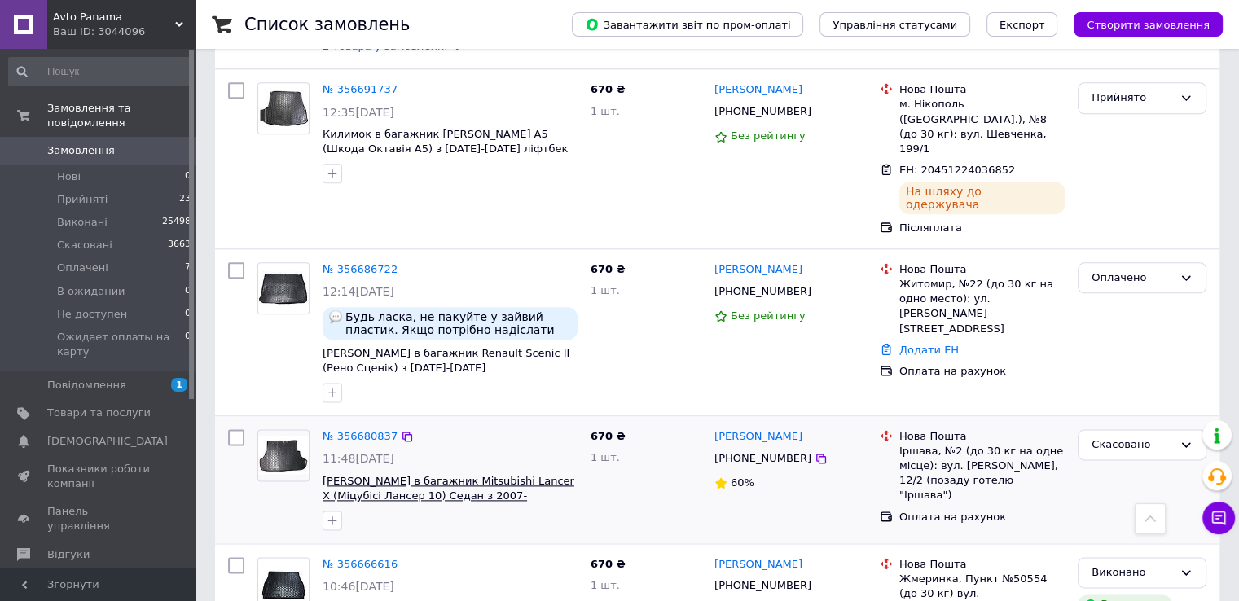
scroll to position [2003, 0]
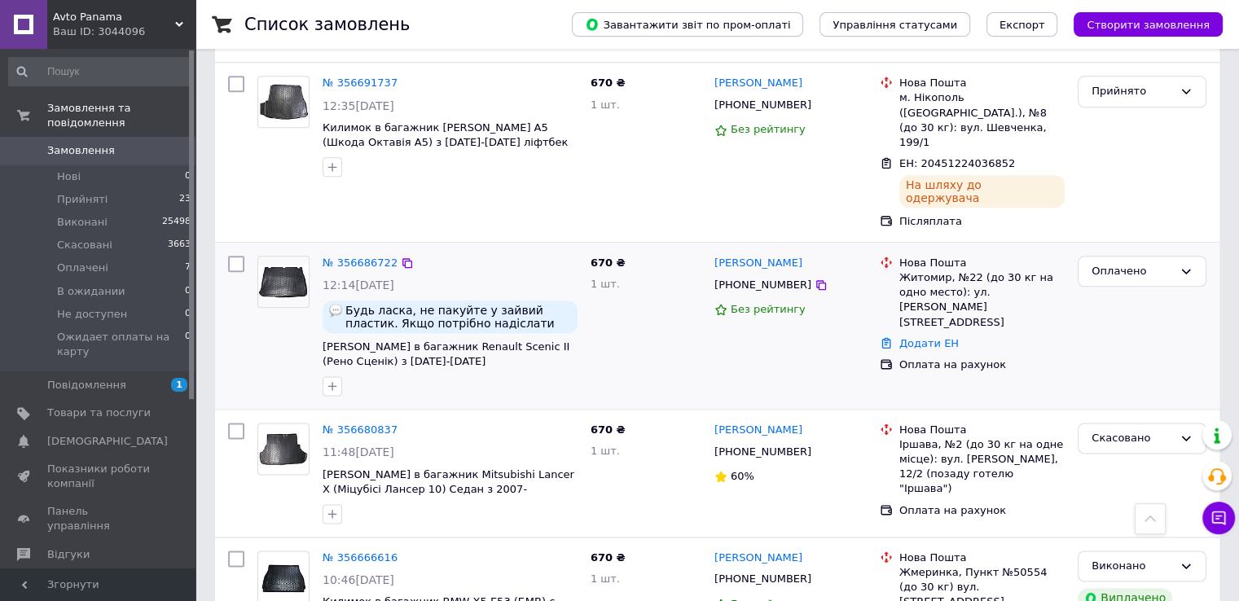
click at [293, 265] on img at bounding box center [283, 282] width 51 height 34
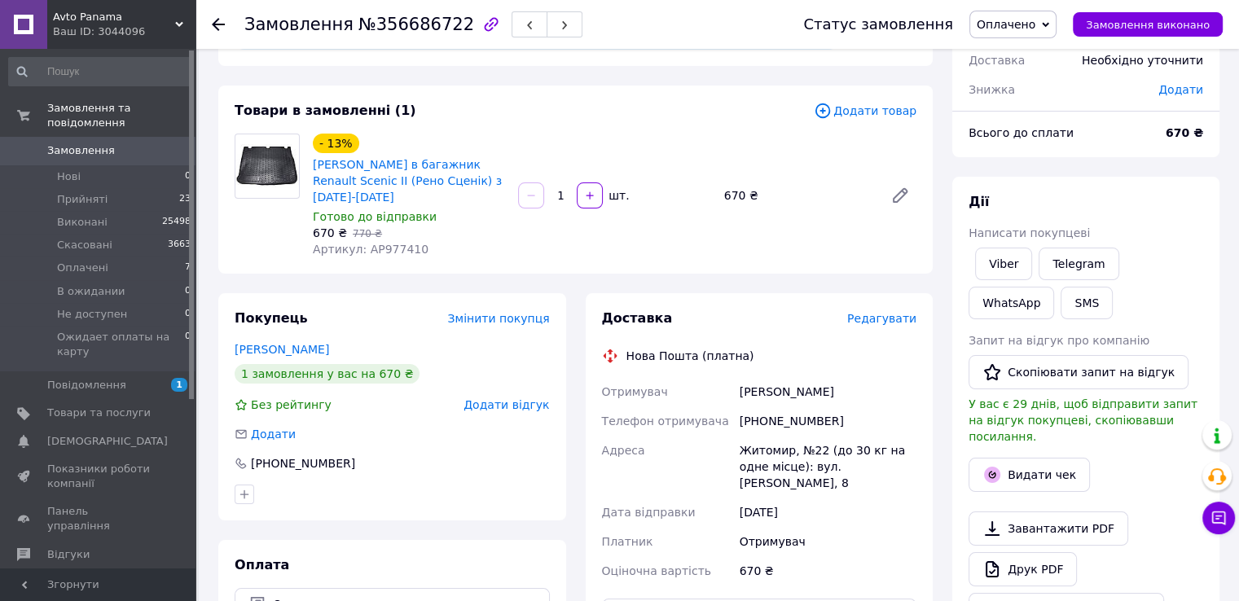
scroll to position [108, 0]
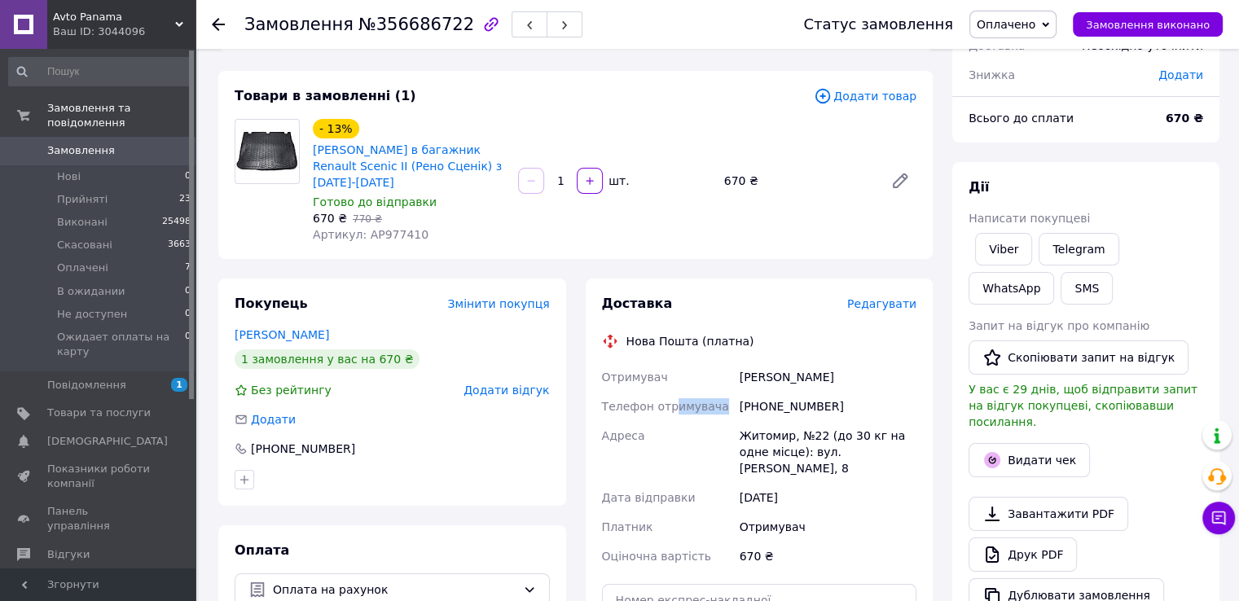
drag, startPoint x: 719, startPoint y: 389, endPoint x: 667, endPoint y: 403, distance: 55.0
click at [667, 403] on div "Телефон отримувача" at bounding box center [668, 406] width 138 height 29
drag, startPoint x: 667, startPoint y: 396, endPoint x: 709, endPoint y: 393, distance: 42.5
click at [709, 400] on span "Телефон отримувача" at bounding box center [665, 406] width 127 height 13
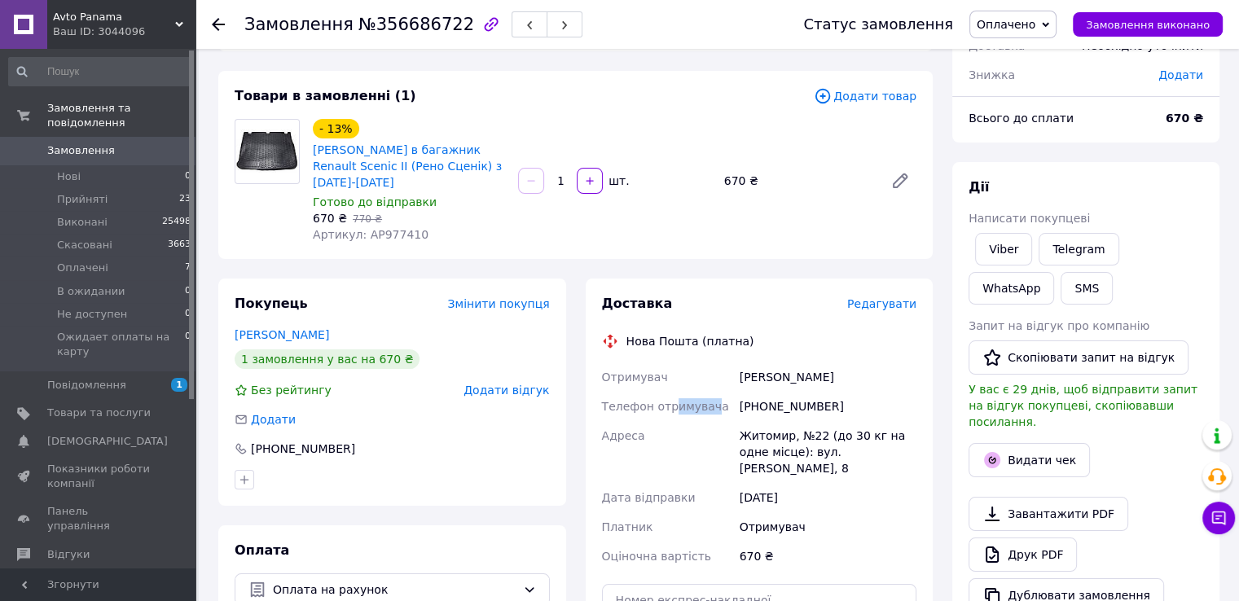
click at [709, 400] on span "Телефон отримувача" at bounding box center [665, 406] width 127 height 13
drag, startPoint x: 684, startPoint y: 393, endPoint x: 712, endPoint y: 394, distance: 28.5
click at [712, 394] on div "Телефон отримувача" at bounding box center [668, 406] width 138 height 29
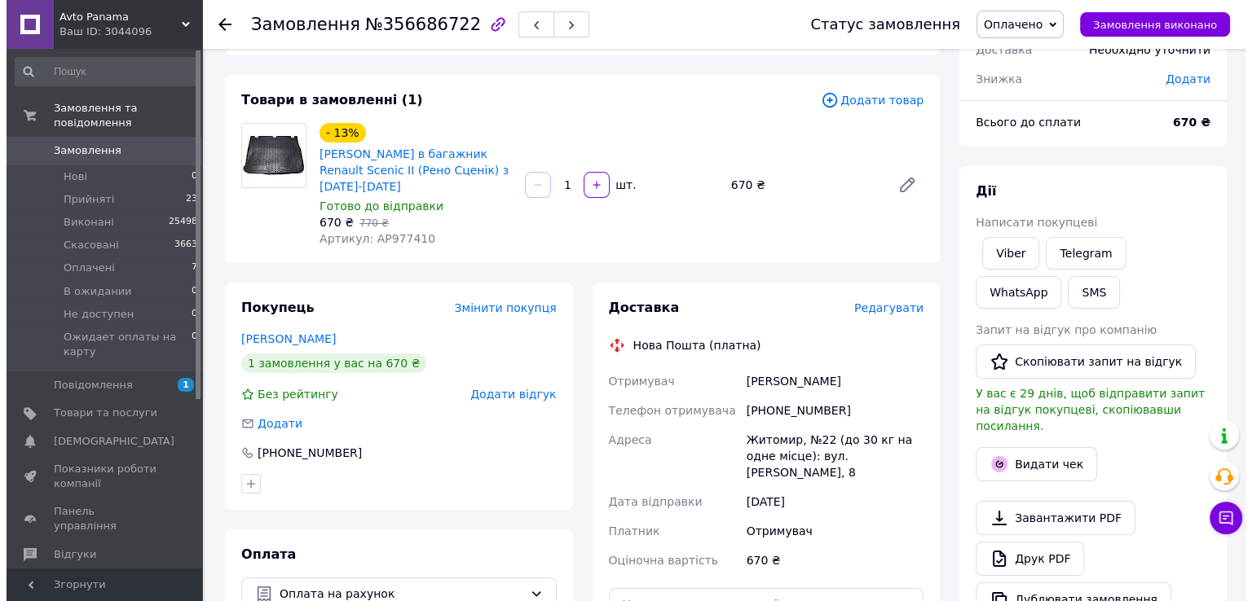
scroll to position [163, 0]
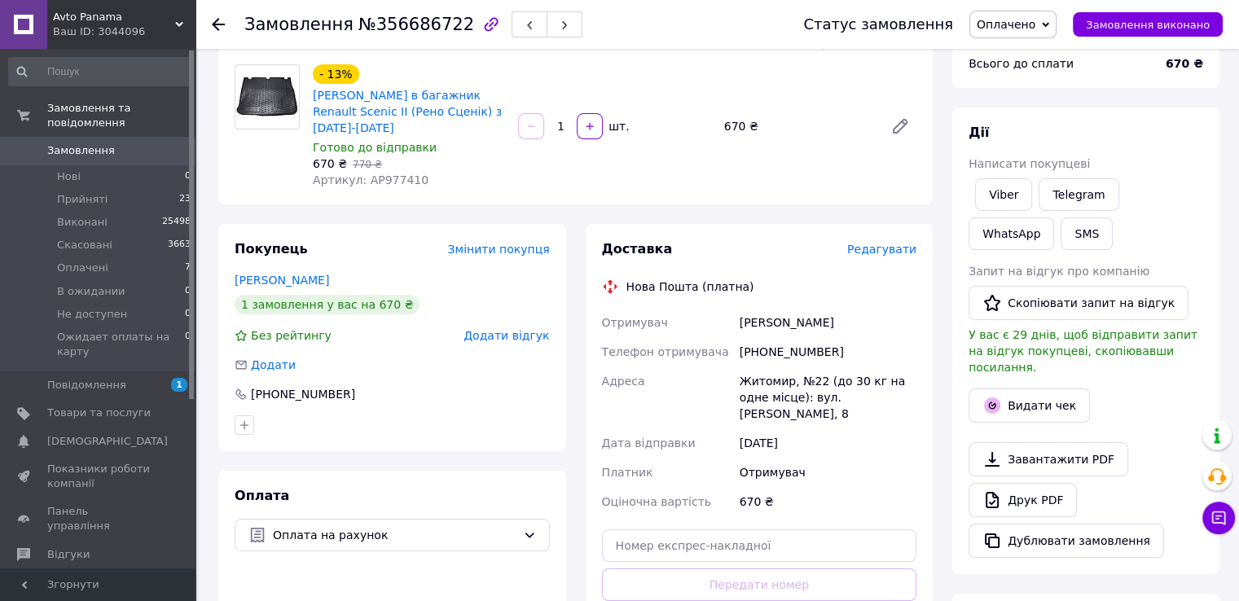
click at [894, 243] on span "Редагувати" at bounding box center [881, 249] width 69 height 13
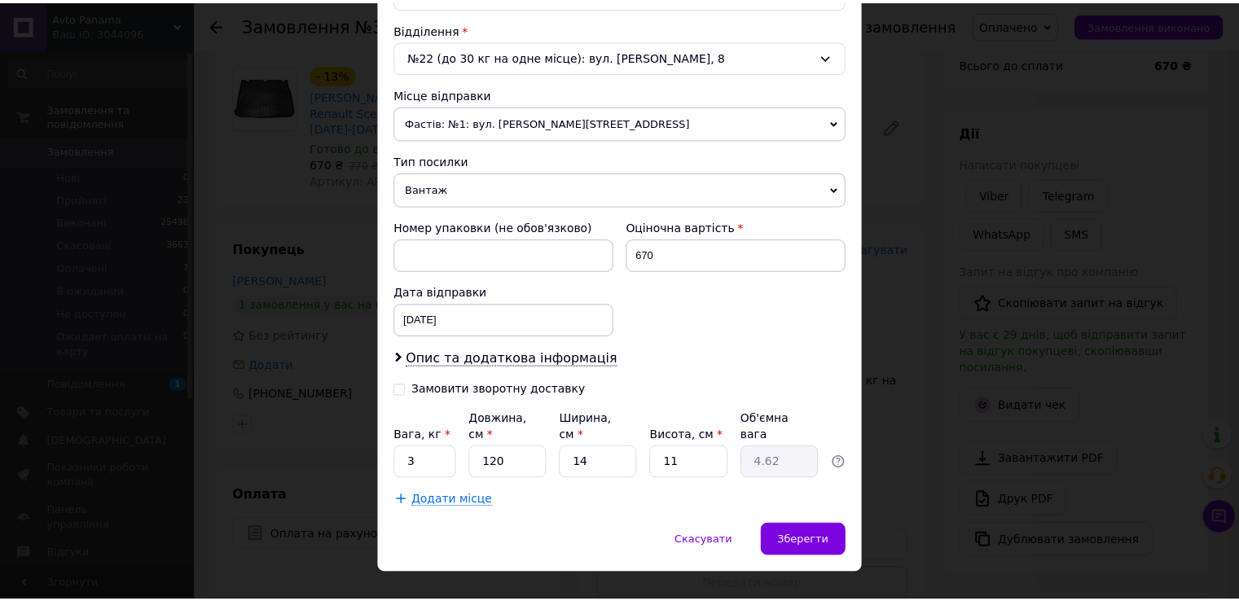
scroll to position [505, 0]
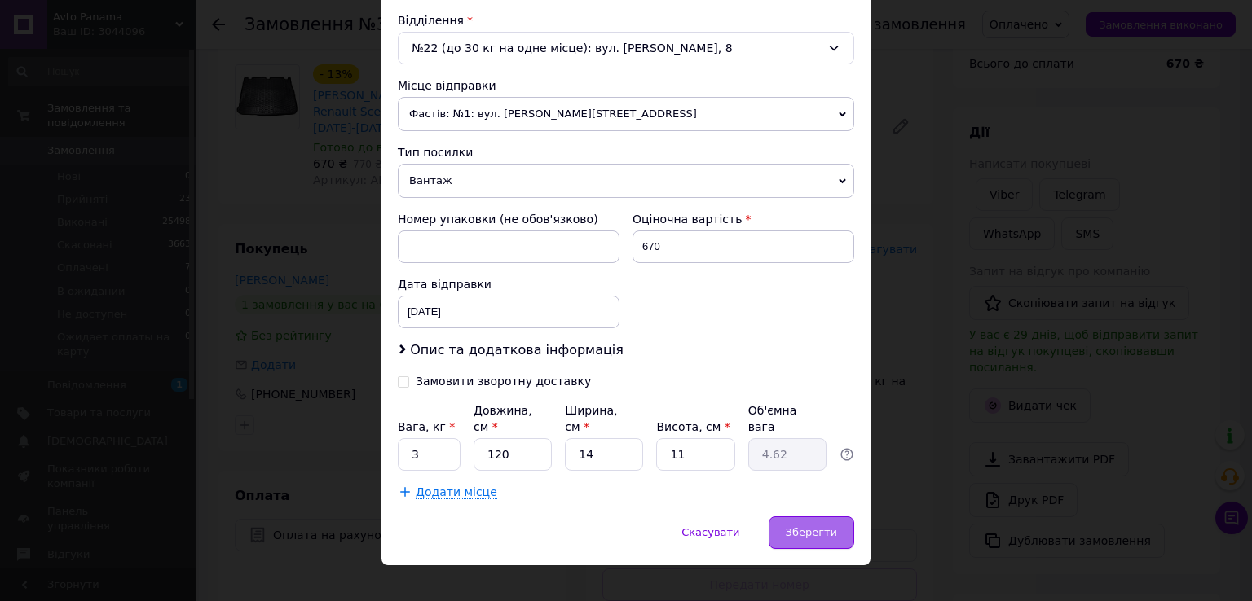
click at [829, 526] on span "Зберегти" at bounding box center [810, 532] width 51 height 12
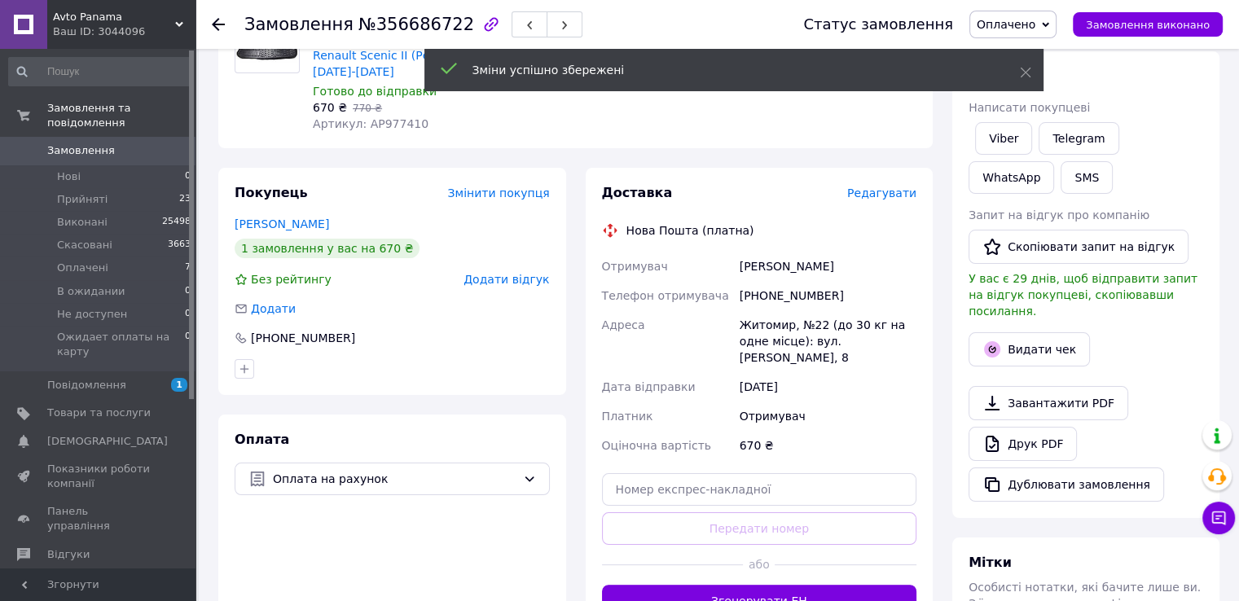
scroll to position [434, 0]
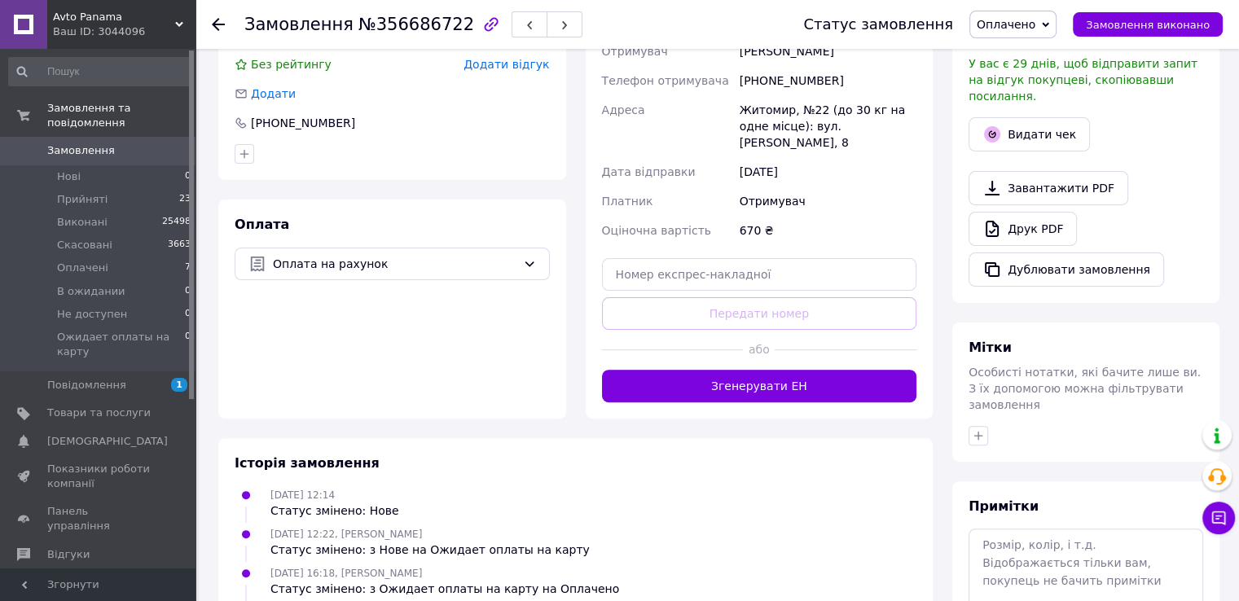
click at [769, 370] on button "Згенерувати ЕН" at bounding box center [759, 386] width 315 height 33
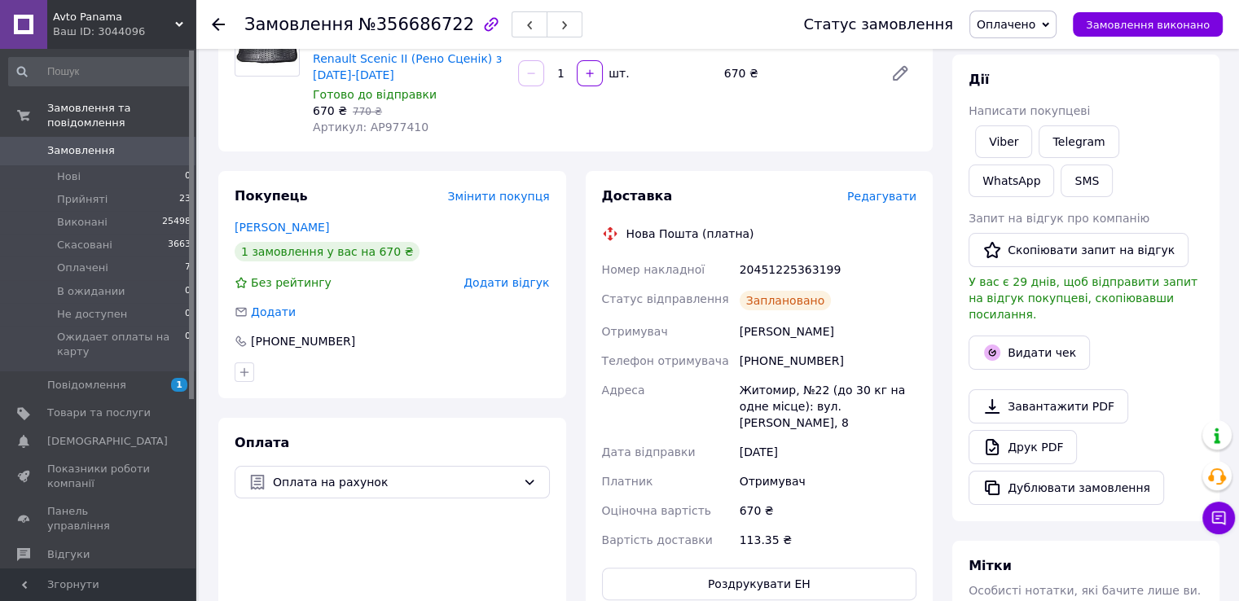
scroll to position [217, 0]
click at [127, 143] on span "Замовлення" at bounding box center [98, 150] width 103 height 15
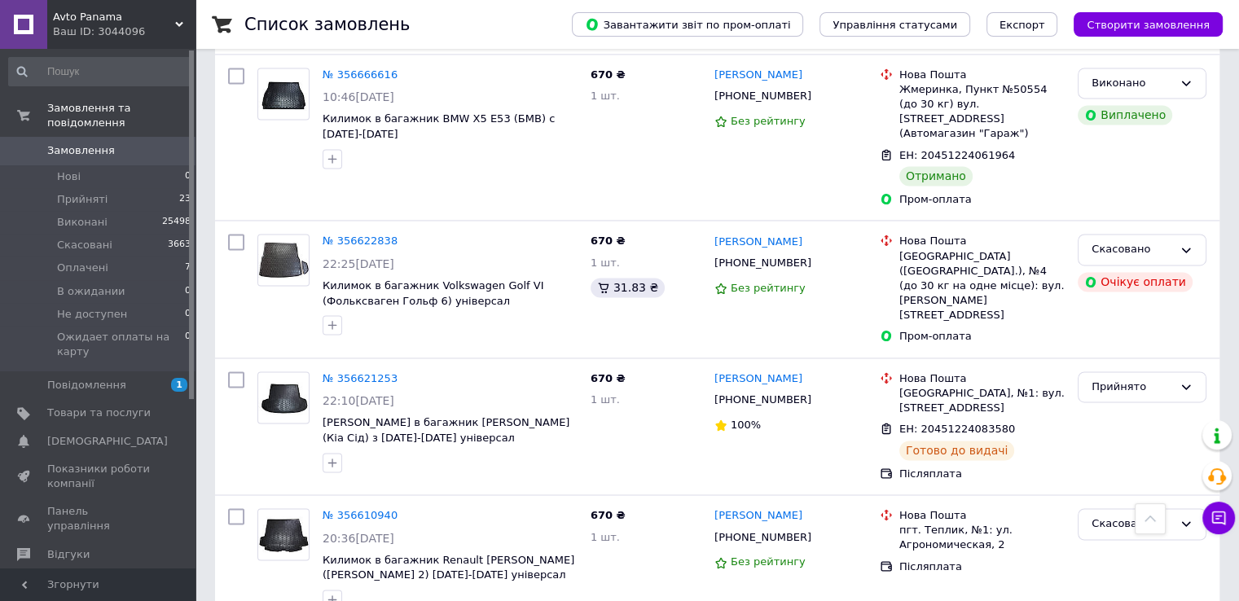
scroll to position [2492, 0]
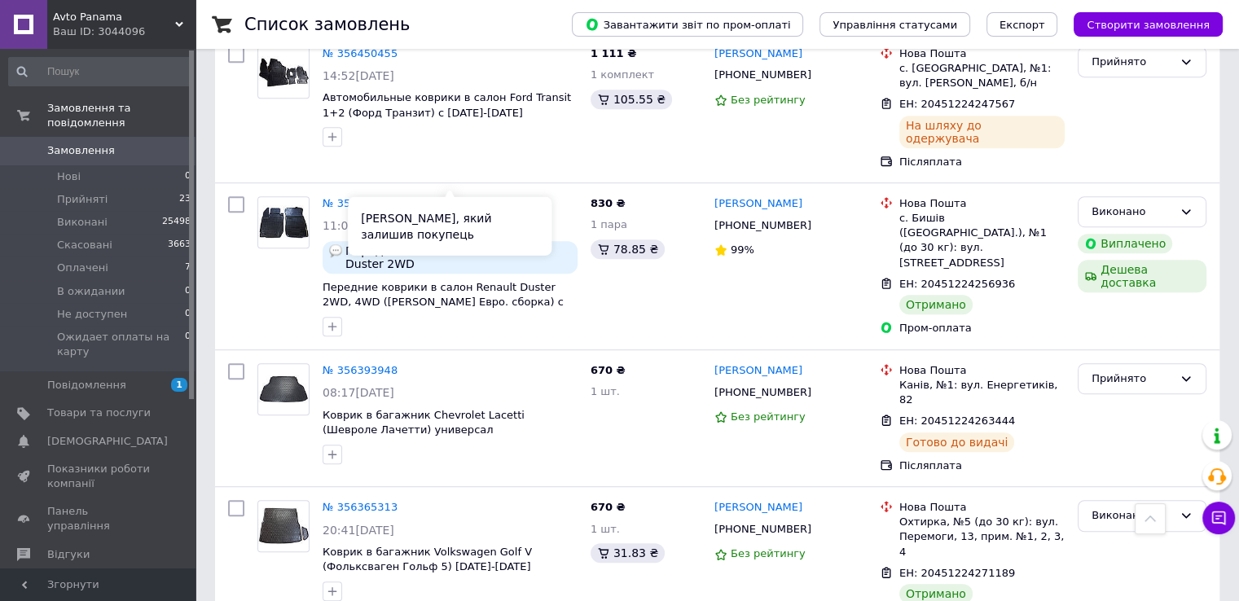
scroll to position [978, 0]
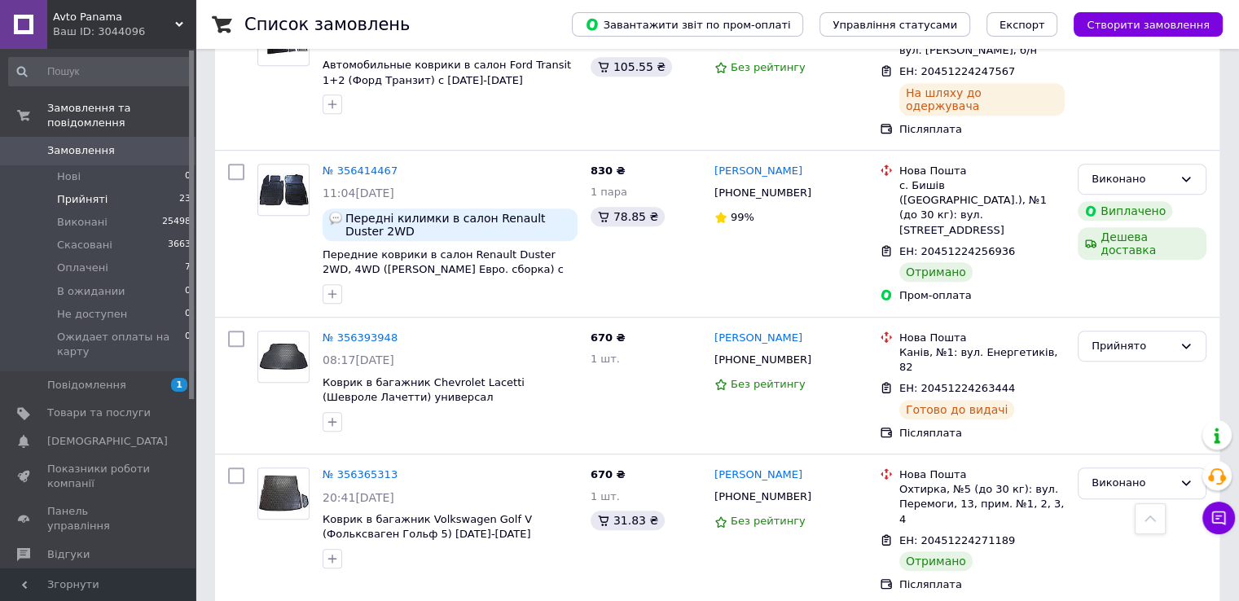
click at [101, 188] on li "Прийняті 23" at bounding box center [100, 199] width 200 height 23
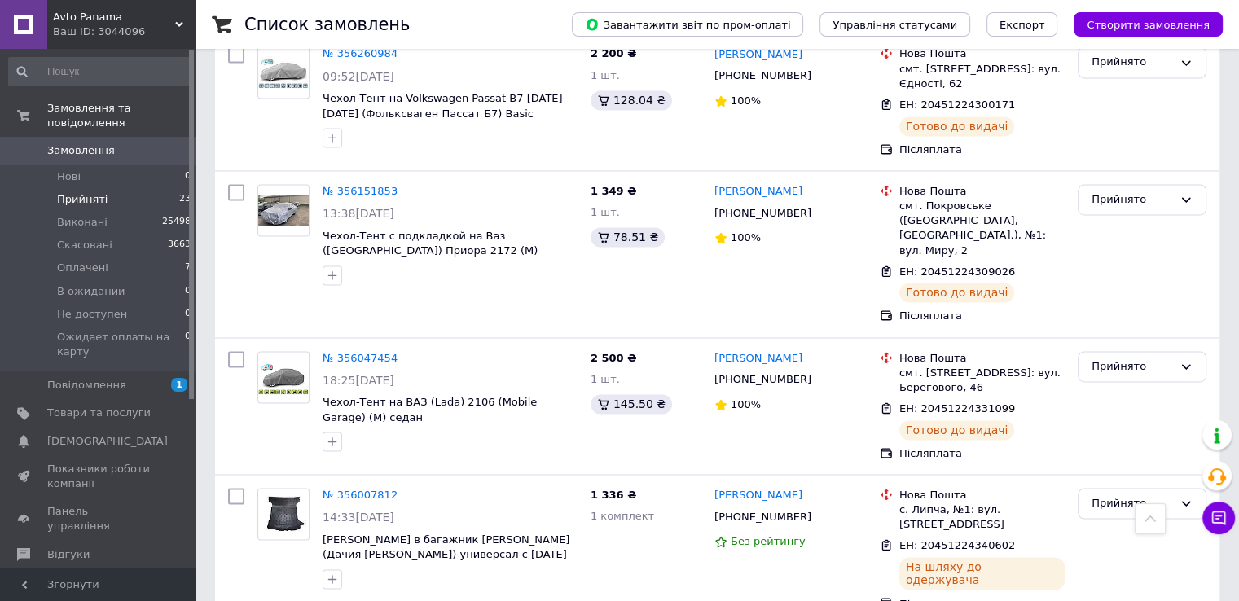
scroll to position [2539, 0]
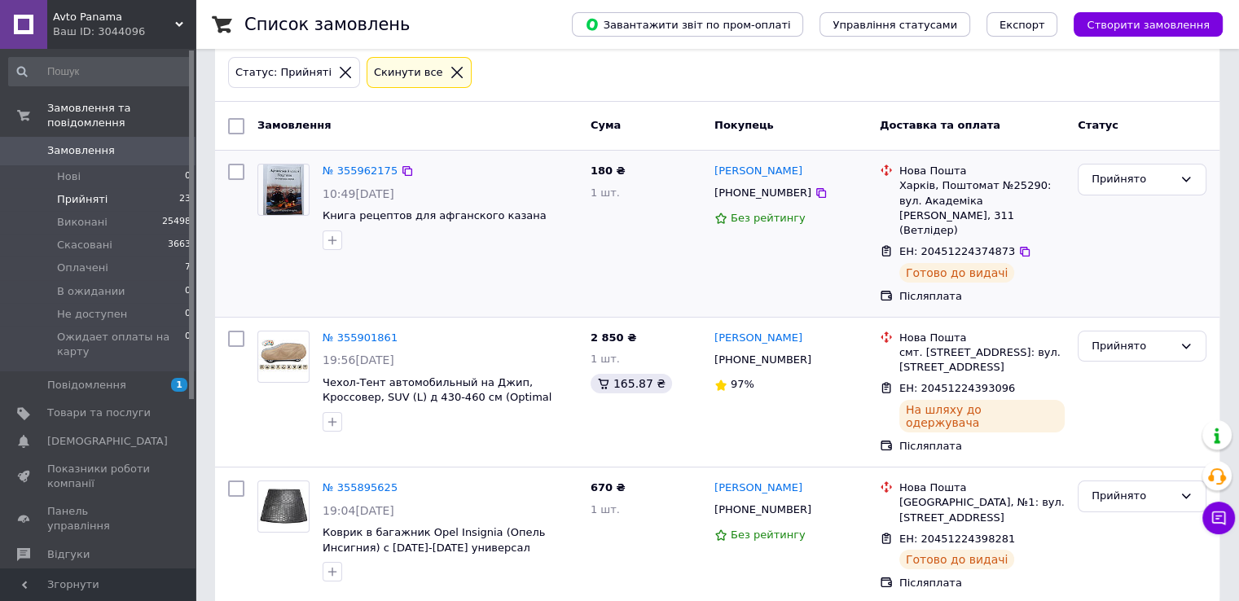
scroll to position [143, 0]
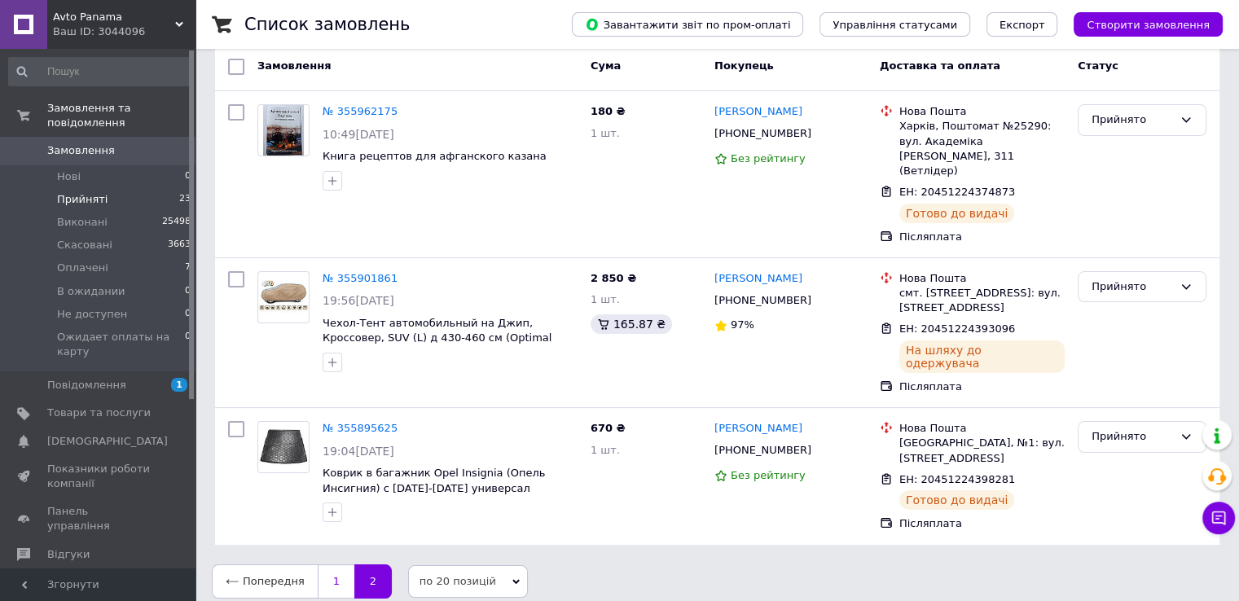
click at [339, 565] on link "1" at bounding box center [336, 582] width 37 height 34
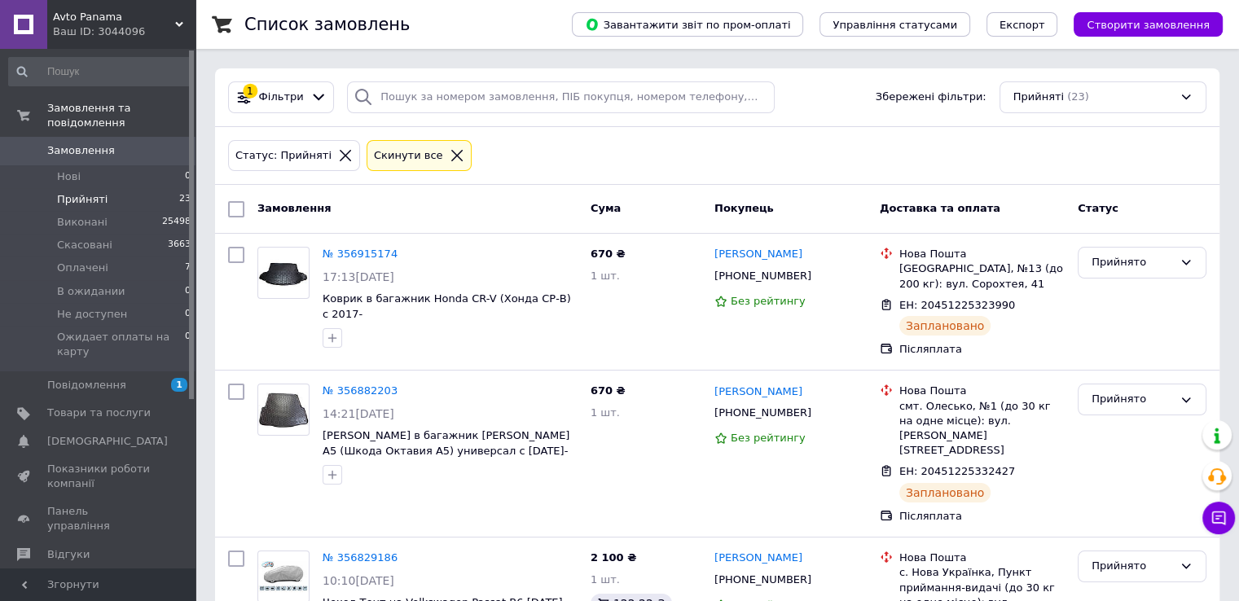
click at [117, 143] on span "Замовлення" at bounding box center [98, 150] width 103 height 15
